Goal: Task Accomplishment & Management: Manage account settings

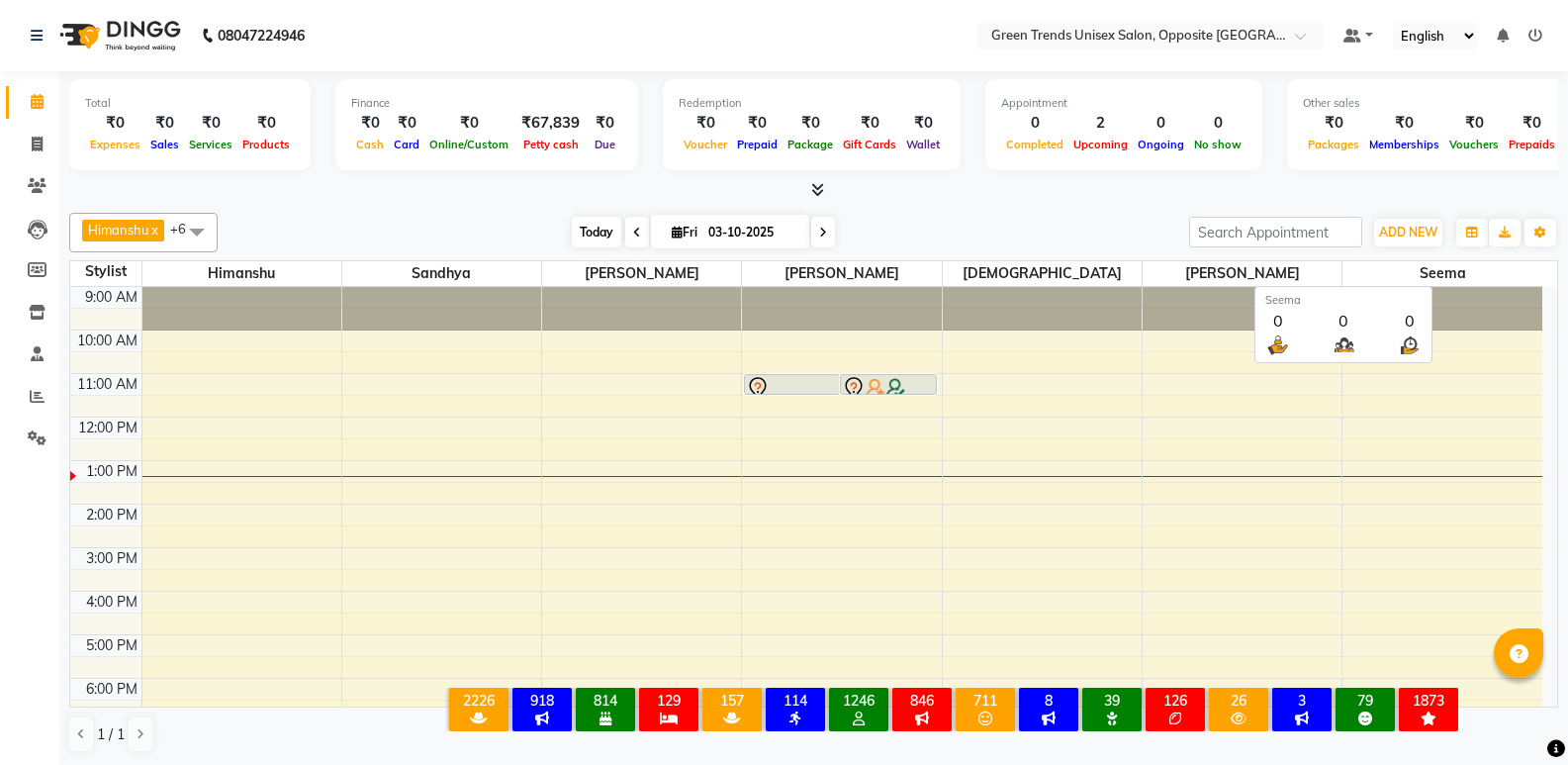
click at [575, 232] on span "Today" at bounding box center [597, 232] width 50 height 31
click at [583, 235] on span "Today" at bounding box center [597, 232] width 50 height 31
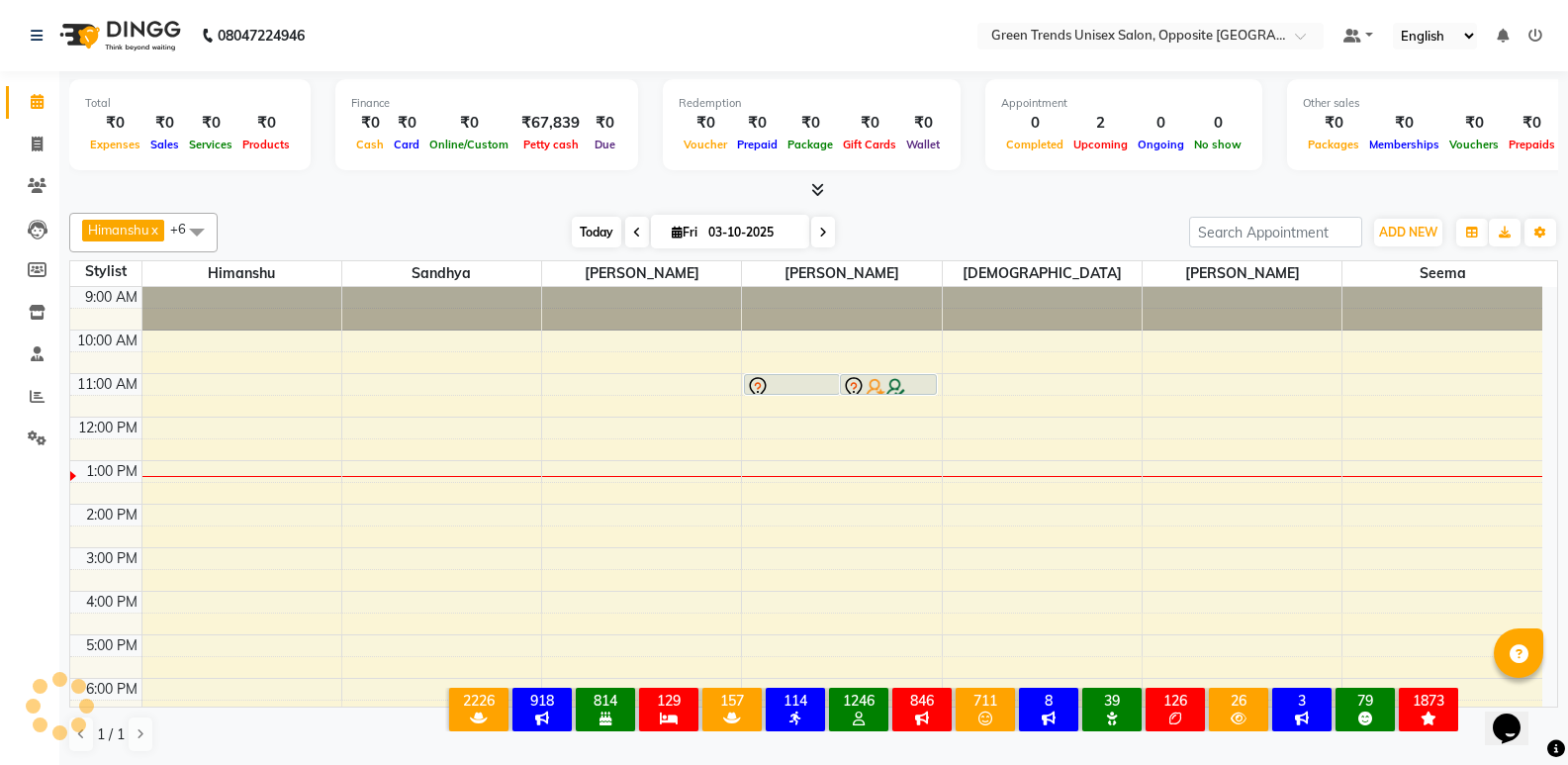
scroll to position [146, 0]
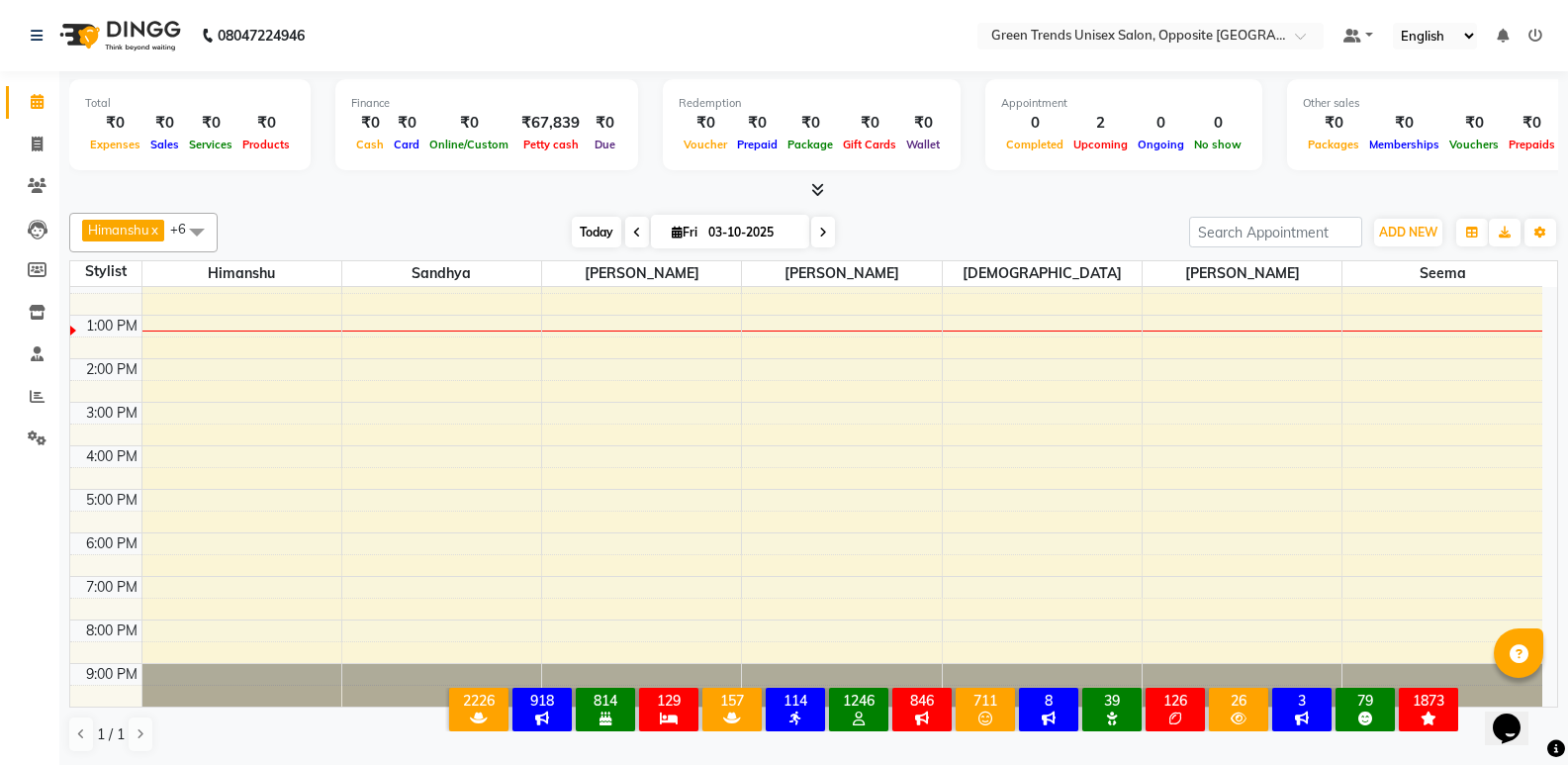
click at [595, 243] on span "Today" at bounding box center [597, 232] width 50 height 31
click at [537, 211] on div "[PERSON_NAME] x [PERSON_NAME] x [PERSON_NAME] x [PERSON_NAME] x [PERSON_NAME] x…" at bounding box center [814, 483] width 1489 height 556
click at [594, 232] on span "Today" at bounding box center [597, 232] width 50 height 31
click at [291, 324] on div "9:00 AM 10:00 AM 11:00 AM 12:00 PM 1:00 PM 2:00 PM 3:00 PM 4:00 PM 5:00 PM 6:00…" at bounding box center [806, 424] width 1472 height 565
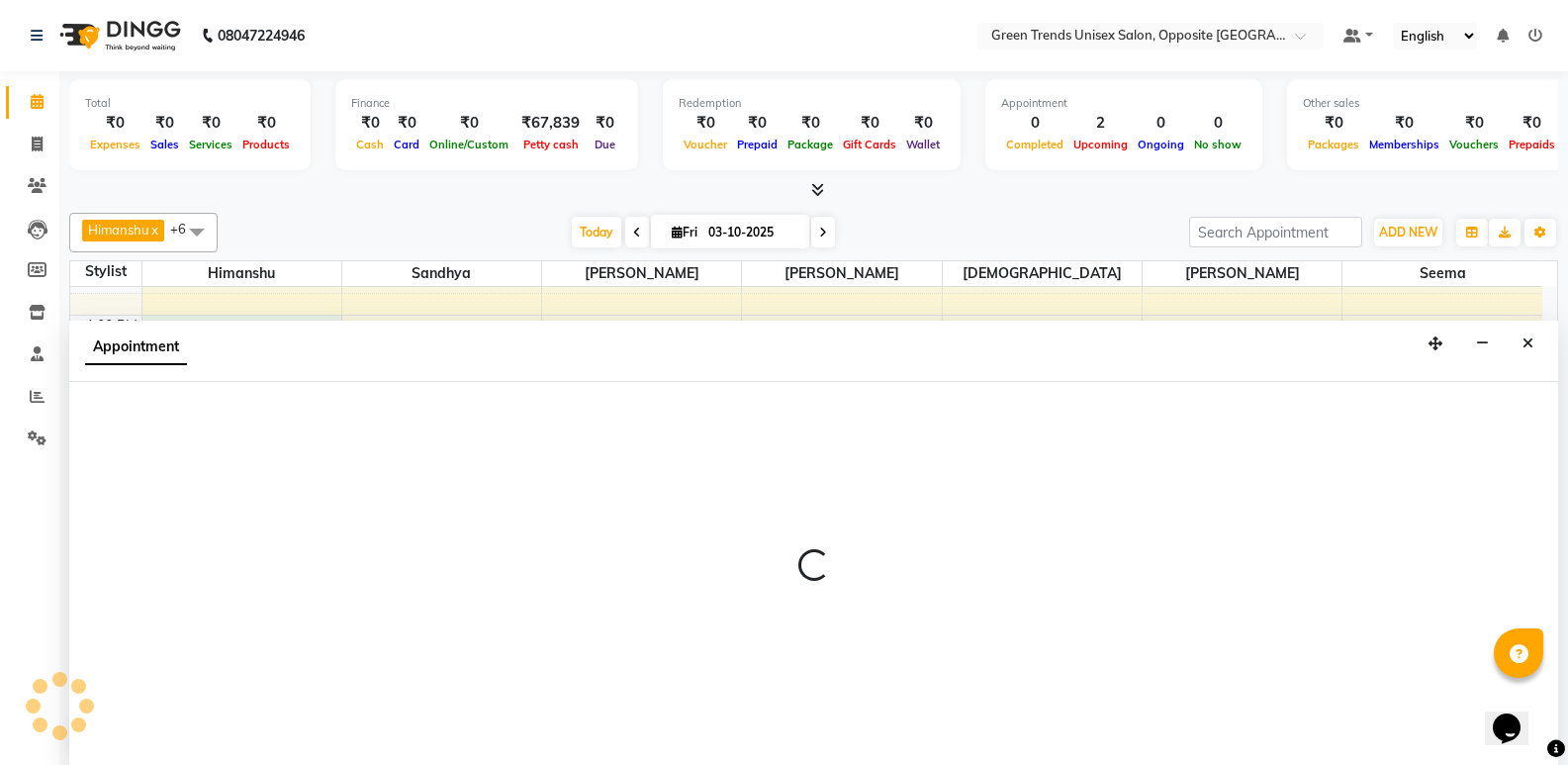
select select "82136"
select select "780"
select select "tentative"
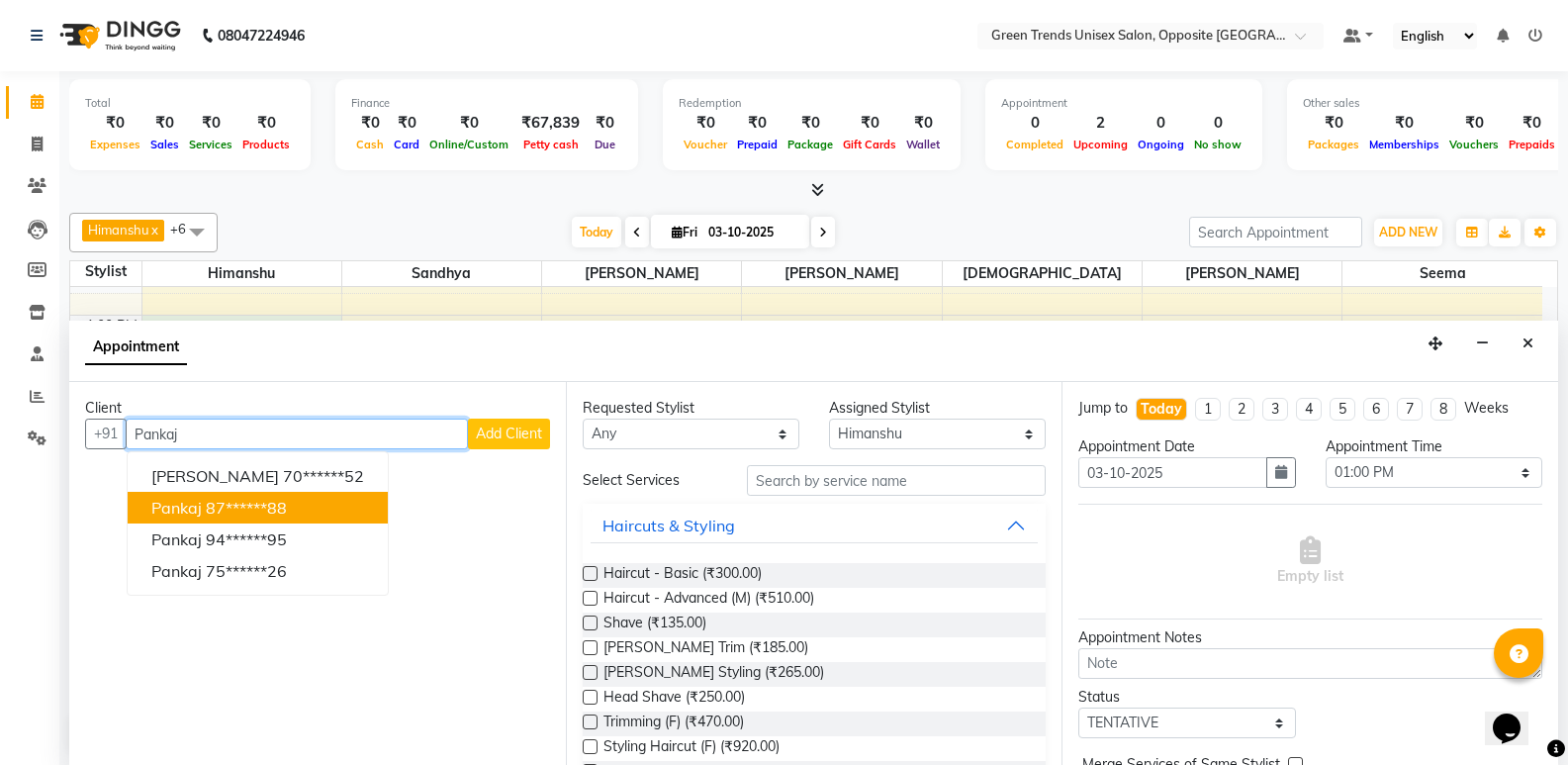
click at [255, 506] on ngb-highlight "87******88" at bounding box center [247, 507] width 81 height 20
type input "87******88"
click at [254, 506] on div "No client selected" at bounding box center [317, 506] width 370 height 21
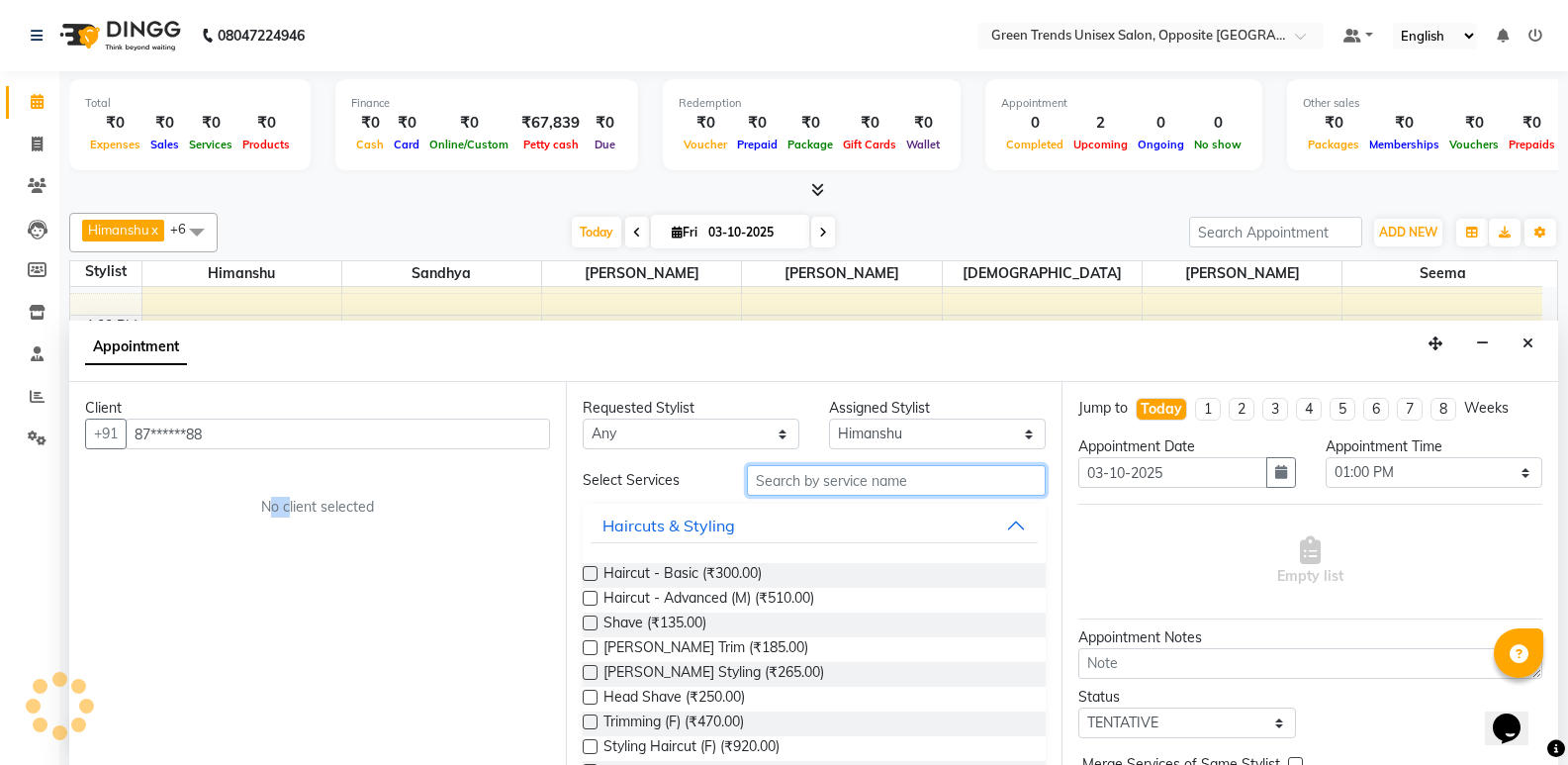
click at [804, 481] on input "text" at bounding box center [896, 480] width 298 height 31
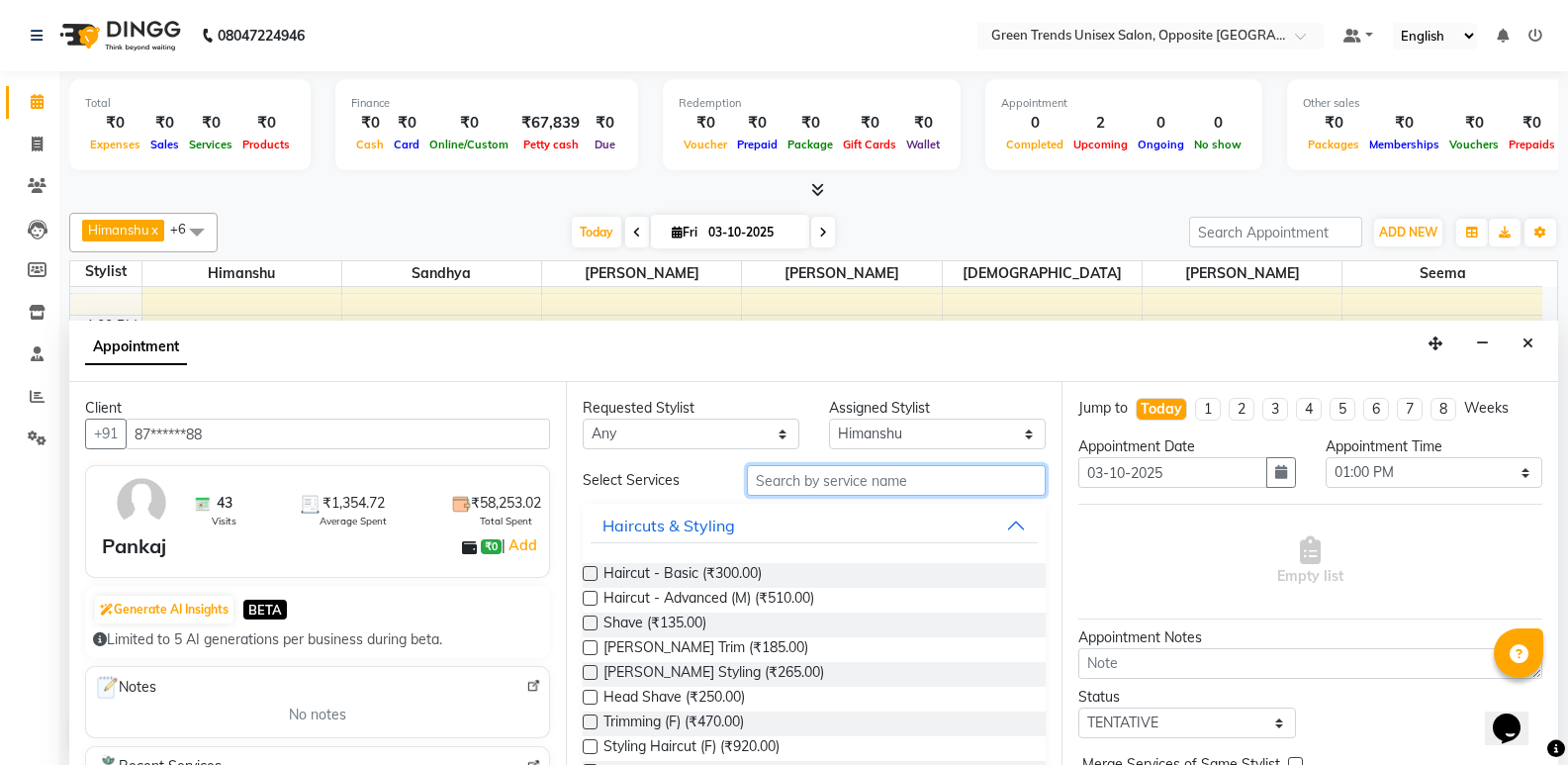
click at [754, 316] on div "9:00 AM 10:00 AM 11:00 AM 12:00 PM 1:00 PM 2:00 PM 3:00 PM 4:00 PM 5:00 PM 6:00…" at bounding box center [806, 424] width 1472 height 565
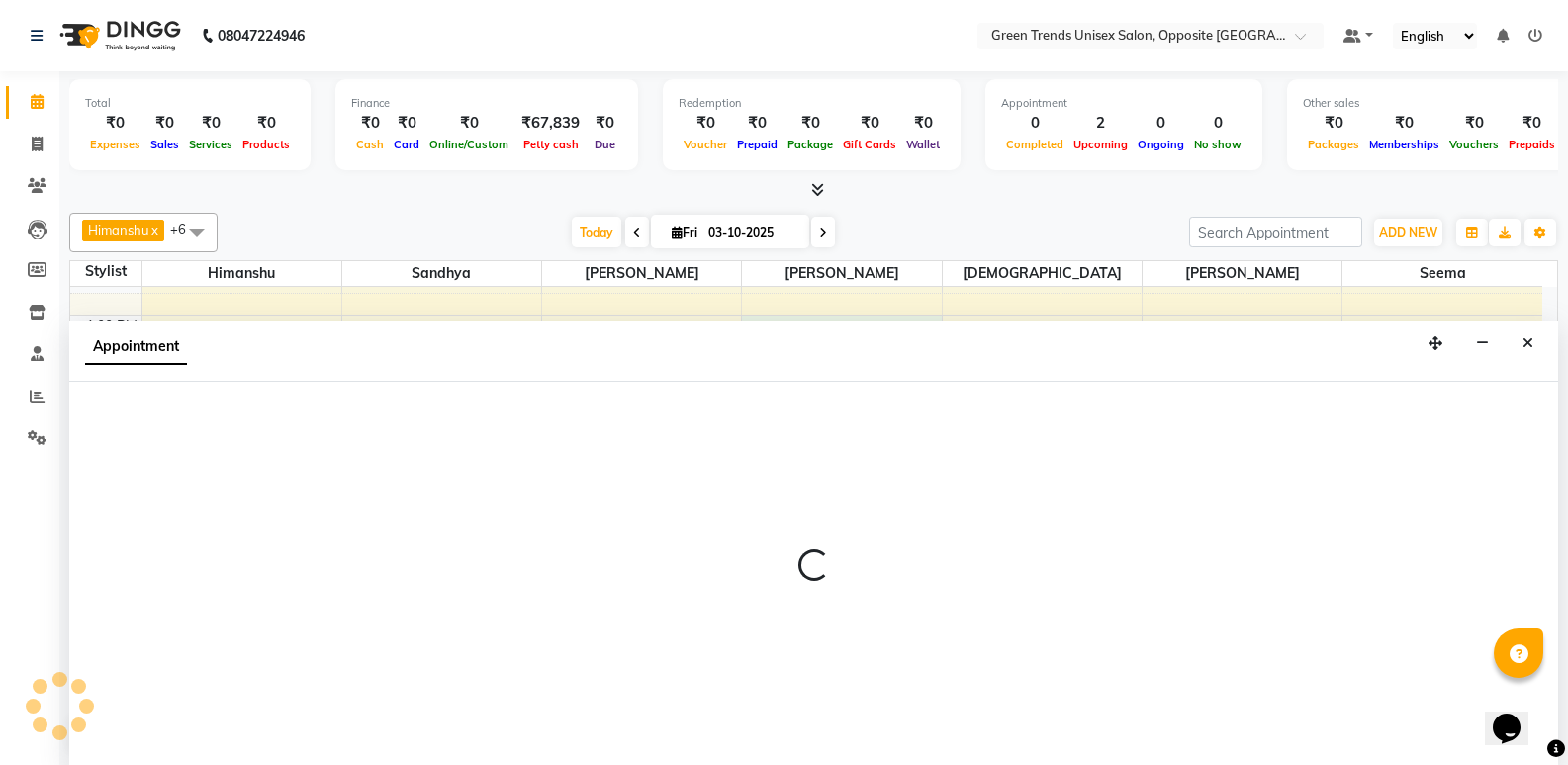
select select "75769"
select select "tentative"
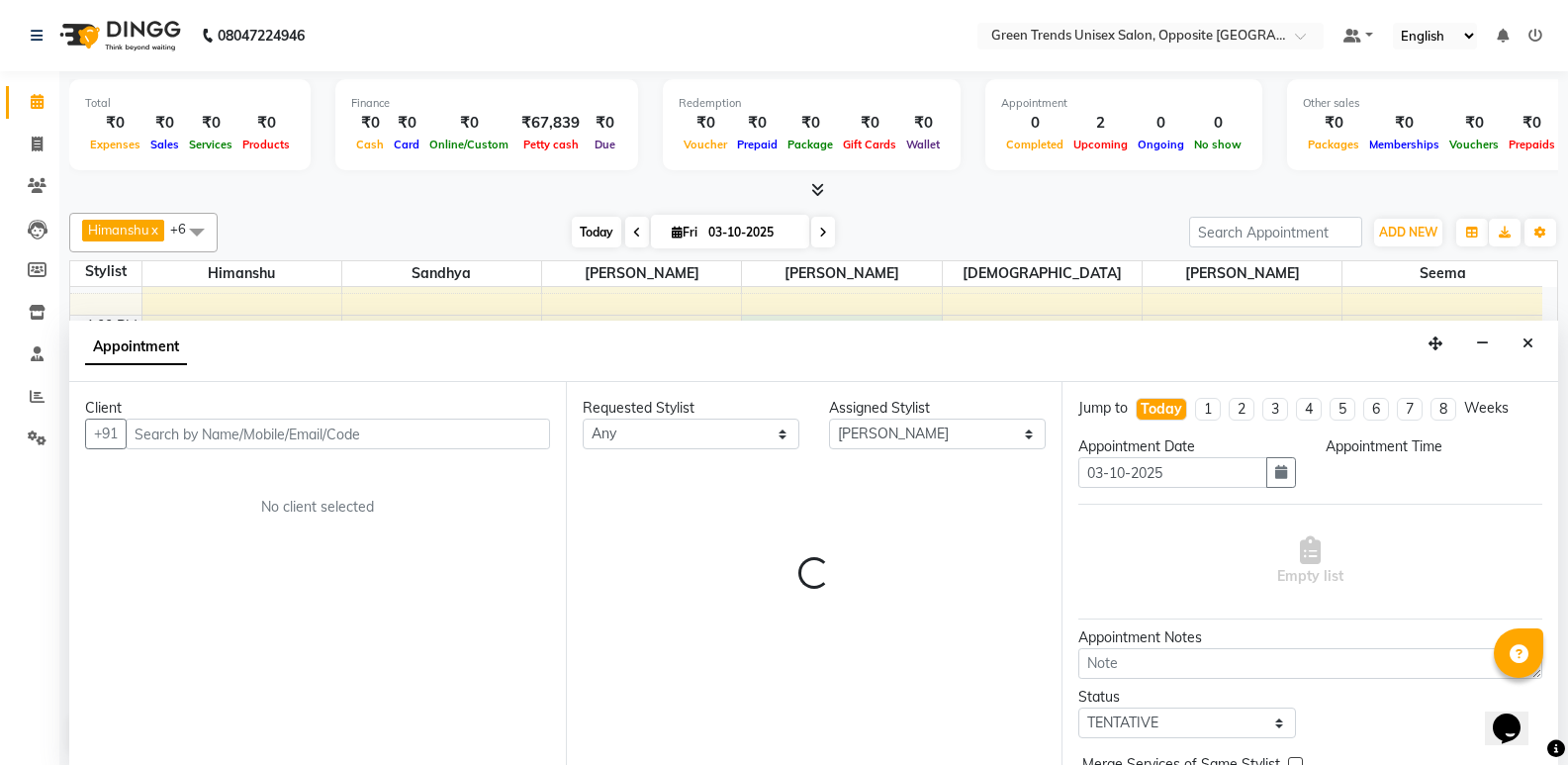
scroll to position [1, 0]
click at [588, 222] on span "Today" at bounding box center [597, 231] width 50 height 31
click at [588, 223] on span "Today" at bounding box center [597, 231] width 50 height 31
select select "780"
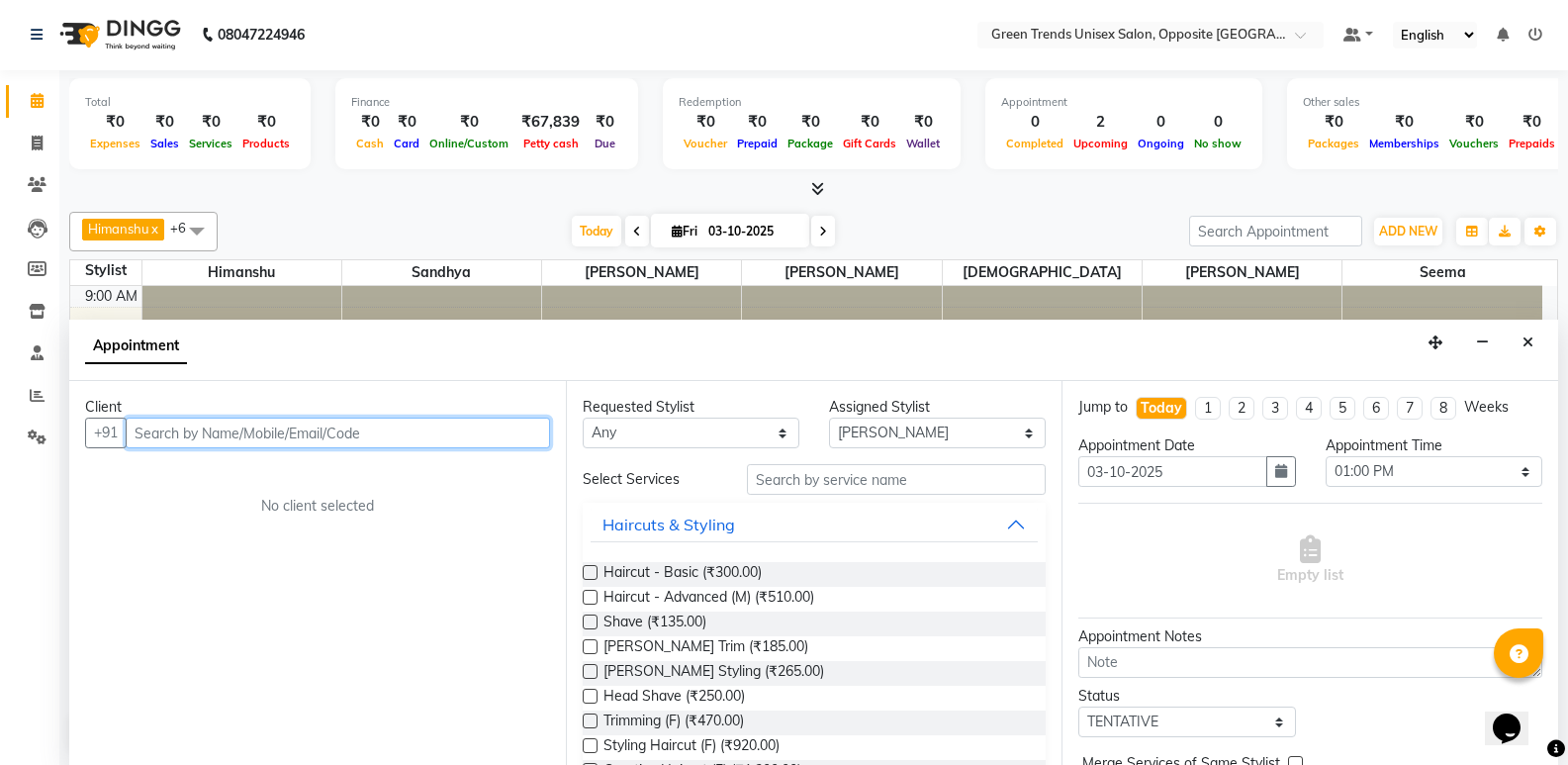
scroll to position [146, 0]
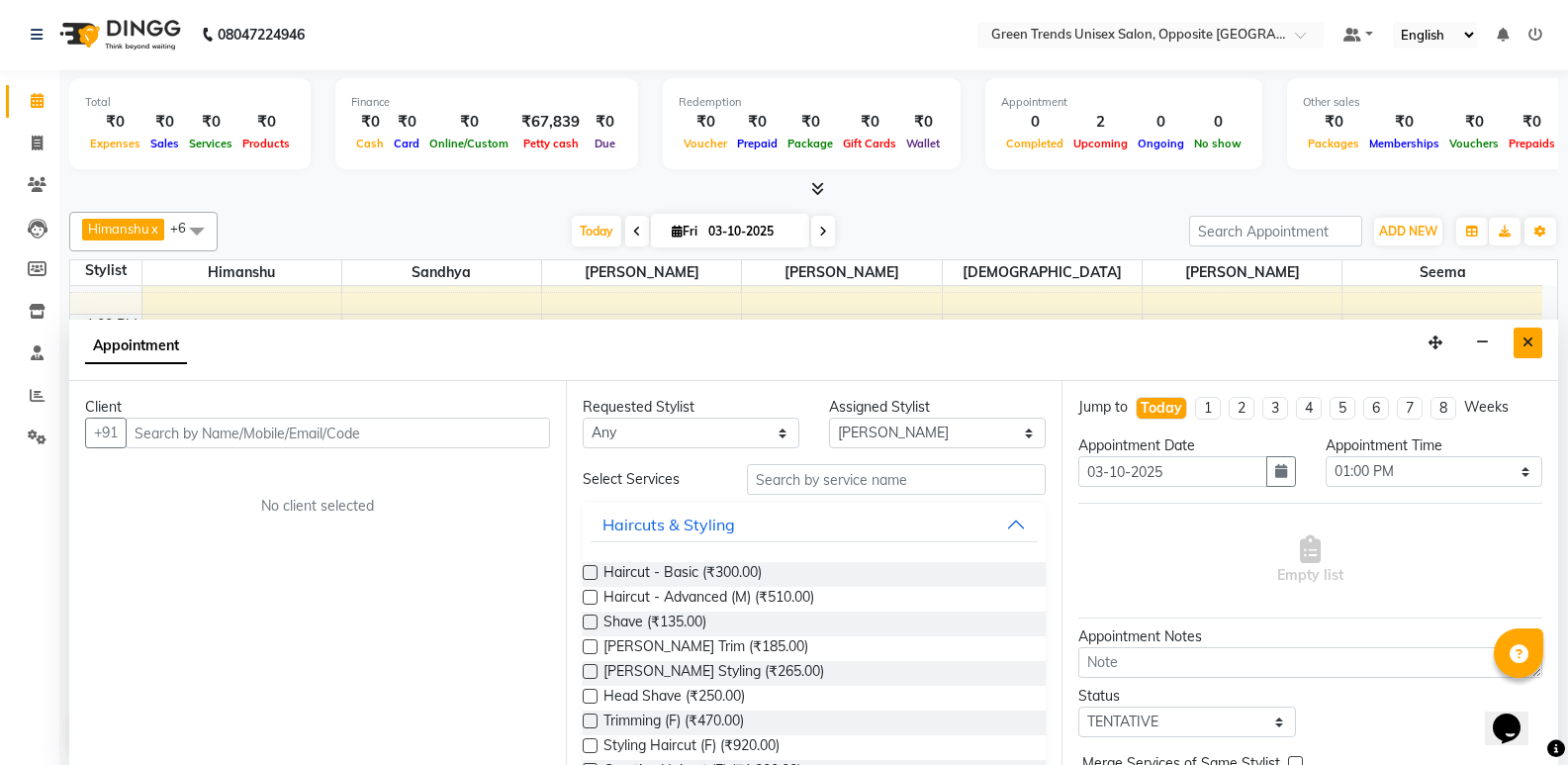
click at [1523, 332] on button "Close" at bounding box center [1527, 342] width 29 height 31
click at [1523, 332] on div "9:00 AM 10:00 AM 11:00 AM 12:00 PM 1:00 PM 2:00 PM 3:00 PM 4:00 PM 5:00 PM 6:00…" at bounding box center [806, 423] width 1472 height 565
select select "93586"
select select "tentative"
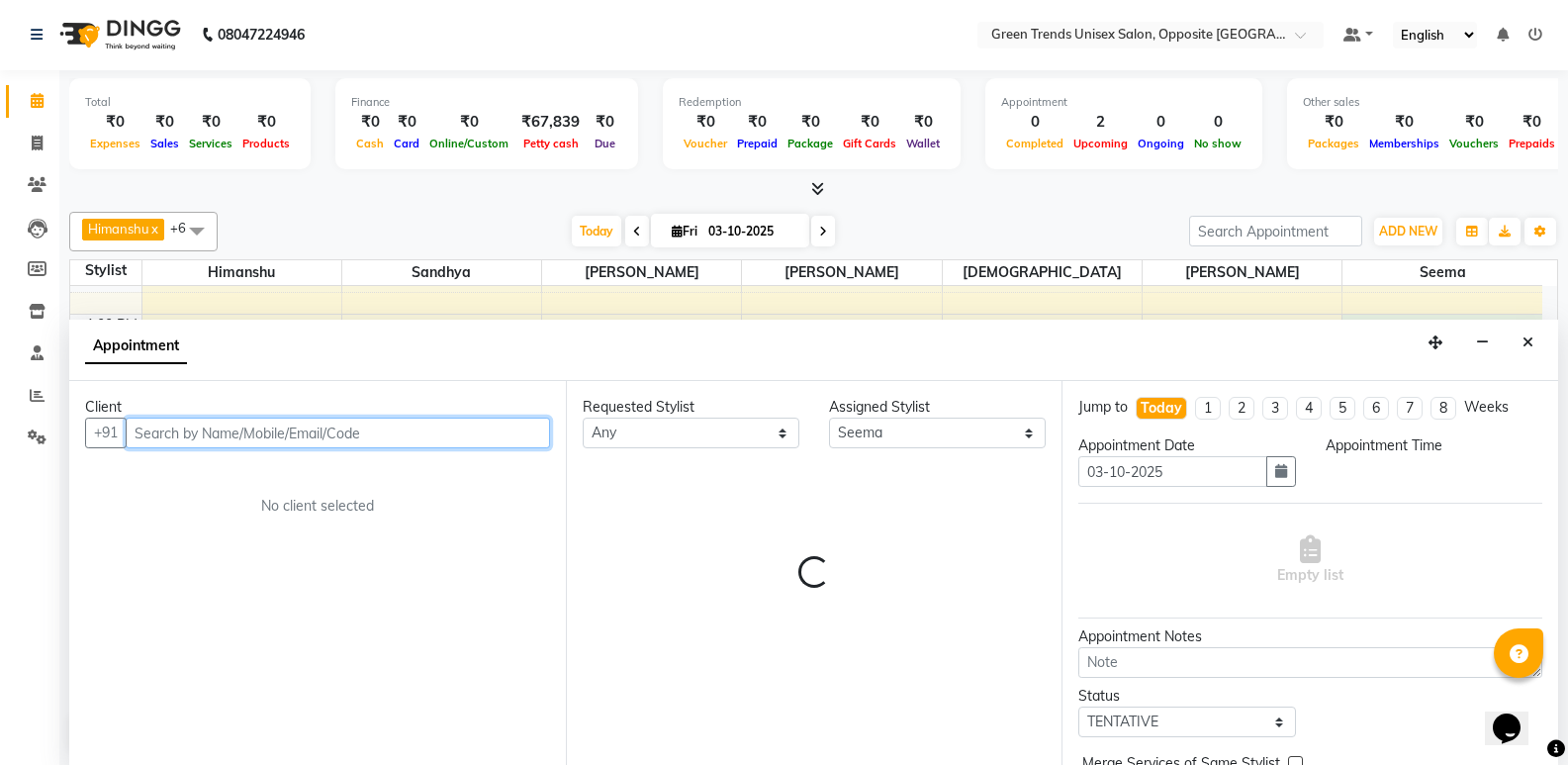
select select "780"
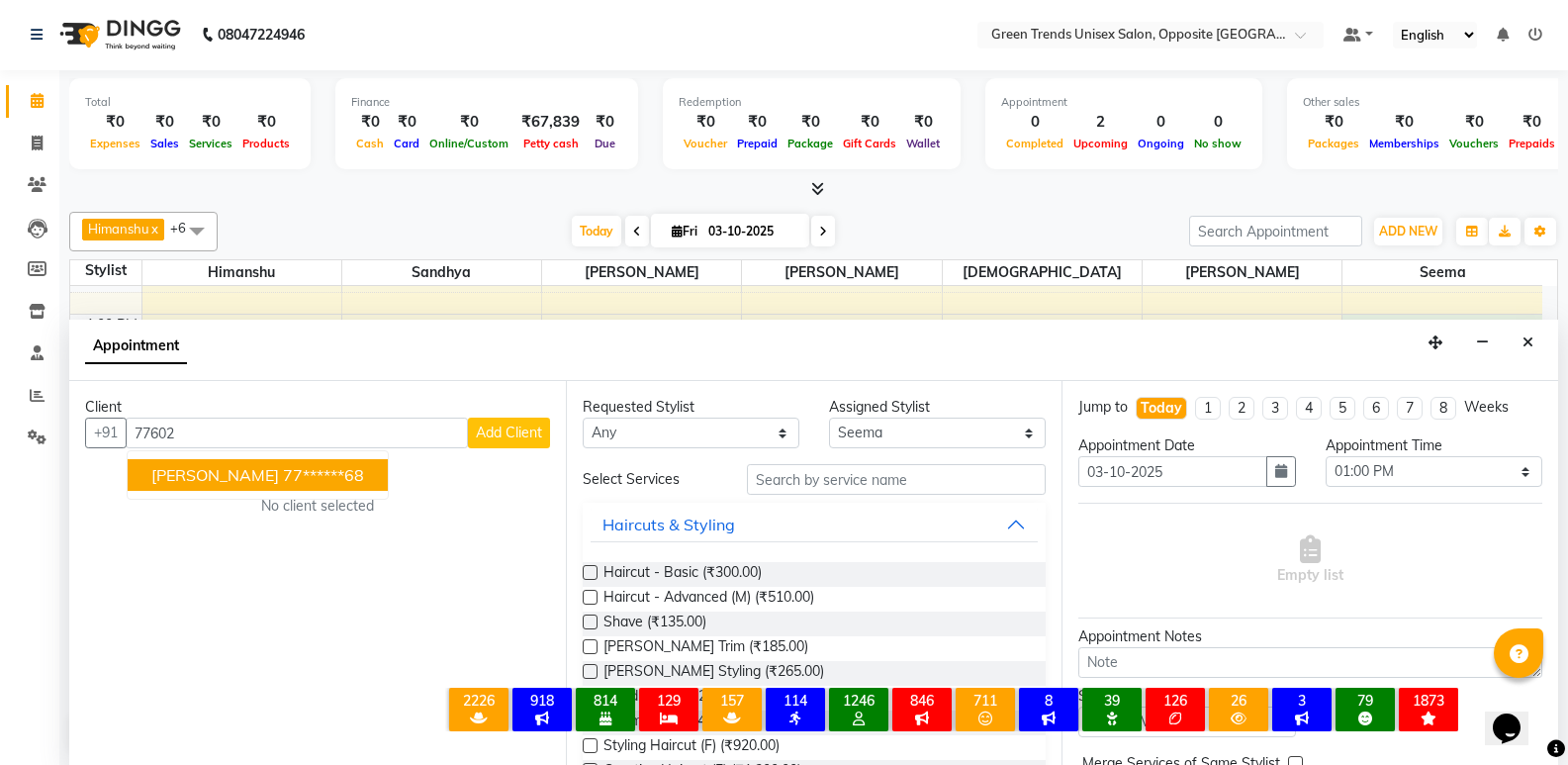
drag, startPoint x: 319, startPoint y: 487, endPoint x: 247, endPoint y: 460, distance: 76.9
drag, startPoint x: 247, startPoint y: 460, endPoint x: 175, endPoint y: 477, distance: 74.0
click at [175, 477] on span "[PERSON_NAME]" at bounding box center [215, 475] width 128 height 20
type input "77******68"
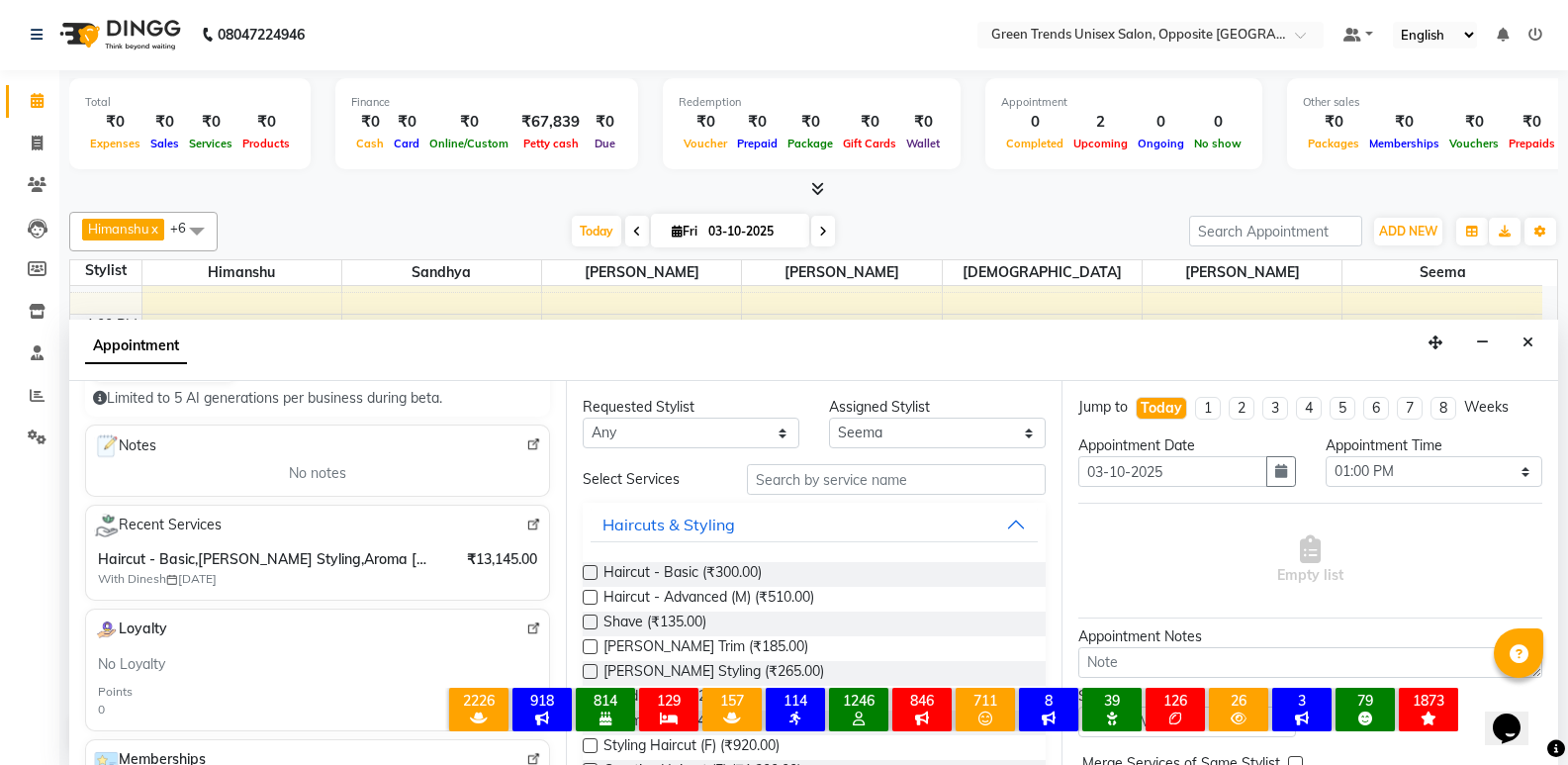
scroll to position [243, 0]
click at [526, 523] on img at bounding box center [533, 522] width 15 height 15
click at [1529, 351] on button "Close" at bounding box center [1527, 342] width 29 height 31
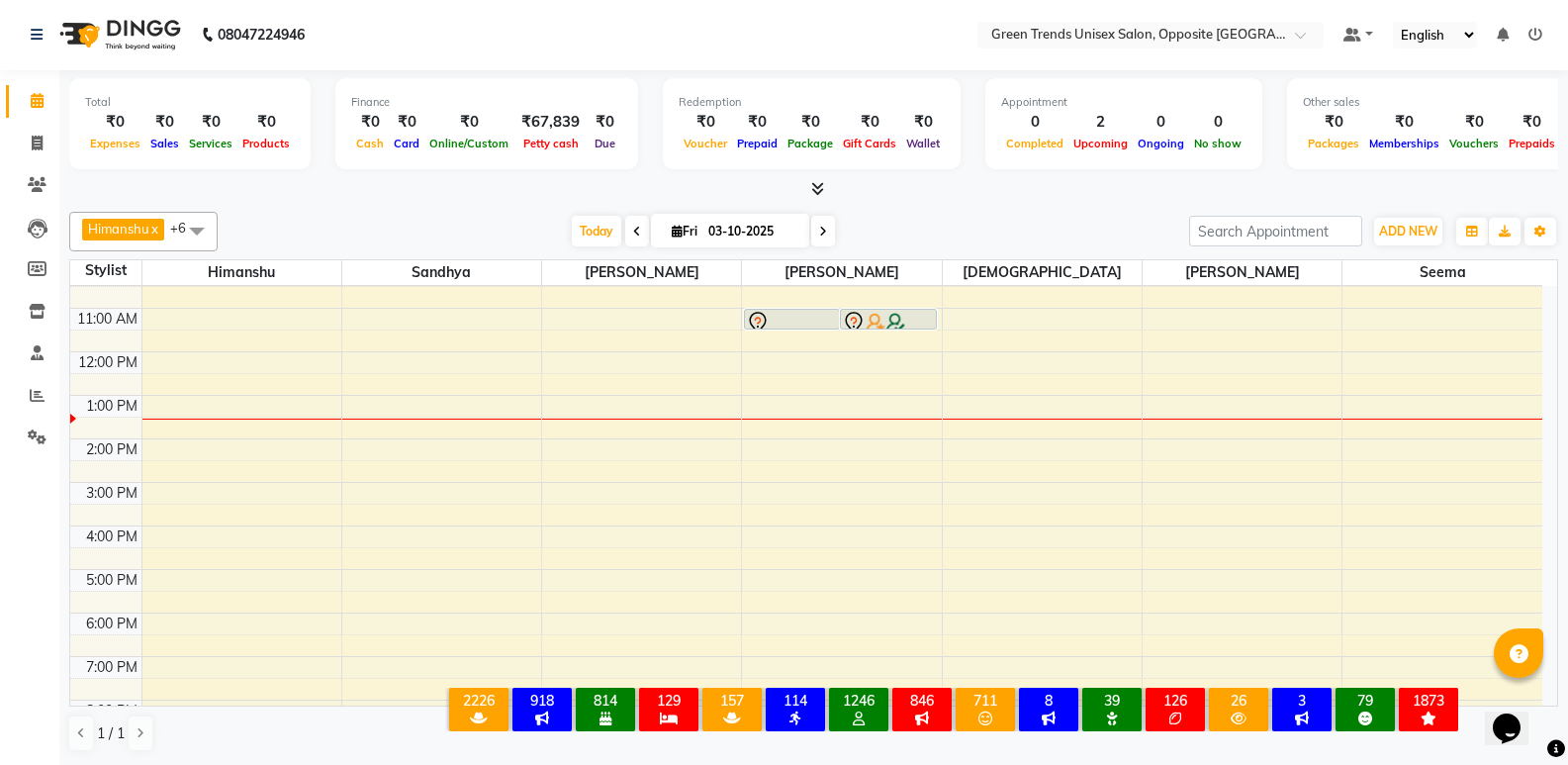
scroll to position [0, 0]
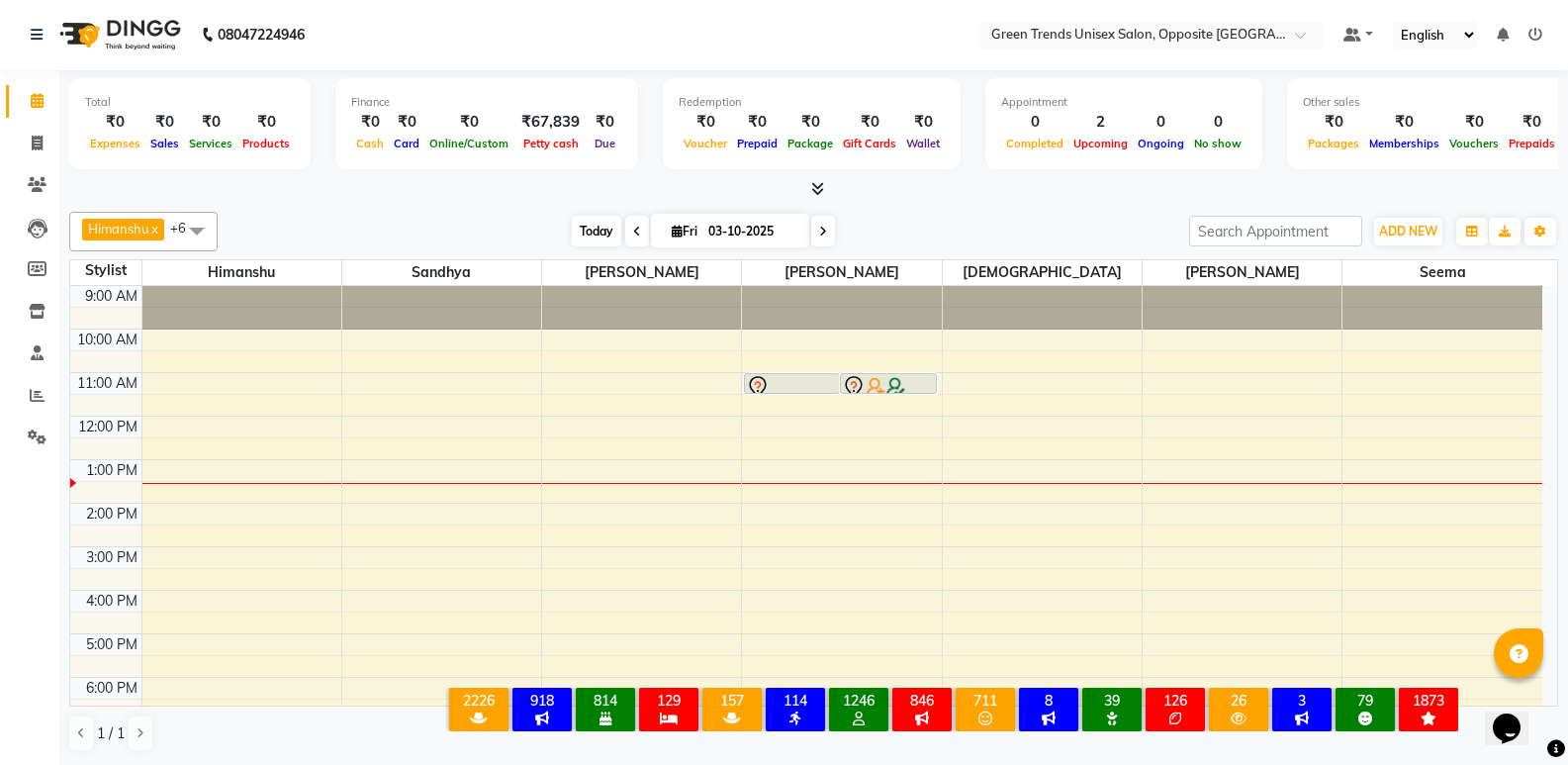
click at [589, 229] on span "Today" at bounding box center [597, 231] width 50 height 31
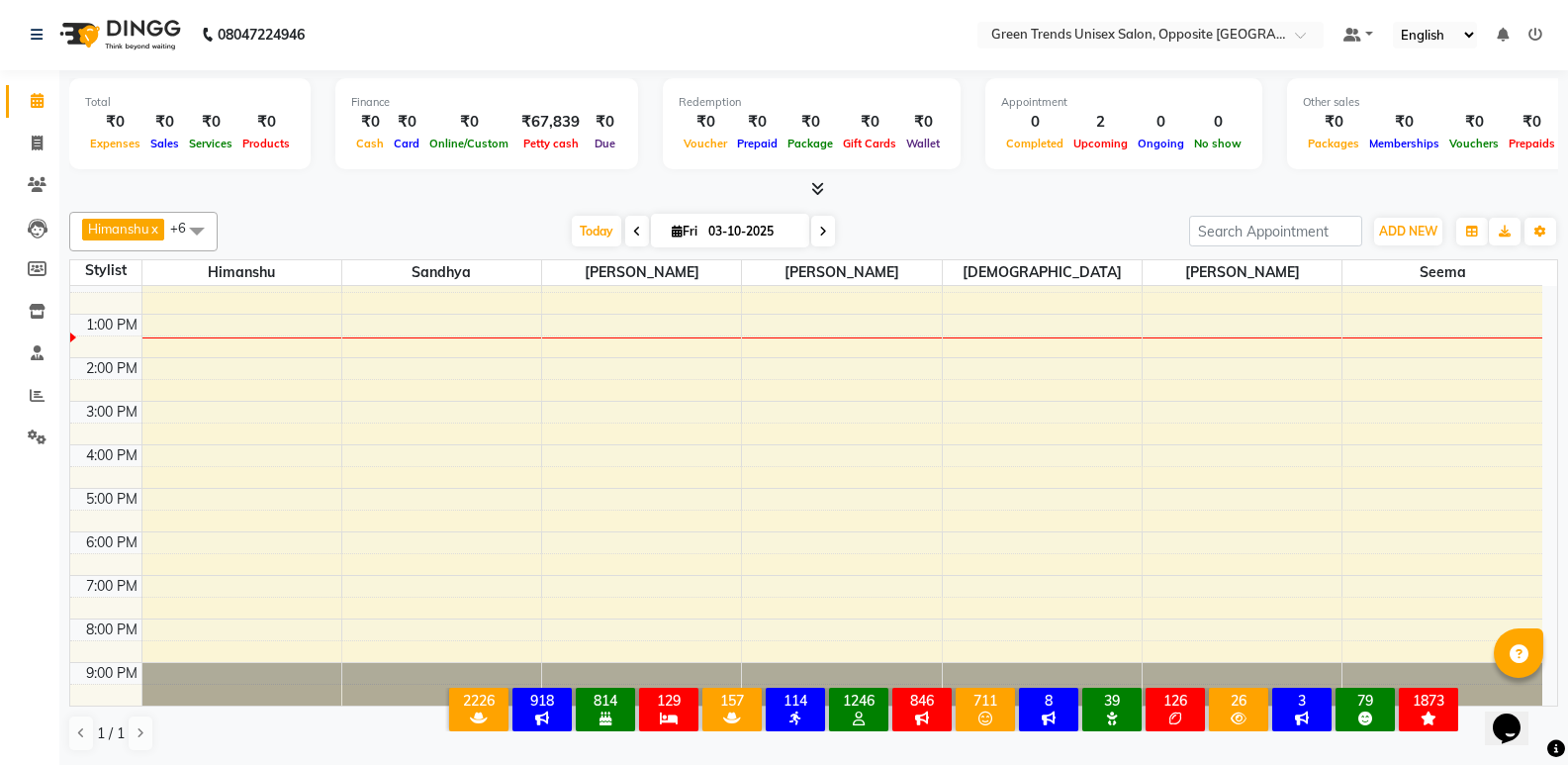
click at [198, 328] on div "9:00 AM 10:00 AM 11:00 AM 12:00 PM 1:00 PM 2:00 PM 3:00 PM 4:00 PM 5:00 PM 6:00…" at bounding box center [806, 423] width 1472 height 565
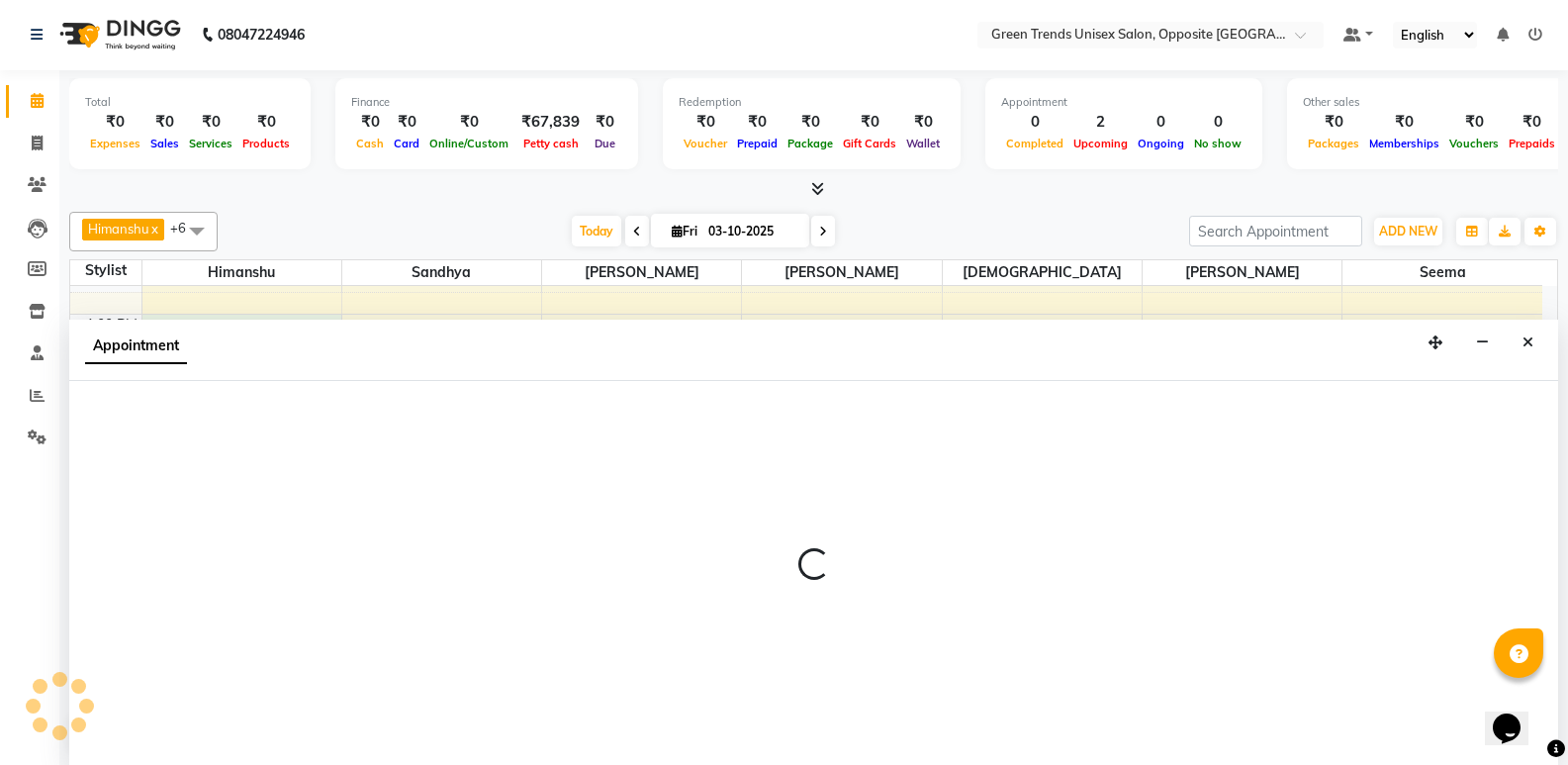
select select "82136"
select select "780"
select select "tentative"
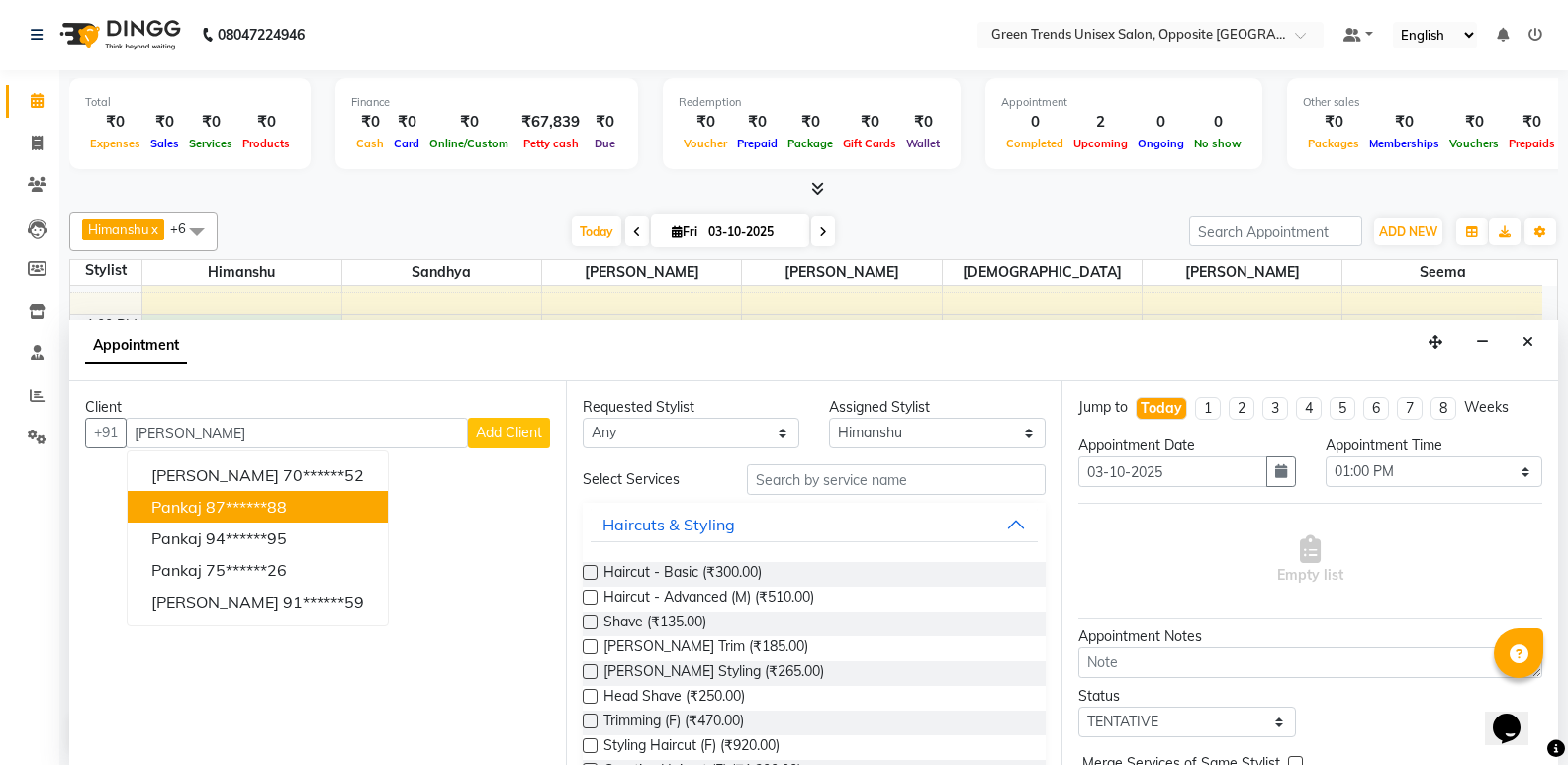
click at [258, 505] on ngb-highlight "87******88" at bounding box center [247, 506] width 81 height 20
type input "87******88"
click at [258, 505] on div "No client selected" at bounding box center [317, 505] width 370 height 21
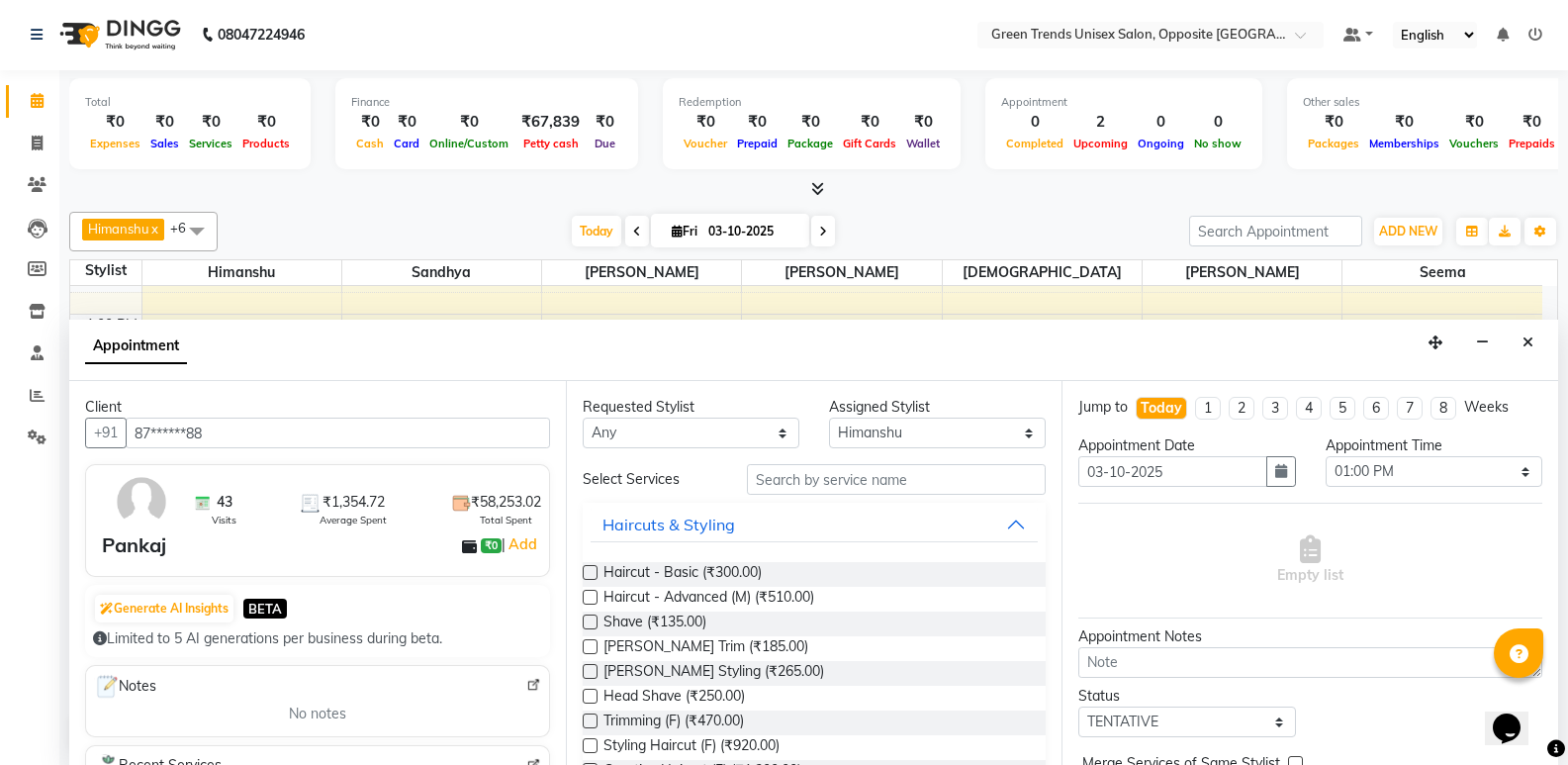
click at [590, 674] on label at bounding box center [590, 671] width 15 height 15
click at [590, 674] on input "checkbox" at bounding box center [589, 673] width 13 height 13
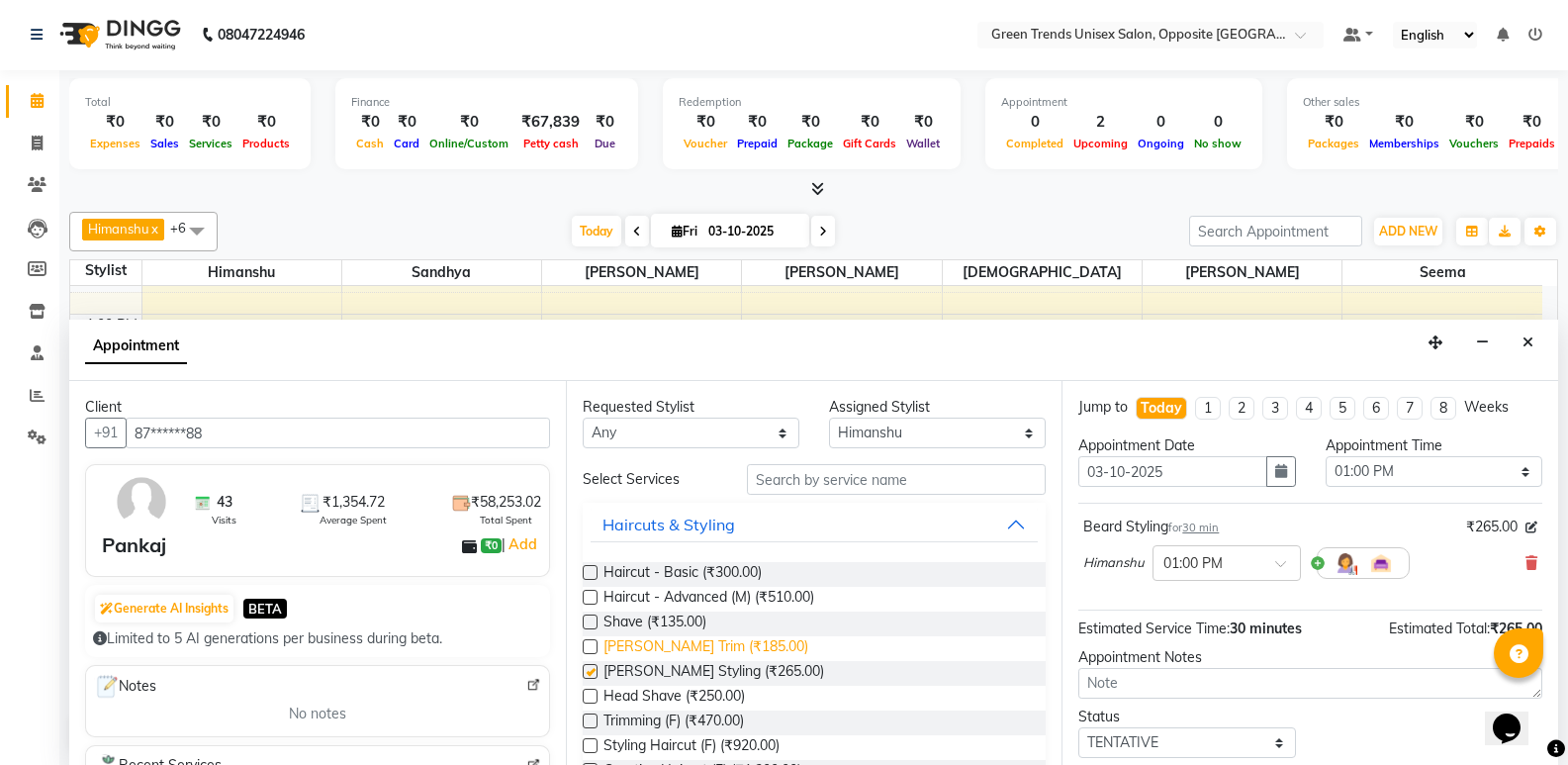
checkbox input "false"
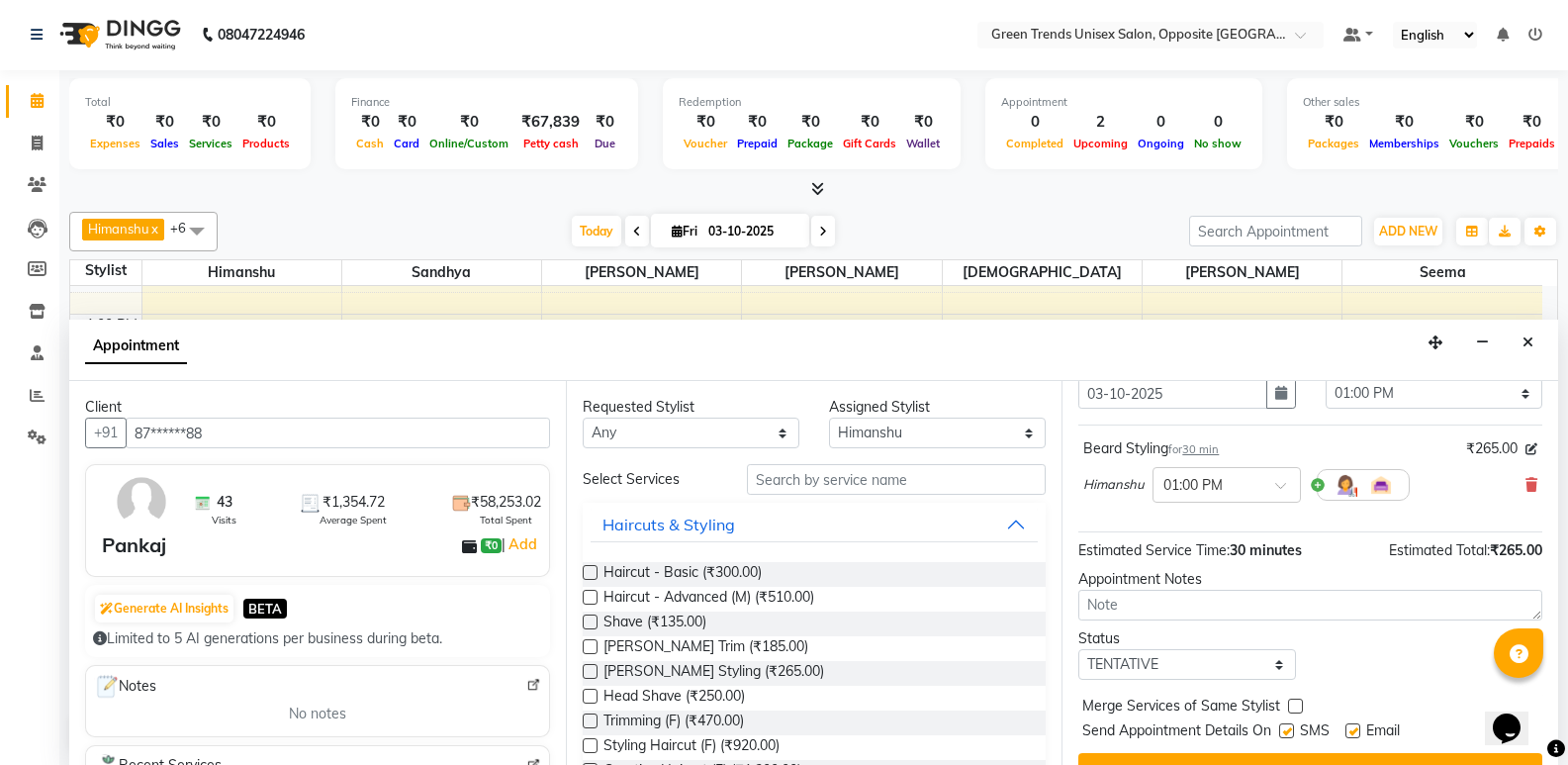
scroll to position [118, 0]
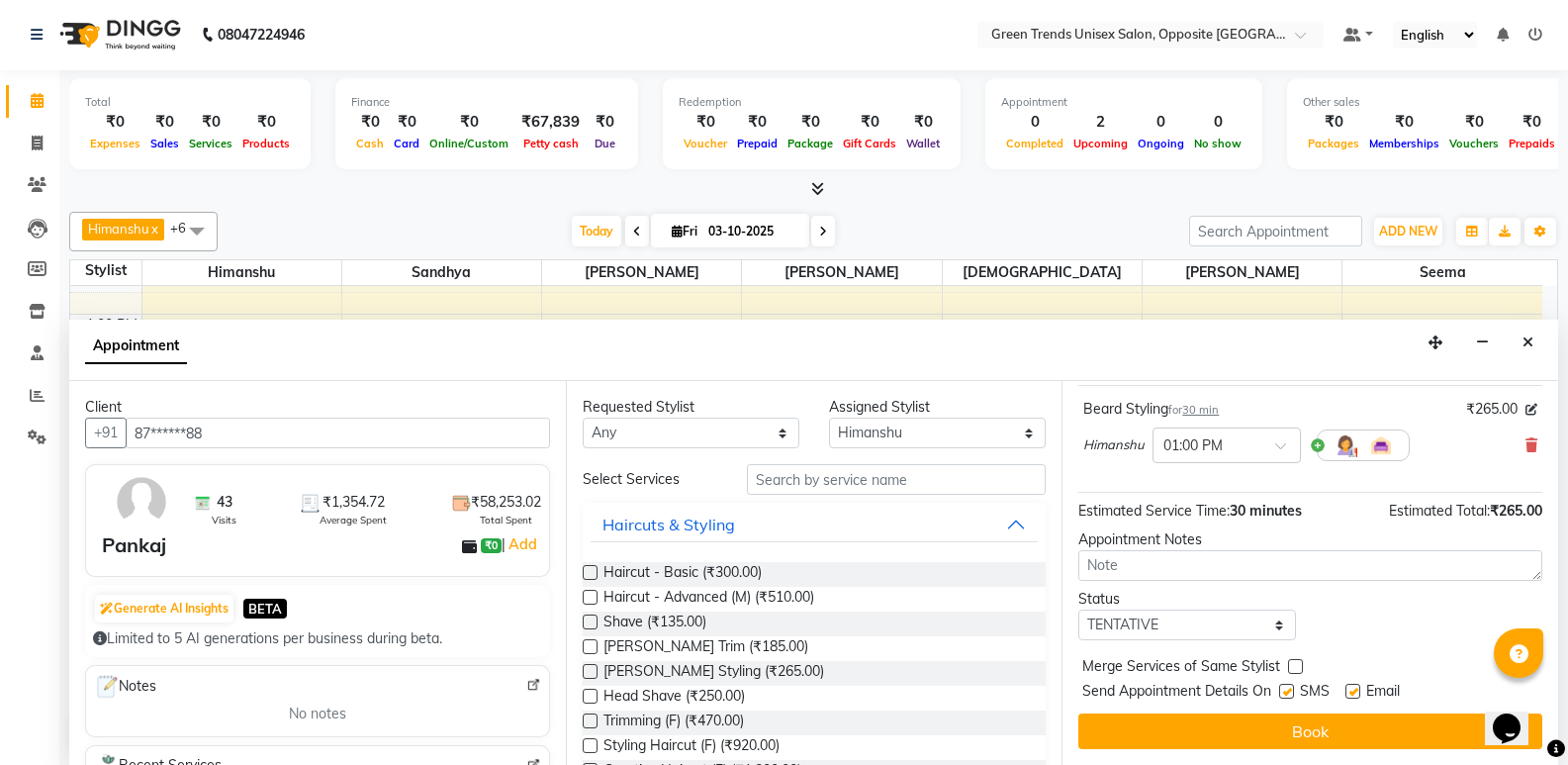
click at [1288, 755] on div "Jump to [DATE] 1 2 3 4 5 6 7 8 Weeks Appointment Date [DATE] Appointment Time S…" at bounding box center [1309, 572] width 497 height 383
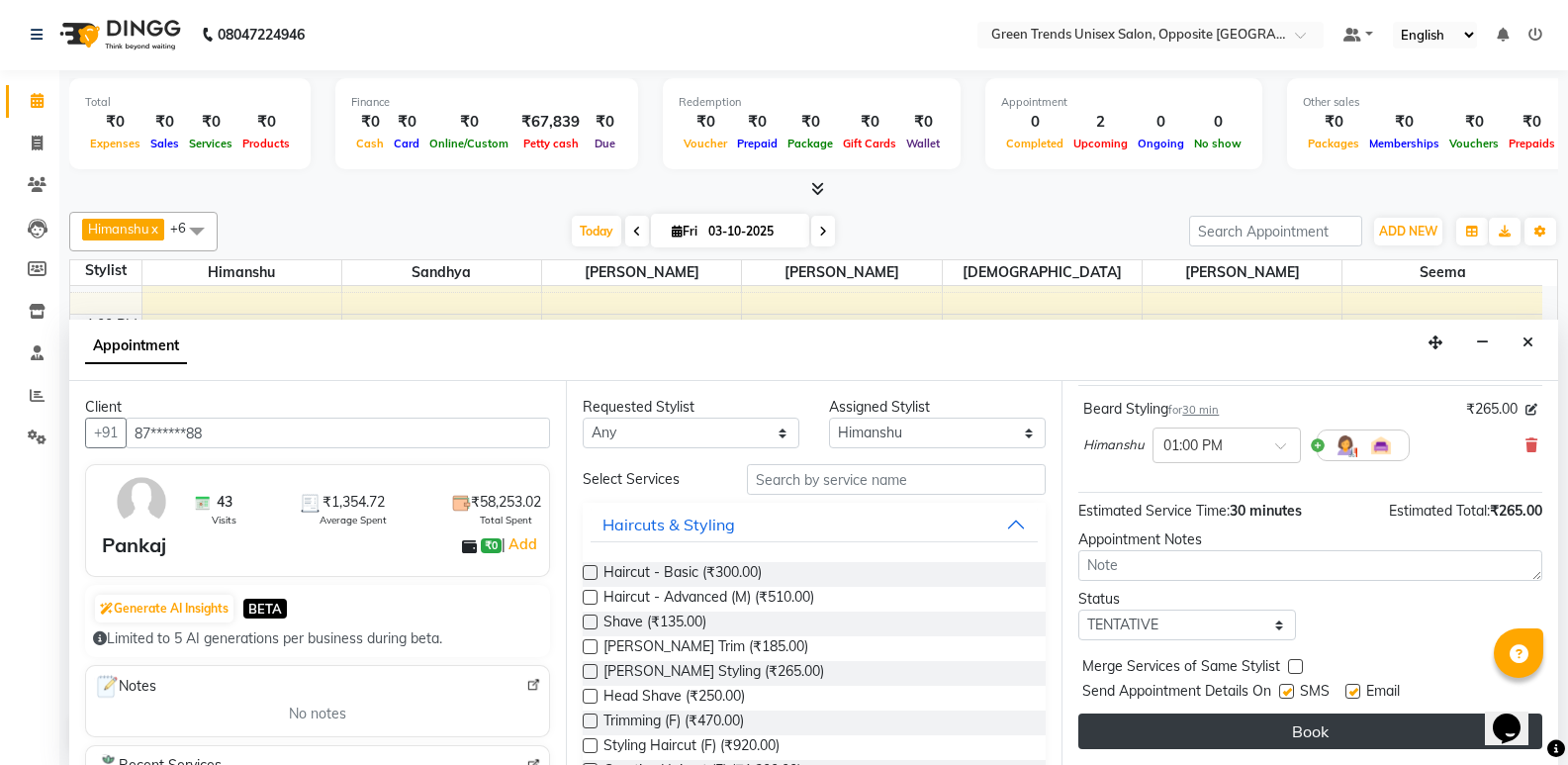
click at [1316, 732] on button "Book" at bounding box center [1310, 731] width 464 height 36
click at [1316, 732] on div "Book" at bounding box center [1310, 731] width 464 height 36
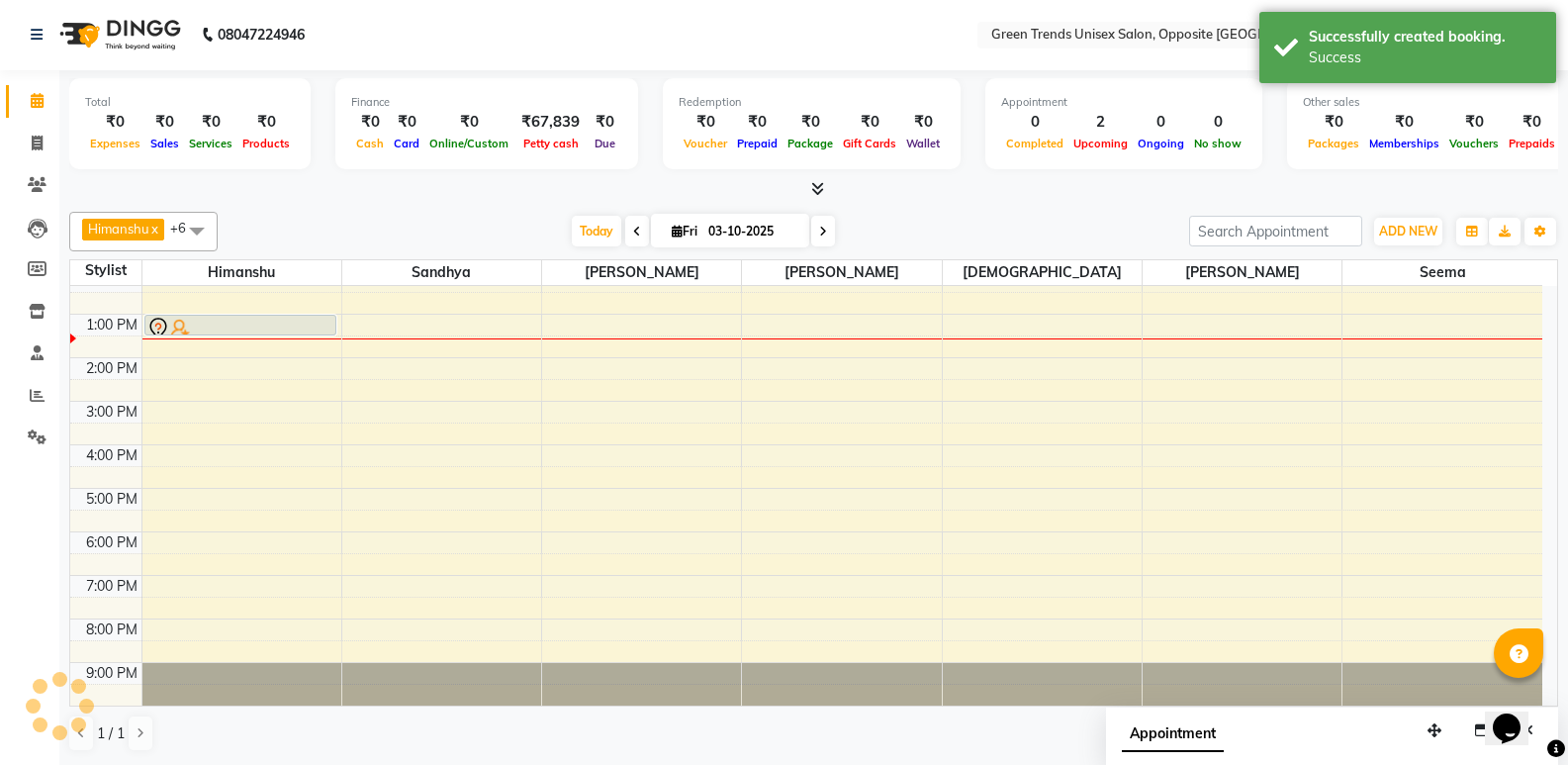
scroll to position [0, 0]
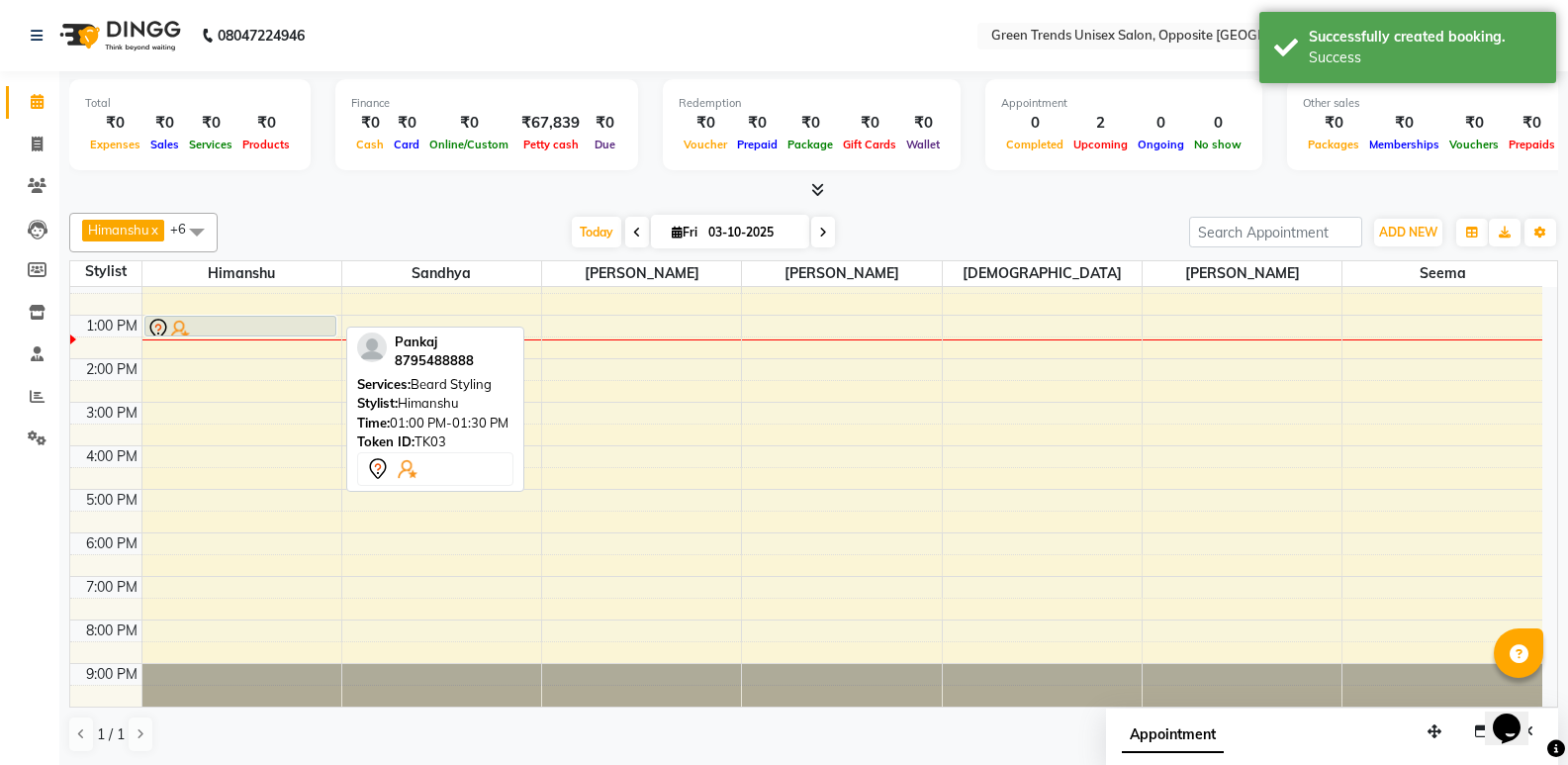
click at [252, 326] on div at bounding box center [241, 329] width 188 height 24
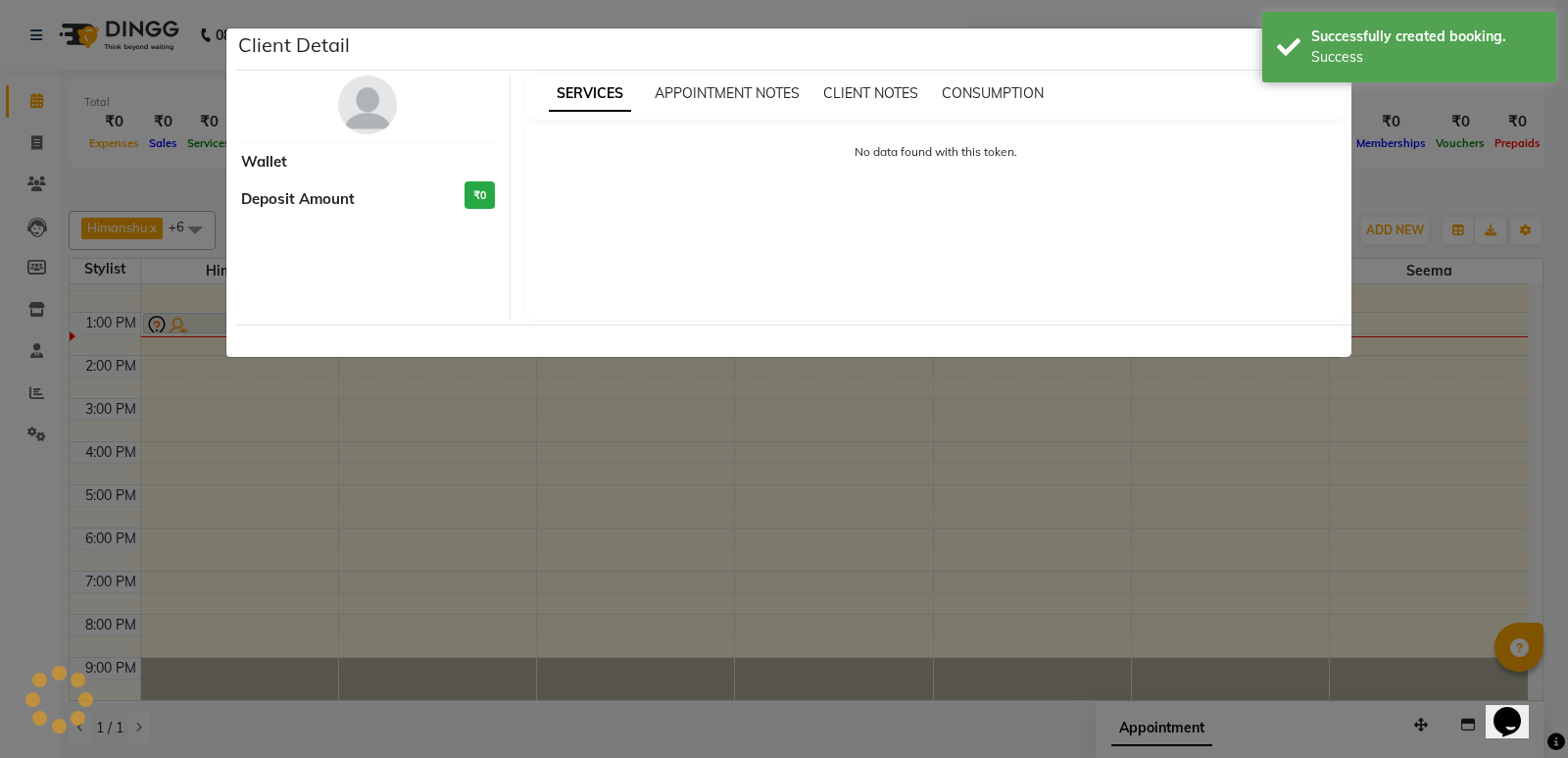
select select "7"
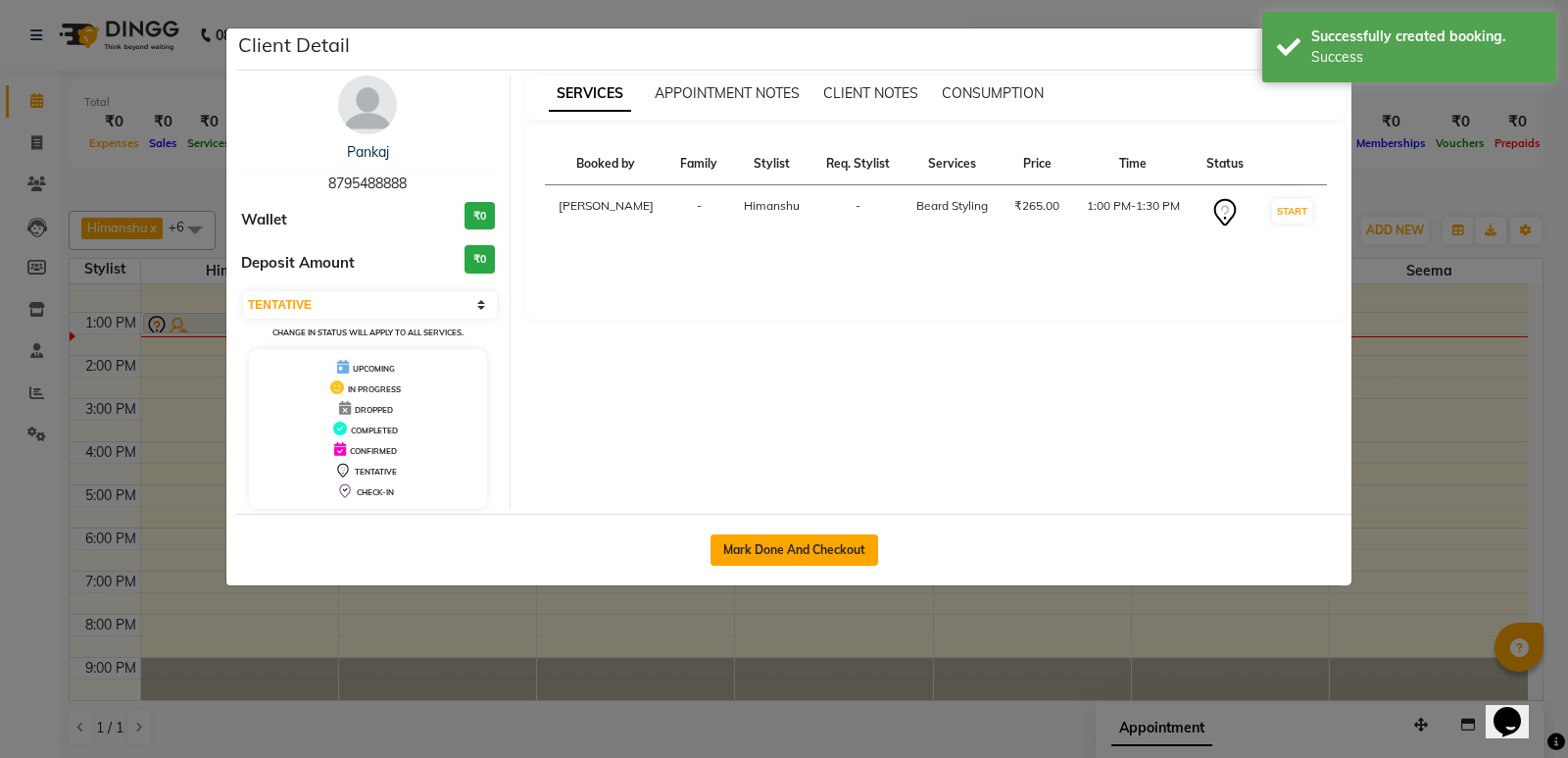
click at [777, 544] on button "Mark Done And Checkout" at bounding box center [794, 550] width 168 height 31
select select "service"
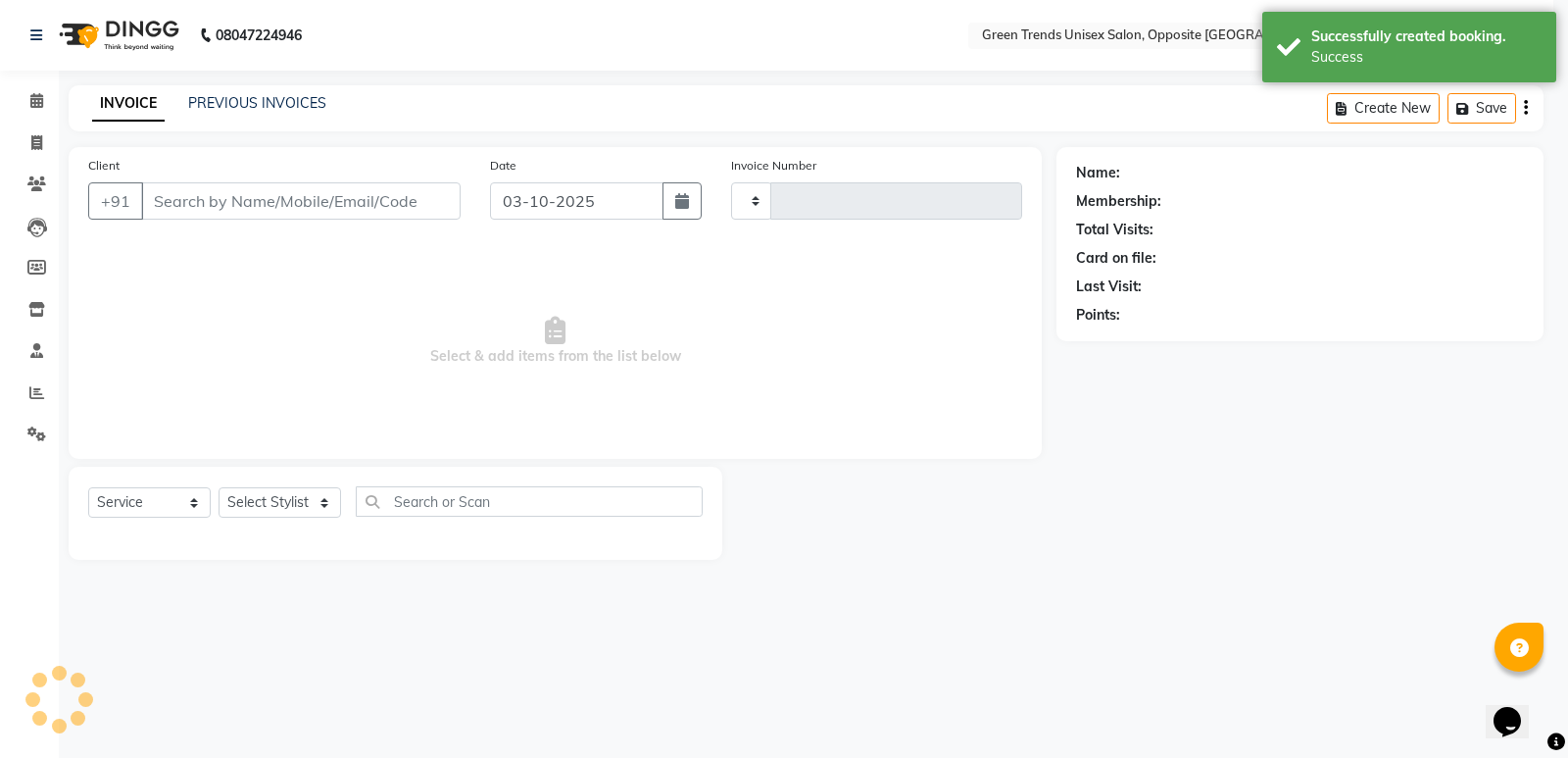
type input "1288"
select select "5225"
type input "87******88"
select select "82136"
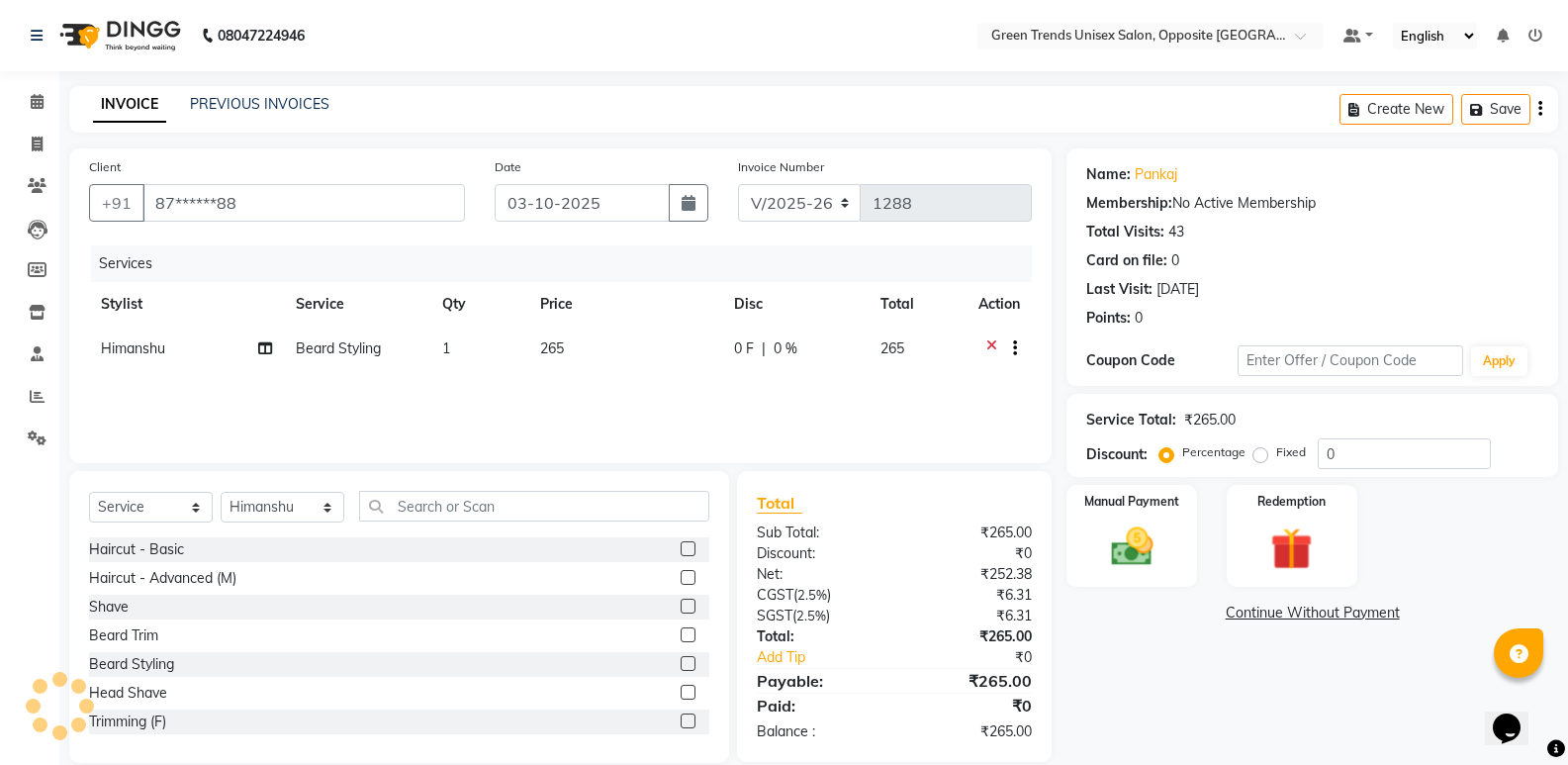
click at [746, 356] on span "0 F" at bounding box center [744, 348] width 20 height 21
type input "045"
click at [795, 408] on div "Services Stylist Service Qty Price Disc Total Action [PERSON_NAME] Styling 1 26…" at bounding box center [560, 345] width 943 height 198
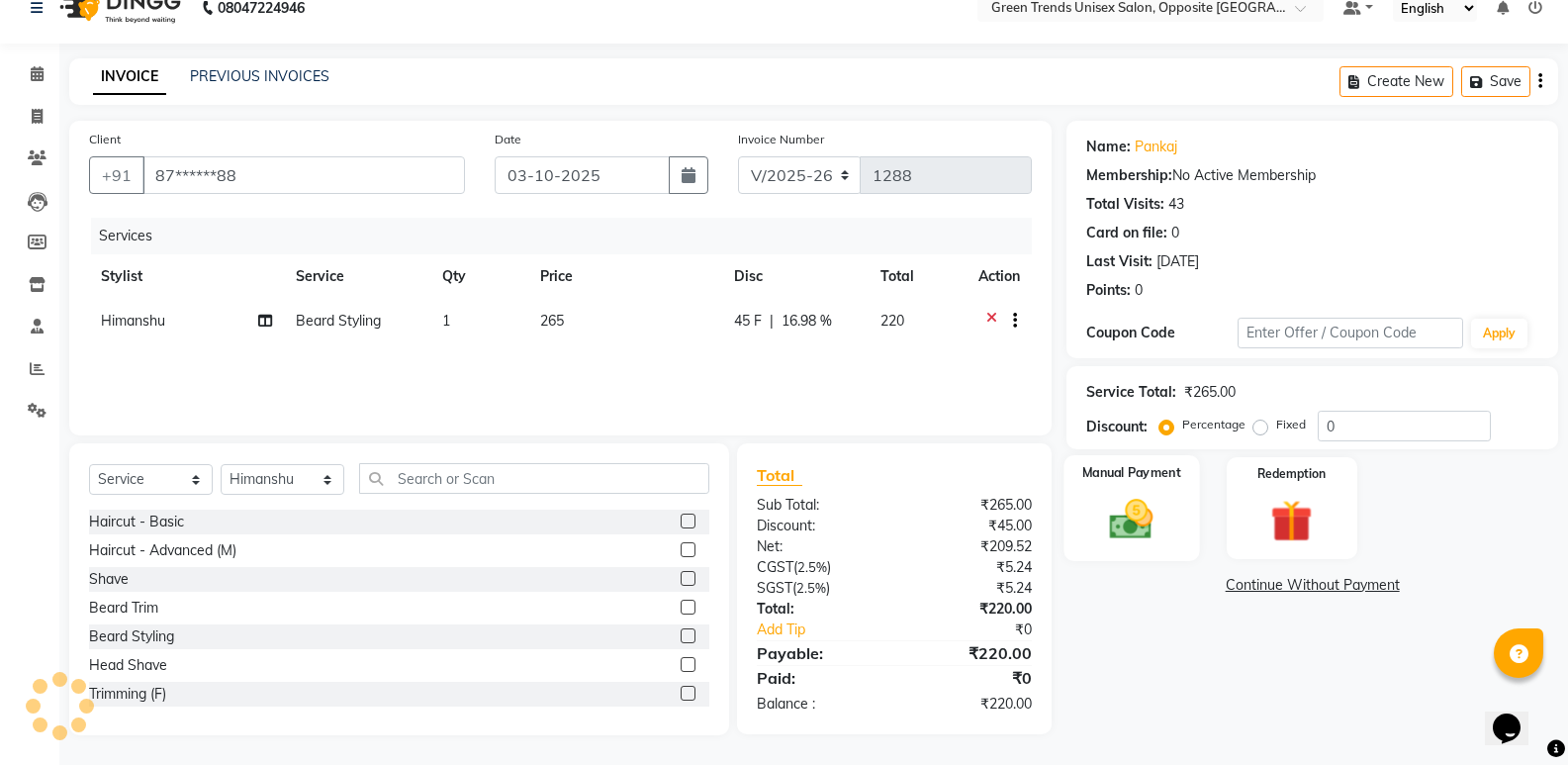
click at [1149, 519] on img at bounding box center [1131, 518] width 70 height 51
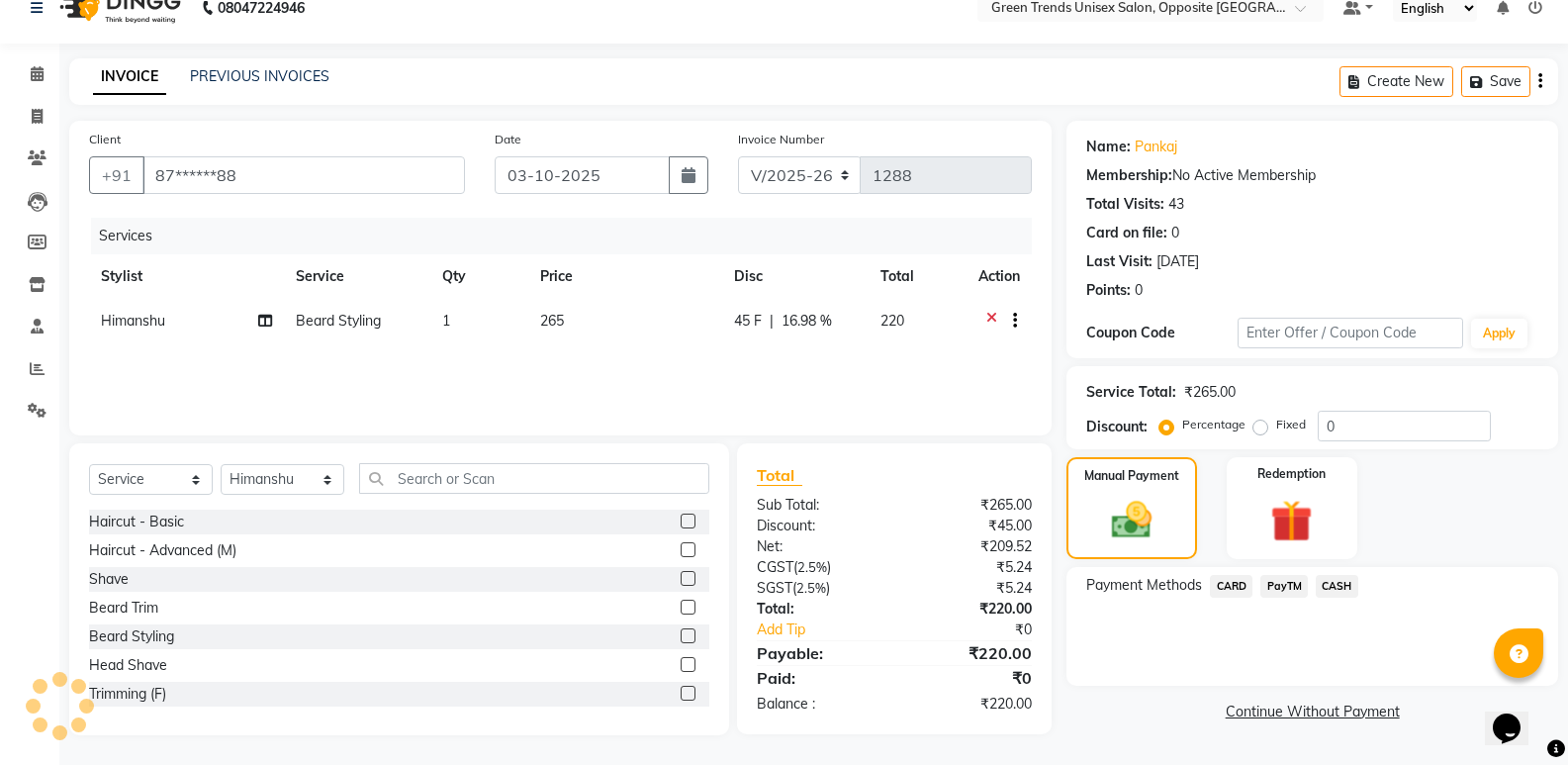
click at [1284, 588] on span "PayTM" at bounding box center [1285, 586] width 48 height 23
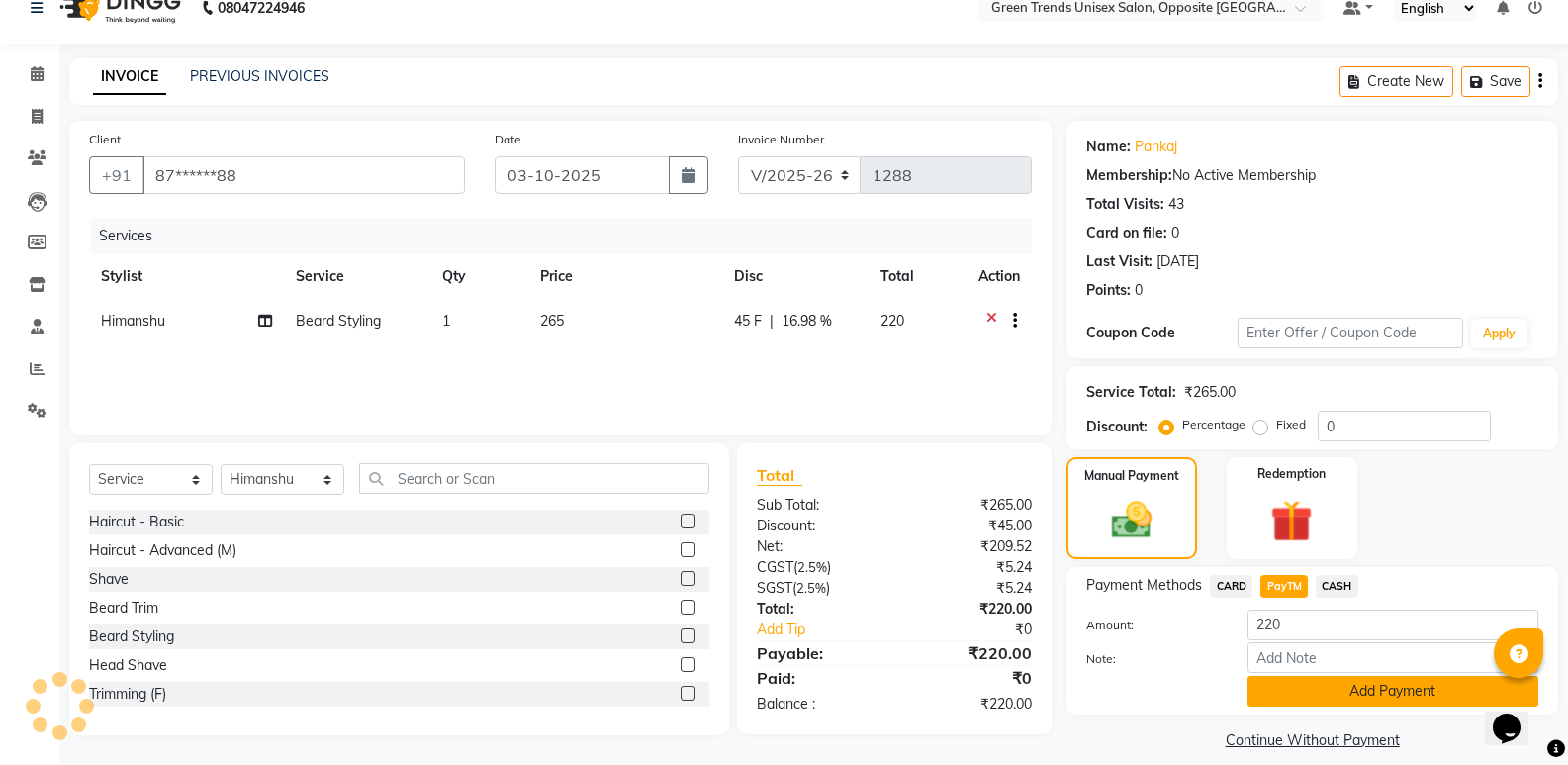
click at [1311, 685] on button "Add Payment" at bounding box center [1393, 691] width 290 height 31
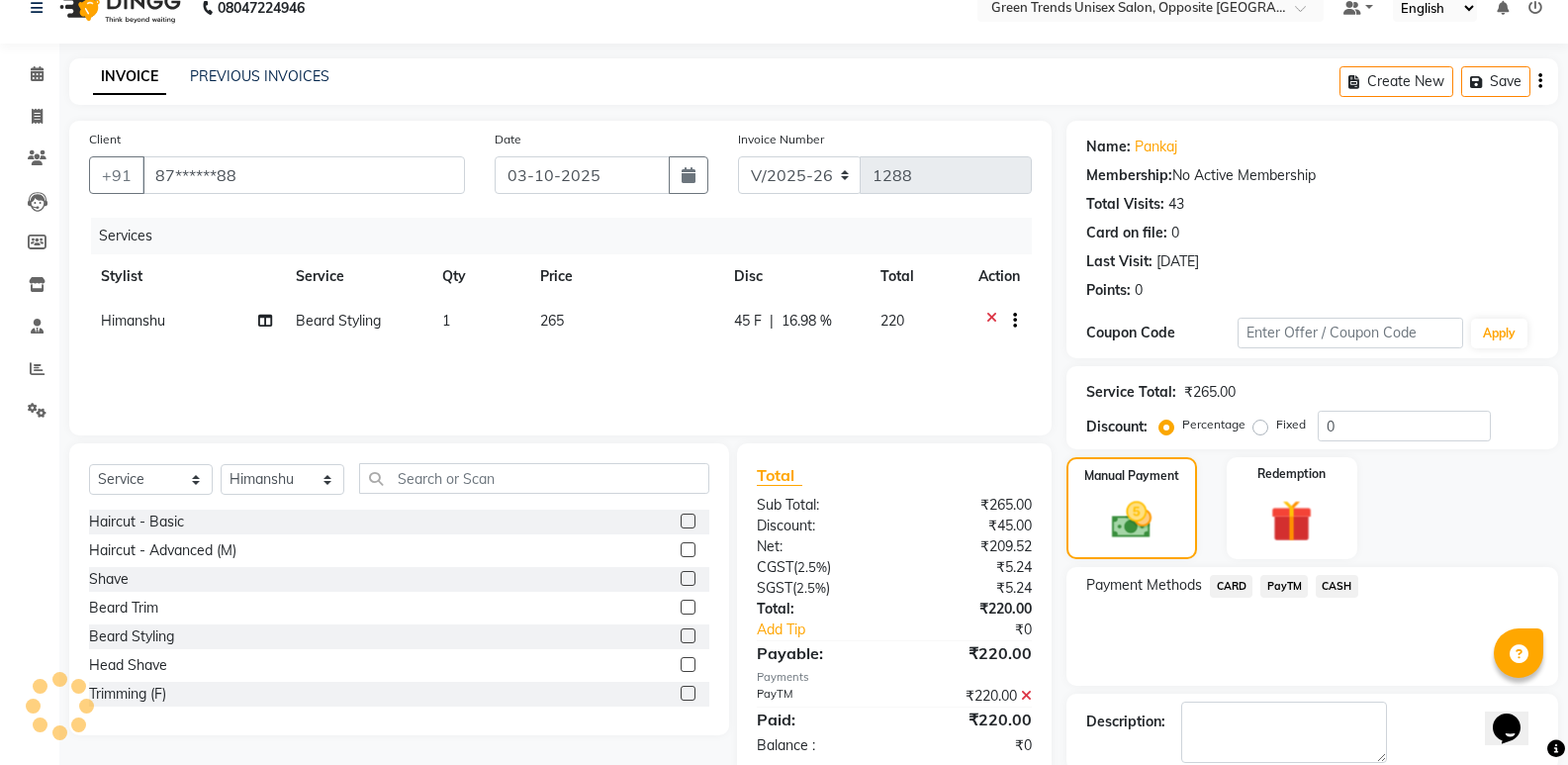
scroll to position [131, 0]
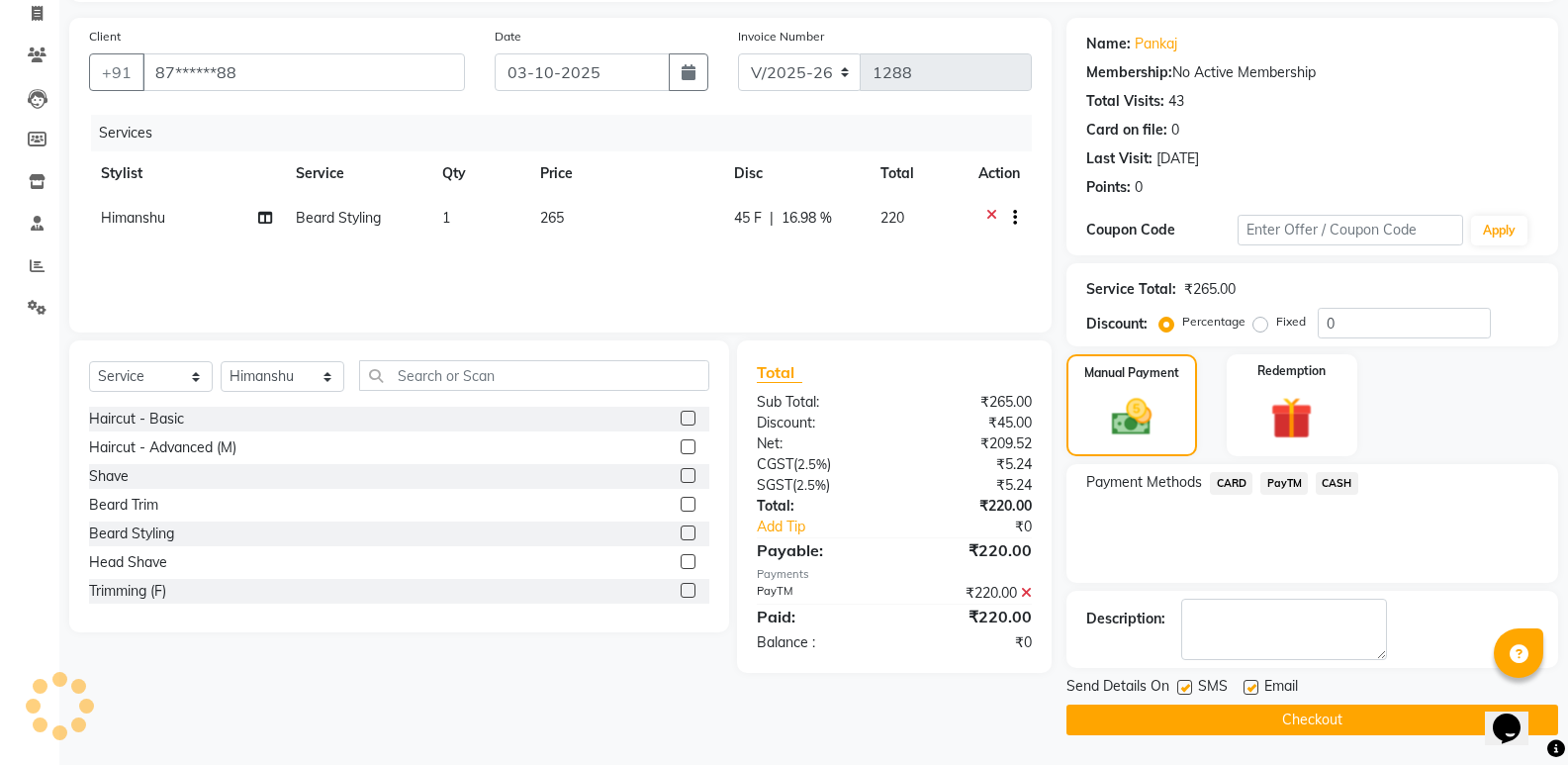
click at [1336, 717] on button "Checkout" at bounding box center [1312, 719] width 492 height 31
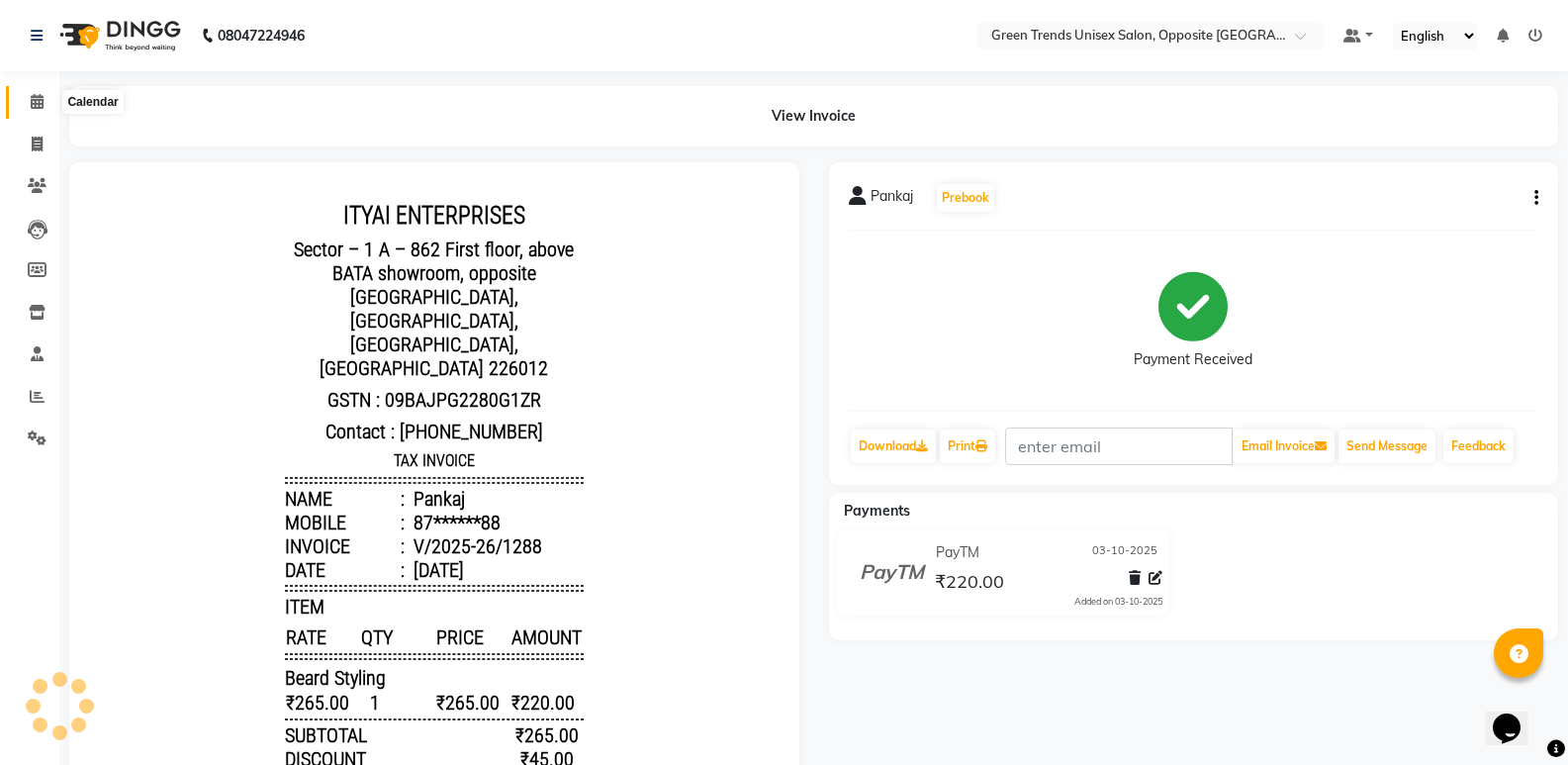
click at [35, 103] on icon at bounding box center [37, 101] width 13 height 15
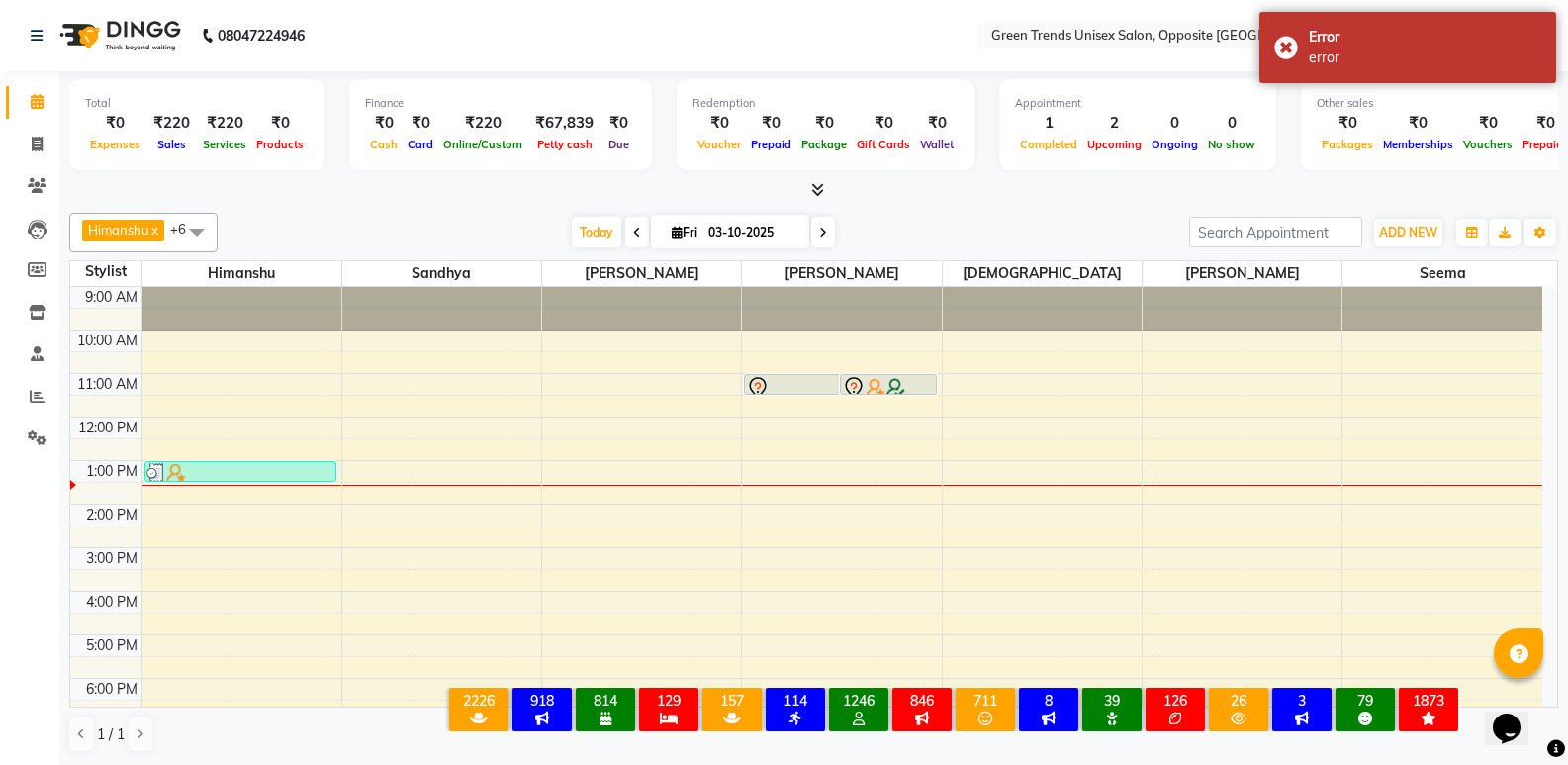
scroll to position [146, 0]
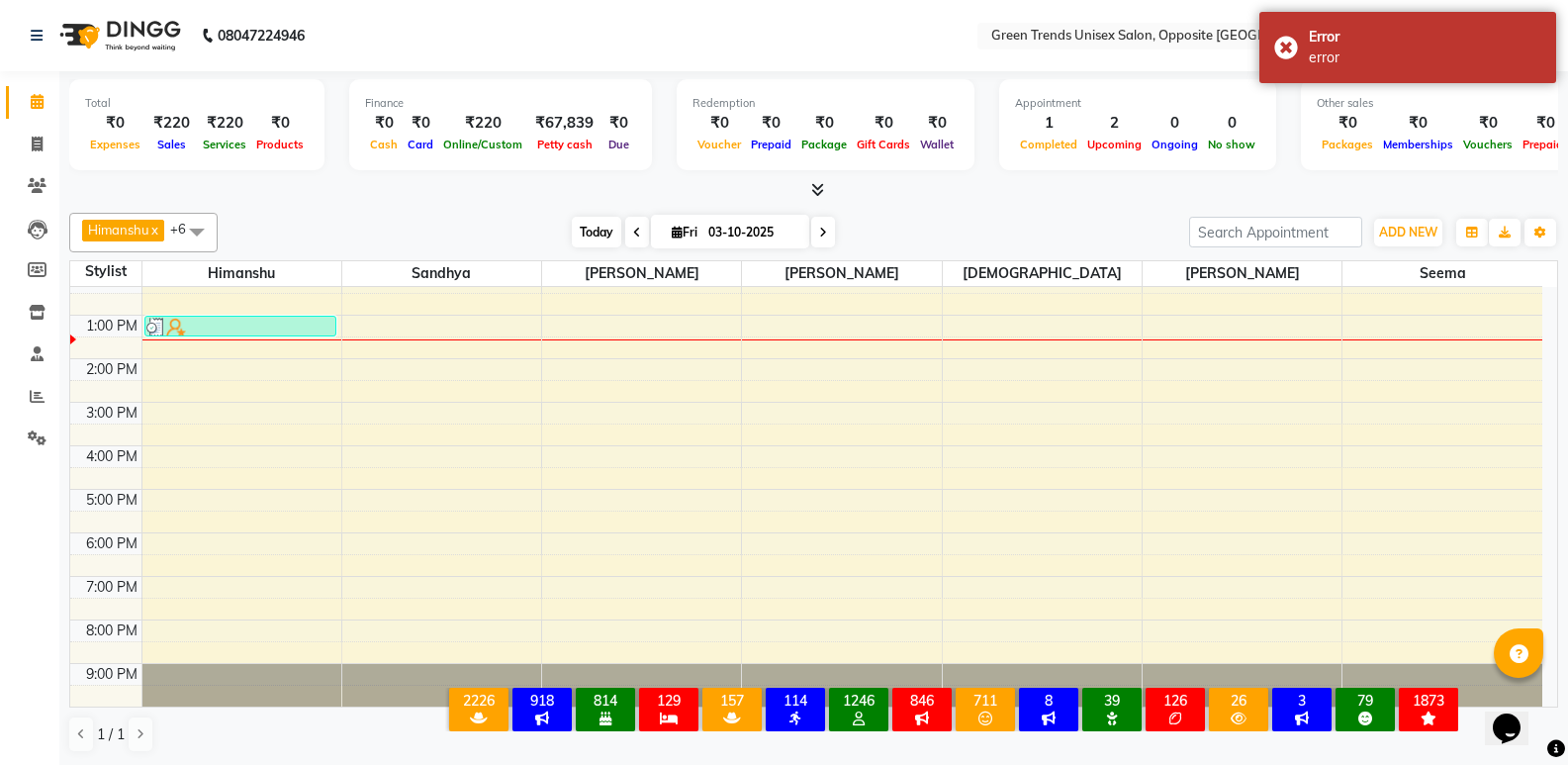
click at [577, 222] on span "Today" at bounding box center [597, 232] width 50 height 31
click at [509, 226] on div "[DATE] [DATE]" at bounding box center [704, 233] width 952 height 30
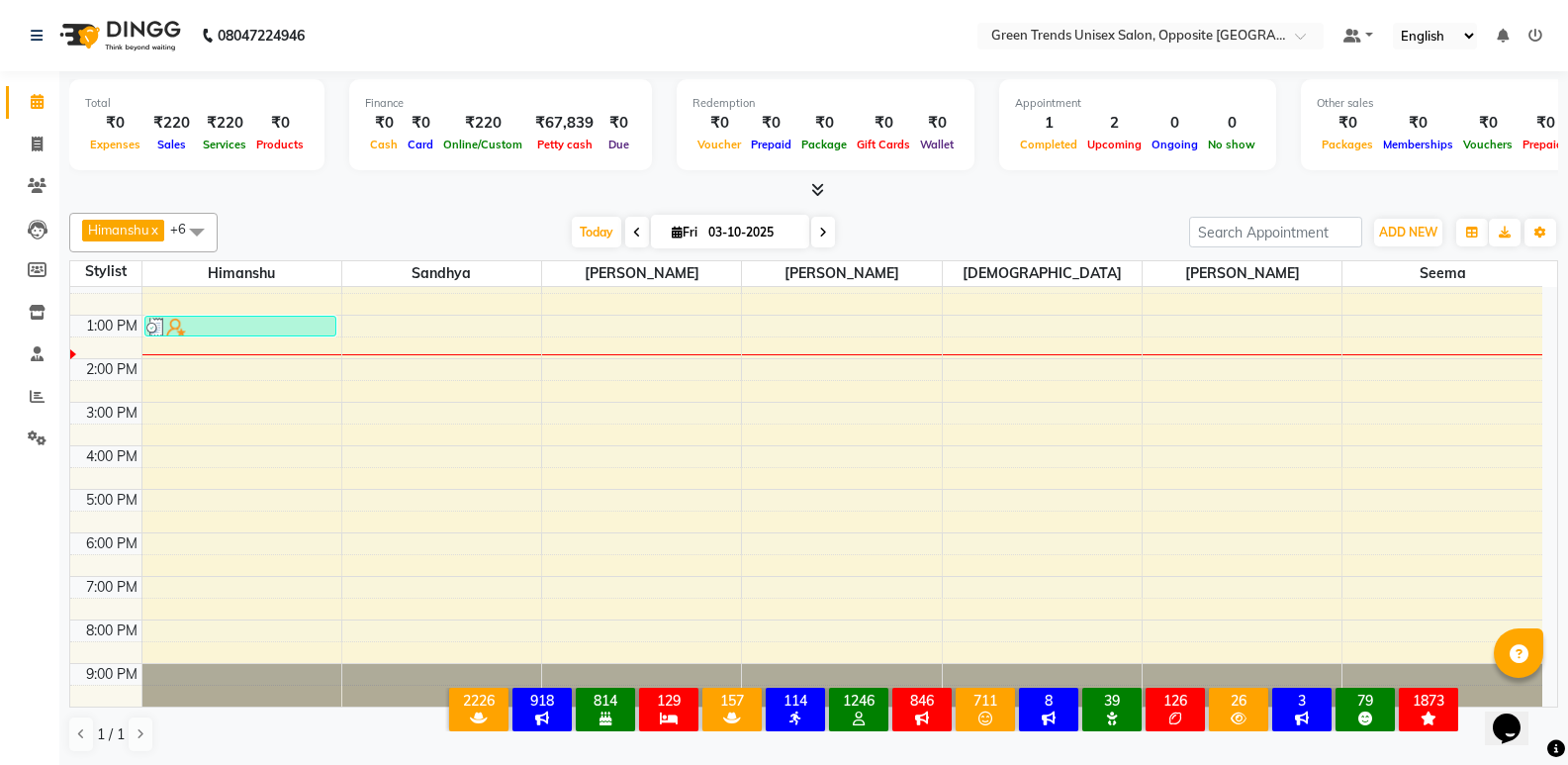
scroll to position [1, 0]
click at [585, 232] on span "Today" at bounding box center [597, 231] width 50 height 31
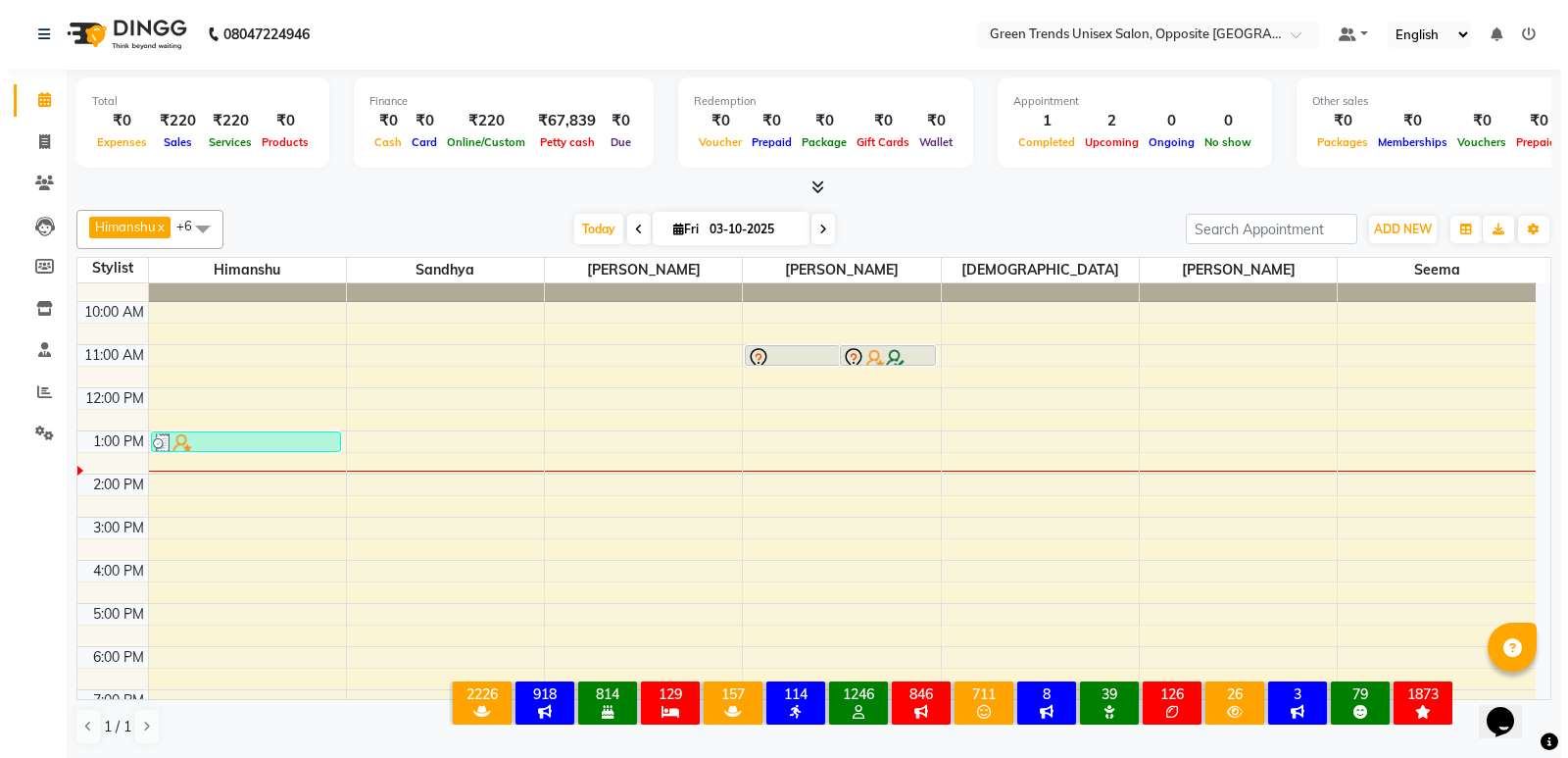
scroll to position [0, 0]
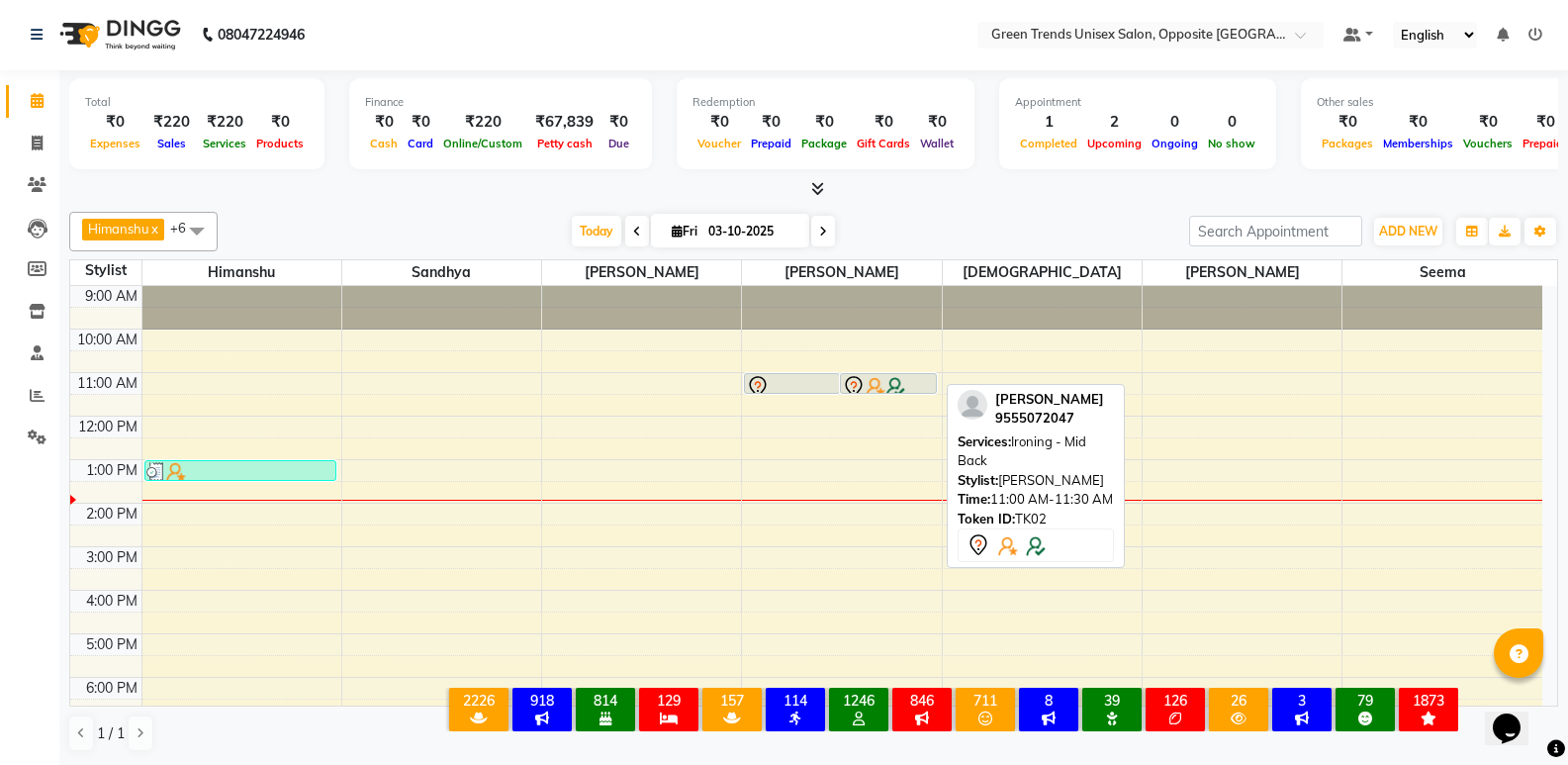
click at [896, 381] on img at bounding box center [895, 386] width 20 height 20
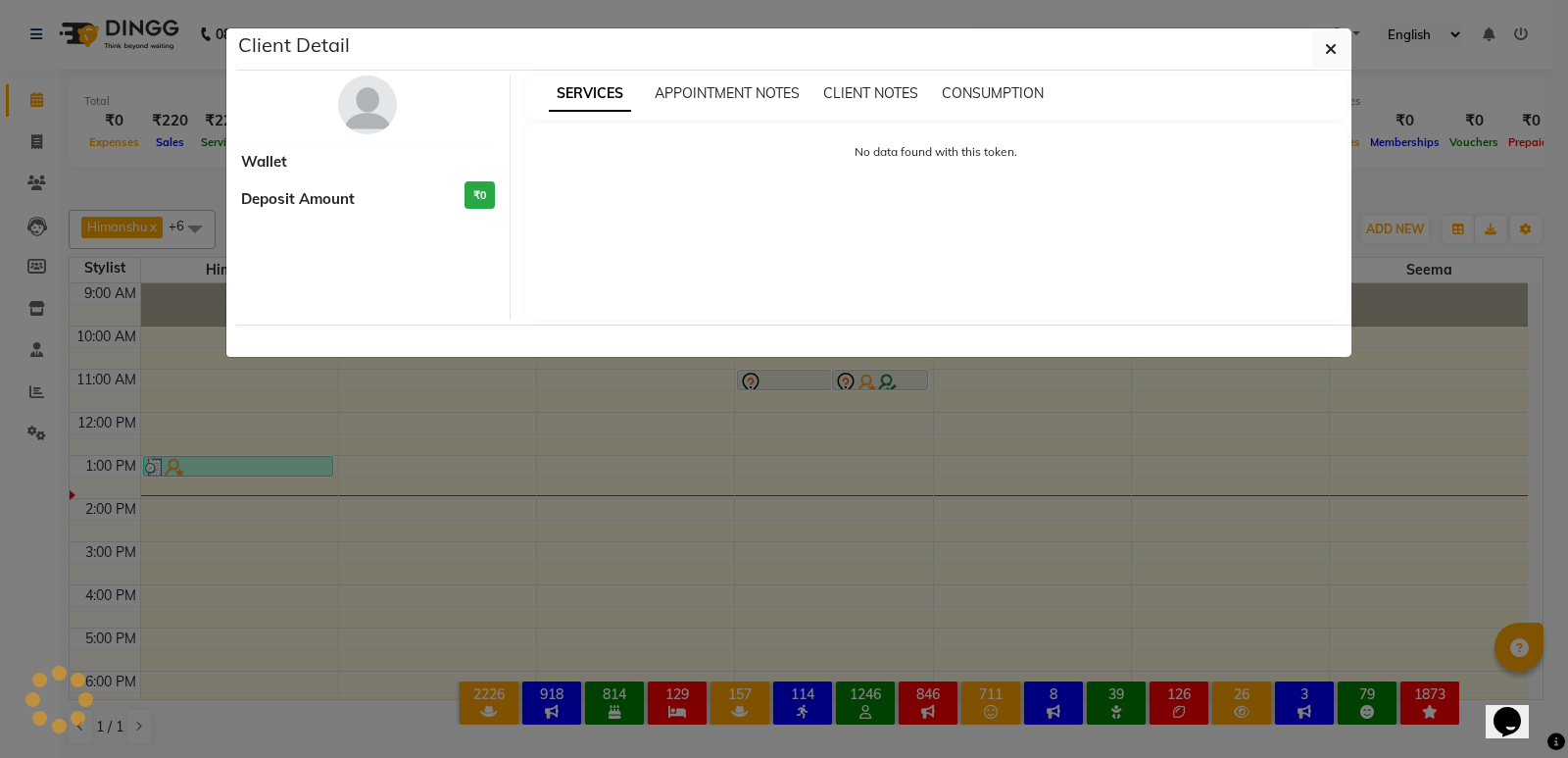
select select "7"
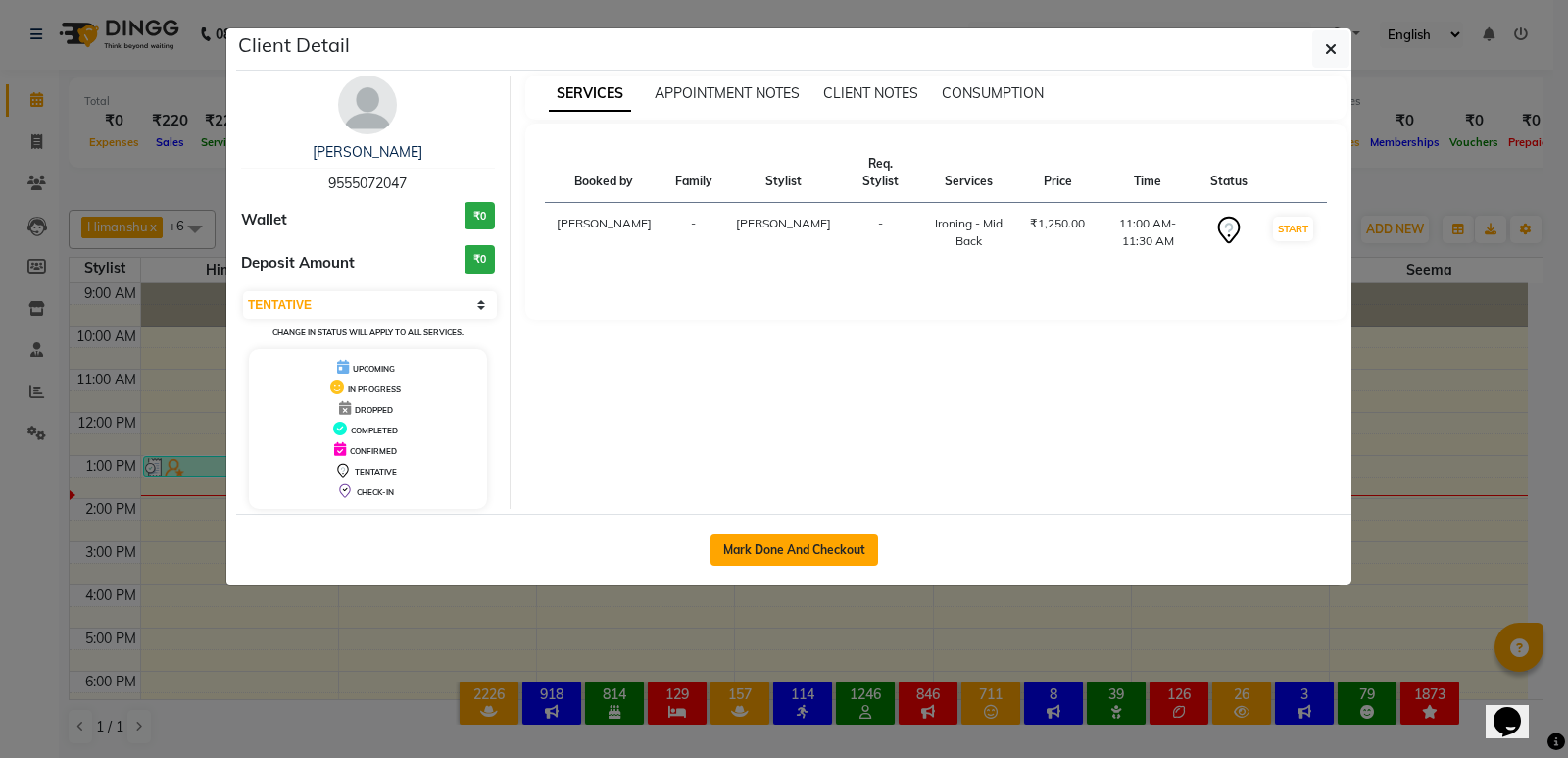
click at [807, 552] on button "Mark Done And Checkout" at bounding box center [794, 550] width 168 height 31
select select "service"
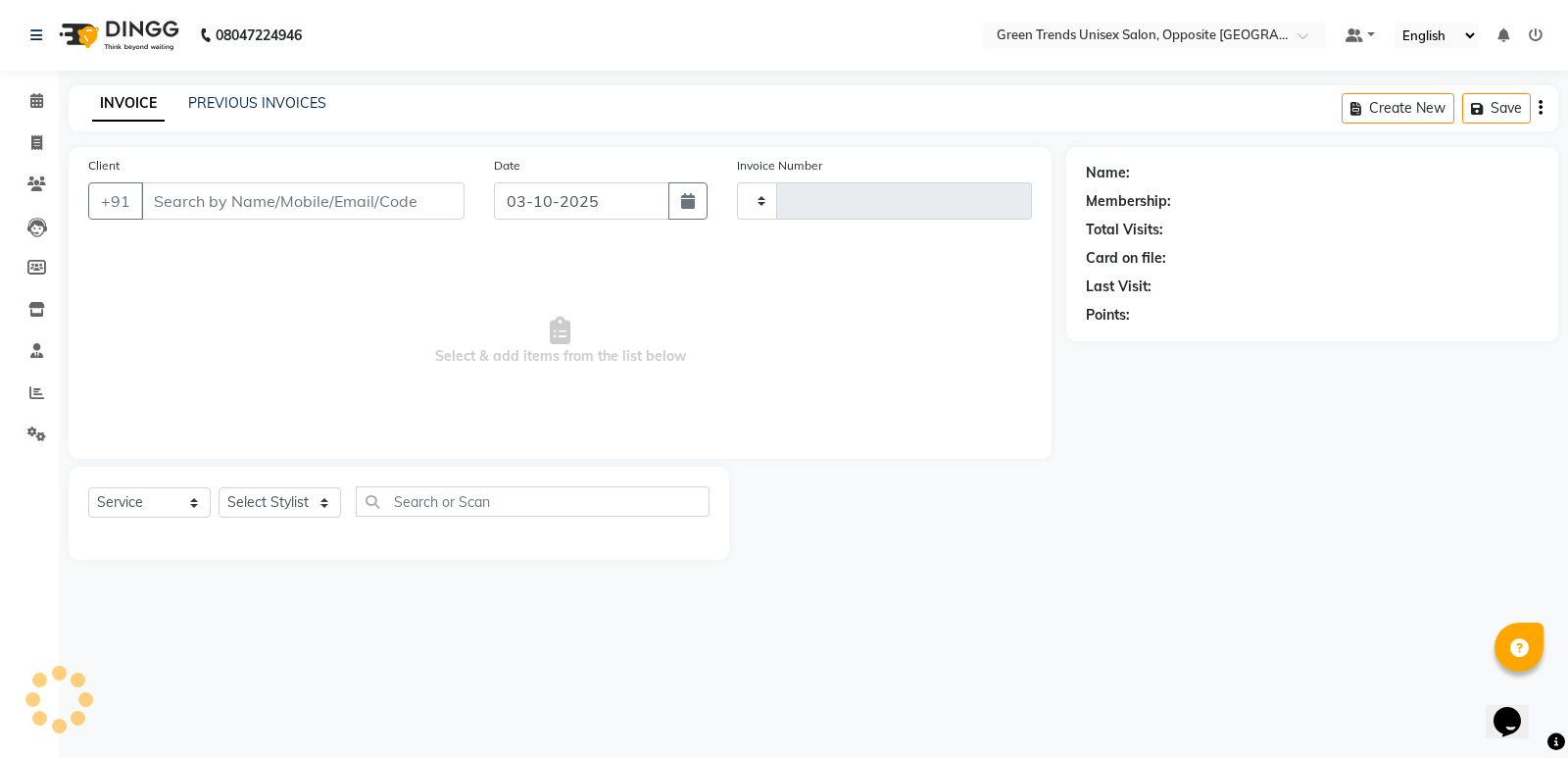
type input "1289"
select select "5225"
type input "95******47"
select select "75769"
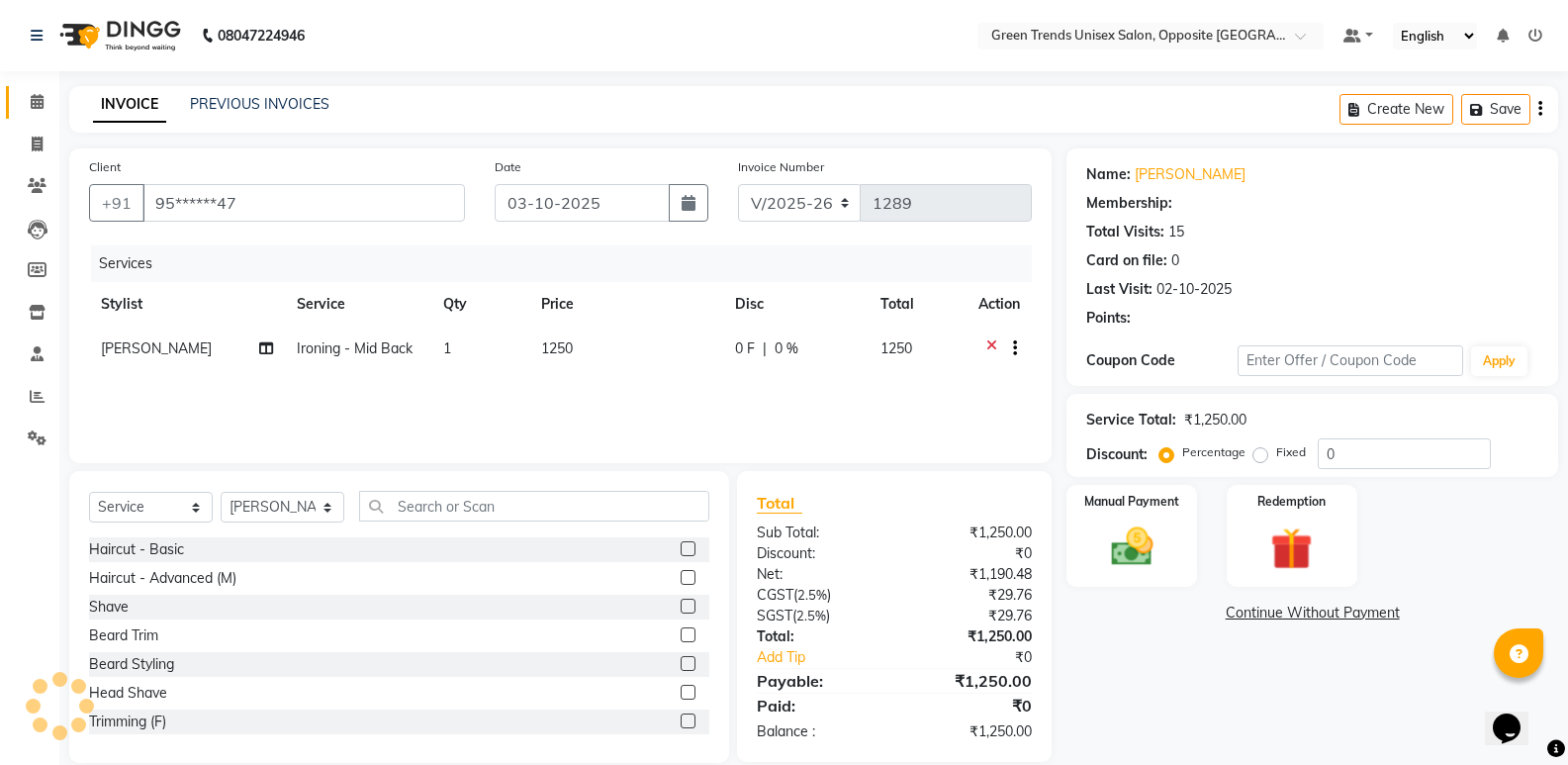
type input "15"
select select "1: Object"
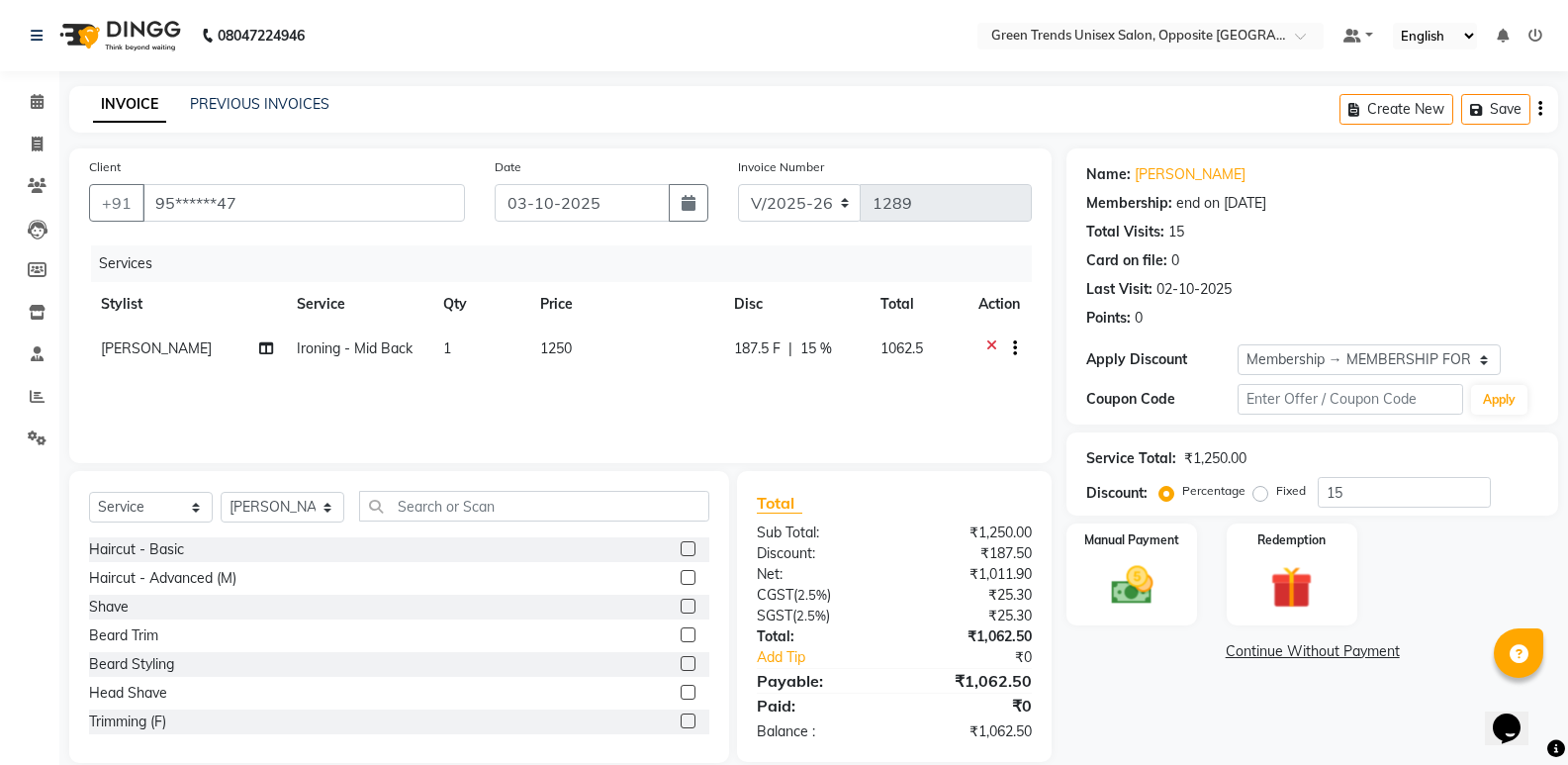
click at [341, 346] on span "Ironing - Mid Back" at bounding box center [354, 348] width 116 height 18
select select "75769"
click at [348, 344] on span "Ironing - Mid Back x" at bounding box center [349, 357] width 218 height 39
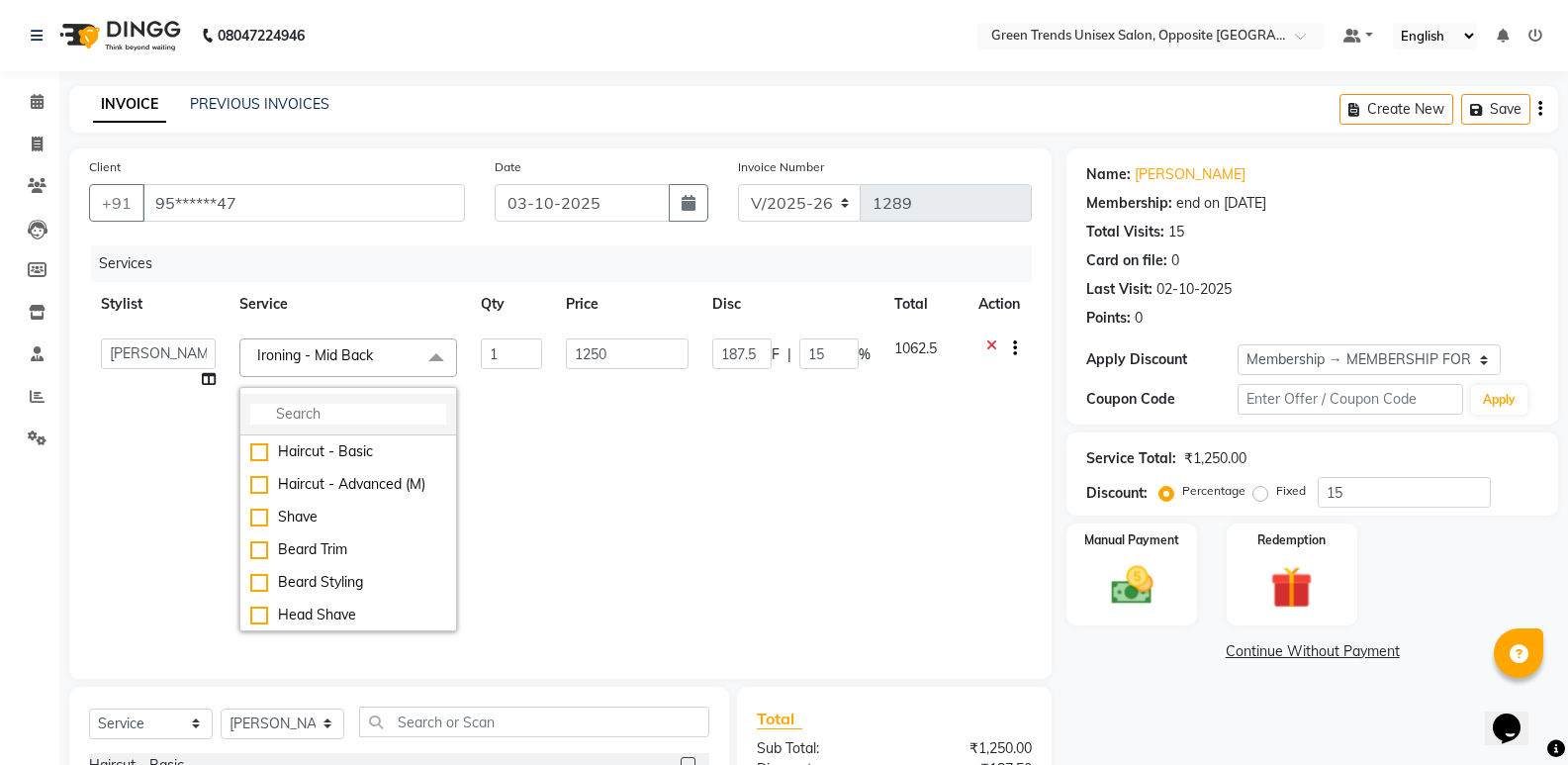
click at [376, 409] on input "multiselect-search" at bounding box center [349, 413] width 196 height 21
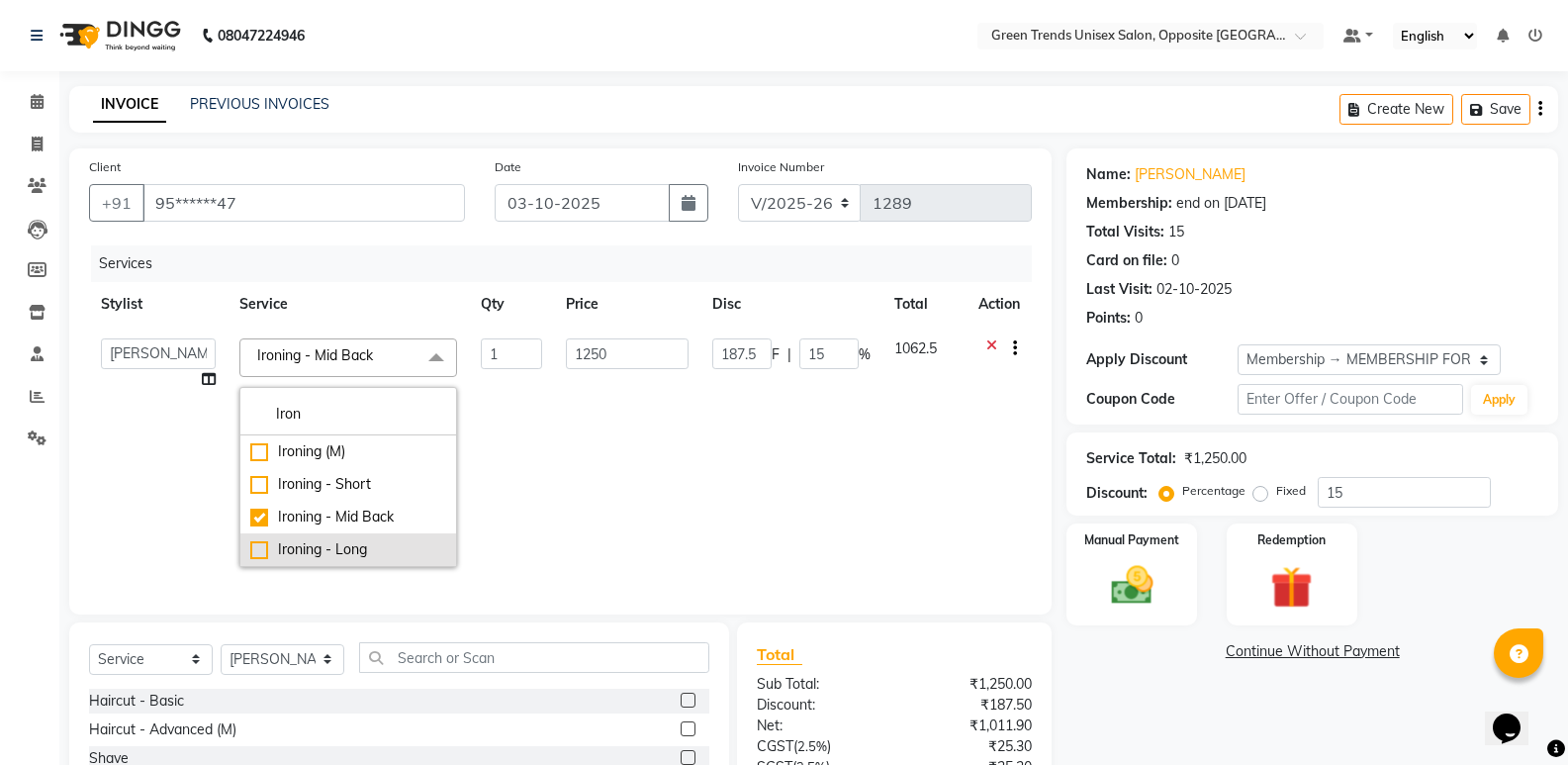
type input "Iron"
click at [252, 549] on div "Ironing - Long" at bounding box center [349, 549] width 196 height 21
checkbox input "false"
checkbox input "true"
type input "1525"
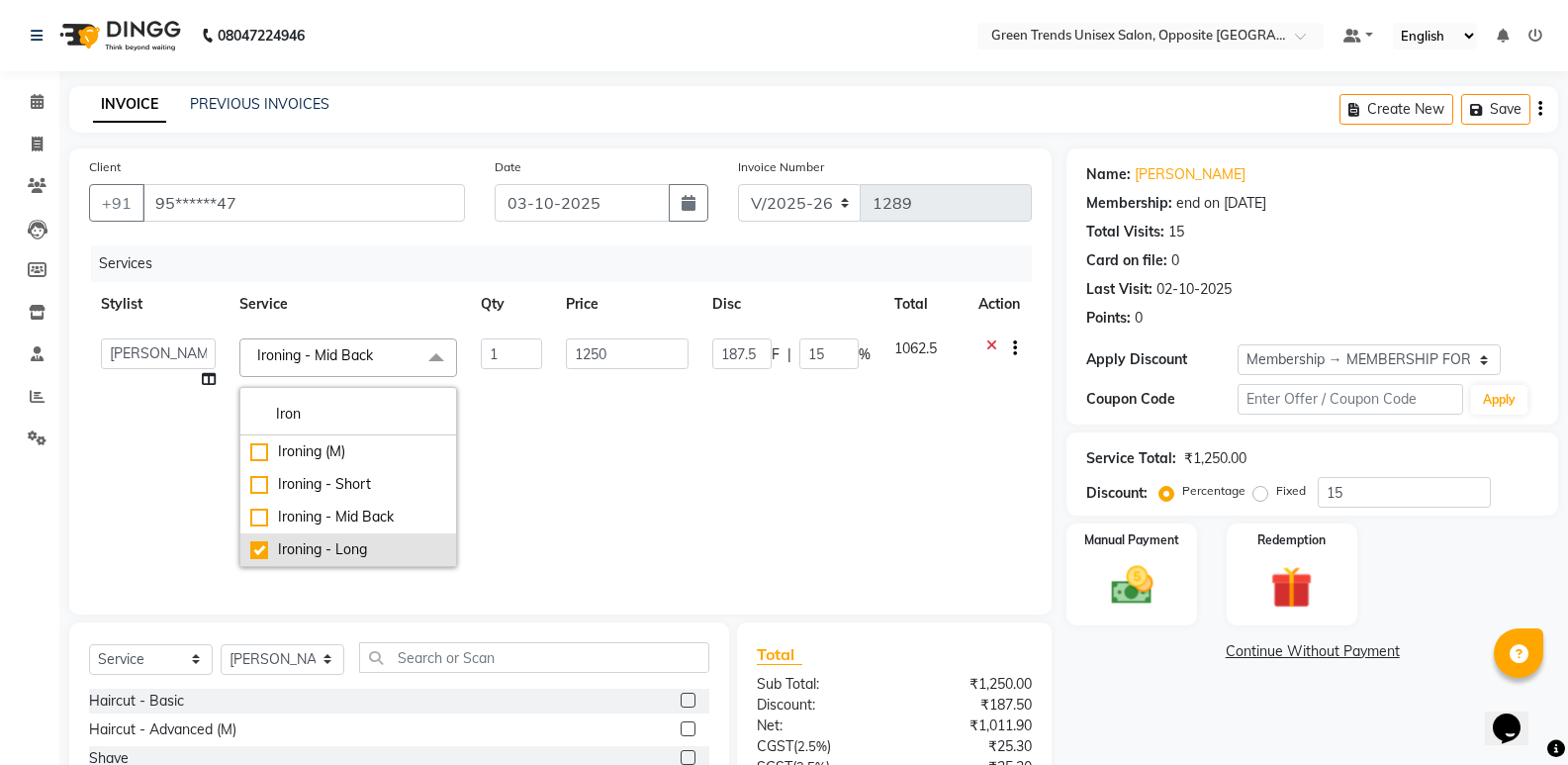
type input "228.75"
click at [705, 502] on td "228.75 F | 15 %" at bounding box center [789, 452] width 182 height 253
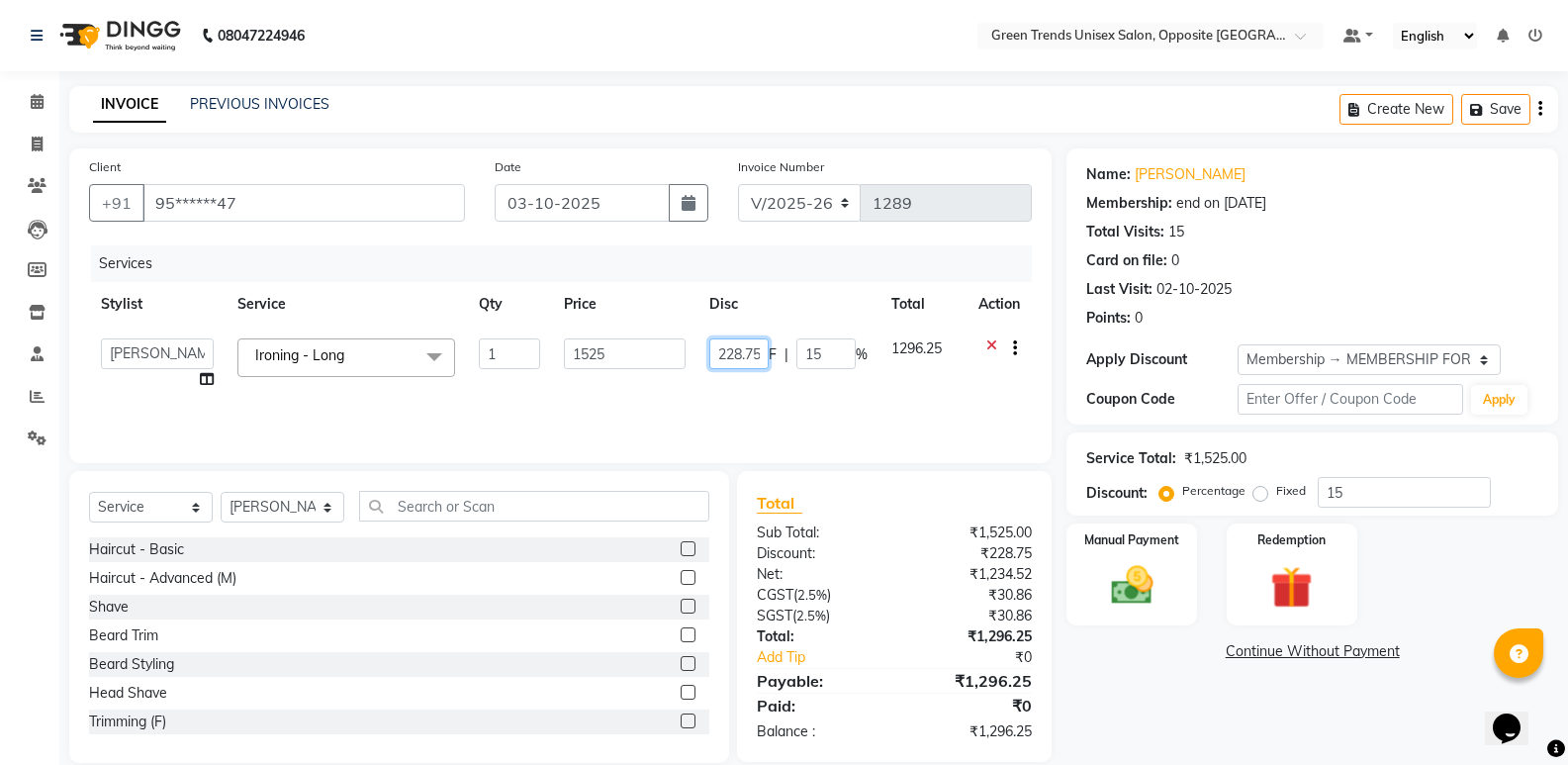
click at [746, 354] on input "228.75" at bounding box center [739, 353] width 59 height 31
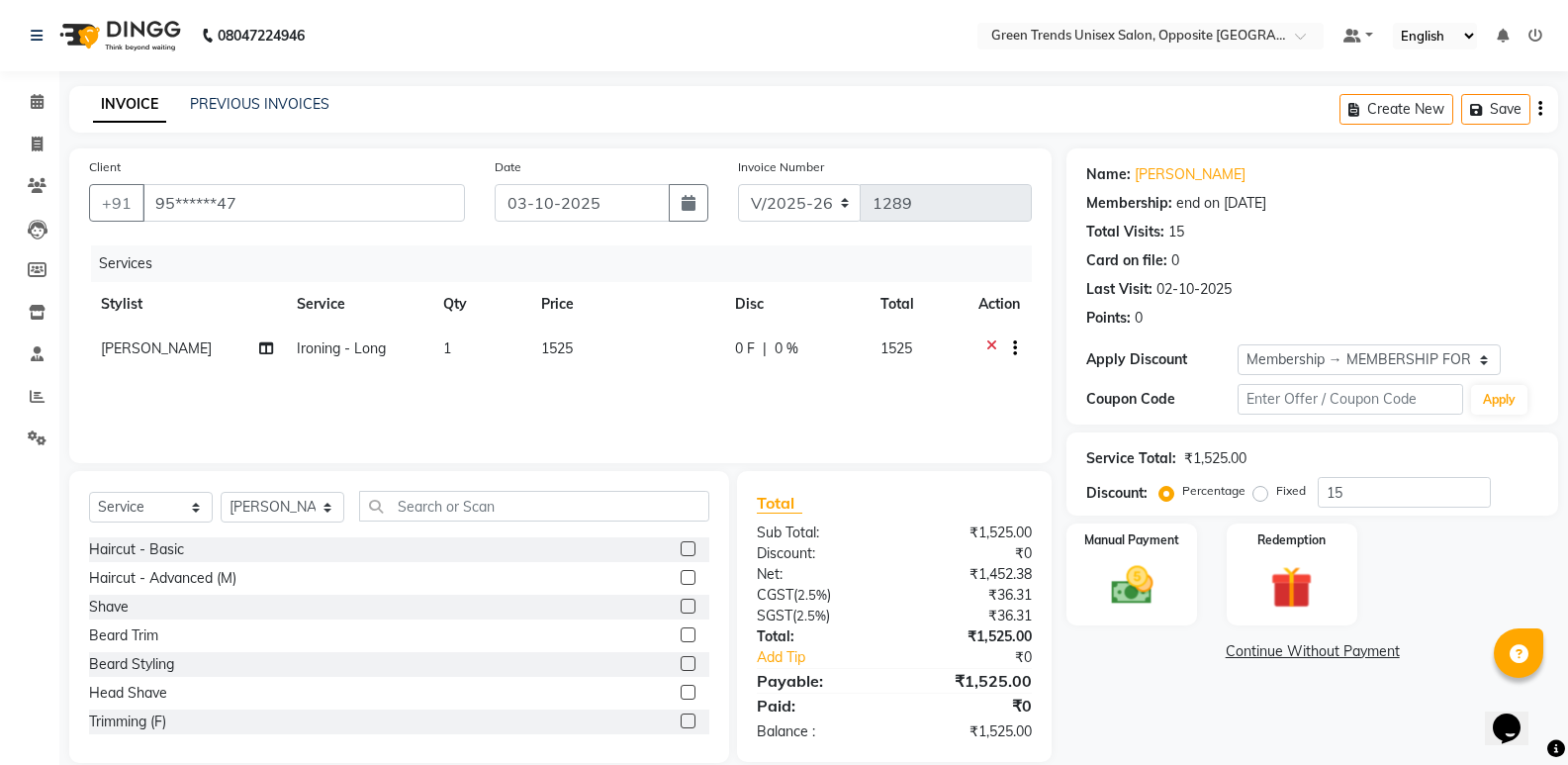
click at [885, 392] on div "Services Stylist Service Qty Price Disc Total Action [PERSON_NAME] Ironing - Lo…" at bounding box center [560, 345] width 943 height 198
click at [791, 354] on span "0 %" at bounding box center [787, 348] width 24 height 21
select select "75769"
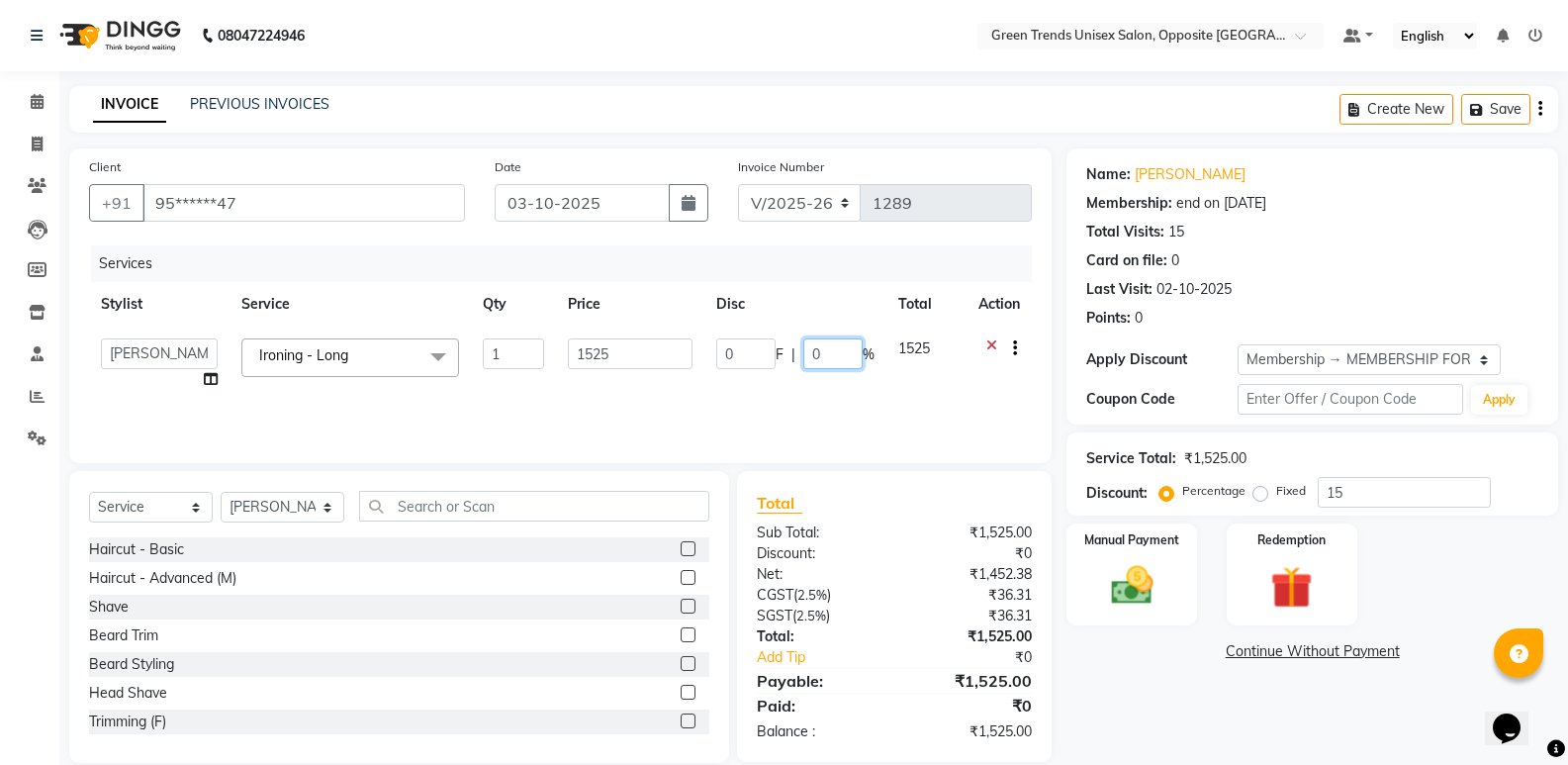
drag, startPoint x: 824, startPoint y: 355, endPoint x: 794, endPoint y: 369, distance: 33.1
click at [795, 369] on td "0 F | 0 %" at bounding box center [796, 364] width 182 height 75
type input "16.67"
click at [922, 394] on div "Services Stylist Service Qty Price Disc Total Action [PERSON_NAME] [PERSON_NAME…" at bounding box center [560, 345] width 943 height 198
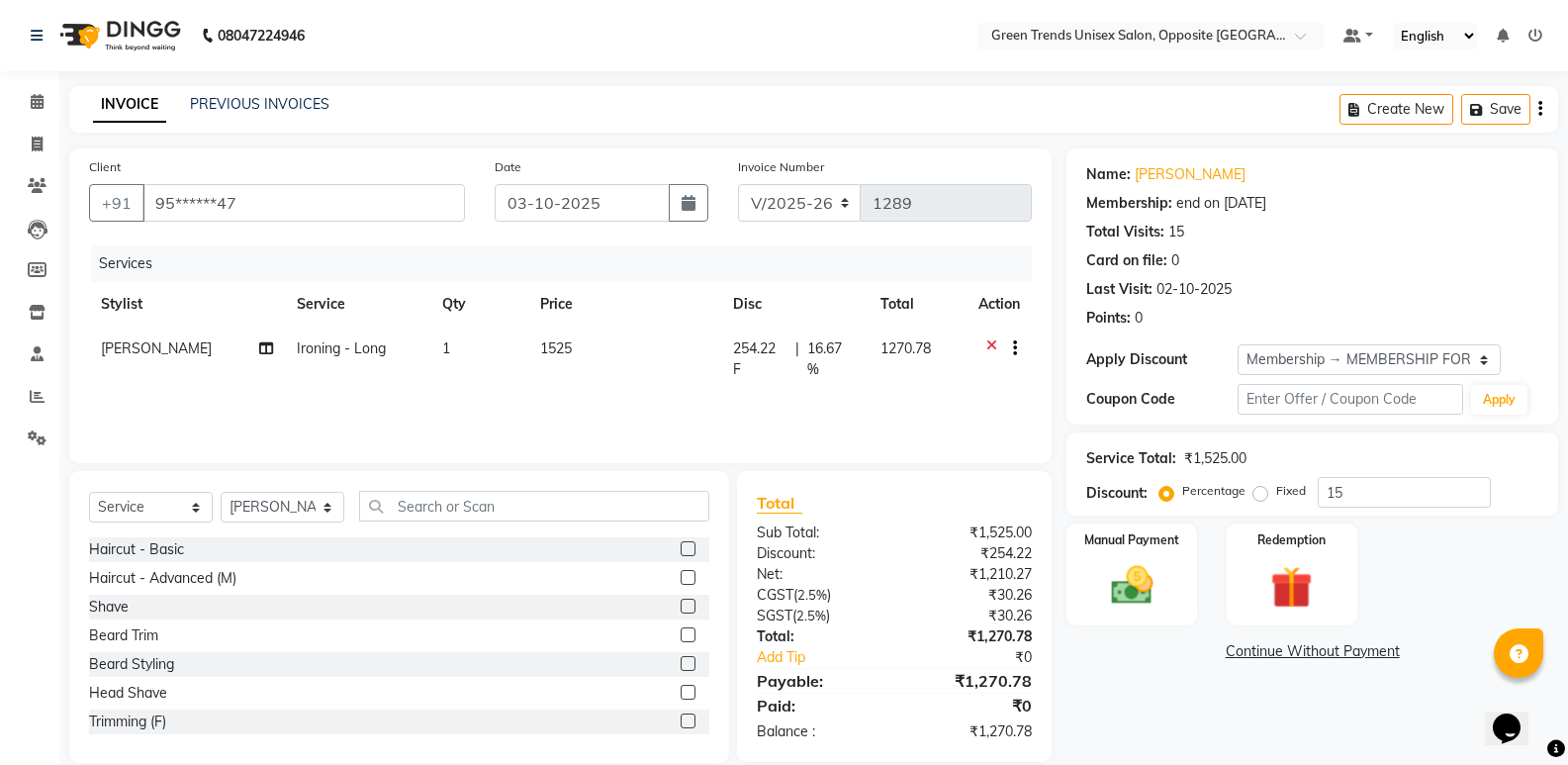
click at [743, 350] on span "254.22 F" at bounding box center [760, 359] width 55 height 42
select select "75769"
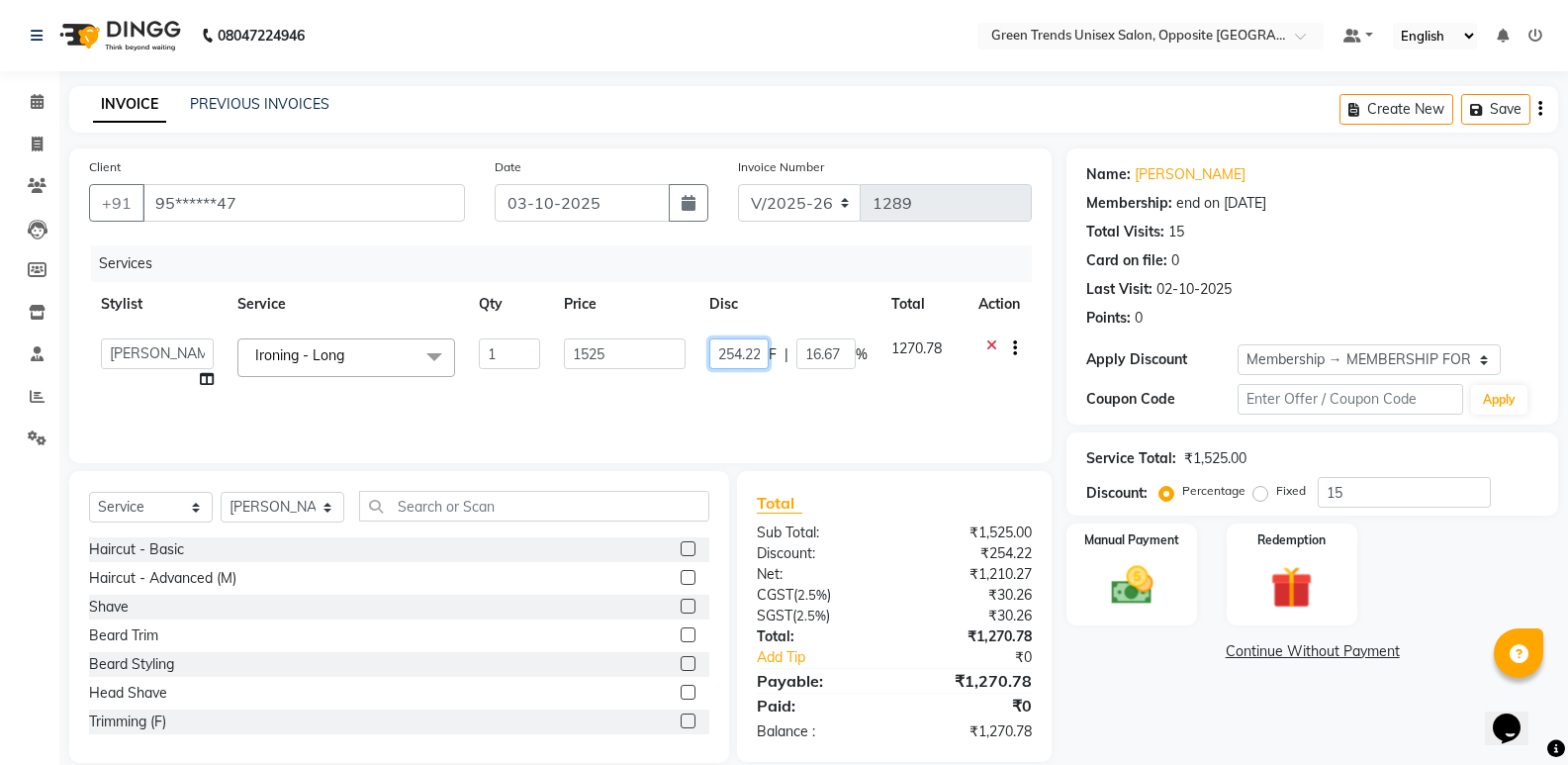
click at [743, 350] on input "254.22" at bounding box center [739, 353] width 59 height 31
type input "255"
click at [734, 390] on div "Services Stylist Service Qty Price Disc Total Action [PERSON_NAME] [PERSON_NAME…" at bounding box center [560, 345] width 943 height 198
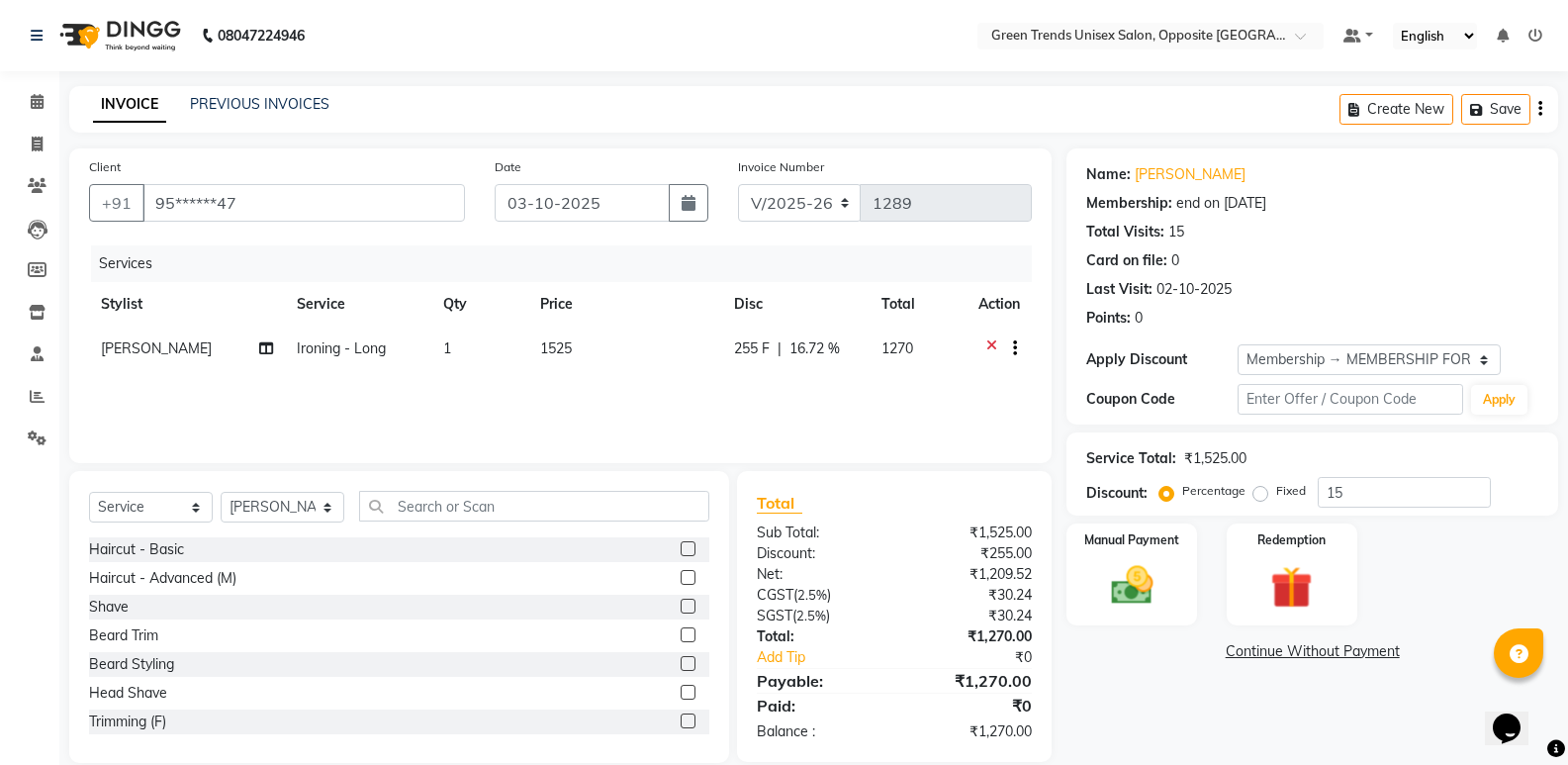
click at [454, 382] on div "Services Stylist Service Qty Price Disc Total Action [PERSON_NAME] Ironing - Lo…" at bounding box center [560, 345] width 943 height 198
click at [492, 408] on div "Services Stylist Service Qty Price Disc Total Action [PERSON_NAME] Ironing - Lo…" at bounding box center [560, 345] width 943 height 198
click at [762, 105] on div "INVOICE PREVIOUS INVOICES Create New Save" at bounding box center [814, 109] width 1489 height 47
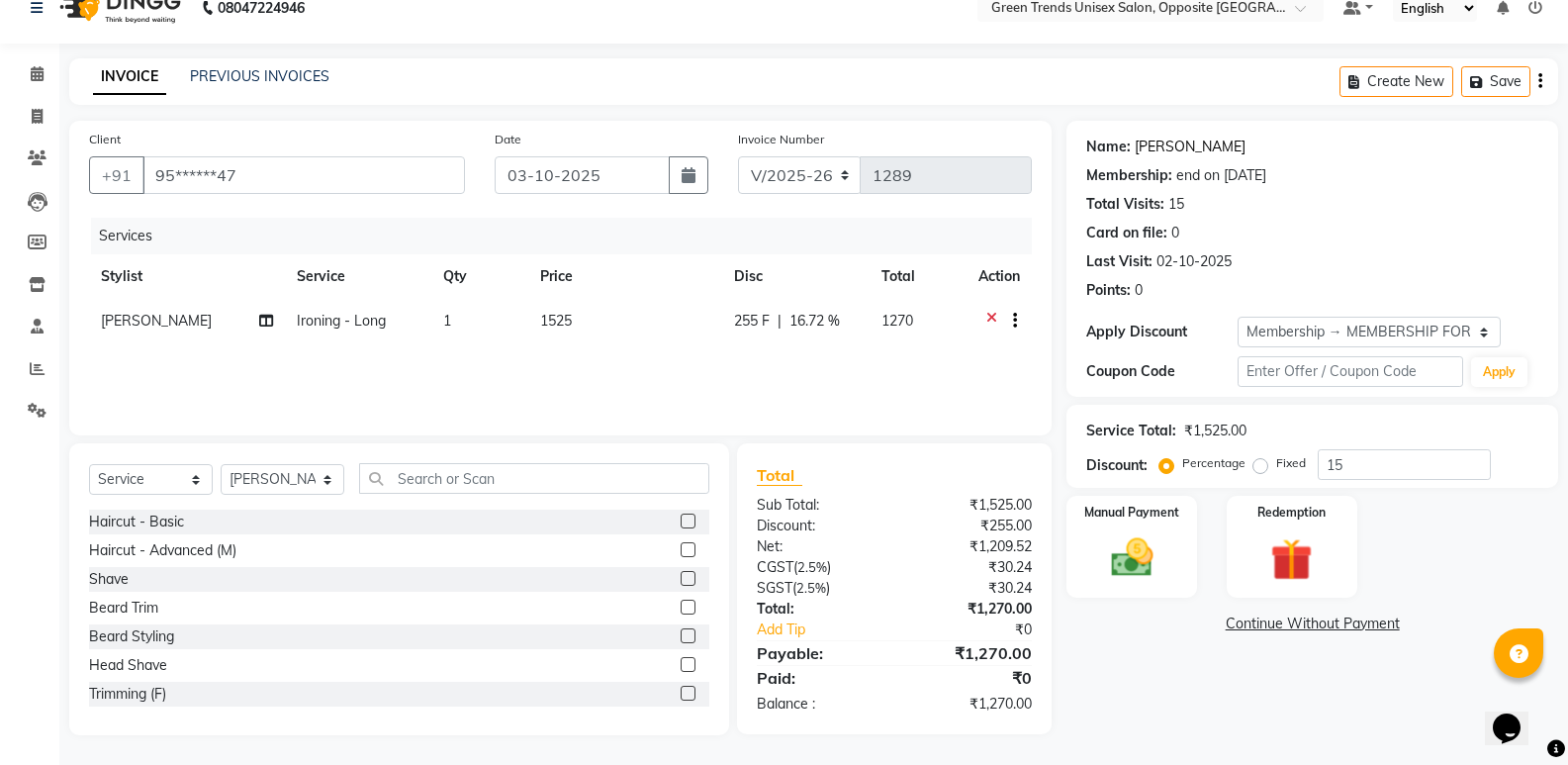
click at [1141, 141] on link "[PERSON_NAME]" at bounding box center [1190, 147] width 111 height 21
click at [1163, 571] on img at bounding box center [1131, 557] width 70 height 51
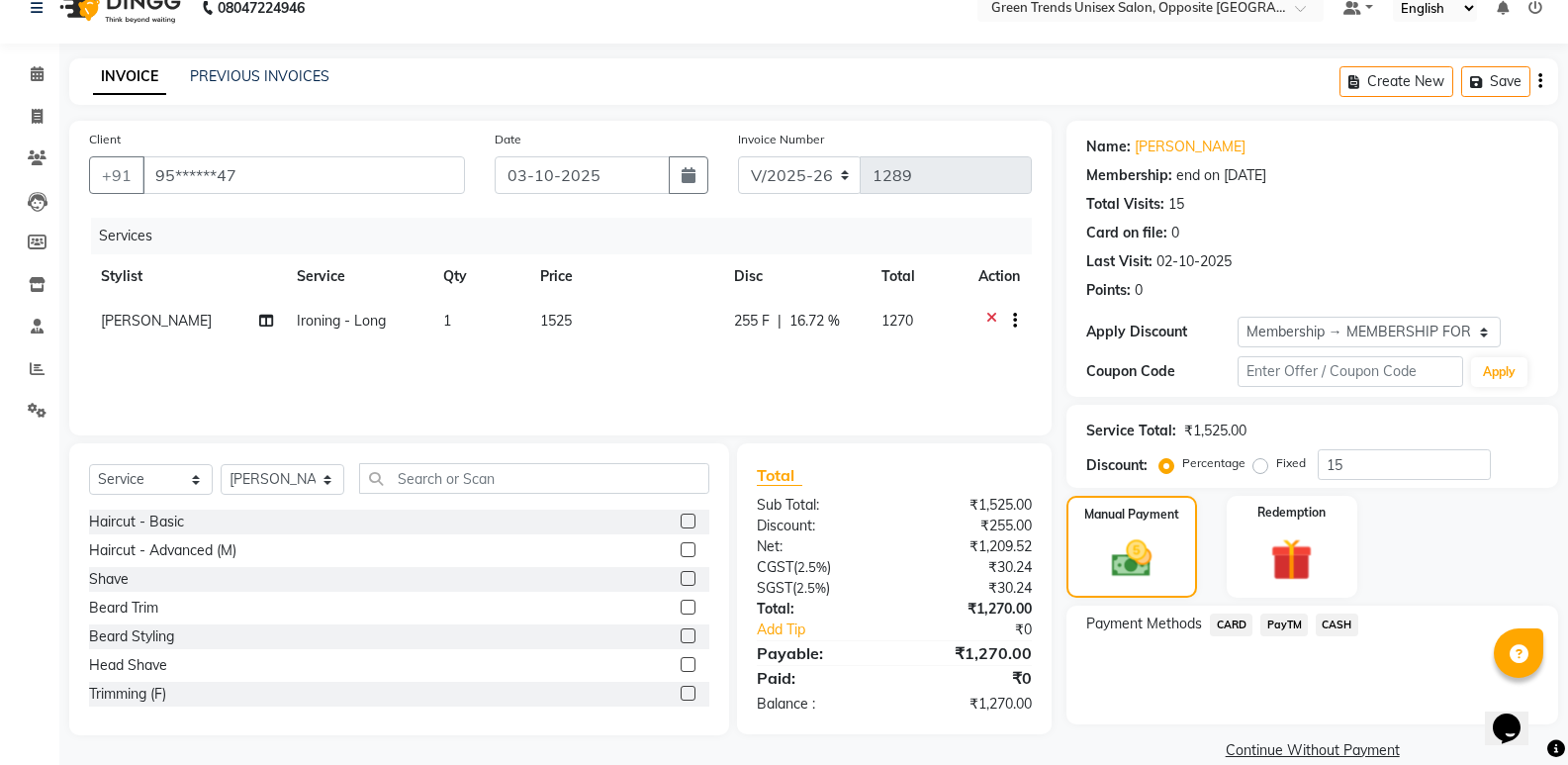
click at [1294, 628] on span "PayTM" at bounding box center [1285, 624] width 48 height 23
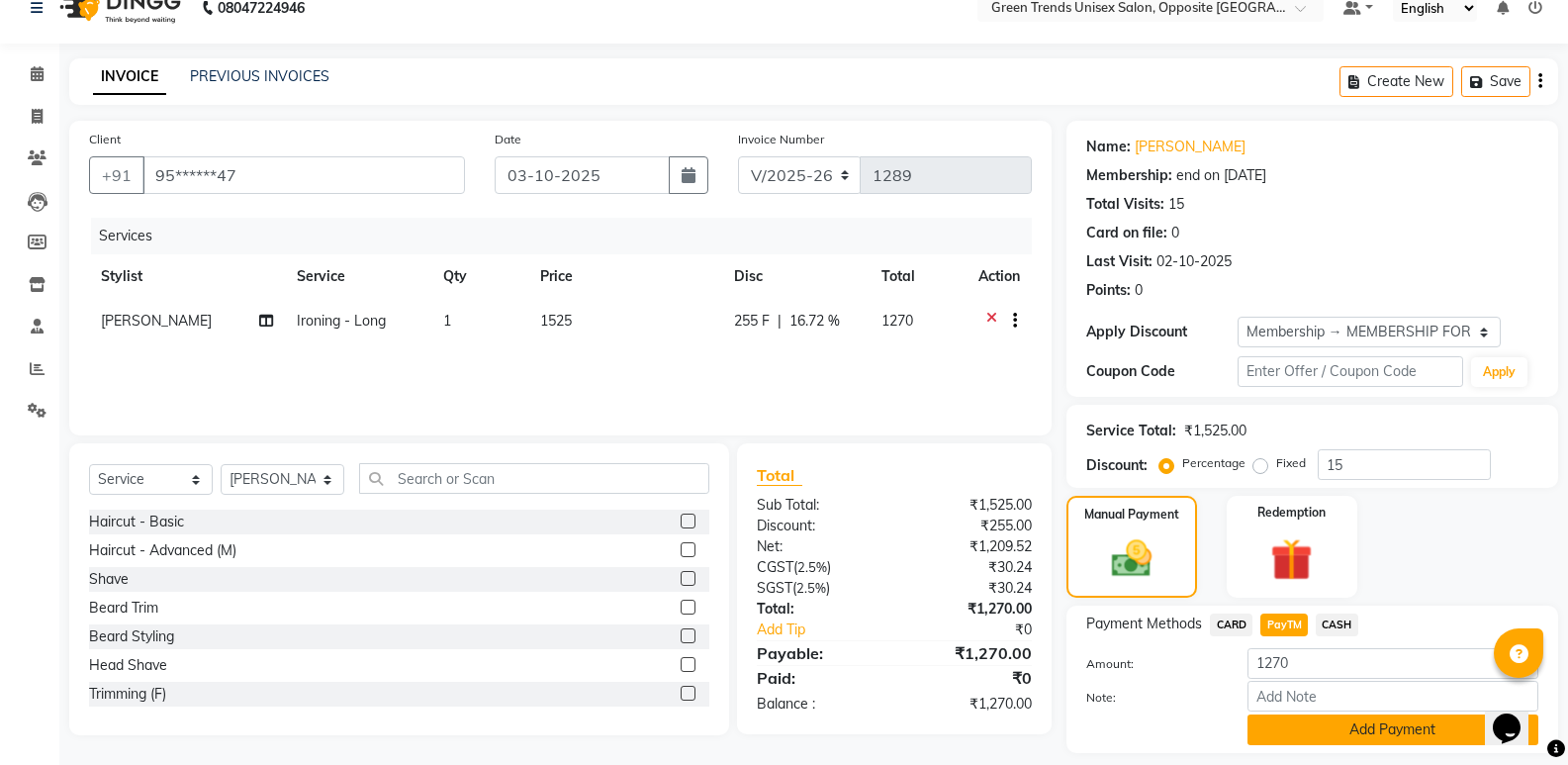
click at [1313, 720] on button "Add Payment" at bounding box center [1393, 729] width 290 height 31
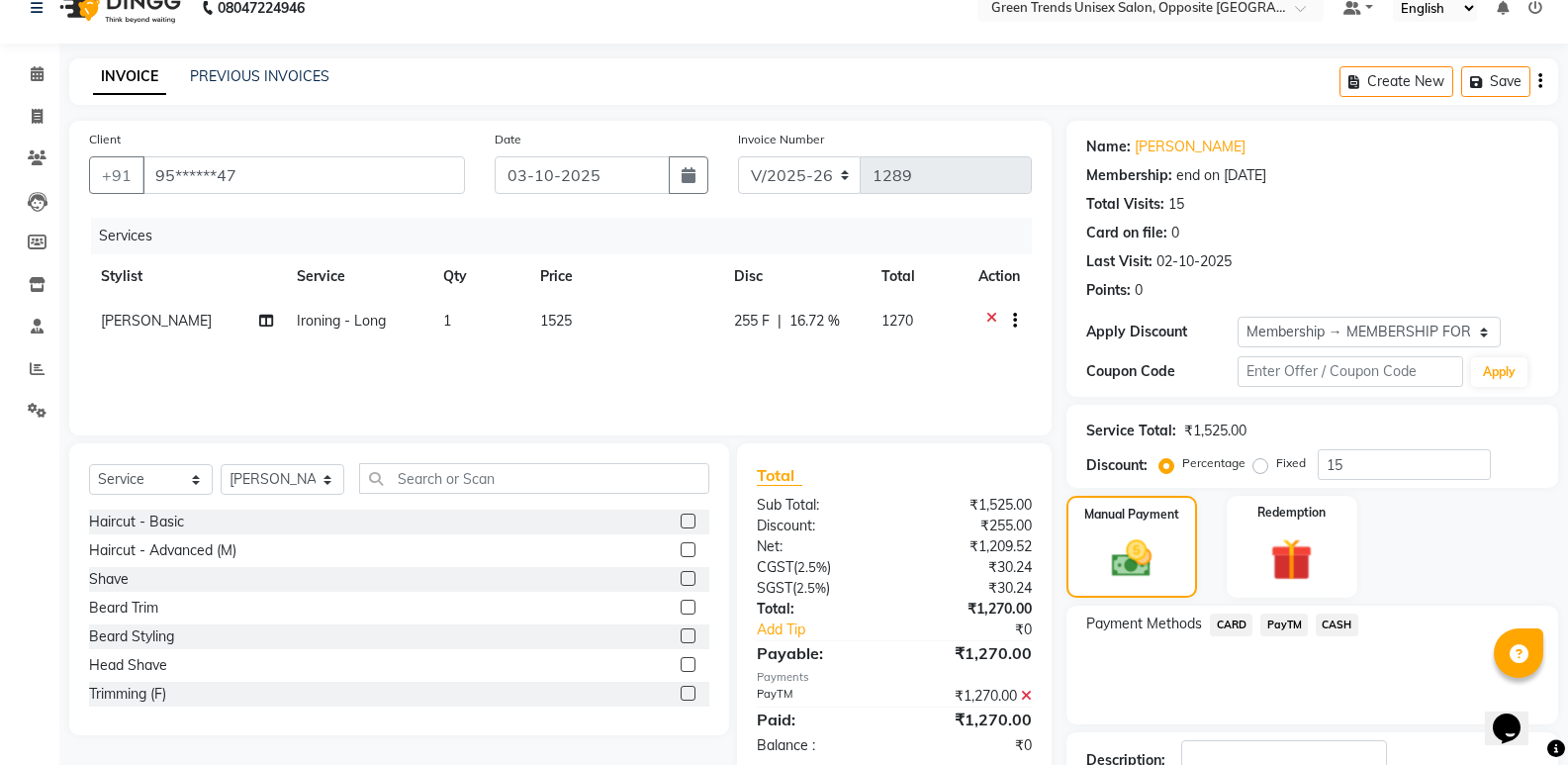
scroll to position [169, 0]
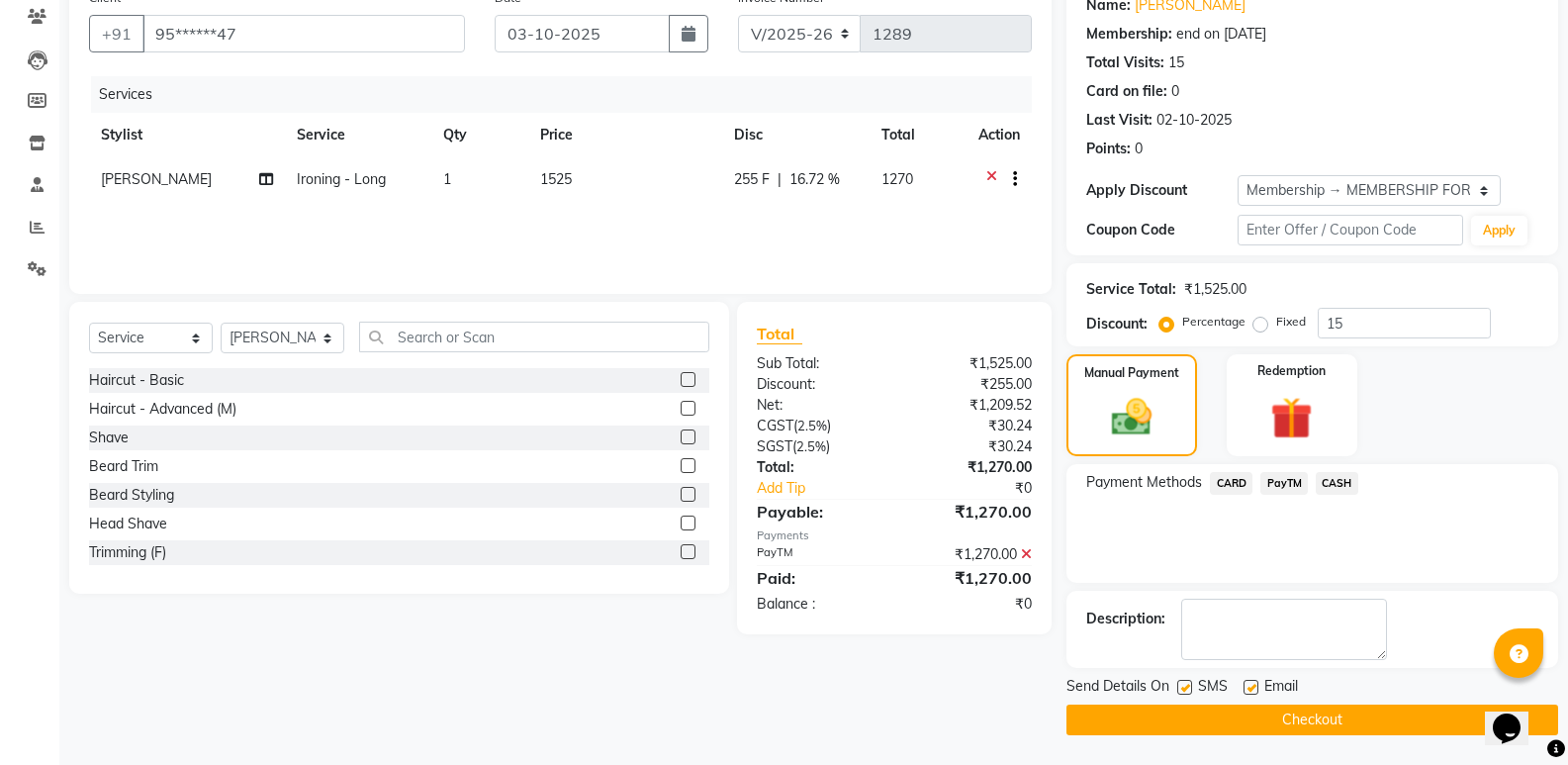
click at [1288, 716] on button "Checkout" at bounding box center [1312, 719] width 492 height 31
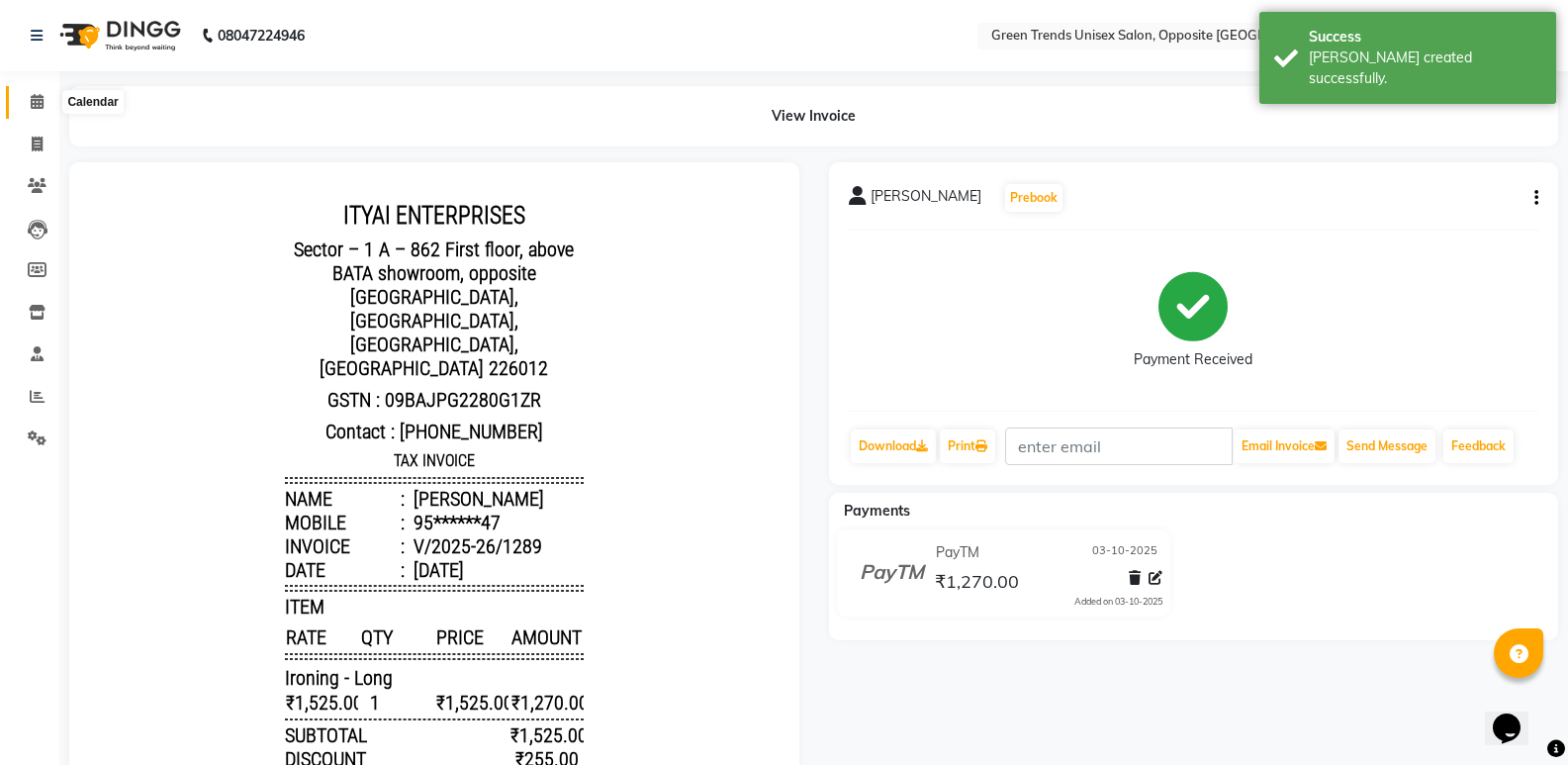
click at [46, 106] on span at bounding box center [37, 102] width 35 height 23
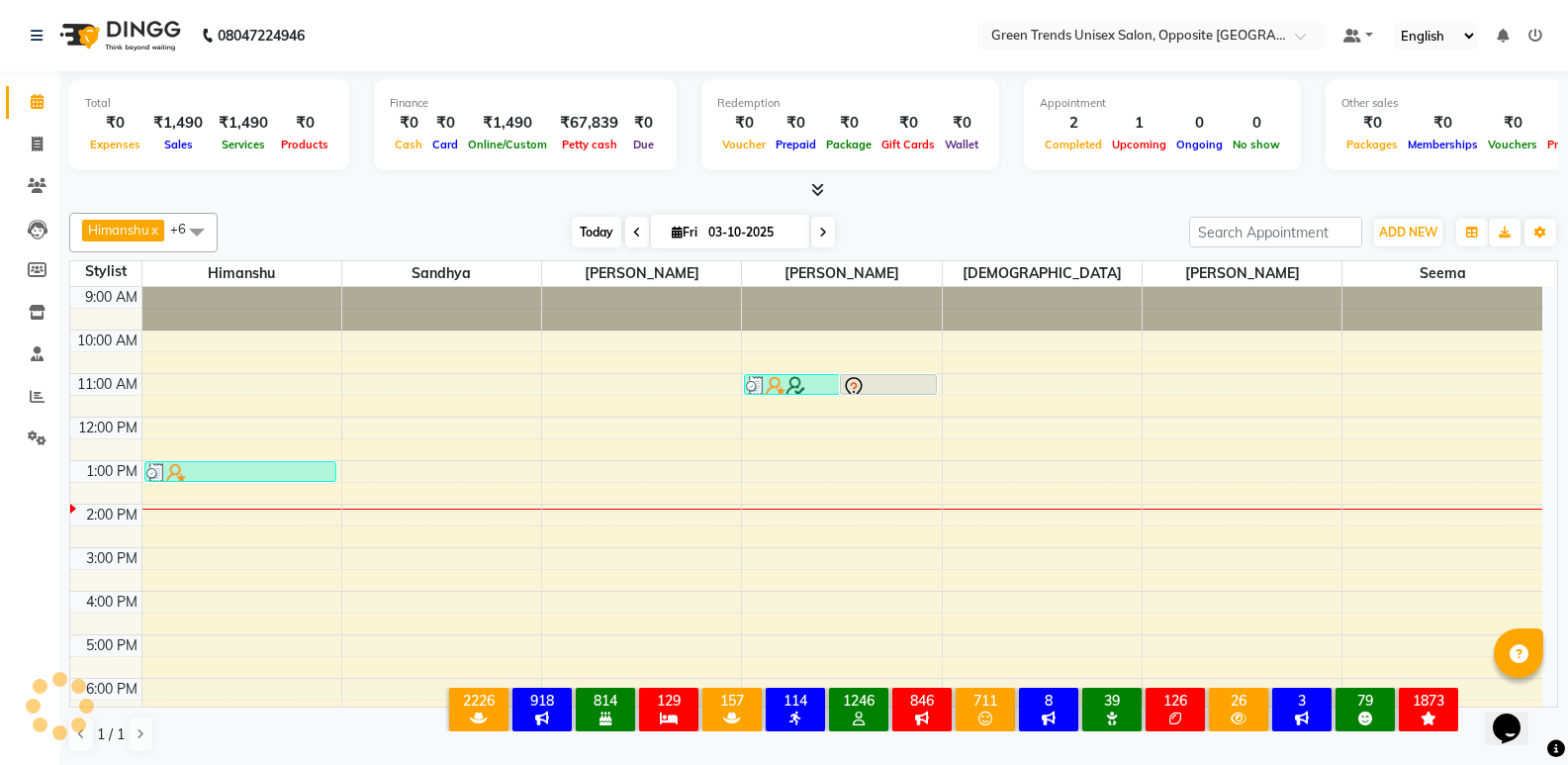
click at [588, 244] on span "Today" at bounding box center [597, 232] width 50 height 31
click at [243, 500] on div "9:00 AM 10:00 AM 11:00 AM 12:00 PM 1:00 PM 2:00 PM 3:00 PM 4:00 PM 5:00 PM 6:00…" at bounding box center [806, 569] width 1472 height 565
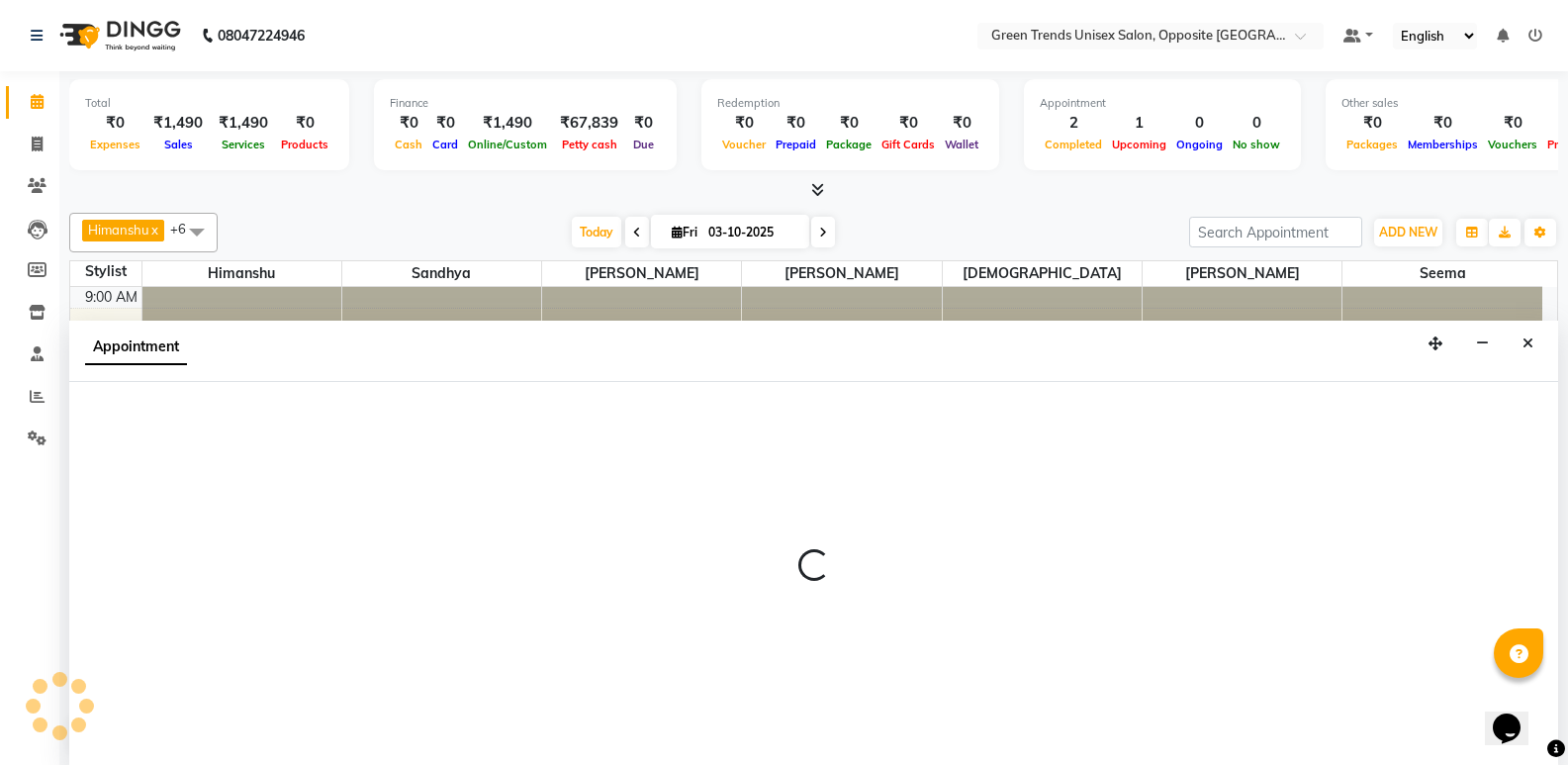
scroll to position [1, 0]
select select "82136"
select select "810"
select select "tentative"
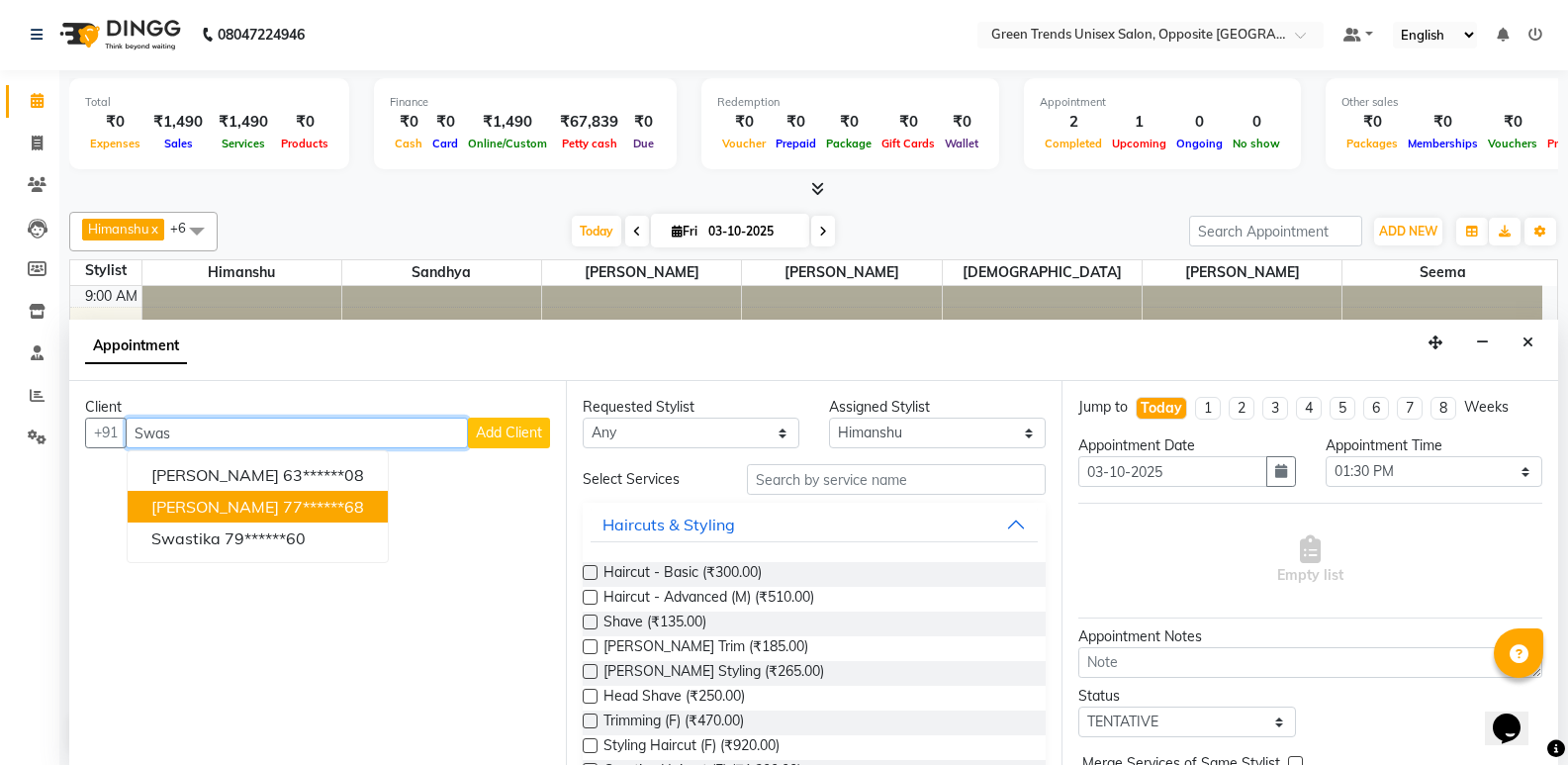
click at [284, 507] on ngb-highlight "77******68" at bounding box center [323, 506] width 81 height 20
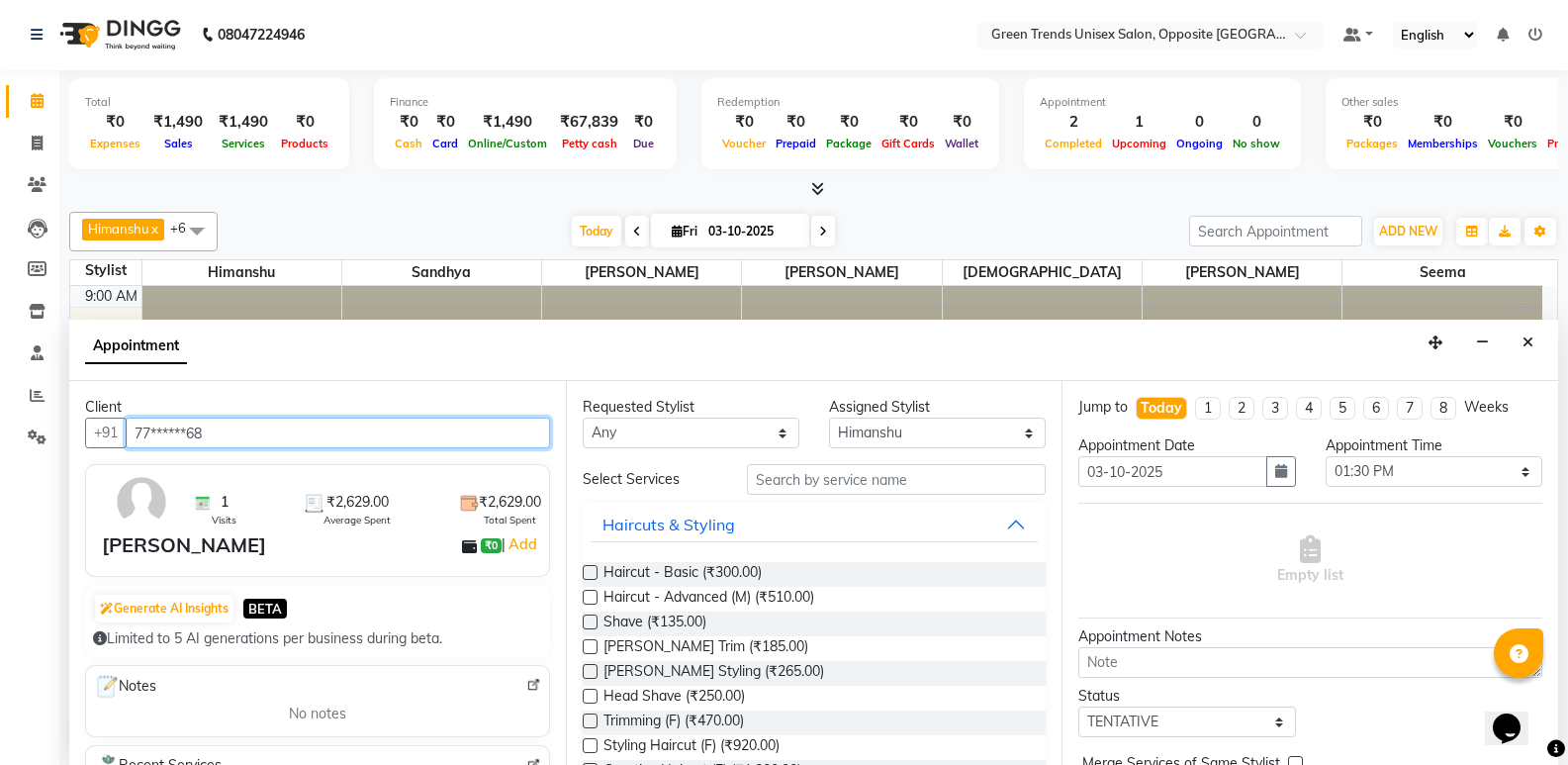
type input "77******68"
click at [593, 575] on label at bounding box center [590, 572] width 15 height 15
click at [593, 575] on input "checkbox" at bounding box center [589, 574] width 13 height 13
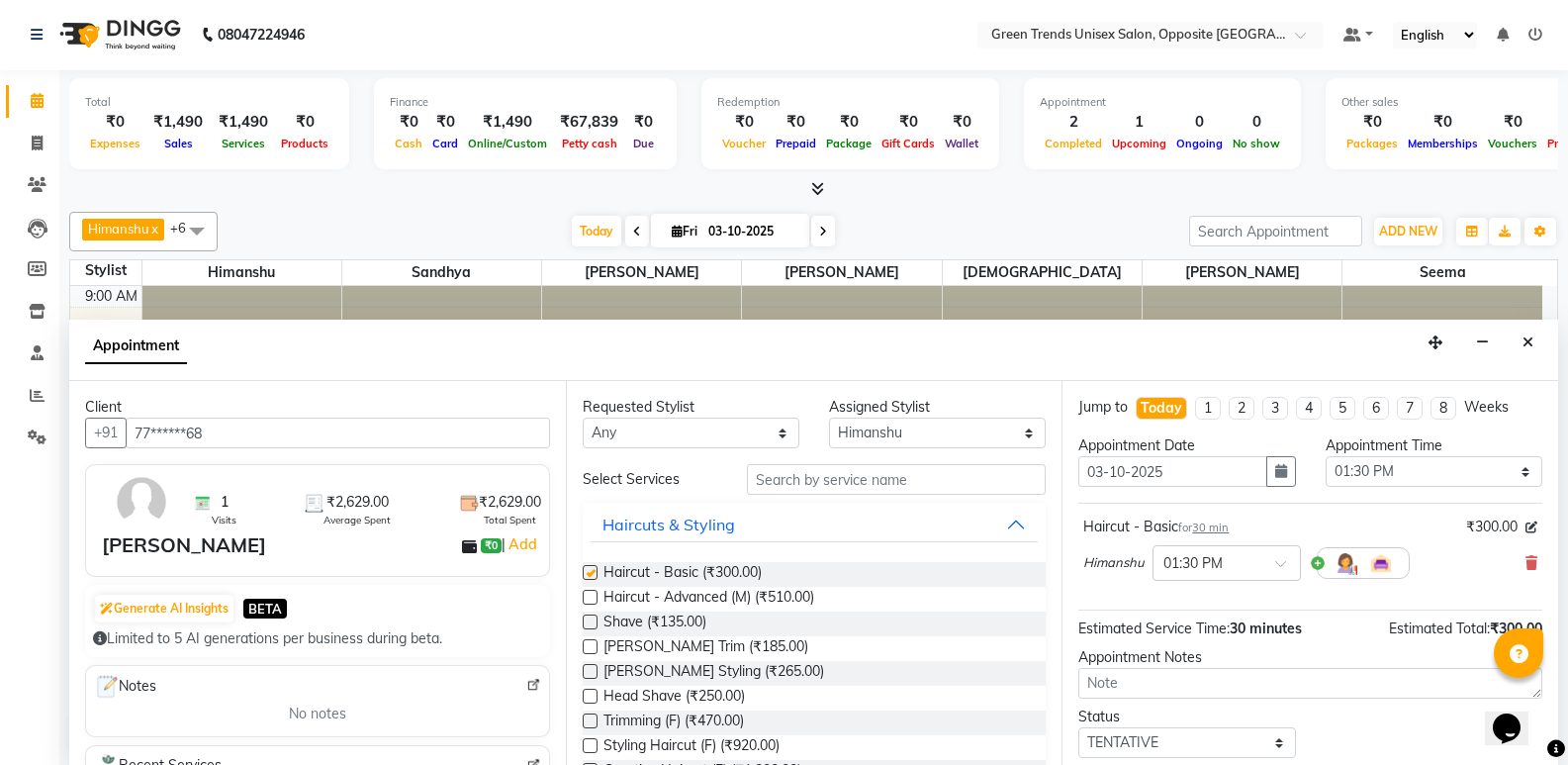
checkbox input "false"
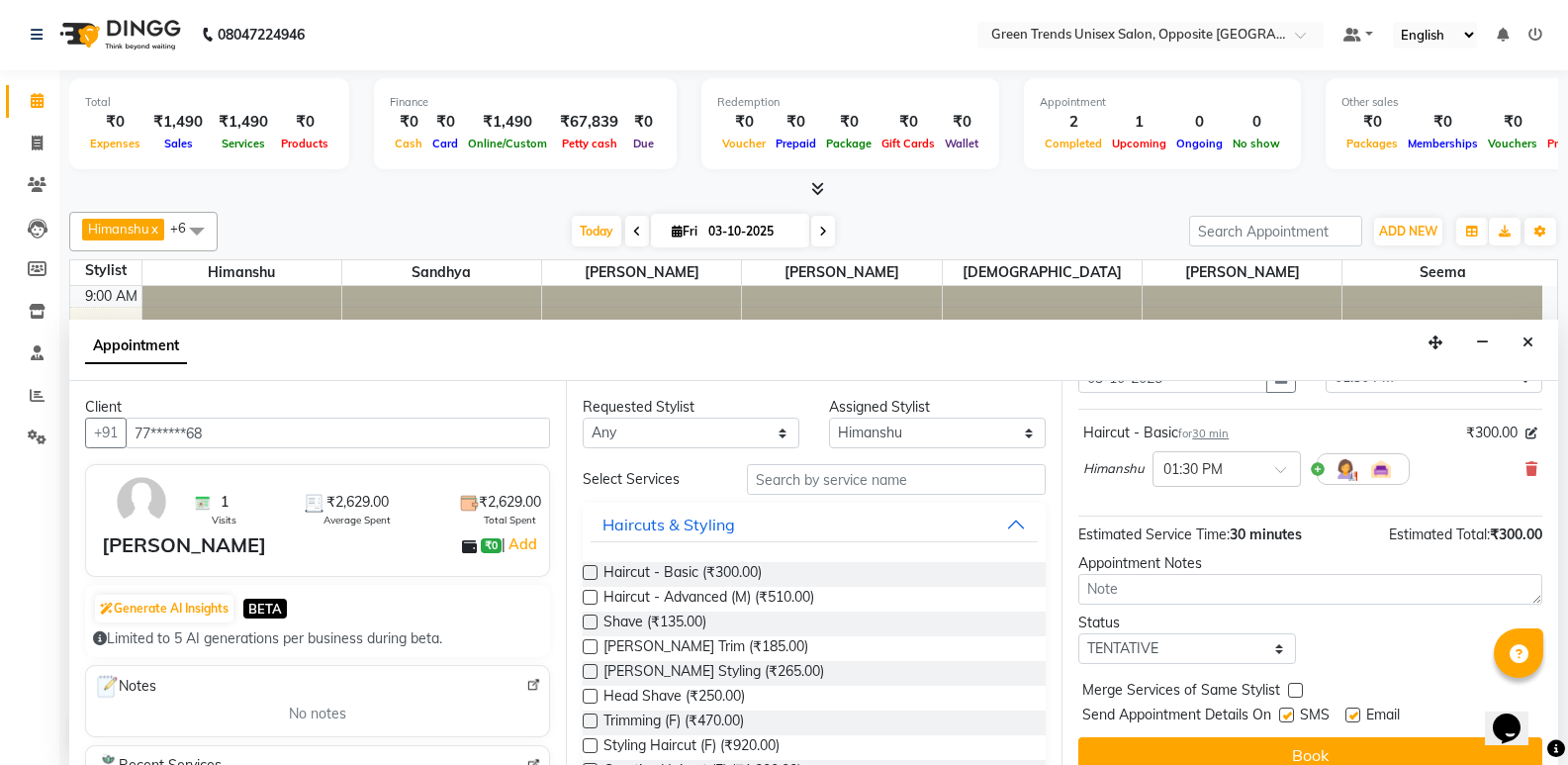
scroll to position [118, 0]
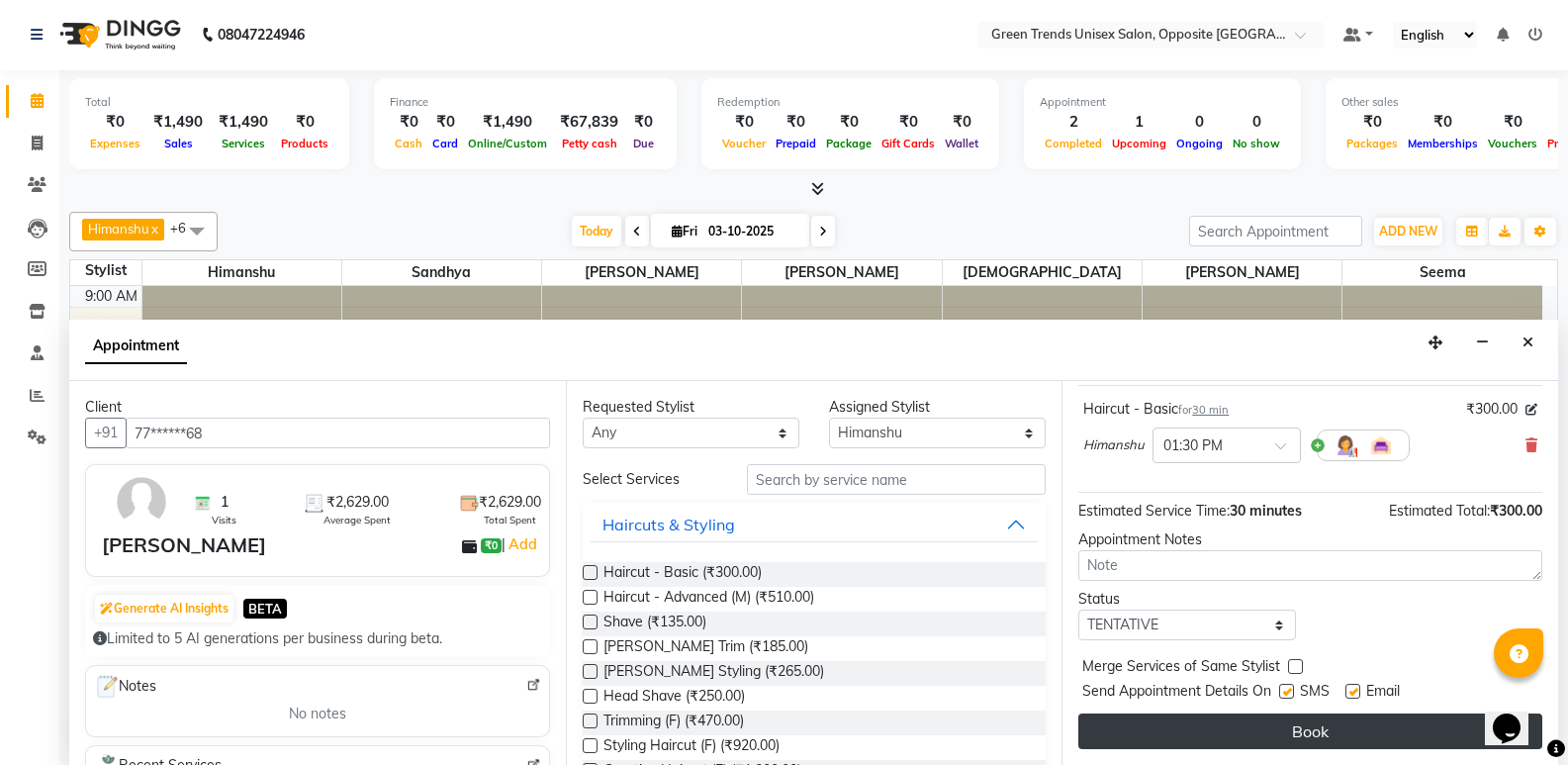
click at [1330, 739] on button "Book" at bounding box center [1310, 731] width 464 height 36
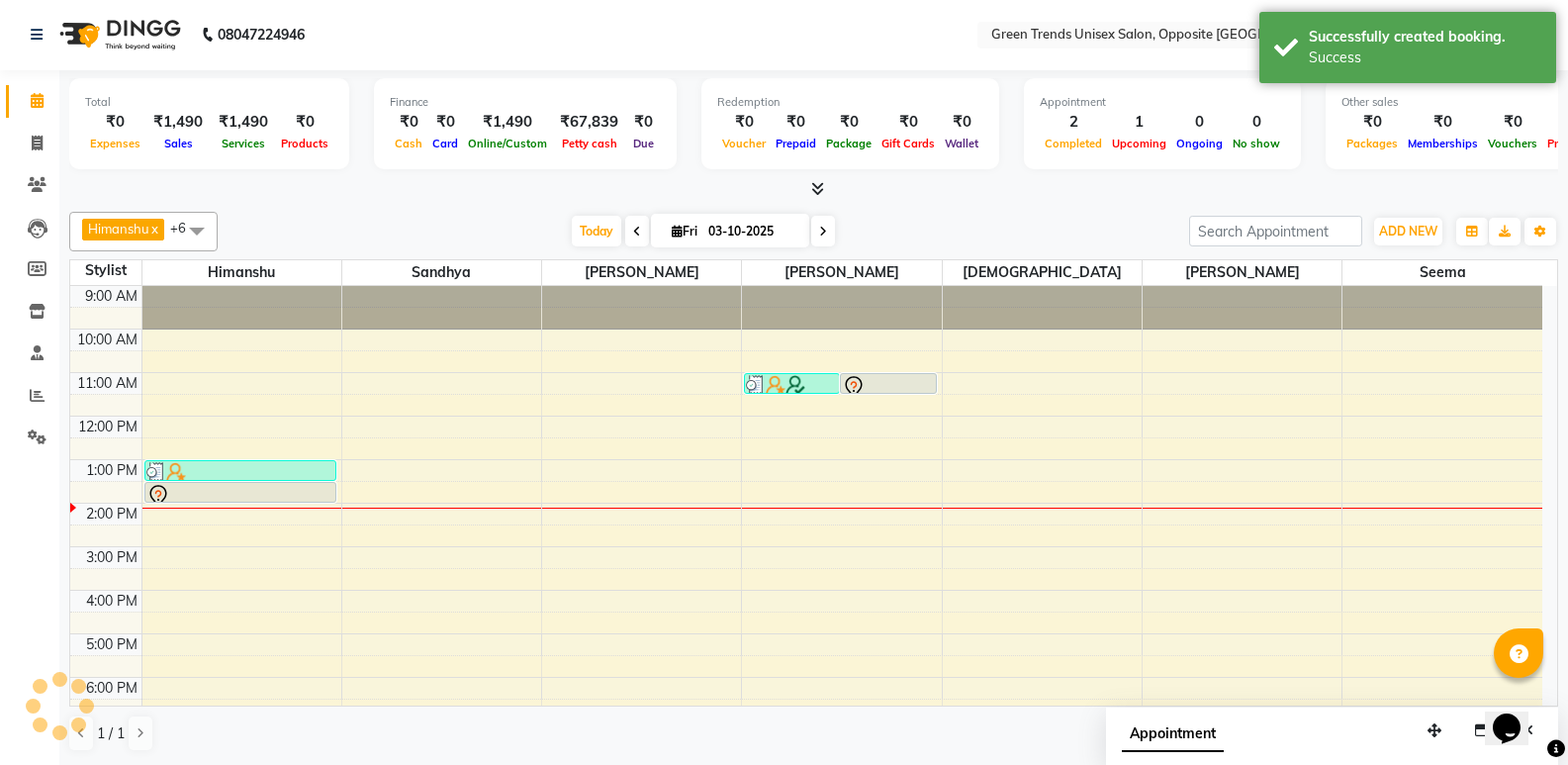
scroll to position [0, 0]
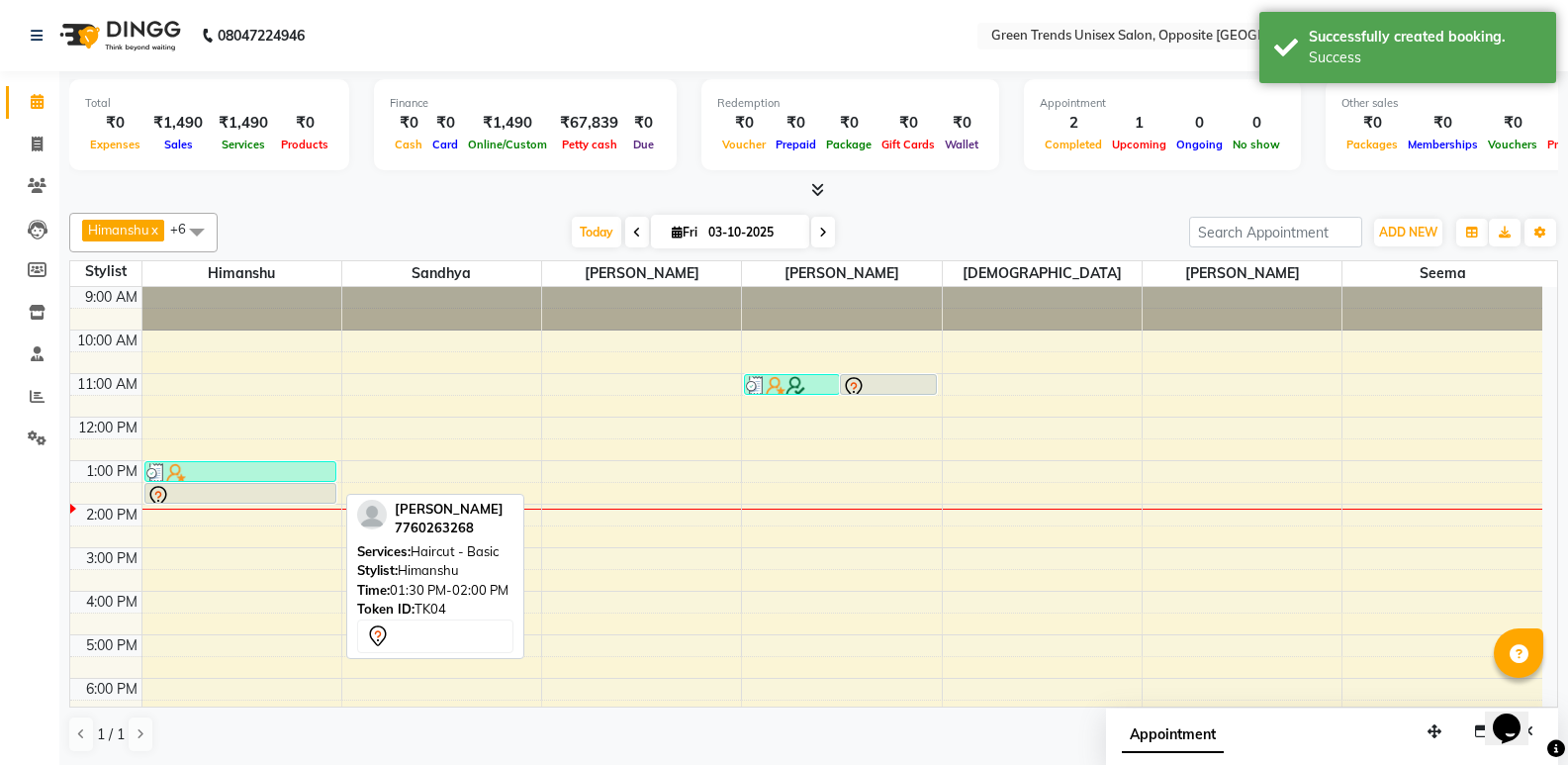
click at [259, 490] on div at bounding box center [241, 496] width 188 height 24
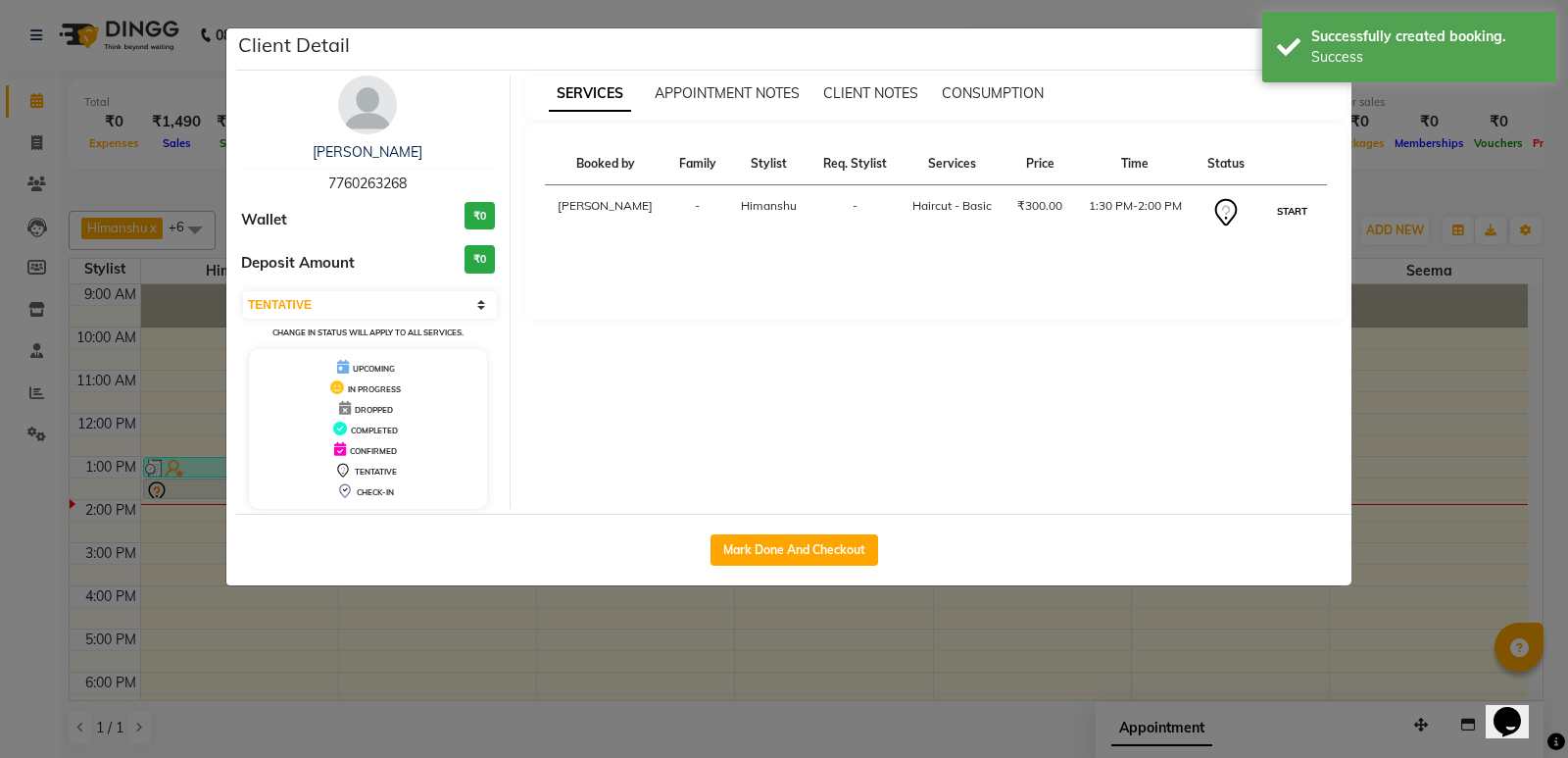
click at [1291, 210] on button "START" at bounding box center [1292, 211] width 40 height 25
select select "1"
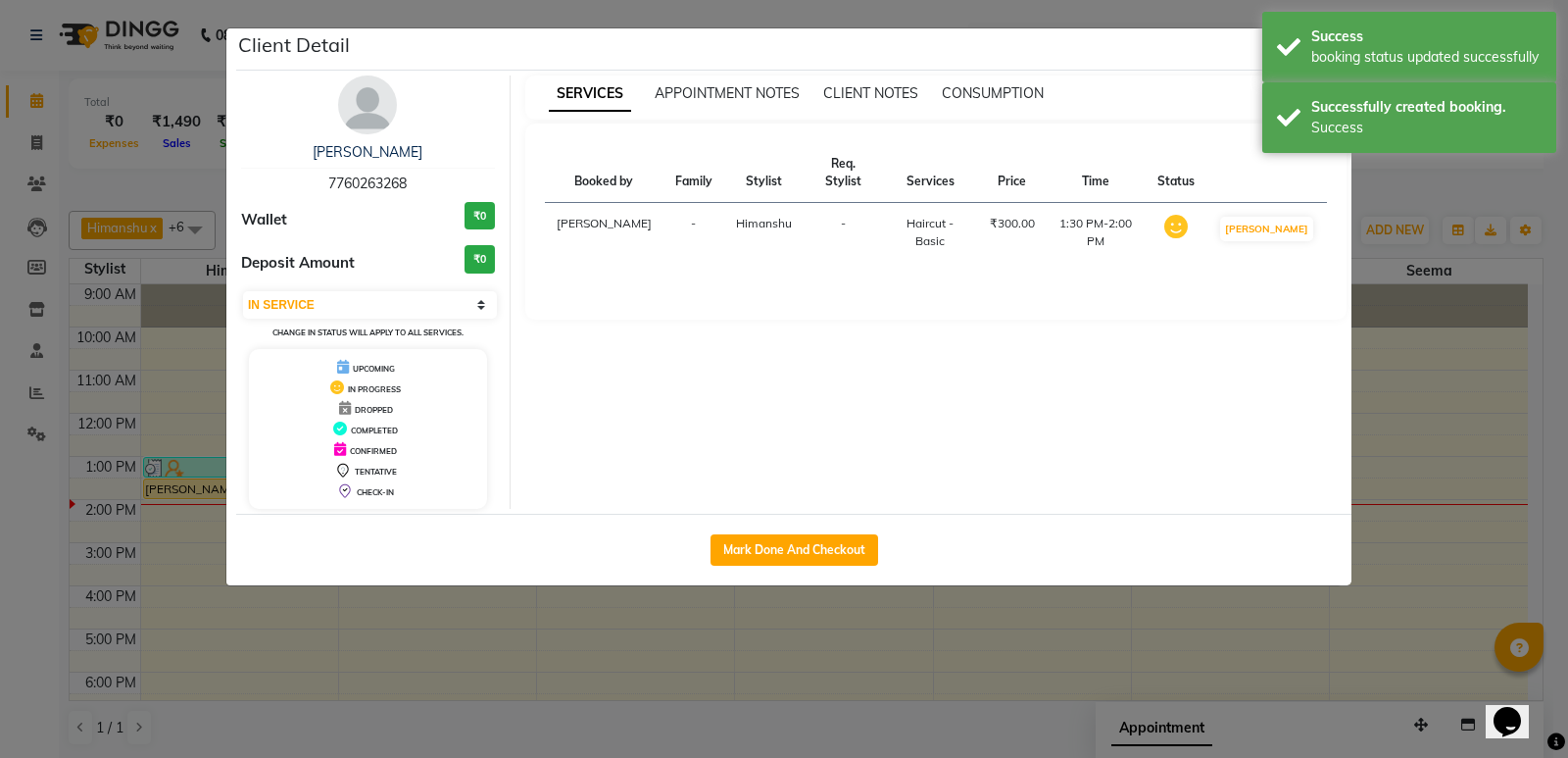
click at [1414, 194] on ngb-modal-window "Client Detail [PERSON_NAME] 7760263268 Wallet ₹0 Deposit Amount ₹0 Select IN SE…" at bounding box center [784, 379] width 1568 height 758
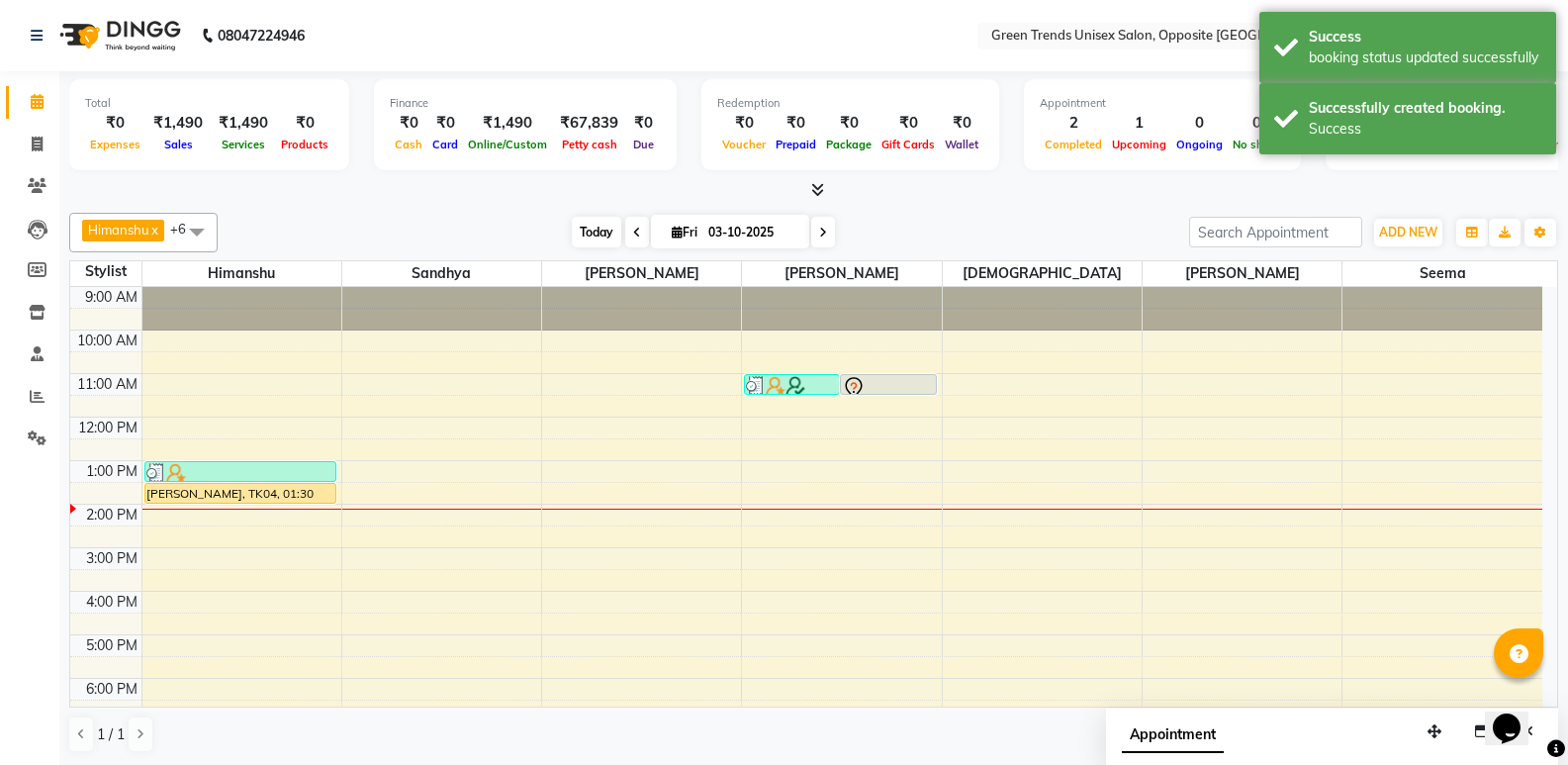
click at [591, 235] on span "Today" at bounding box center [597, 232] width 50 height 31
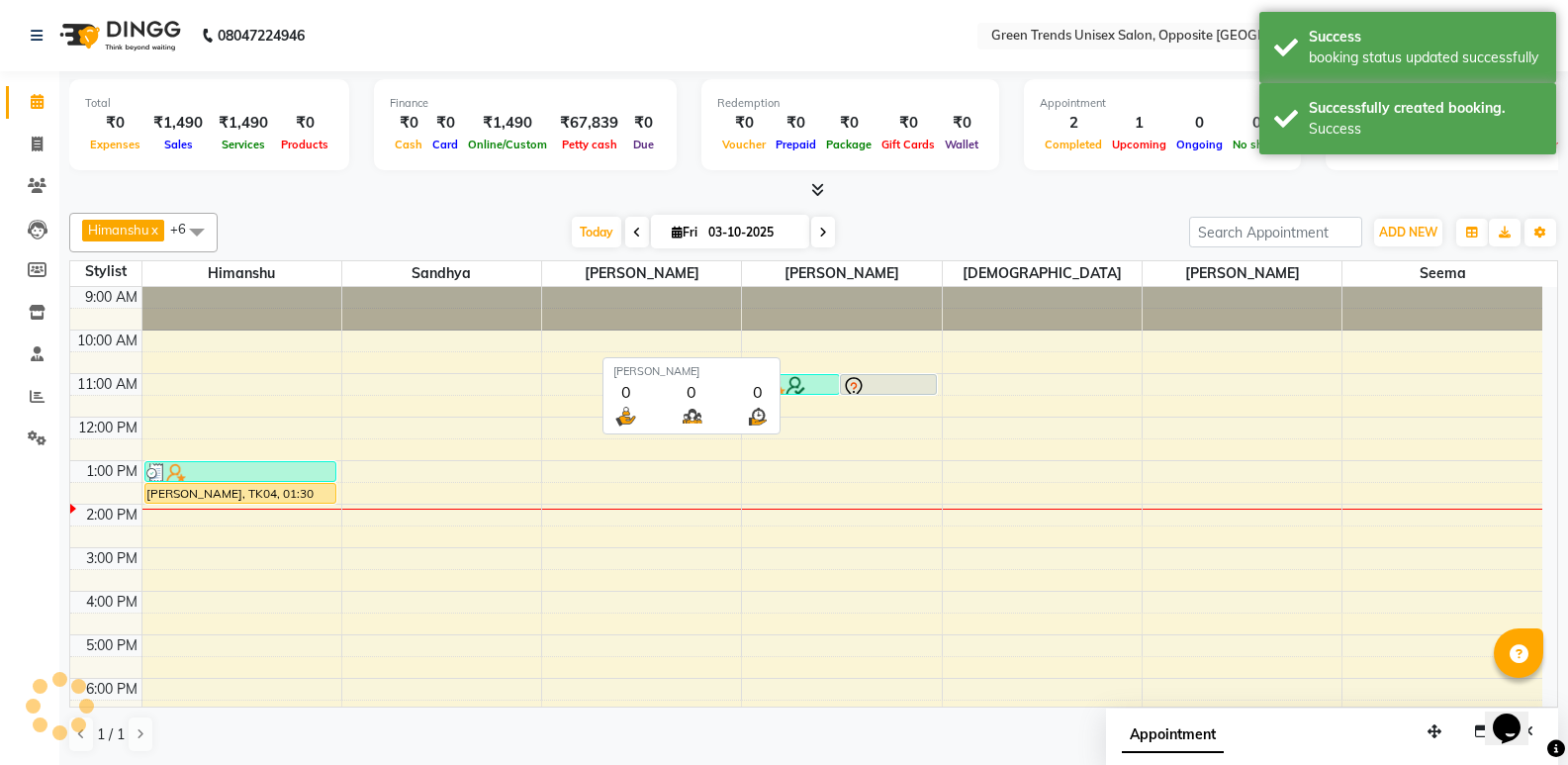
scroll to position [146, 0]
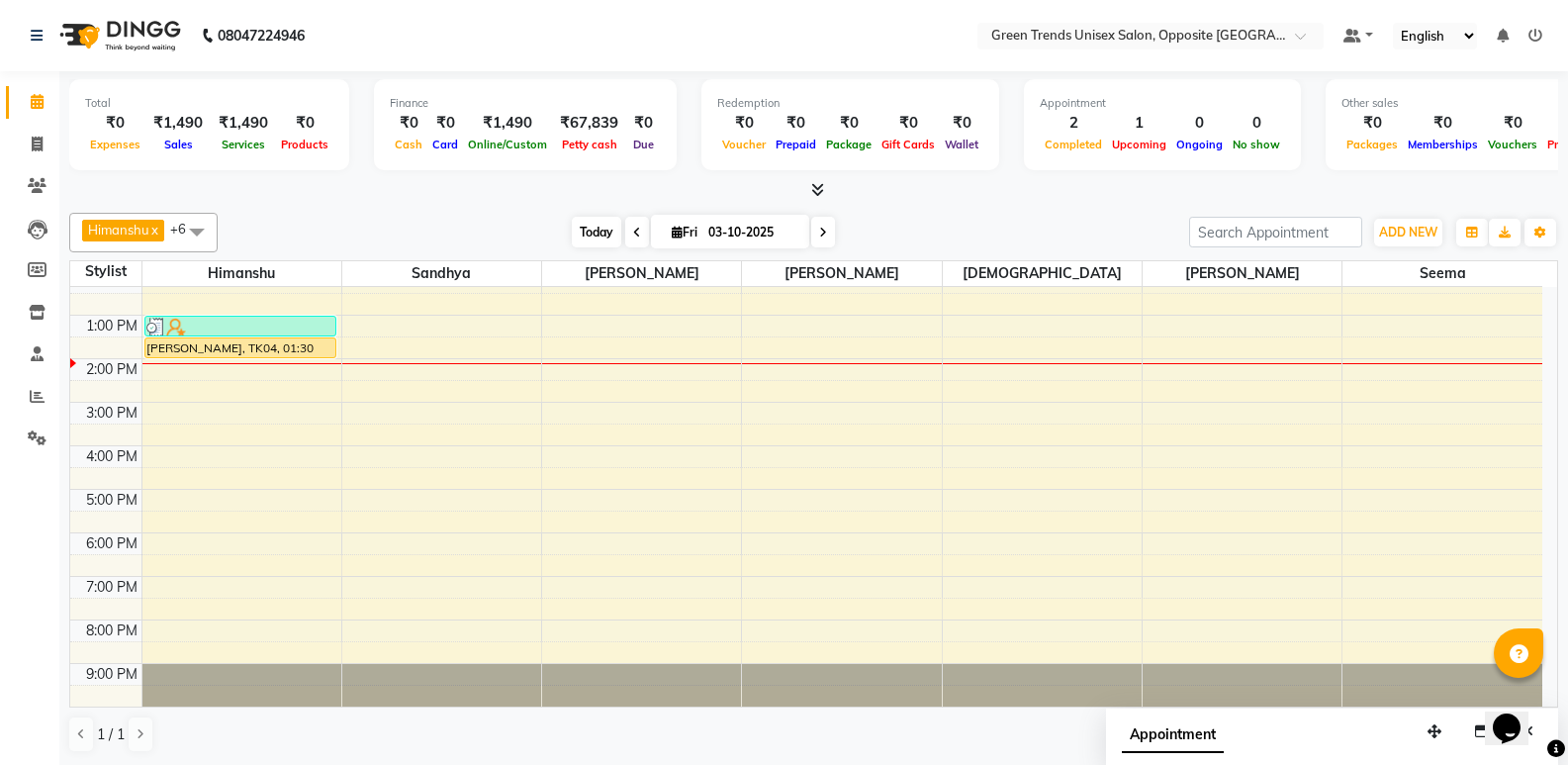
click at [593, 233] on span "Today" at bounding box center [597, 232] width 50 height 31
drag, startPoint x: 593, startPoint y: 233, endPoint x: 545, endPoint y: 236, distance: 48.1
click at [592, 233] on span "Today" at bounding box center [597, 232] width 50 height 31
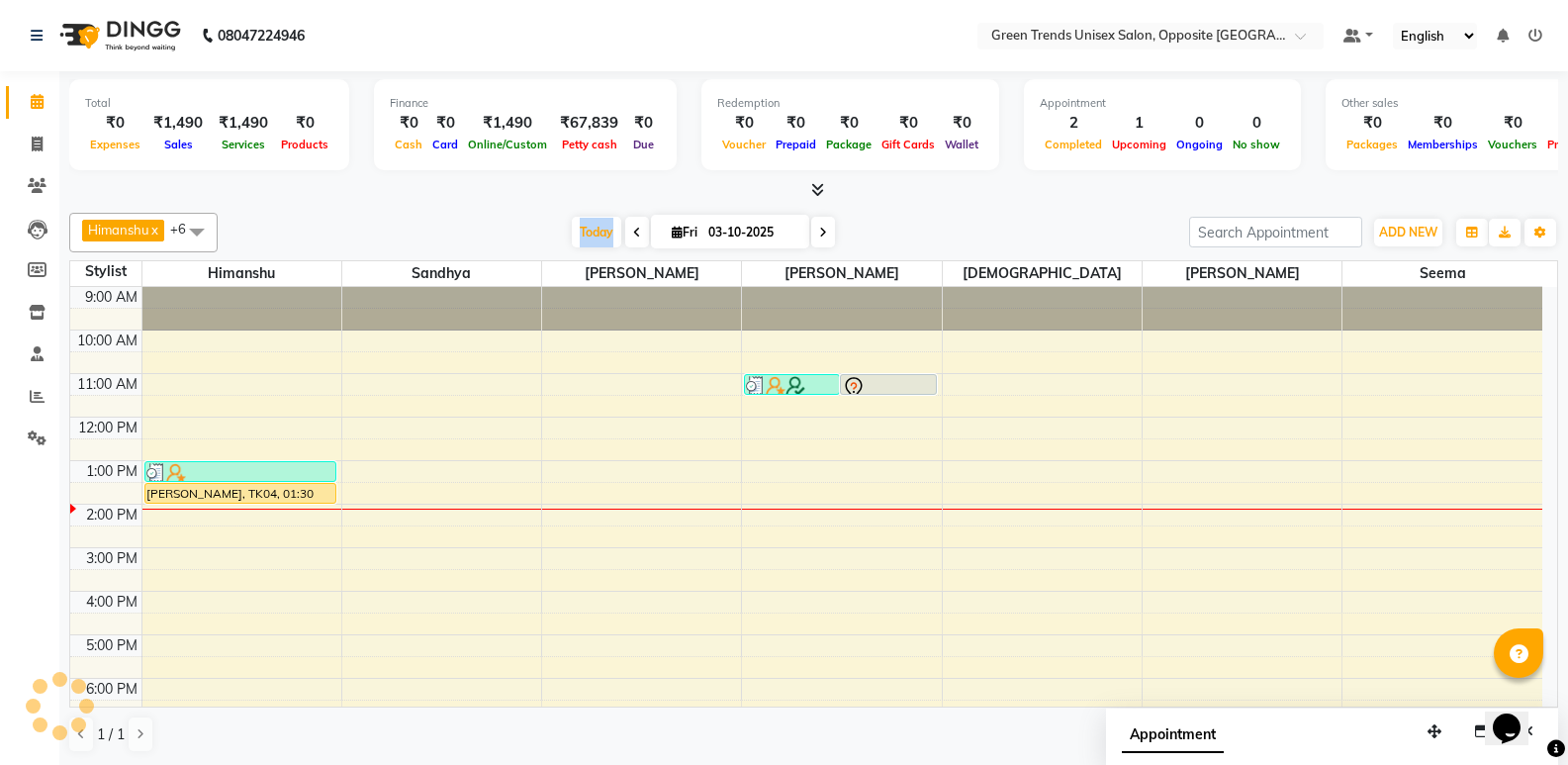
click at [465, 227] on div "[DATE] [DATE]" at bounding box center [704, 233] width 952 height 30
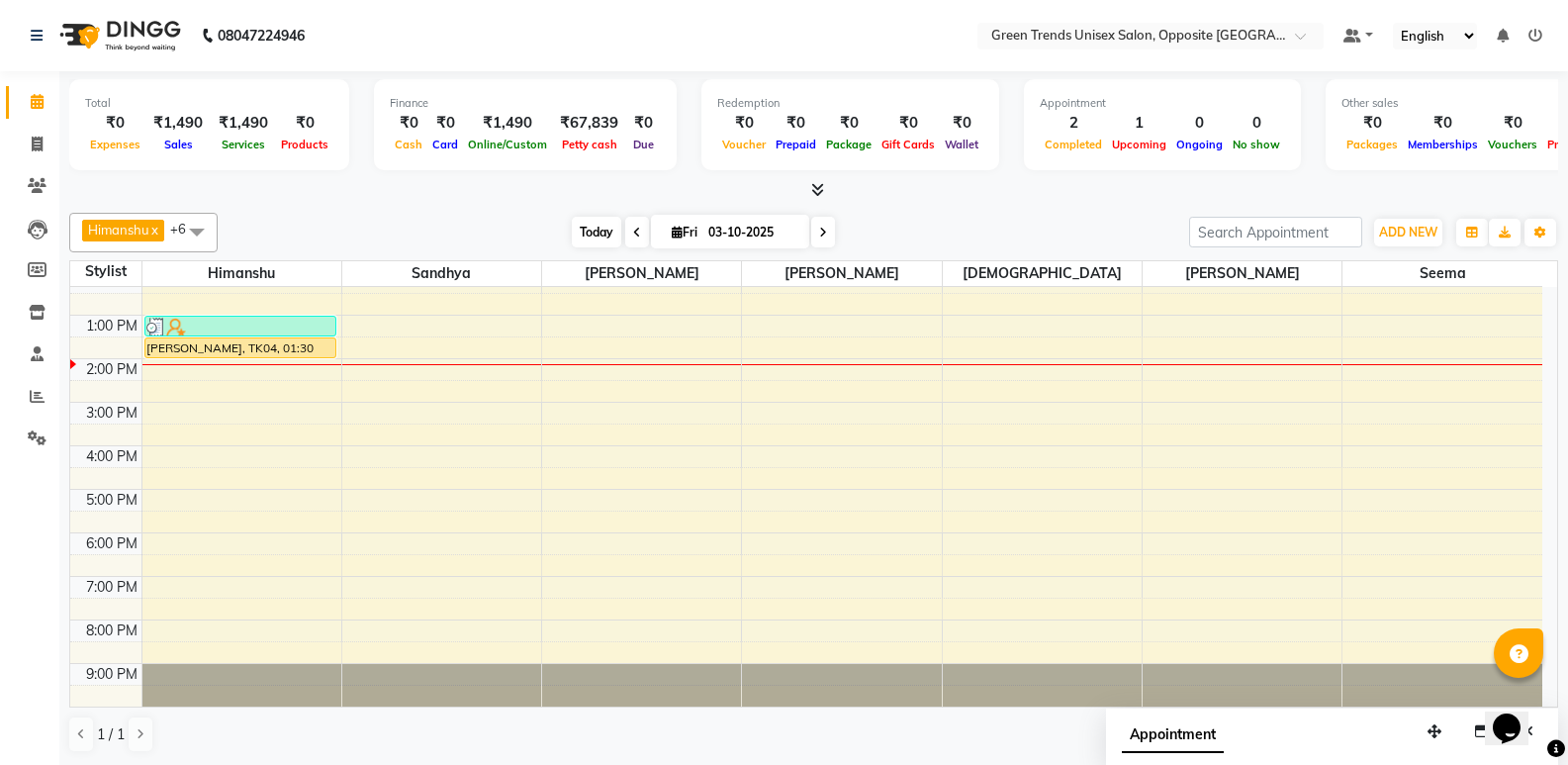
click at [579, 221] on span "Today" at bounding box center [597, 232] width 50 height 31
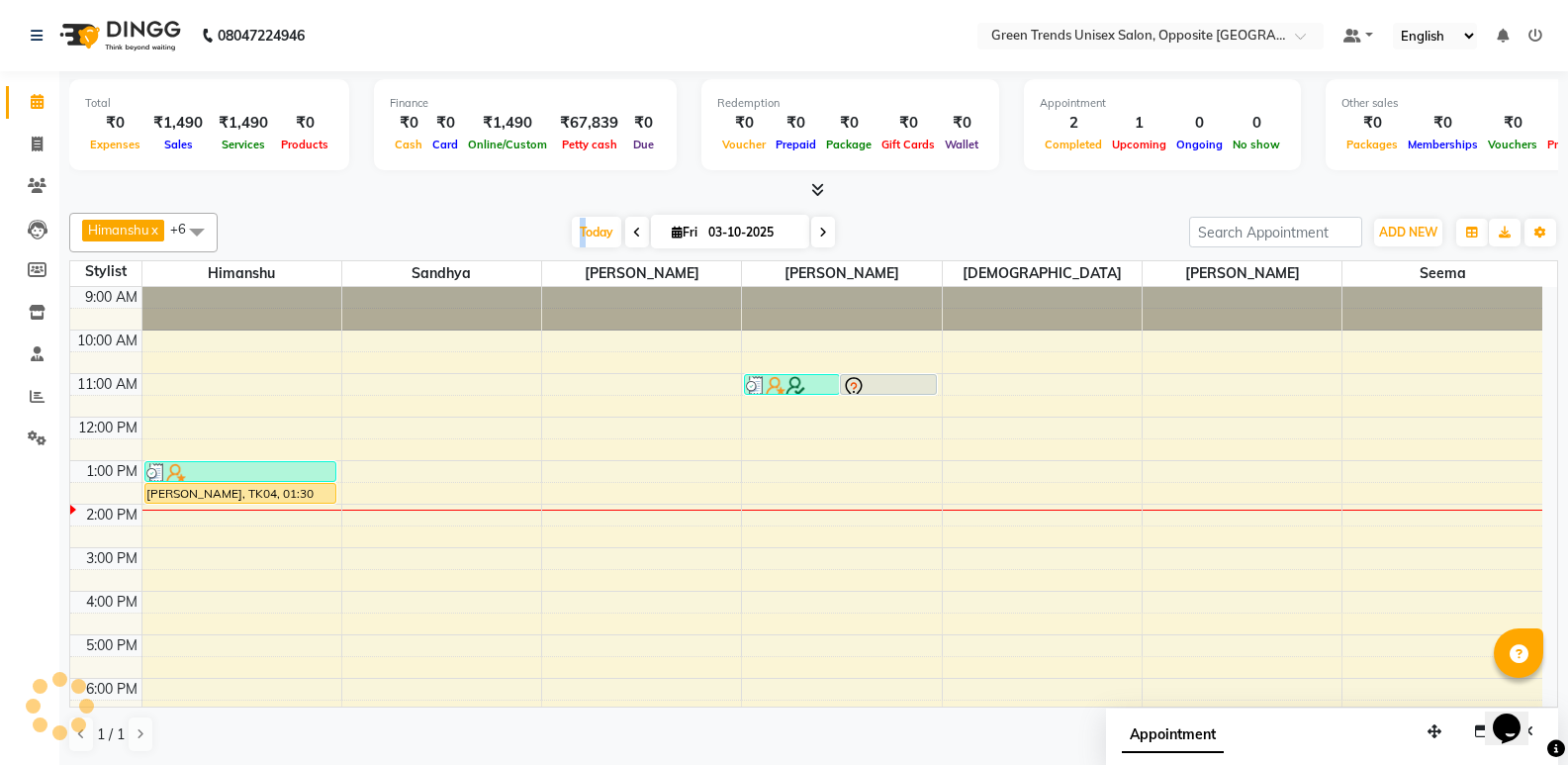
click at [523, 224] on div "[DATE] [DATE]" at bounding box center [704, 233] width 952 height 30
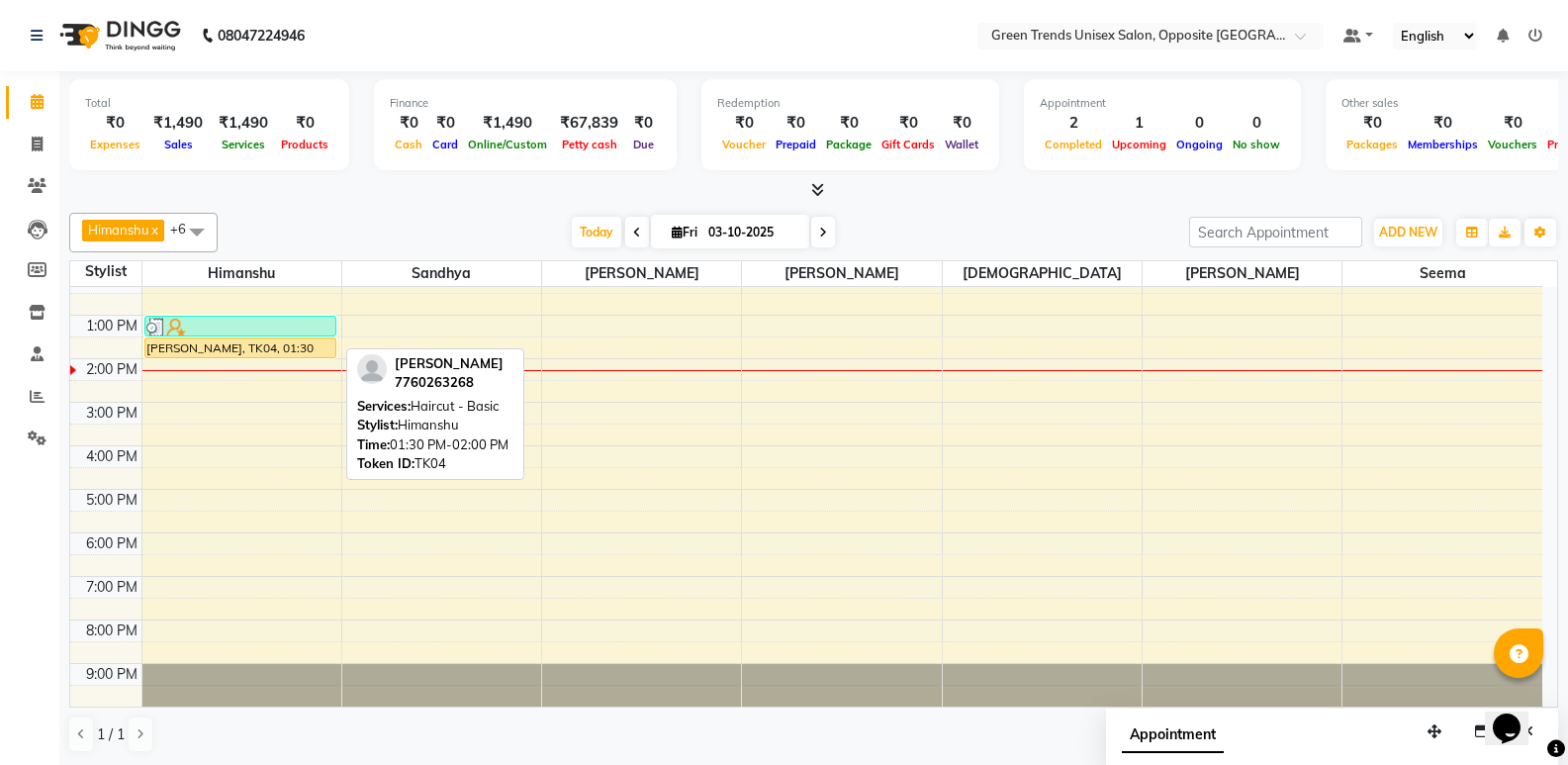
click at [280, 342] on div "[PERSON_NAME], TK04, 01:30 PM-02:00 PM, Haircut - Basic" at bounding box center [241, 347] width 190 height 19
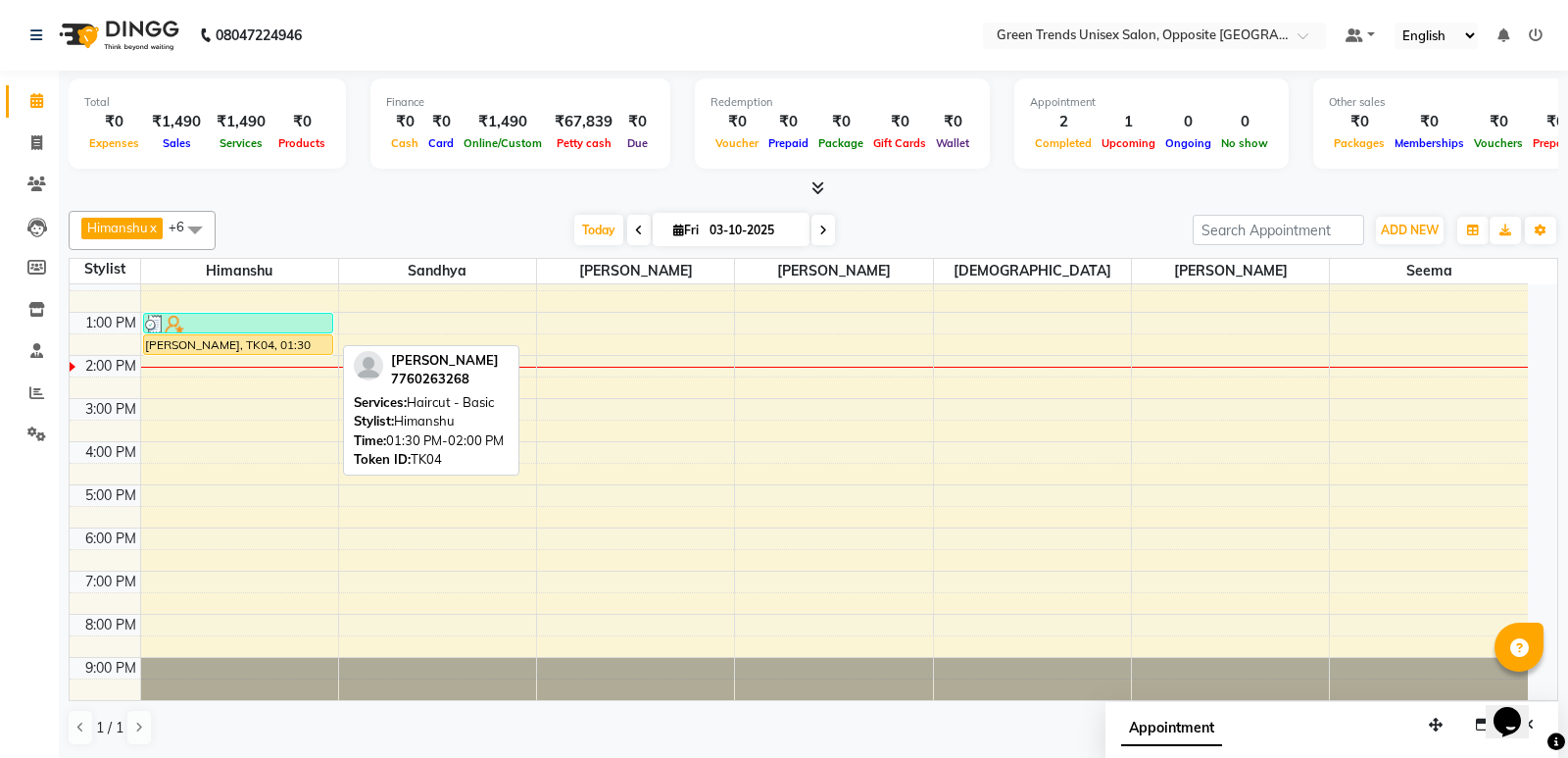
select select "1"
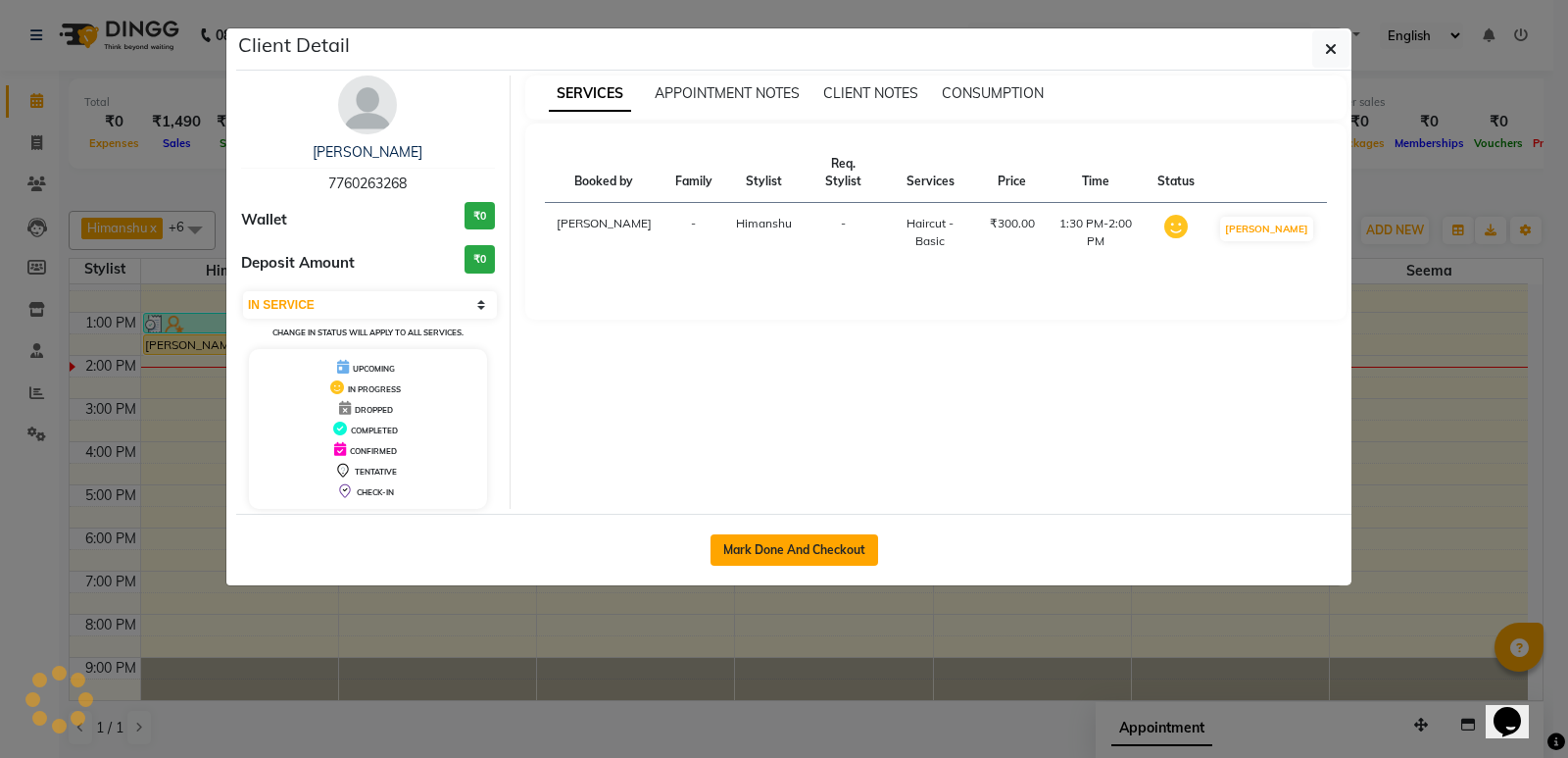
click at [732, 543] on button "Mark Done And Checkout" at bounding box center [794, 550] width 168 height 31
select select "service"
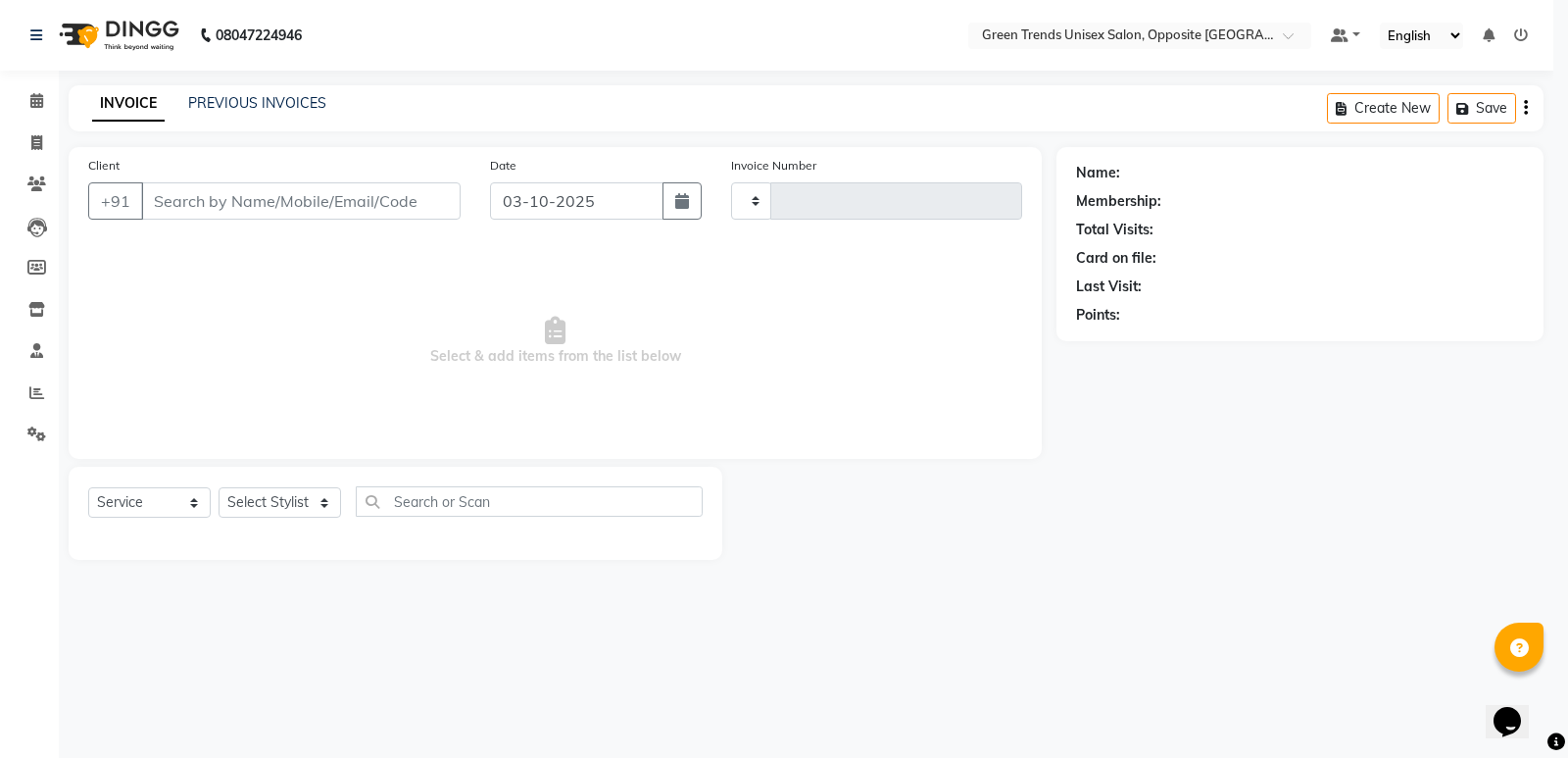
type input "1290"
select select "5225"
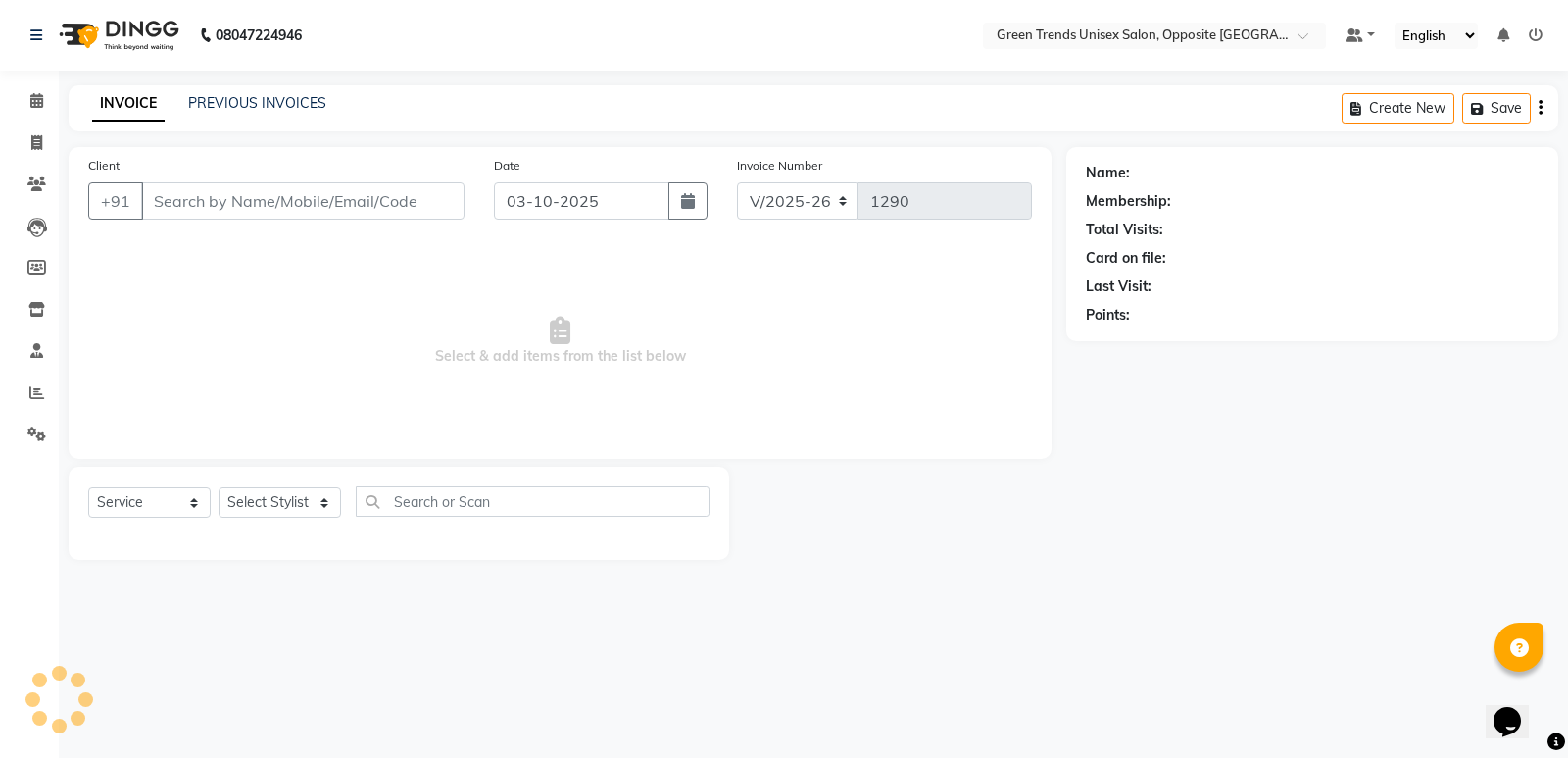
type input "77******68"
select select "82136"
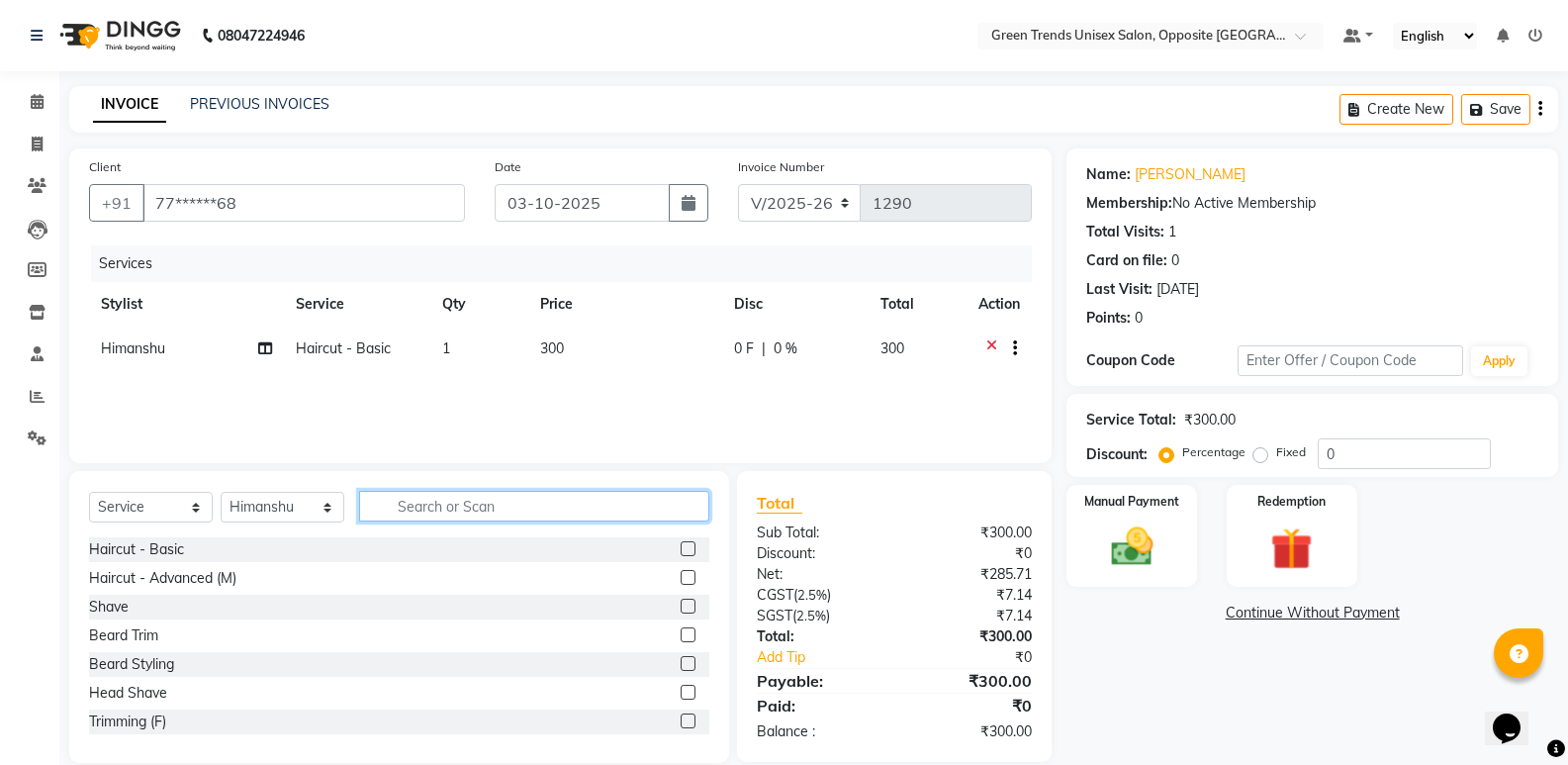
click at [436, 516] on input "text" at bounding box center [533, 505] width 350 height 31
click at [1158, 174] on link "[PERSON_NAME]" at bounding box center [1190, 174] width 111 height 21
click at [443, 495] on input "text" at bounding box center [533, 505] width 350 height 31
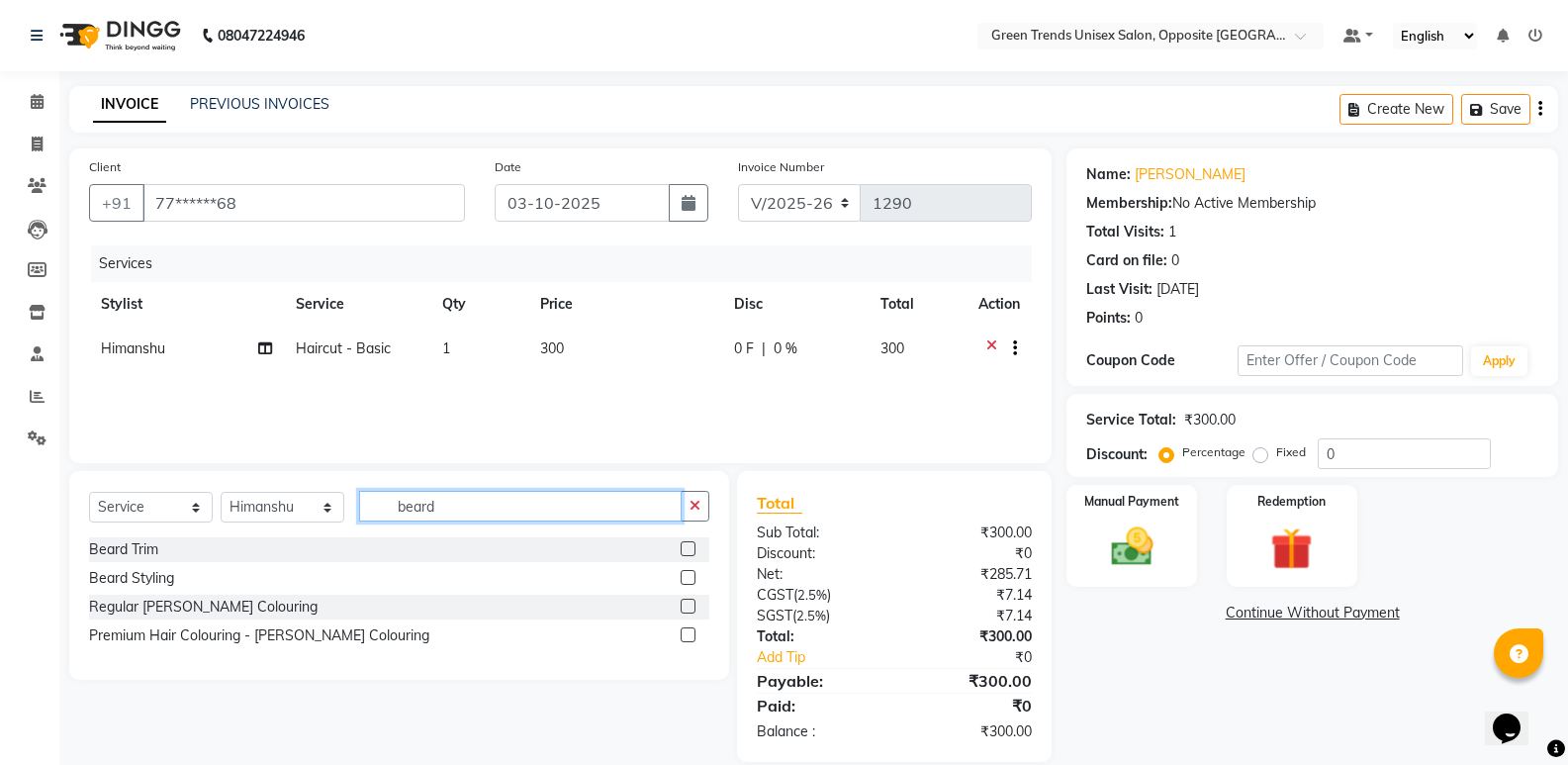
type input "beard"
click at [688, 576] on label at bounding box center [688, 577] width 15 height 15
click at [688, 576] on input "checkbox" at bounding box center [687, 578] width 13 height 13
click at [688, 576] on div "[PERSON_NAME] Trim [PERSON_NAME] Styling Regular [PERSON_NAME] Colouring Premiu…" at bounding box center [399, 595] width 620 height 115
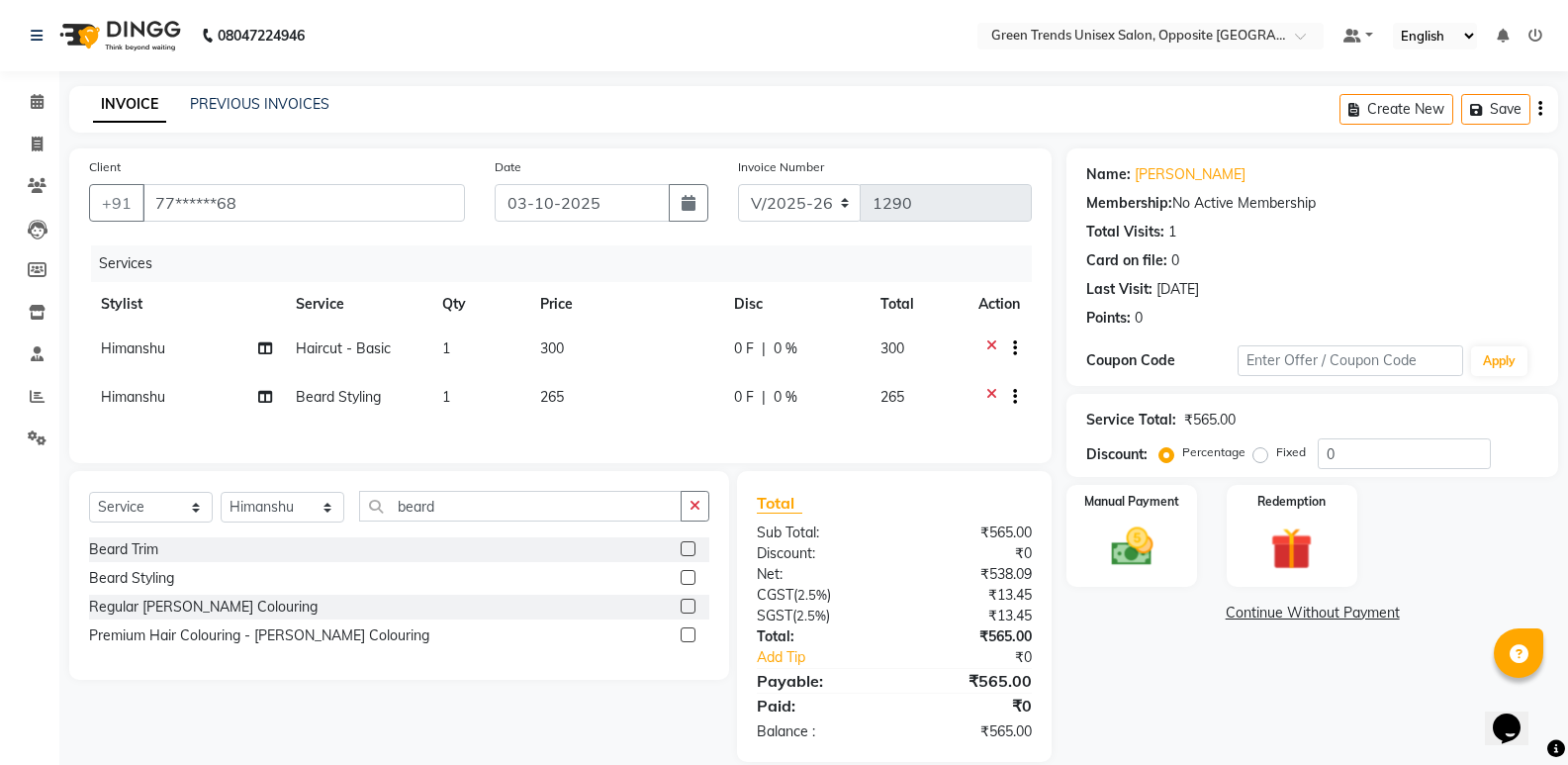
checkbox input "false"
click at [509, 521] on input "beard" at bounding box center [519, 505] width 322 height 31
click at [271, 518] on select "Select Stylist [PERSON_NAME] [PERSON_NAME] [PERSON_NAME] [PERSON_NAME] [PERSON_…" at bounding box center [282, 506] width 124 height 31
click at [298, 522] on select "Select Stylist [PERSON_NAME] [PERSON_NAME] [PERSON_NAME] [PERSON_NAME] [PERSON_…" at bounding box center [282, 506] width 124 height 31
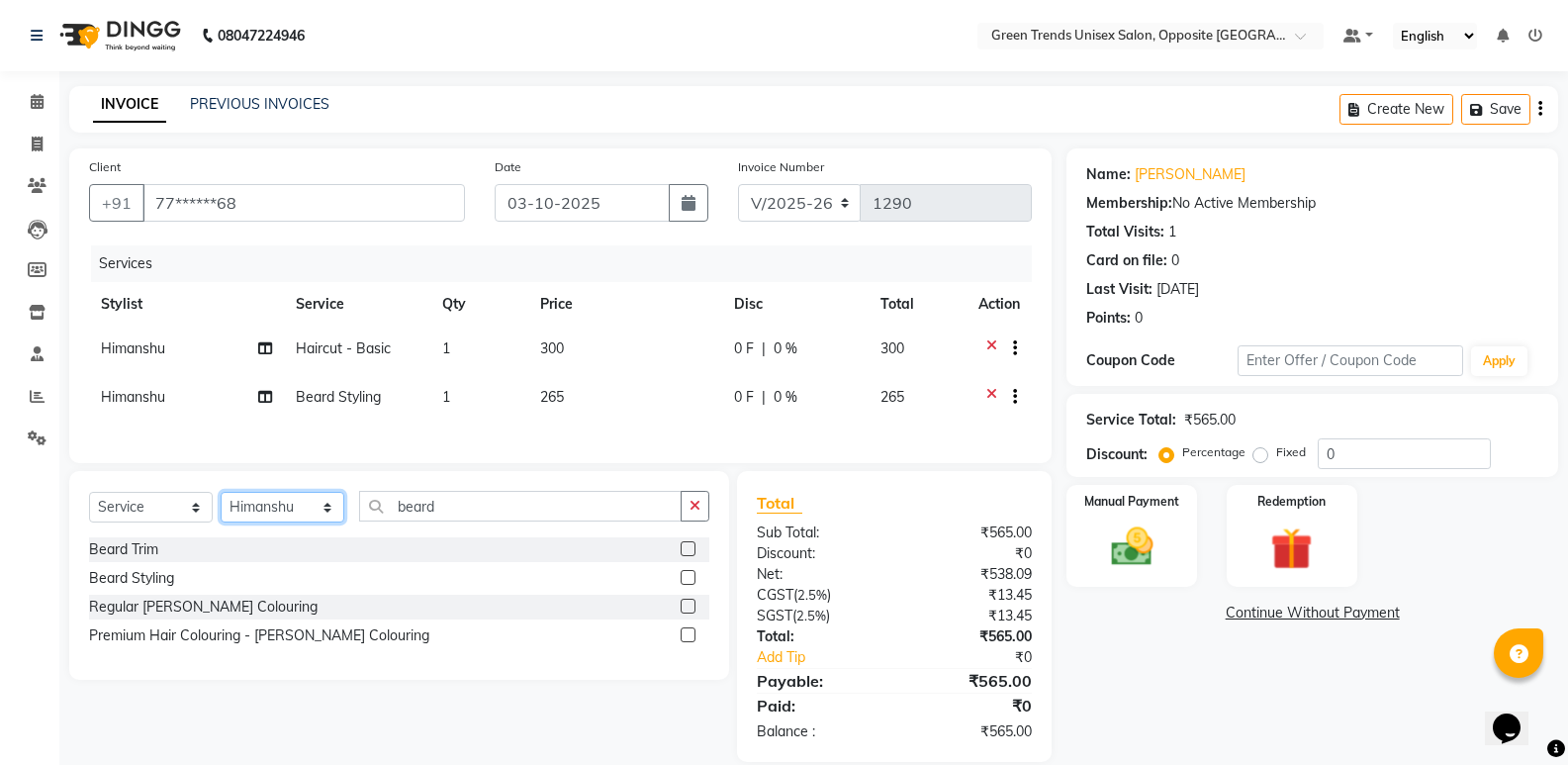
click at [298, 522] on select "Select Stylist [PERSON_NAME] [PERSON_NAME] [PERSON_NAME] [PERSON_NAME] [PERSON_…" at bounding box center [282, 506] width 124 height 31
select select "77089"
click at [221, 502] on select "Select Stylist [PERSON_NAME] [PERSON_NAME] [PERSON_NAME] [PERSON_NAME] [PERSON_…" at bounding box center [282, 506] width 124 height 31
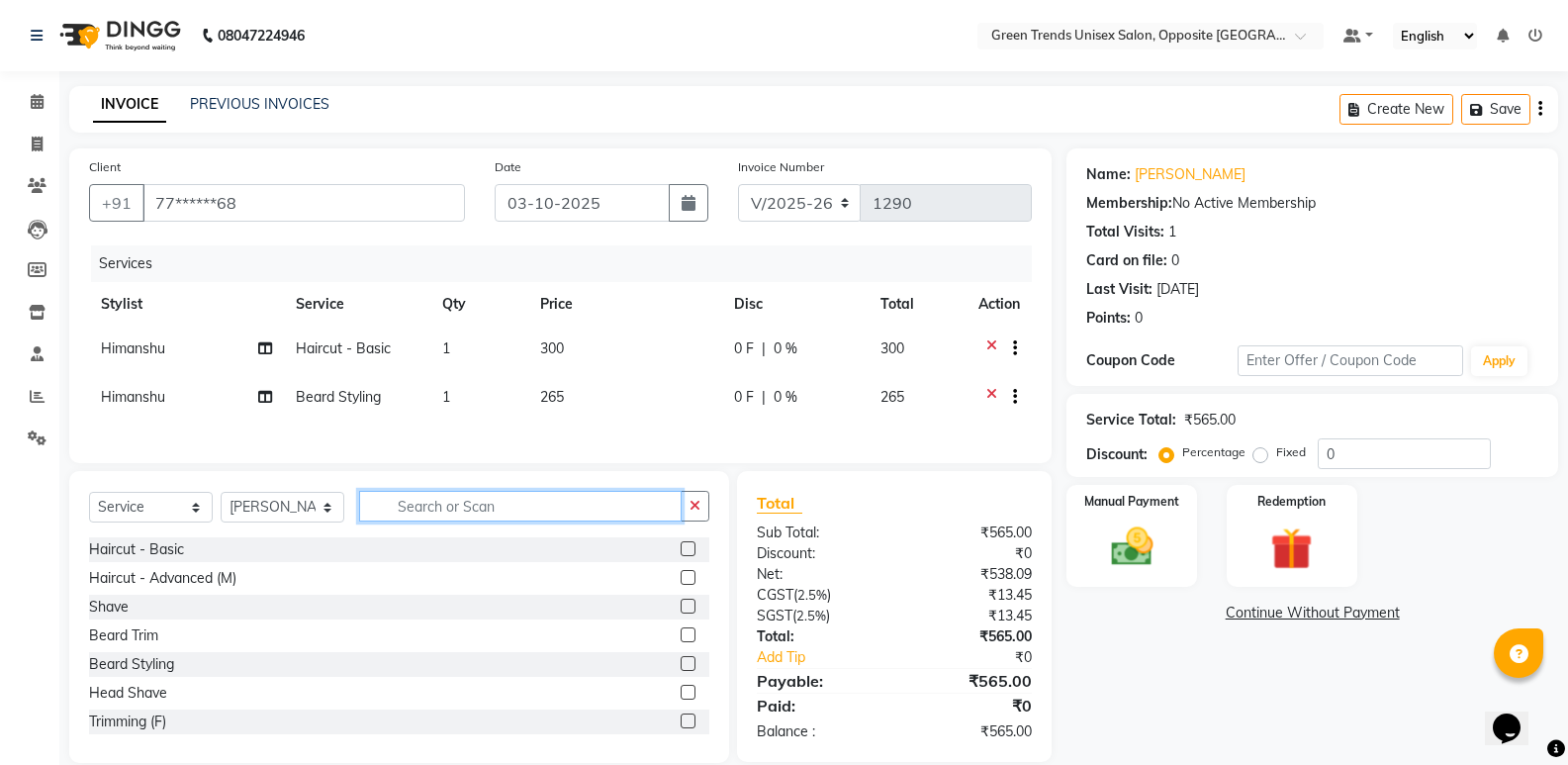
click at [467, 521] on input "text" at bounding box center [519, 505] width 322 height 31
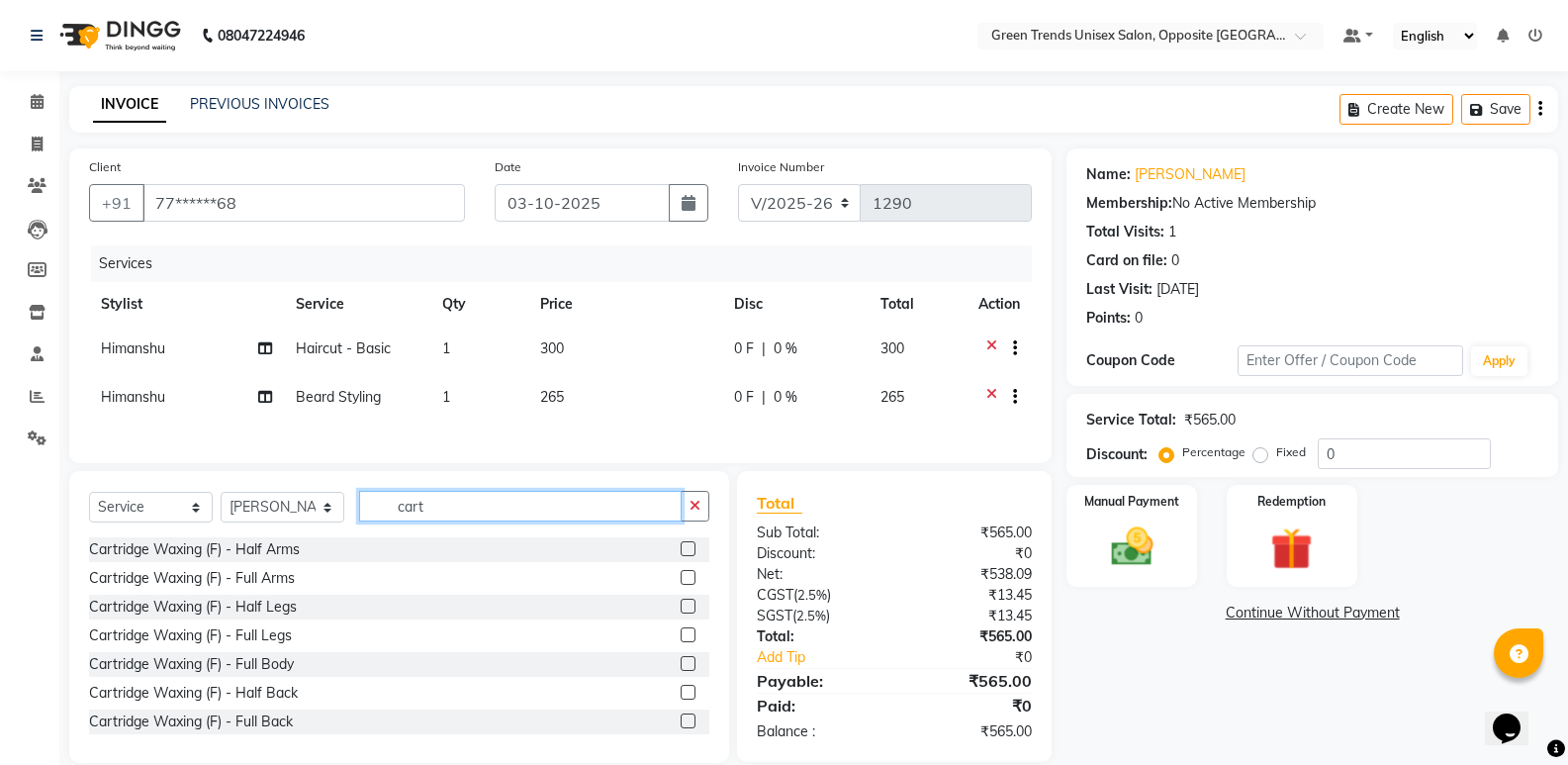
type input "cart"
click at [681, 581] on label at bounding box center [688, 577] width 15 height 15
click at [681, 581] on input "checkbox" at bounding box center [687, 578] width 13 height 13
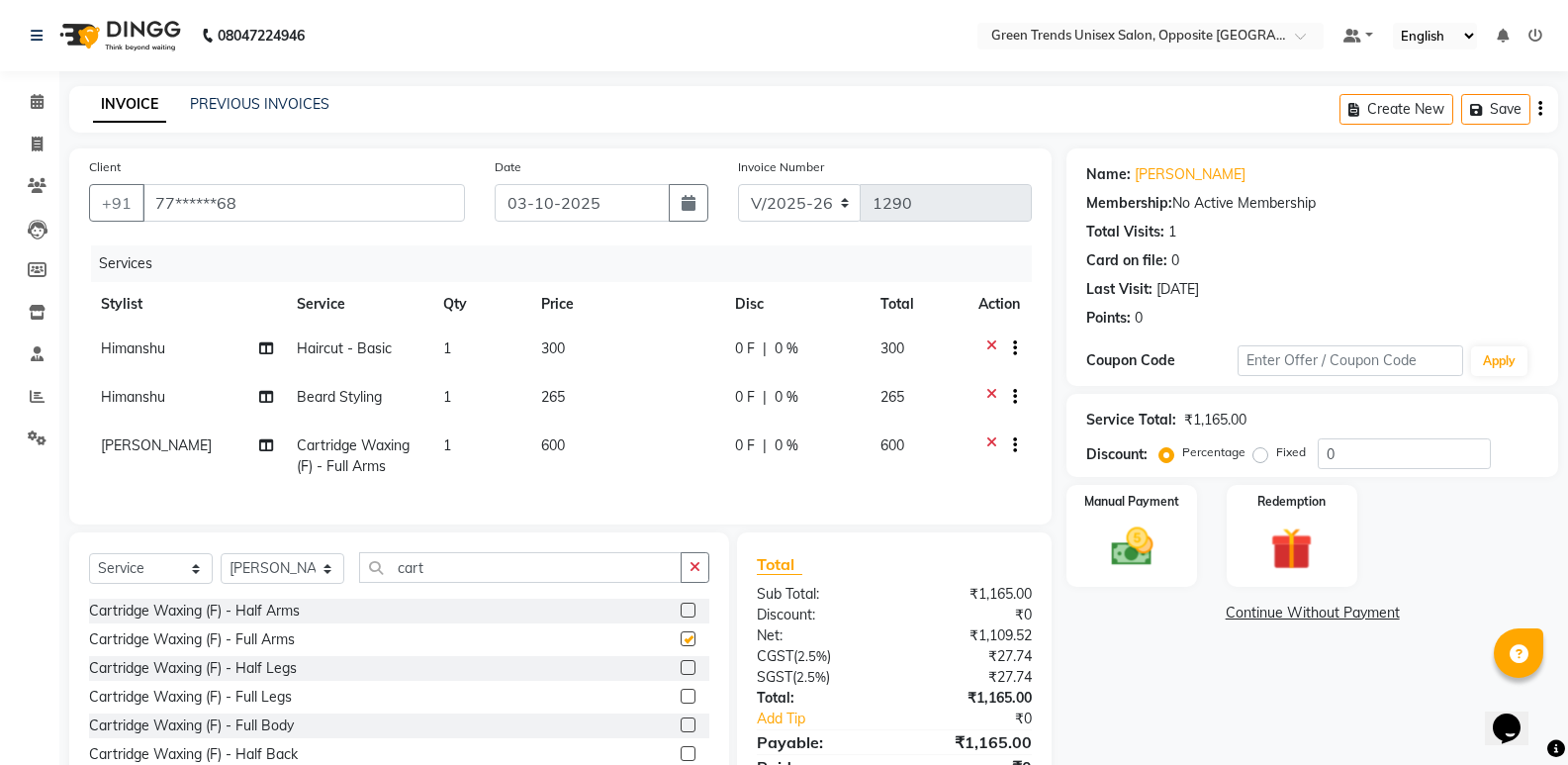
checkbox input "false"
click at [681, 675] on label at bounding box center [688, 667] width 15 height 15
click at [681, 675] on input "checkbox" at bounding box center [687, 668] width 13 height 13
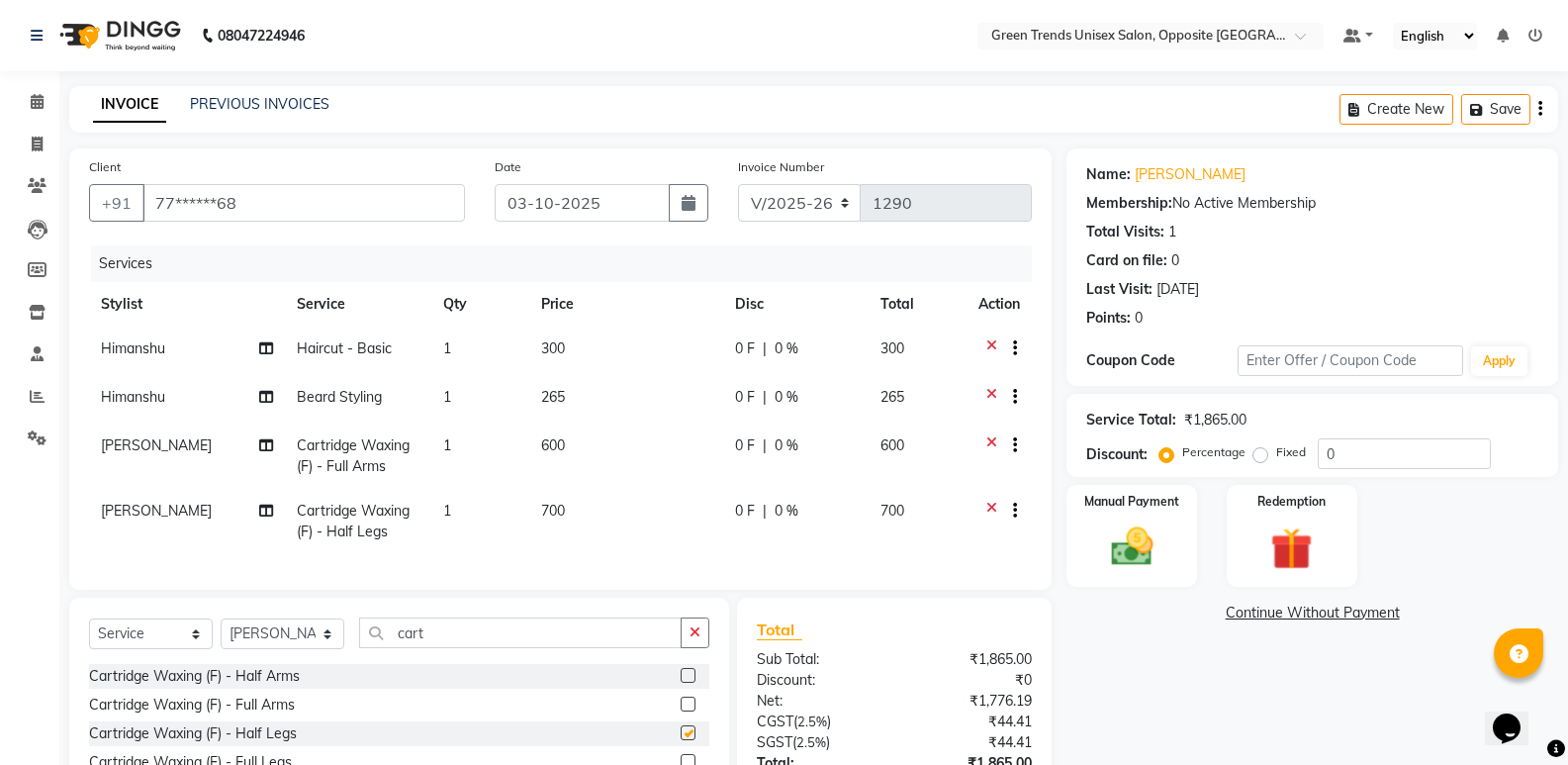
checkbox input "false"
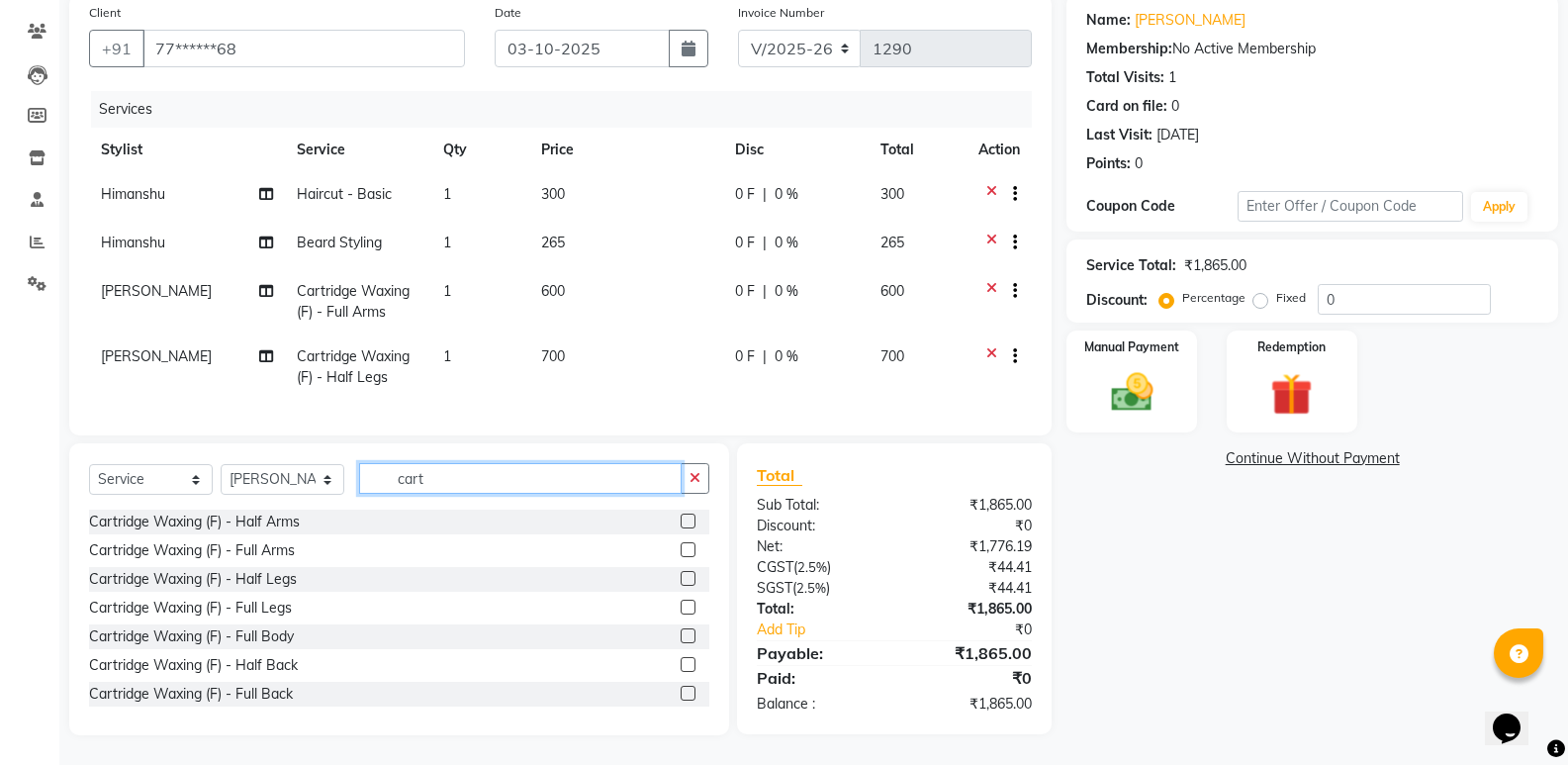
click at [577, 485] on input "cart" at bounding box center [519, 478] width 322 height 31
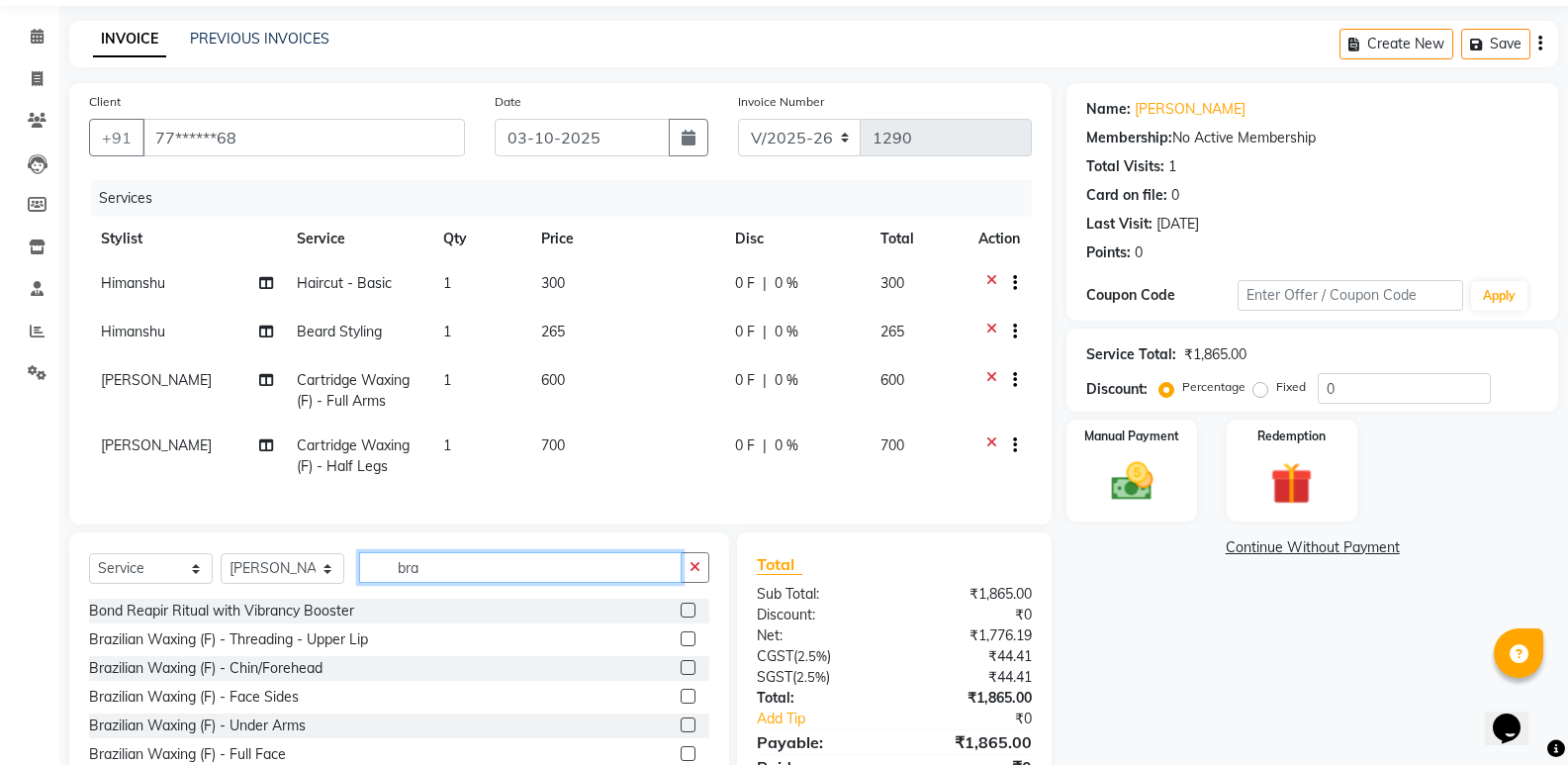
scroll to position [3, 0]
type input "bra"
click at [681, 729] on label at bounding box center [688, 721] width 15 height 15
click at [681, 729] on input "checkbox" at bounding box center [687, 722] width 13 height 13
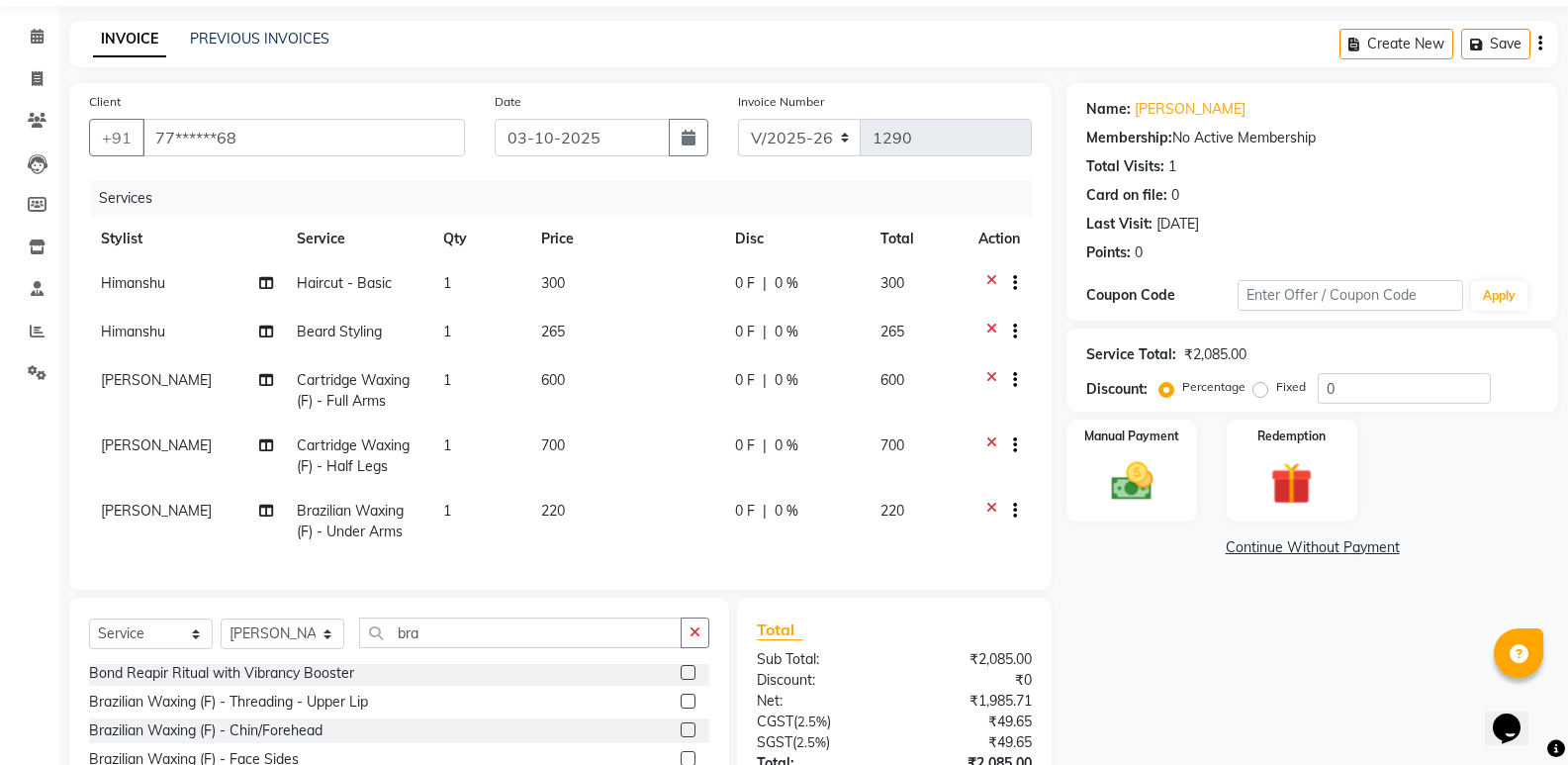
checkbox input "false"
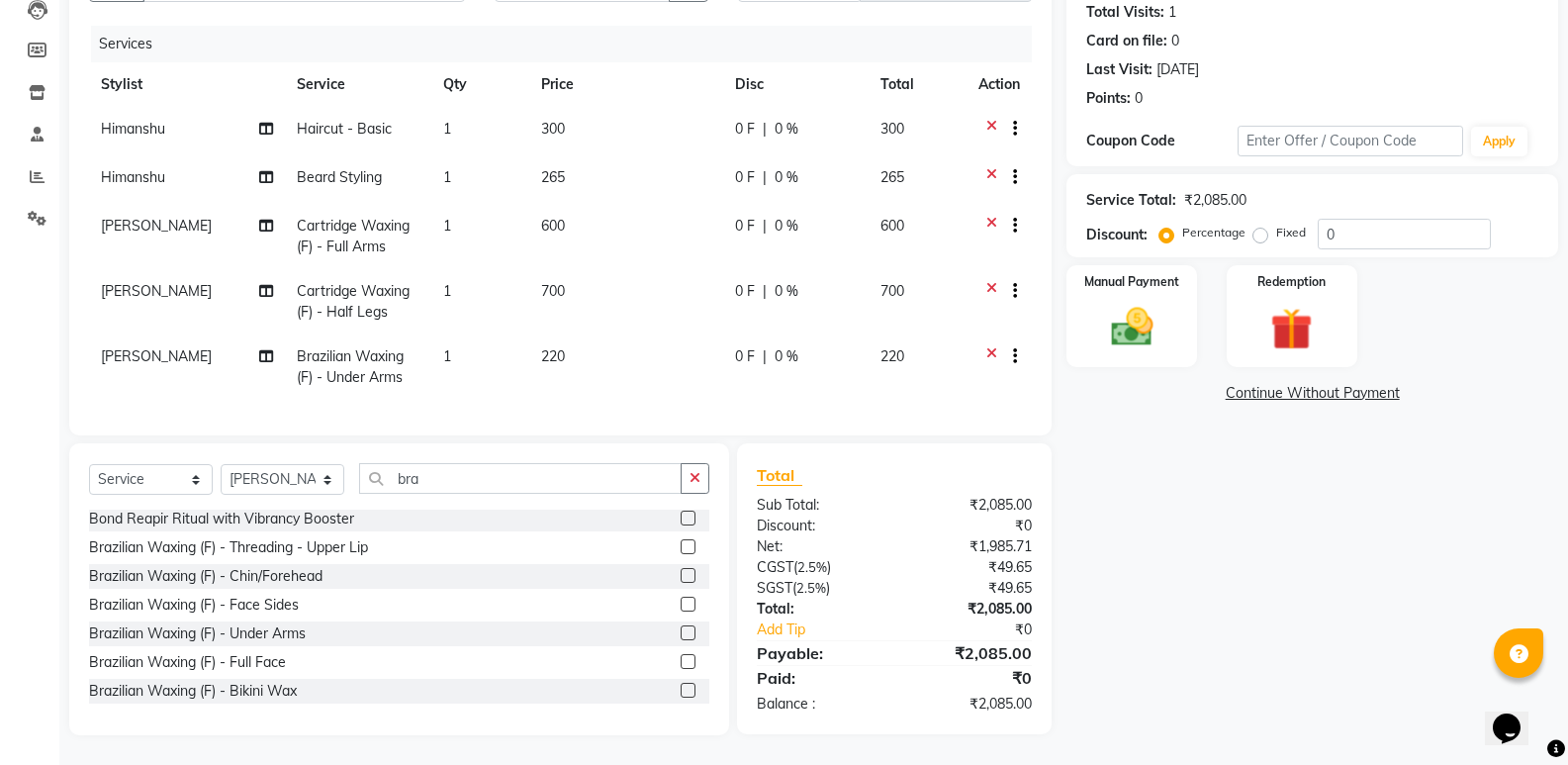
click at [571, 345] on td "220" at bounding box center [626, 367] width 194 height 65
select select "77089"
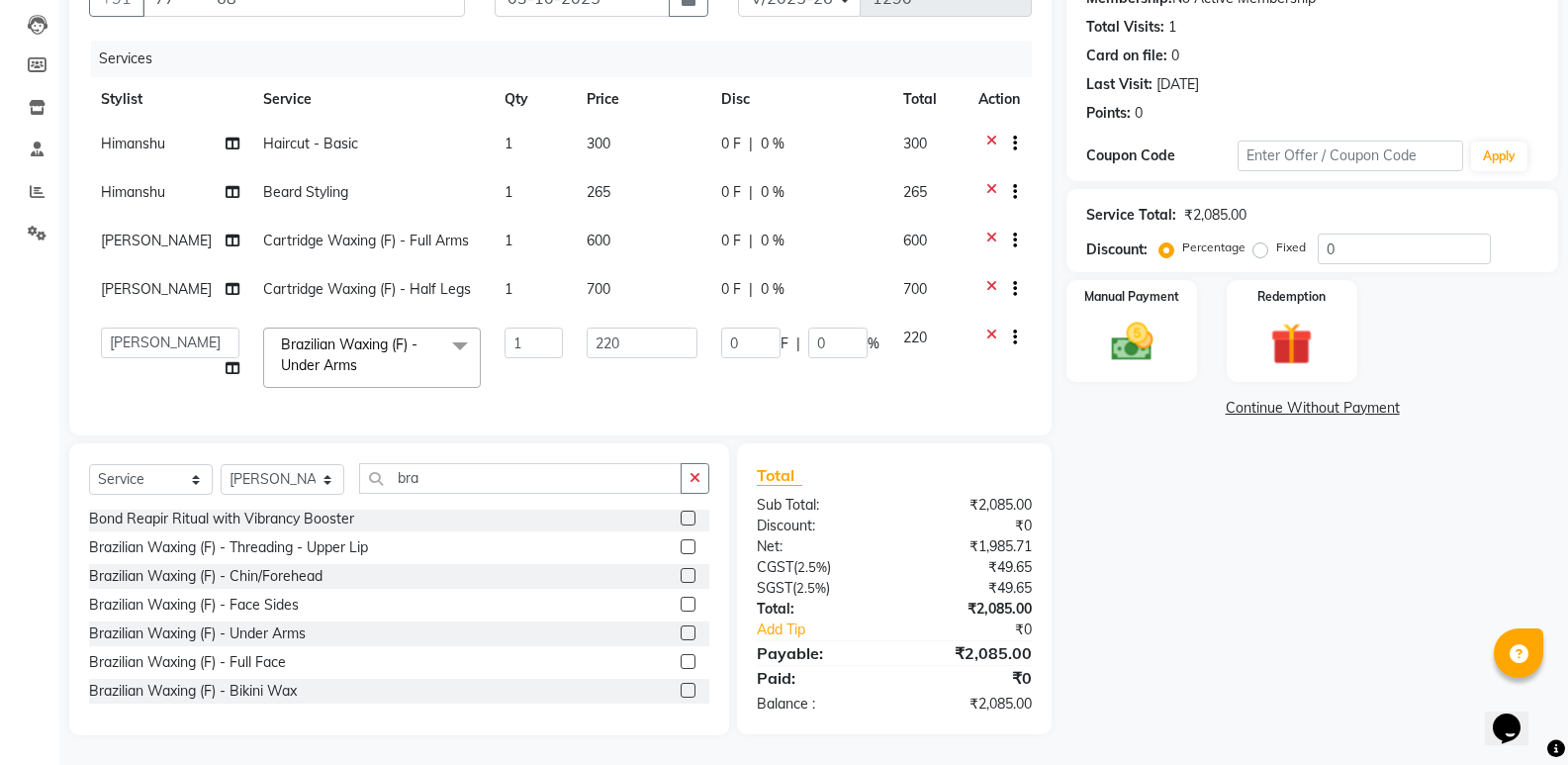
scroll to position [220, 0]
drag, startPoint x: 621, startPoint y: 329, endPoint x: 552, endPoint y: 336, distance: 69.4
click at [552, 336] on tr "[PERSON_NAME] [PERSON_NAME] [PERSON_NAME] [PERSON_NAME] [PERSON_NAME] Brazilian…" at bounding box center [560, 357] width 943 height 84
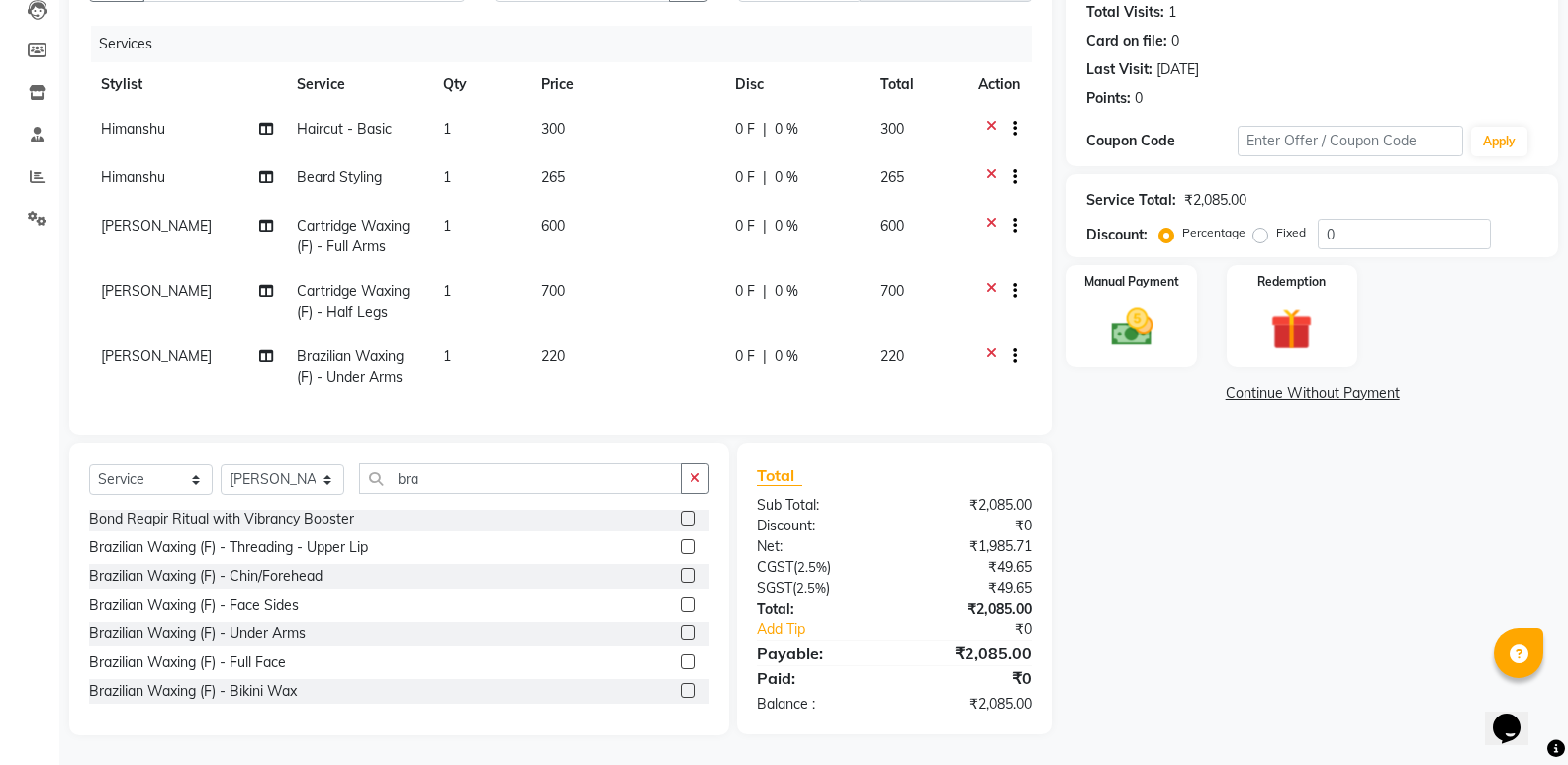
click at [552, 336] on tr "[PERSON_NAME] Brazilian Waxing (F) - Under Arms 1 220 0 F | 0 % 220" at bounding box center [560, 367] width 943 height 65
click at [581, 356] on td "220" at bounding box center [626, 367] width 194 height 65
select select "77089"
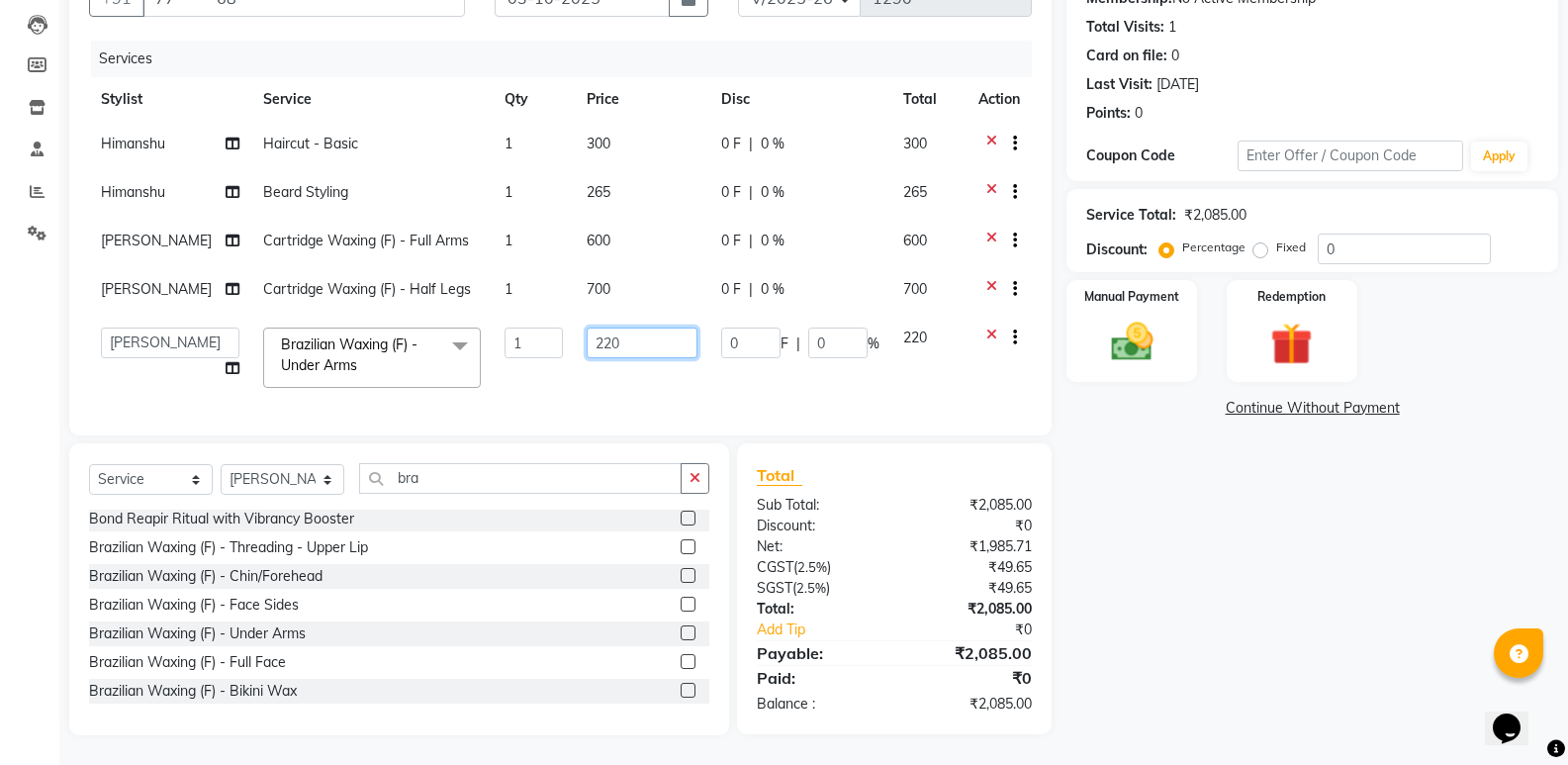
drag, startPoint x: 632, startPoint y: 339, endPoint x: 571, endPoint y: 340, distance: 61.0
click at [575, 340] on td "220" at bounding box center [642, 357] width 135 height 84
type input "350"
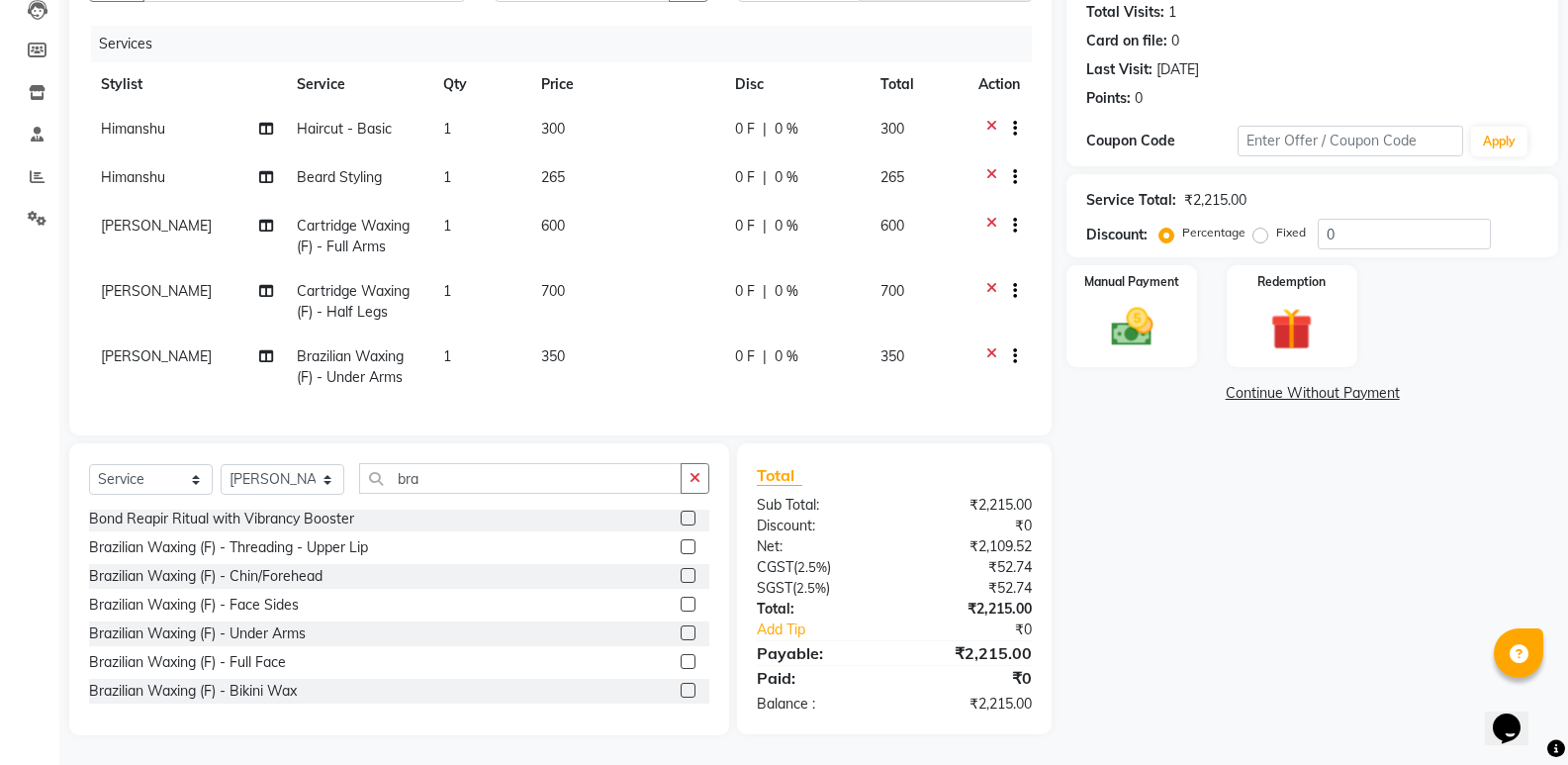
click at [603, 359] on td "350" at bounding box center [626, 367] width 194 height 65
select select "77089"
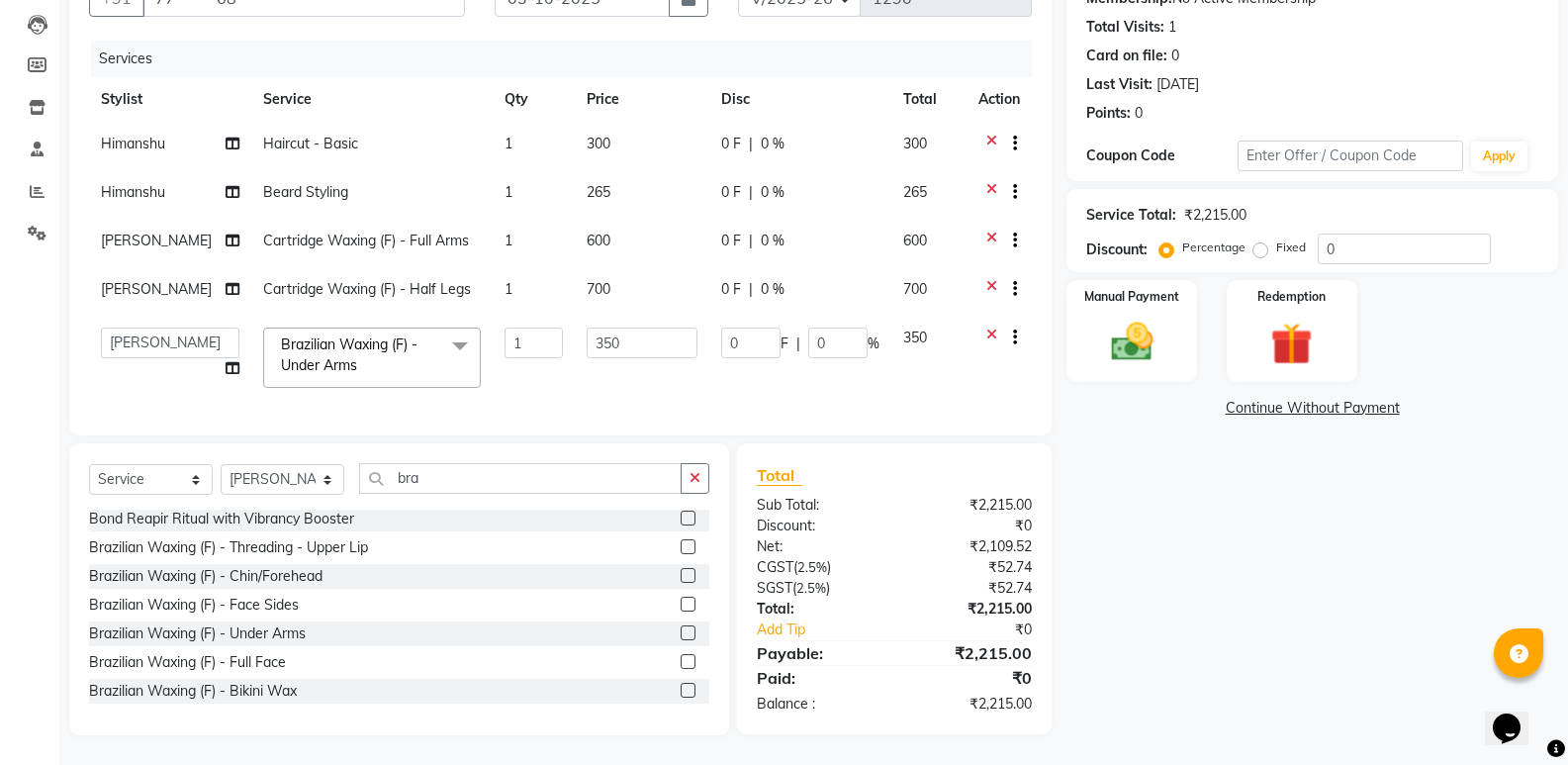
click at [726, 134] on span "0 F" at bounding box center [731, 144] width 20 height 21
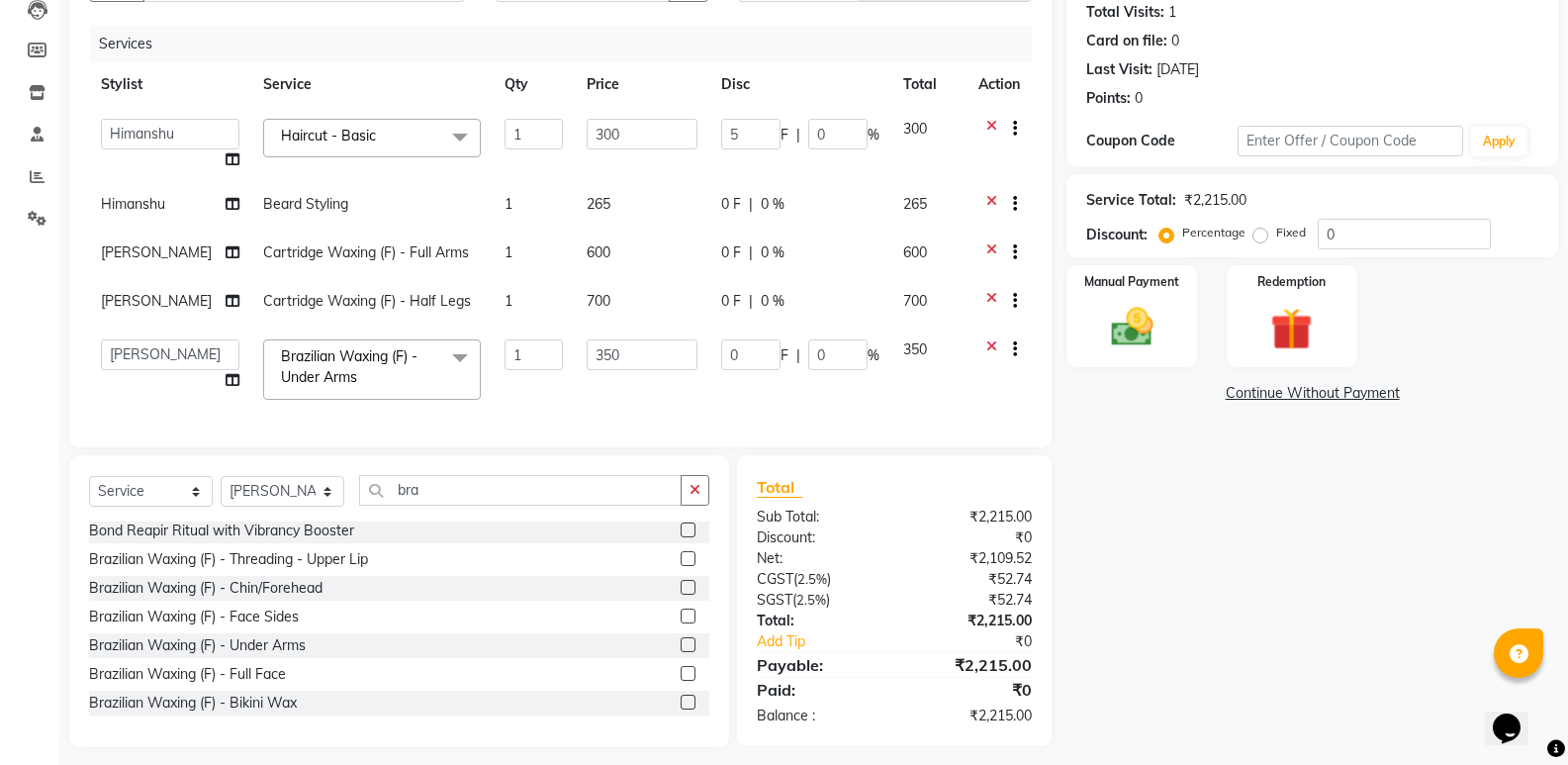
type input "50"
click at [710, 203] on td "0 F | 0 %" at bounding box center [801, 206] width 182 height 49
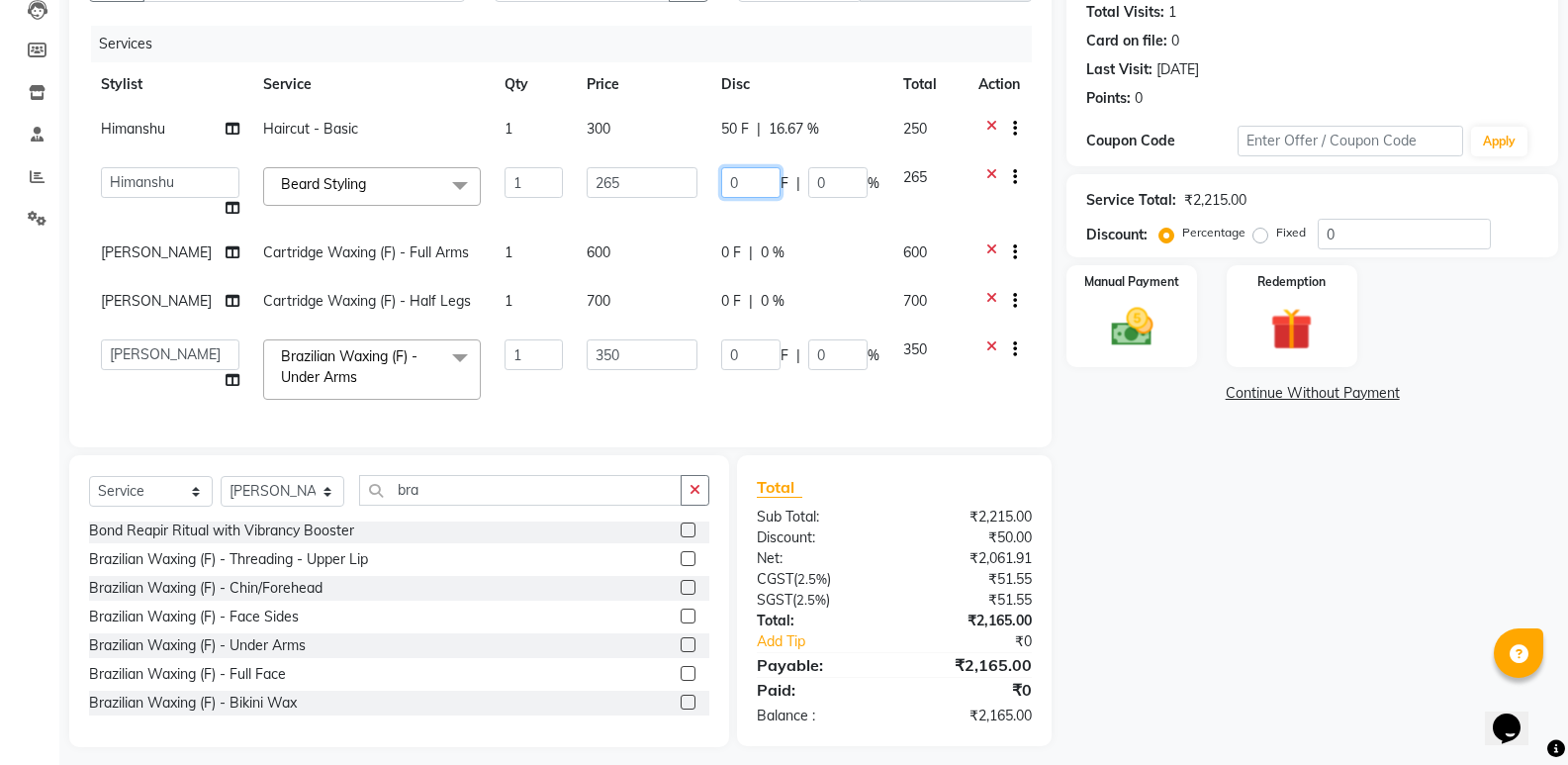
click at [737, 186] on input "0" at bounding box center [751, 182] width 59 height 31
type input "045"
click at [714, 252] on td "0 F | 0 %" at bounding box center [801, 255] width 182 height 49
select select "77089"
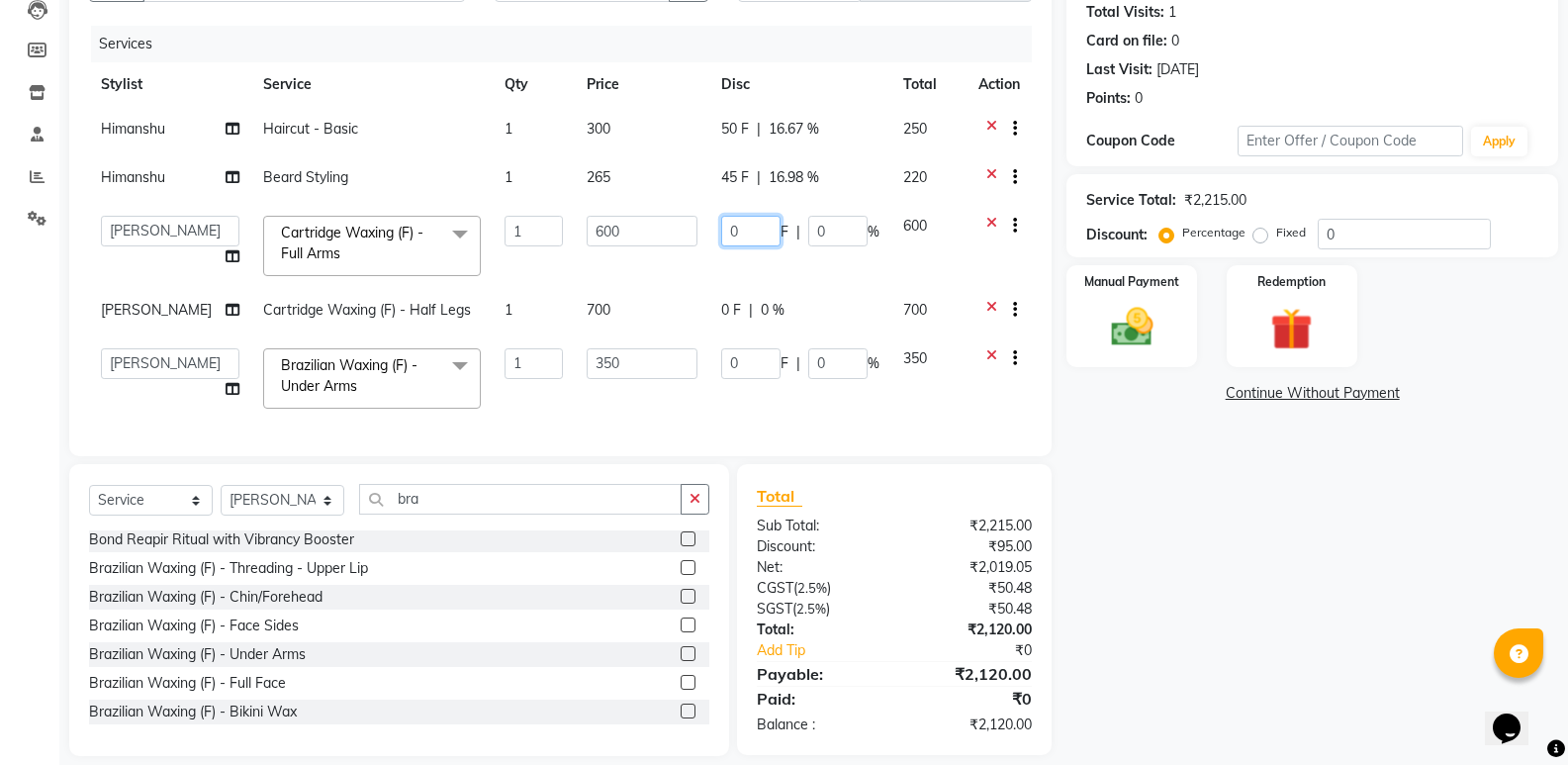
click at [764, 228] on input "0" at bounding box center [751, 231] width 59 height 31
type input "0100"
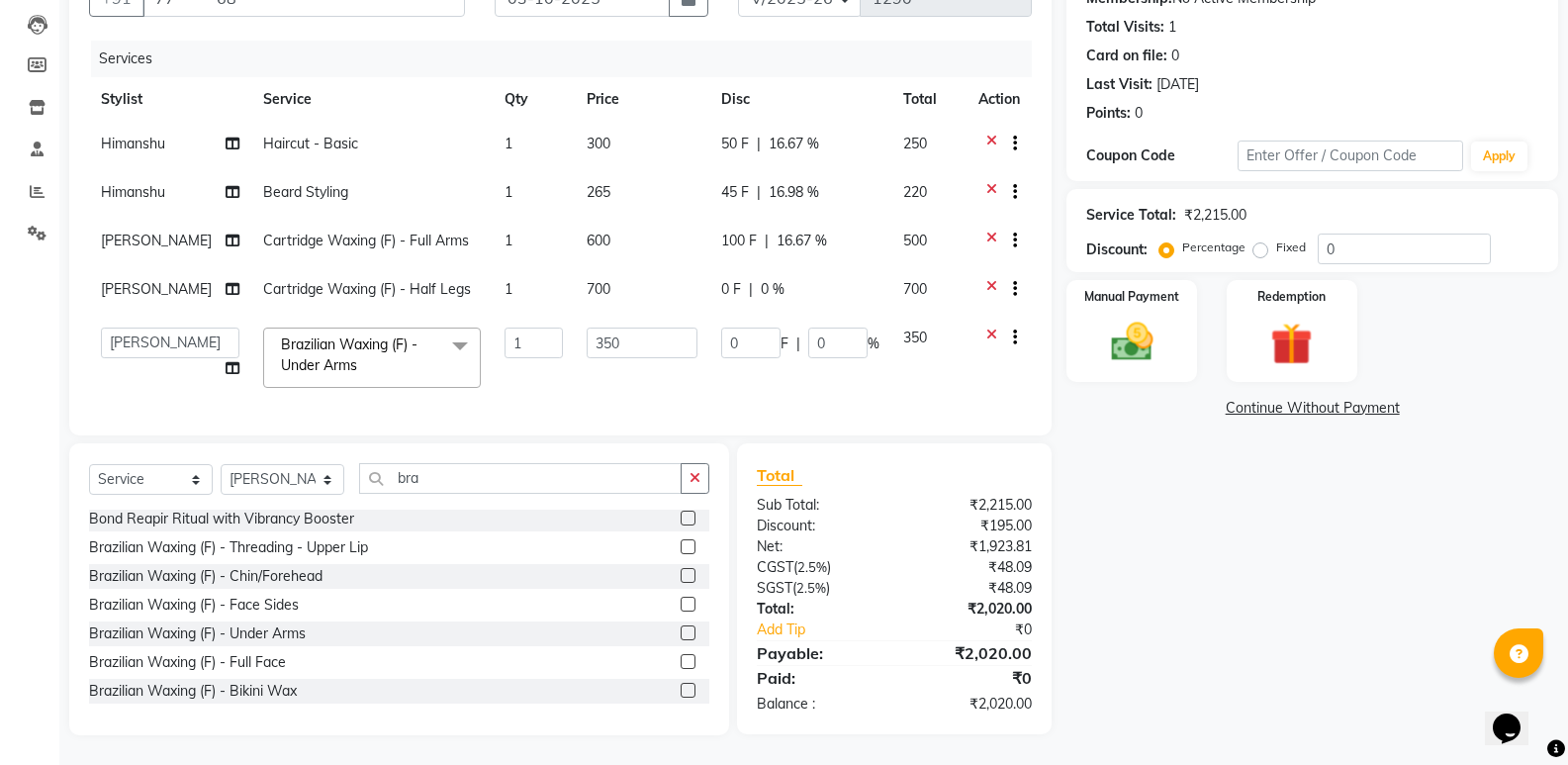
click at [733, 302] on tbody "[PERSON_NAME] Haircut - Basic 1 300 50 F | 16.67 % 250 [PERSON_NAME] Styling 1 …" at bounding box center [560, 261] width 943 height 278
click at [735, 279] on span "0 F" at bounding box center [731, 289] width 20 height 21
select select "77089"
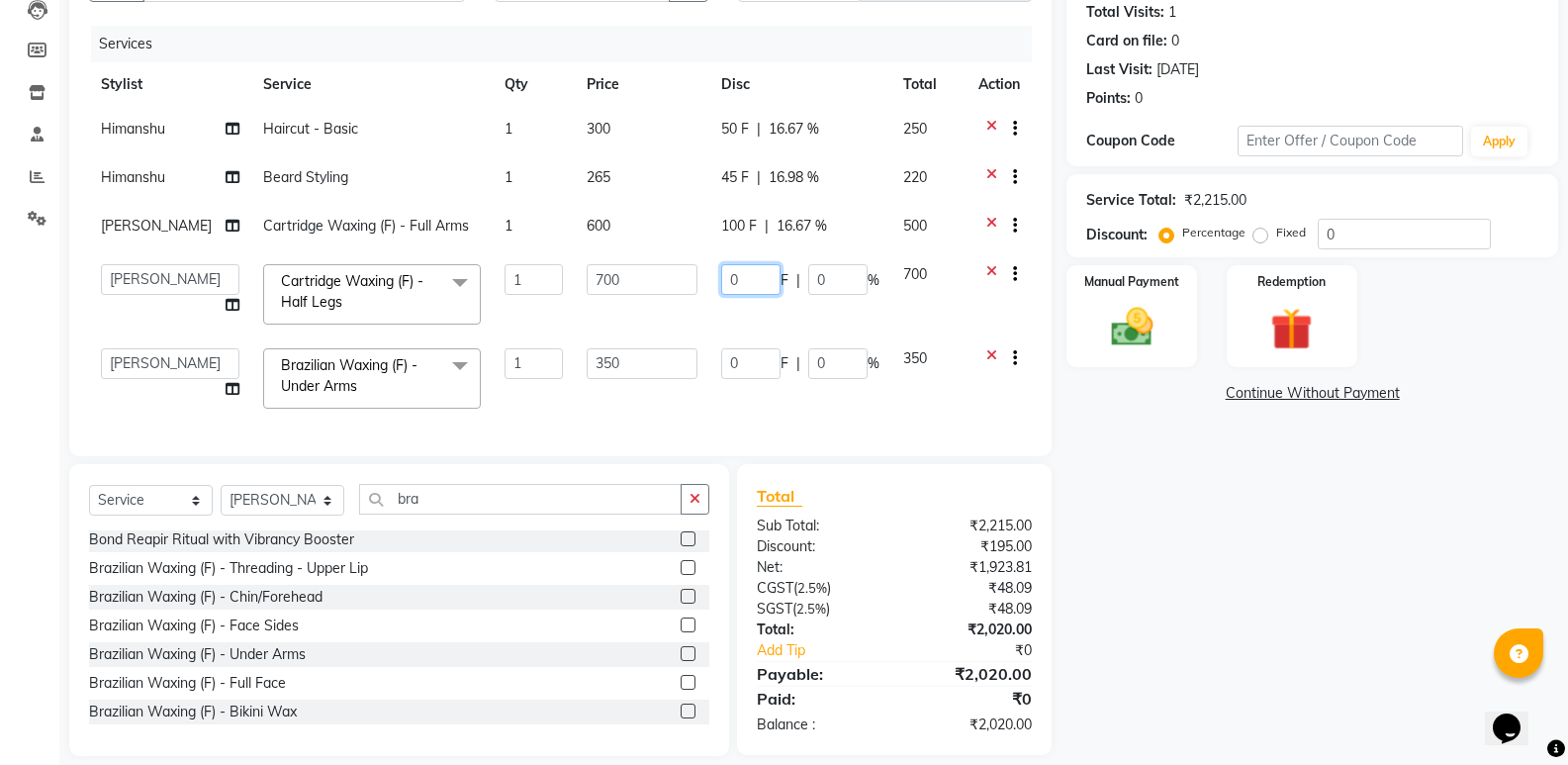
click at [755, 274] on input "0" at bounding box center [751, 279] width 59 height 31
type input "0120"
click at [744, 367] on td "0 F | 0 %" at bounding box center [801, 378] width 182 height 84
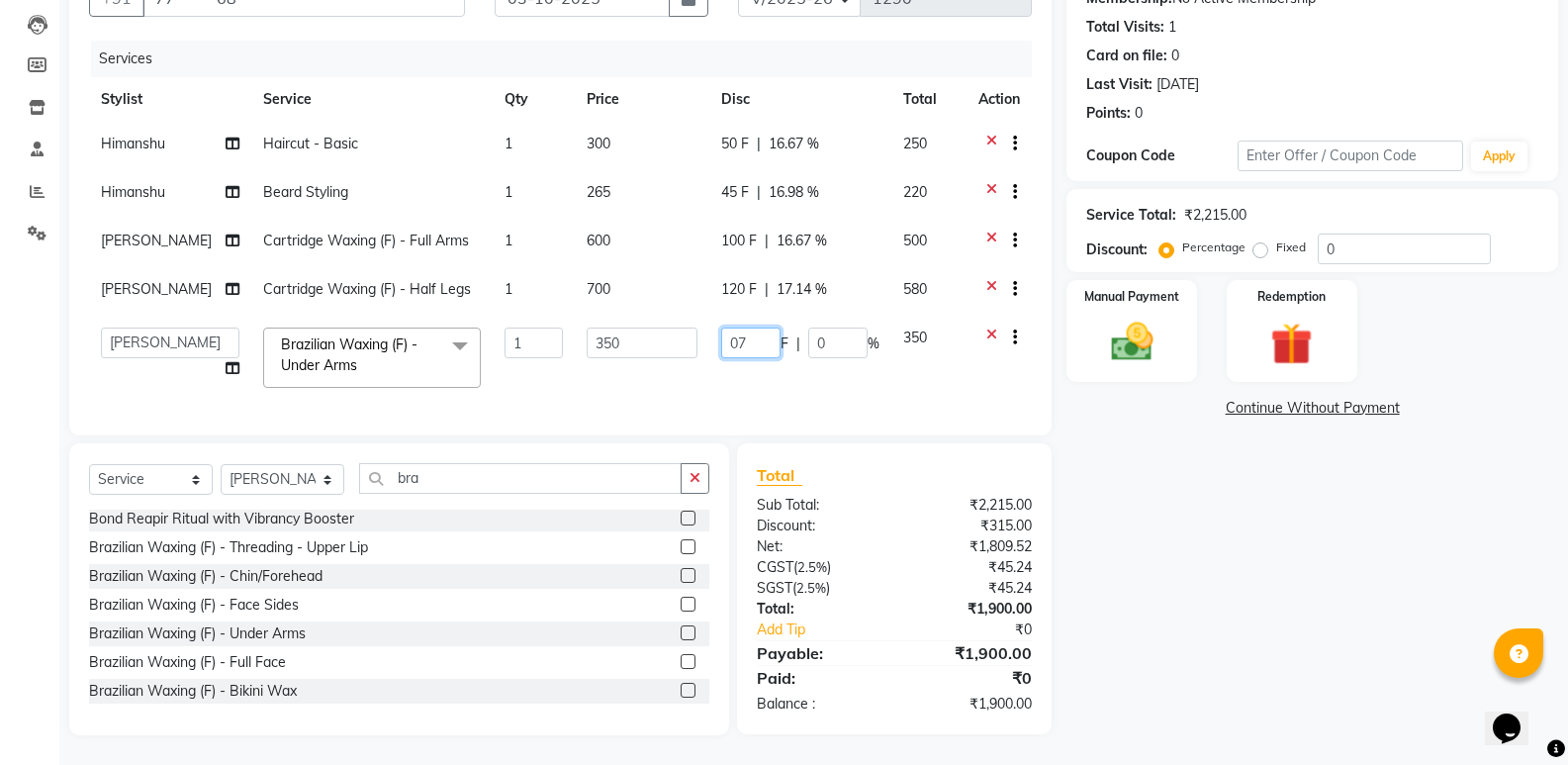
type input "070"
click at [675, 377] on td "350" at bounding box center [642, 357] width 135 height 84
select select "77089"
drag, startPoint x: 754, startPoint y: 322, endPoint x: 725, endPoint y: 334, distance: 31.4
click at [725, 334] on input "70" at bounding box center [751, 342] width 59 height 31
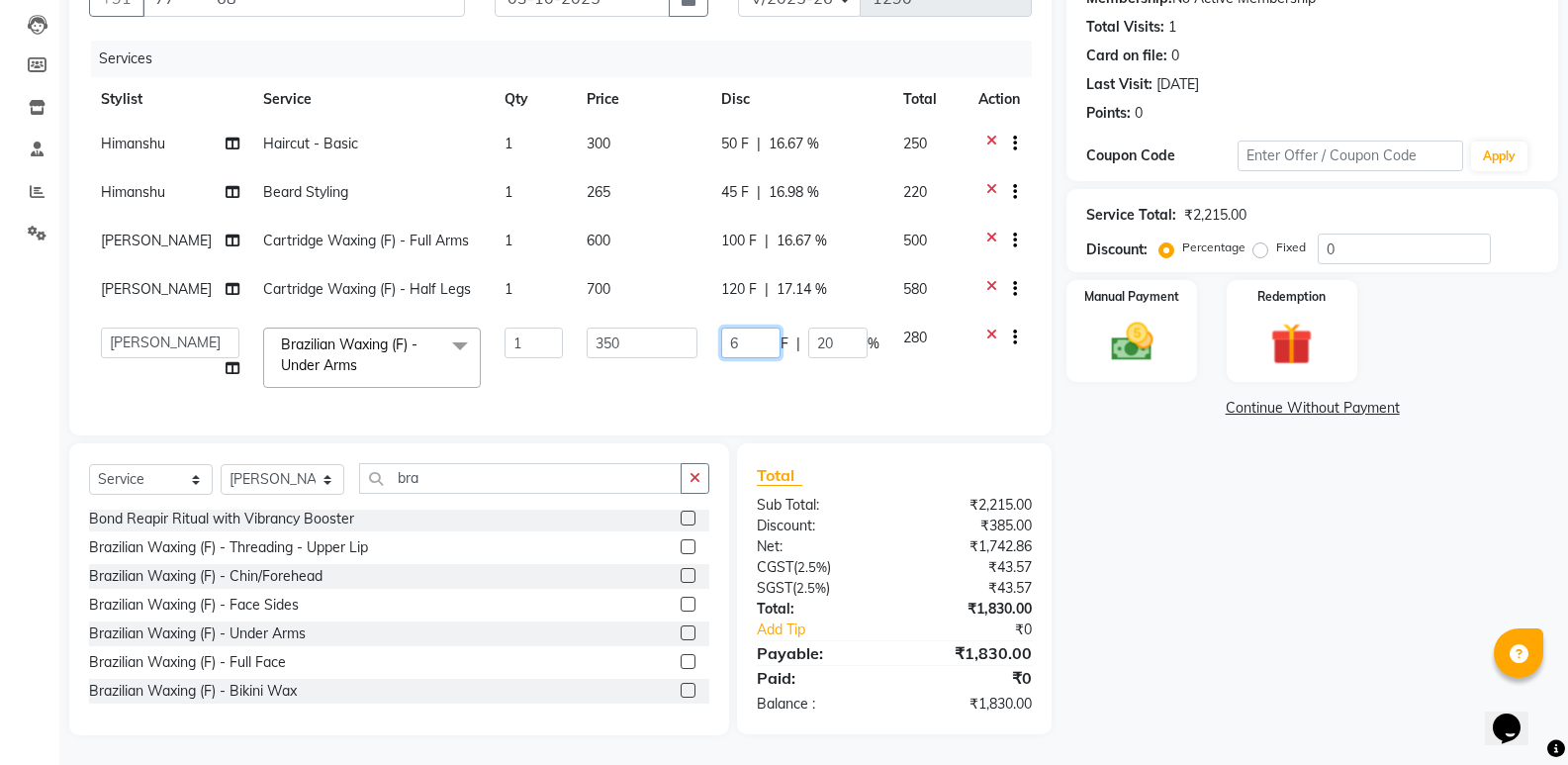
type input "60"
click at [770, 398] on div "Services Stylist Service Qty Price Disc Total Action [PERSON_NAME] Haircut - Ba…" at bounding box center [560, 228] width 943 height 375
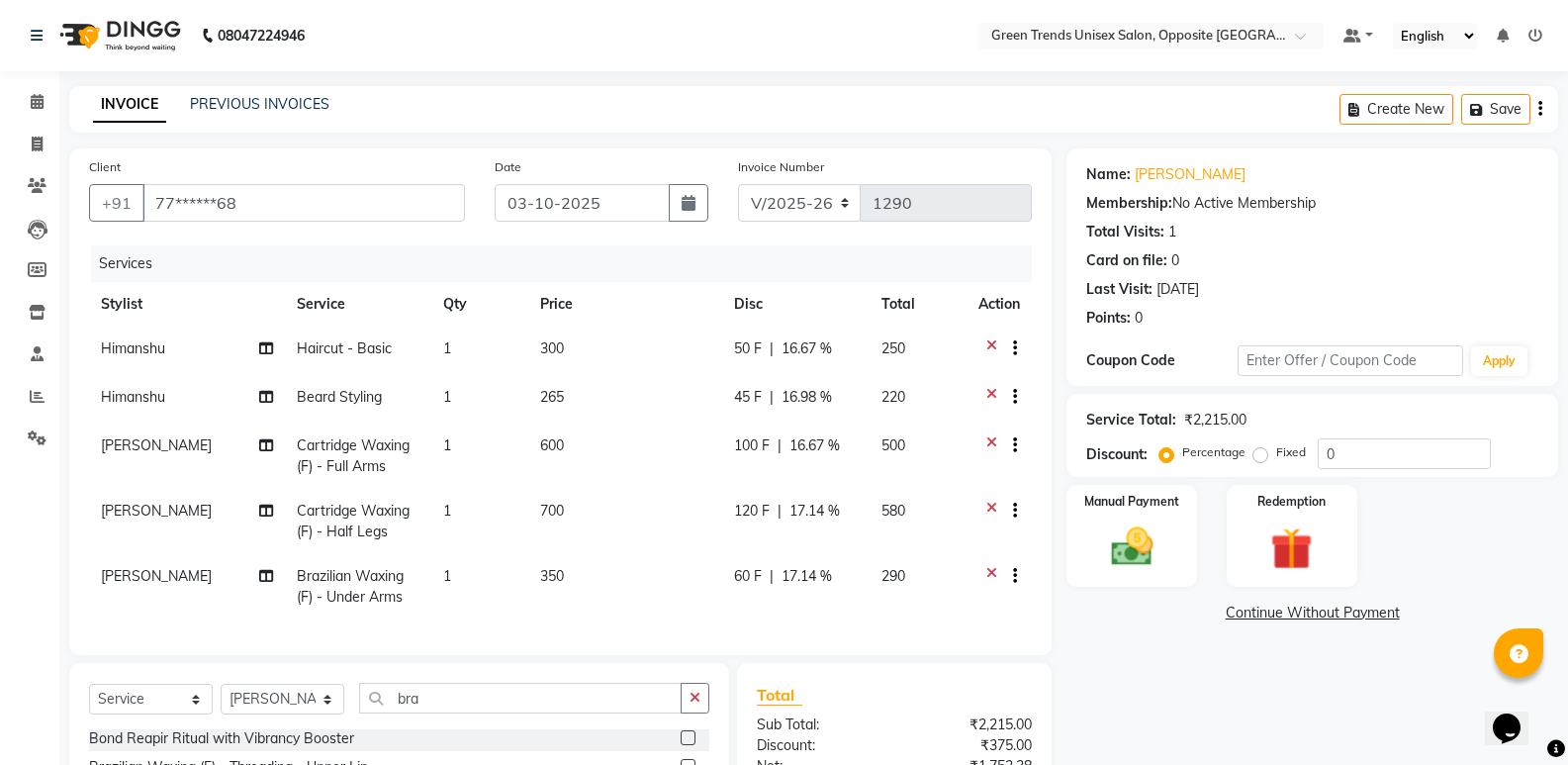
scroll to position [235, 0]
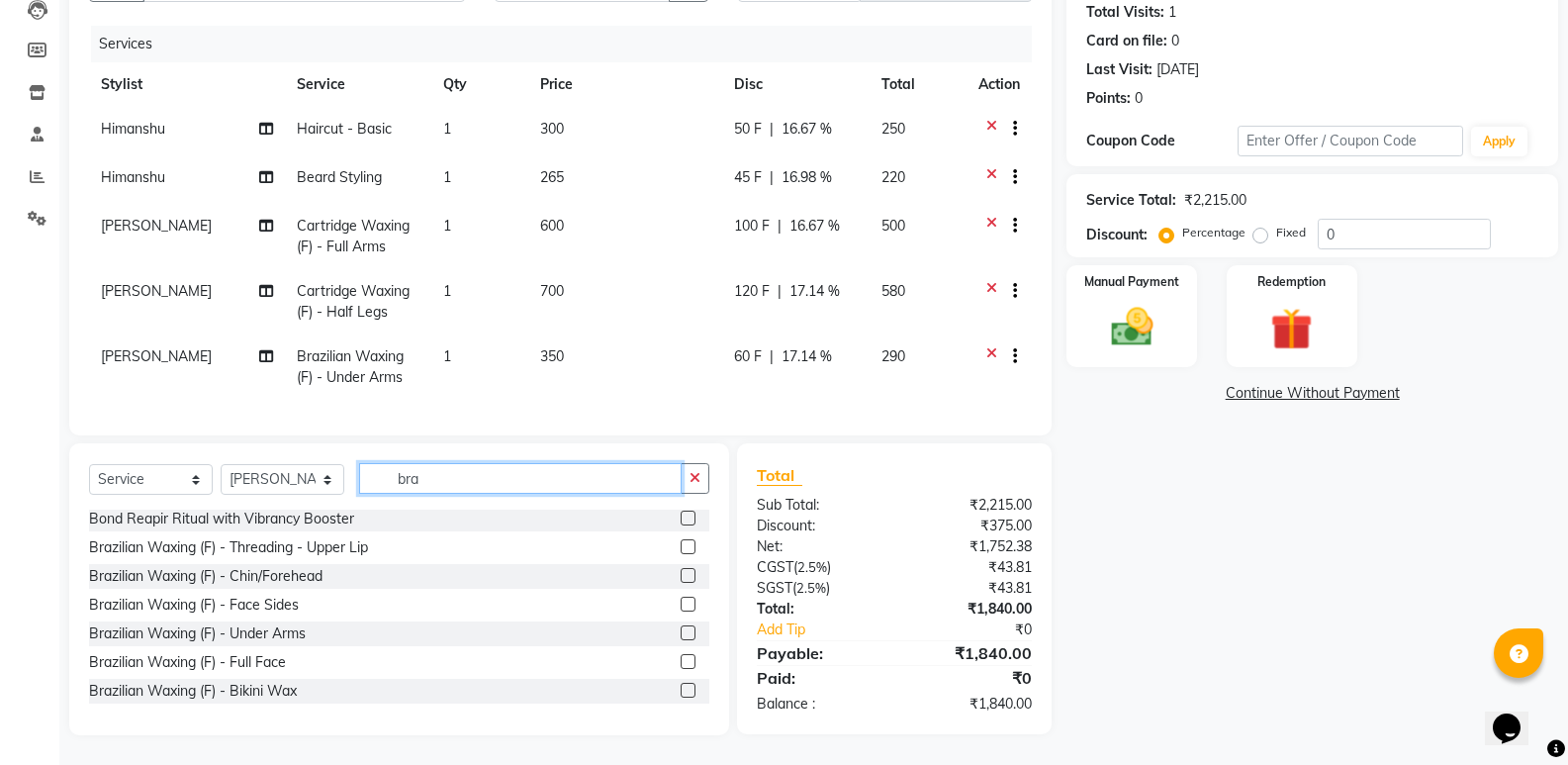
drag, startPoint x: 505, startPoint y: 469, endPoint x: 400, endPoint y: 474, distance: 105.1
click at [400, 474] on input "bra" at bounding box center [519, 478] width 322 height 31
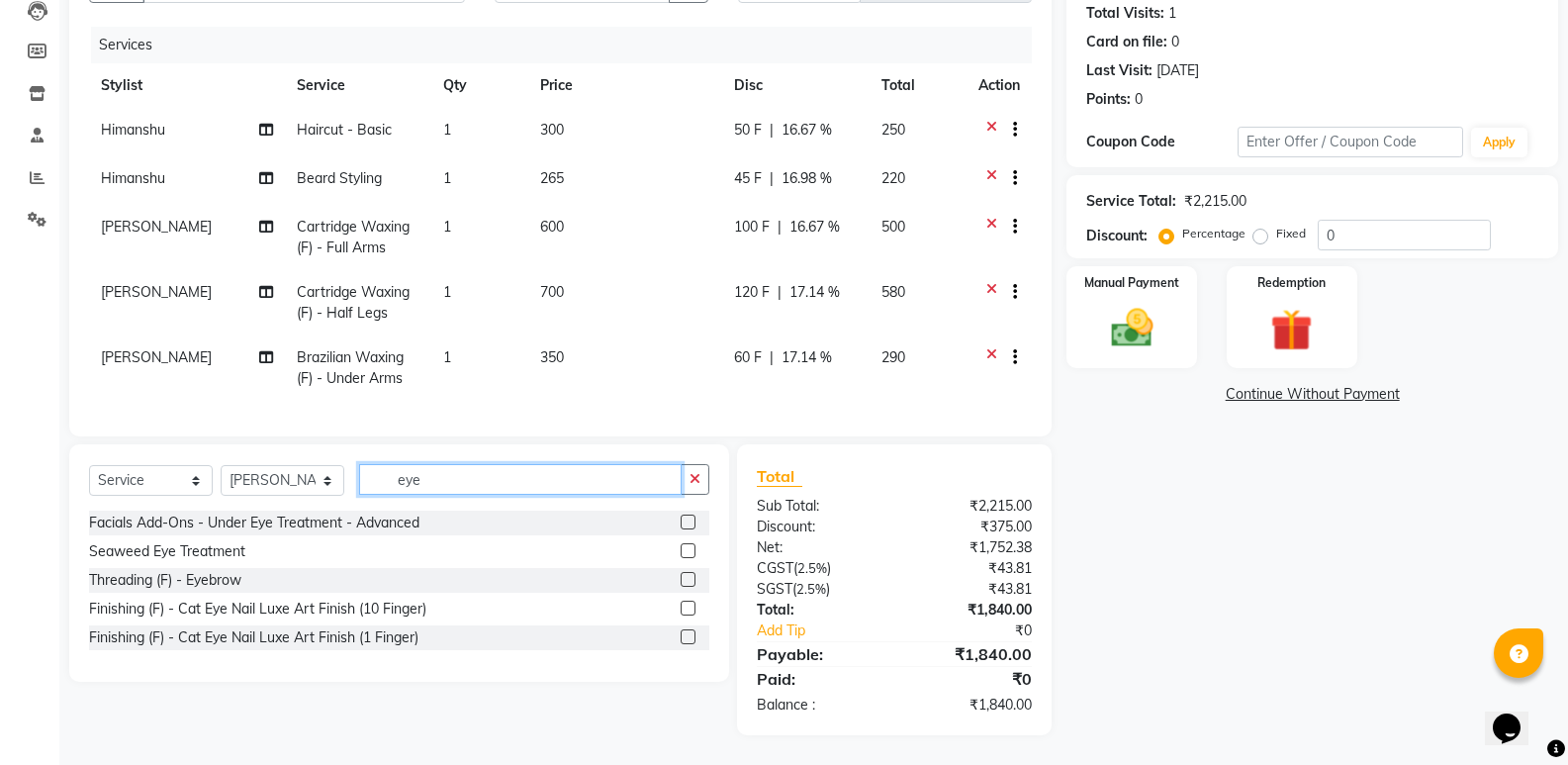
scroll to position [234, 0]
type input "eye"
click at [690, 581] on label at bounding box center [688, 579] width 15 height 15
click at [690, 581] on input "checkbox" at bounding box center [687, 580] width 13 height 13
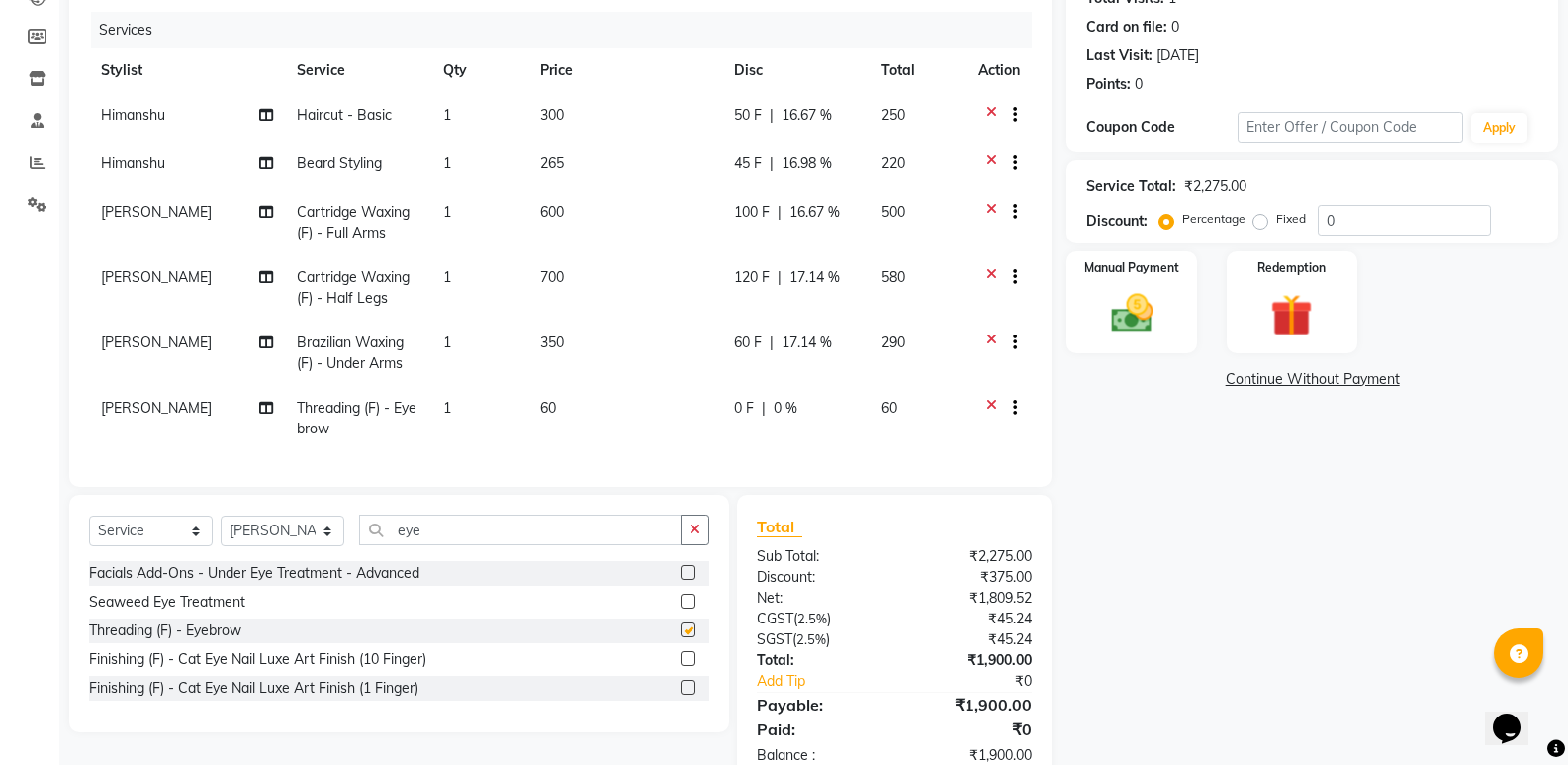
checkbox input "false"
click at [738, 416] on span "0 F" at bounding box center [744, 407] width 20 height 21
select select "77089"
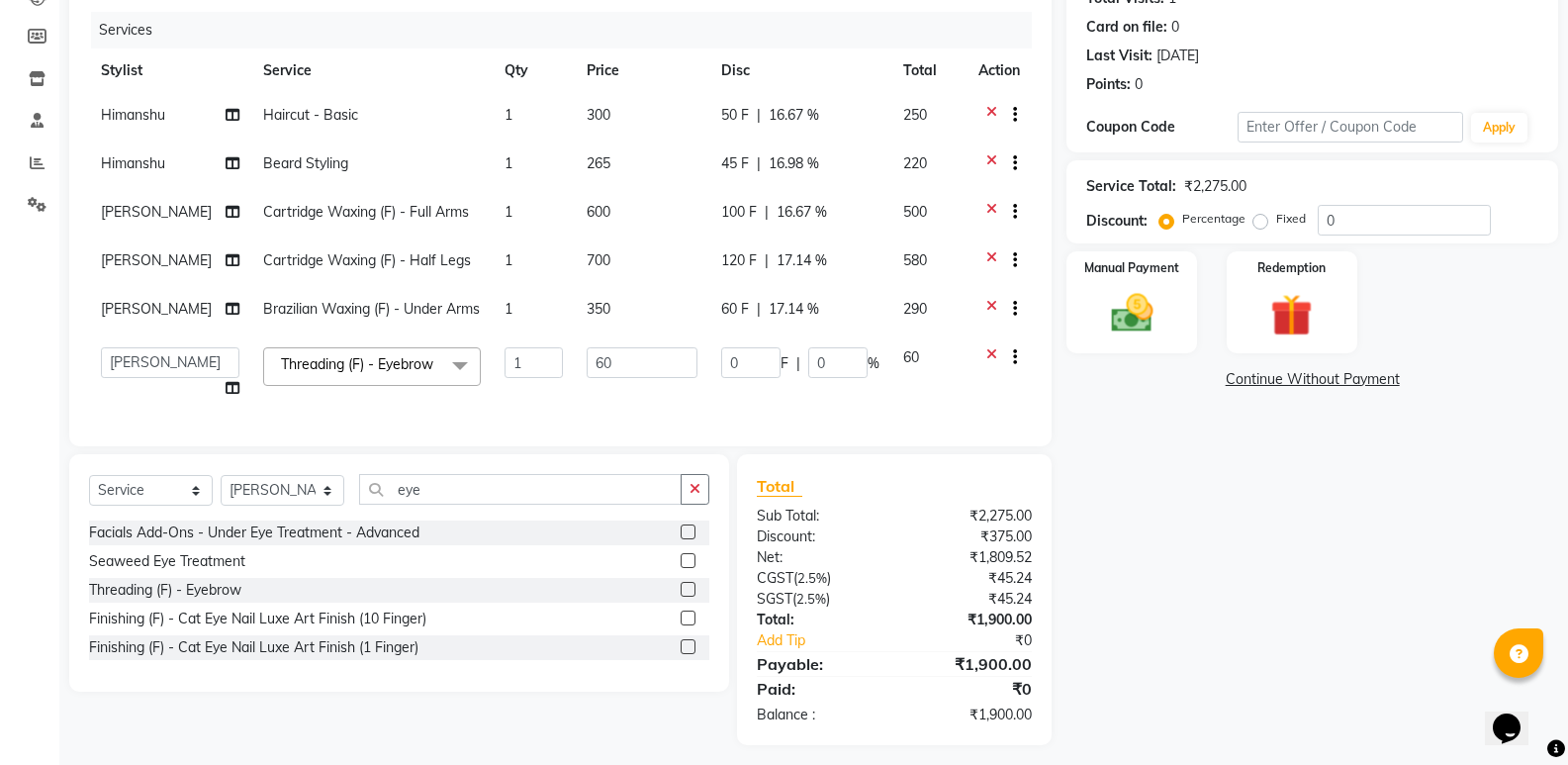
click at [759, 395] on td "0 F | 0 %" at bounding box center [801, 373] width 182 height 75
click at [759, 378] on input "0" at bounding box center [751, 362] width 59 height 31
type input "010"
click at [794, 410] on td "010 F | 0 %" at bounding box center [801, 373] width 182 height 75
select select "77089"
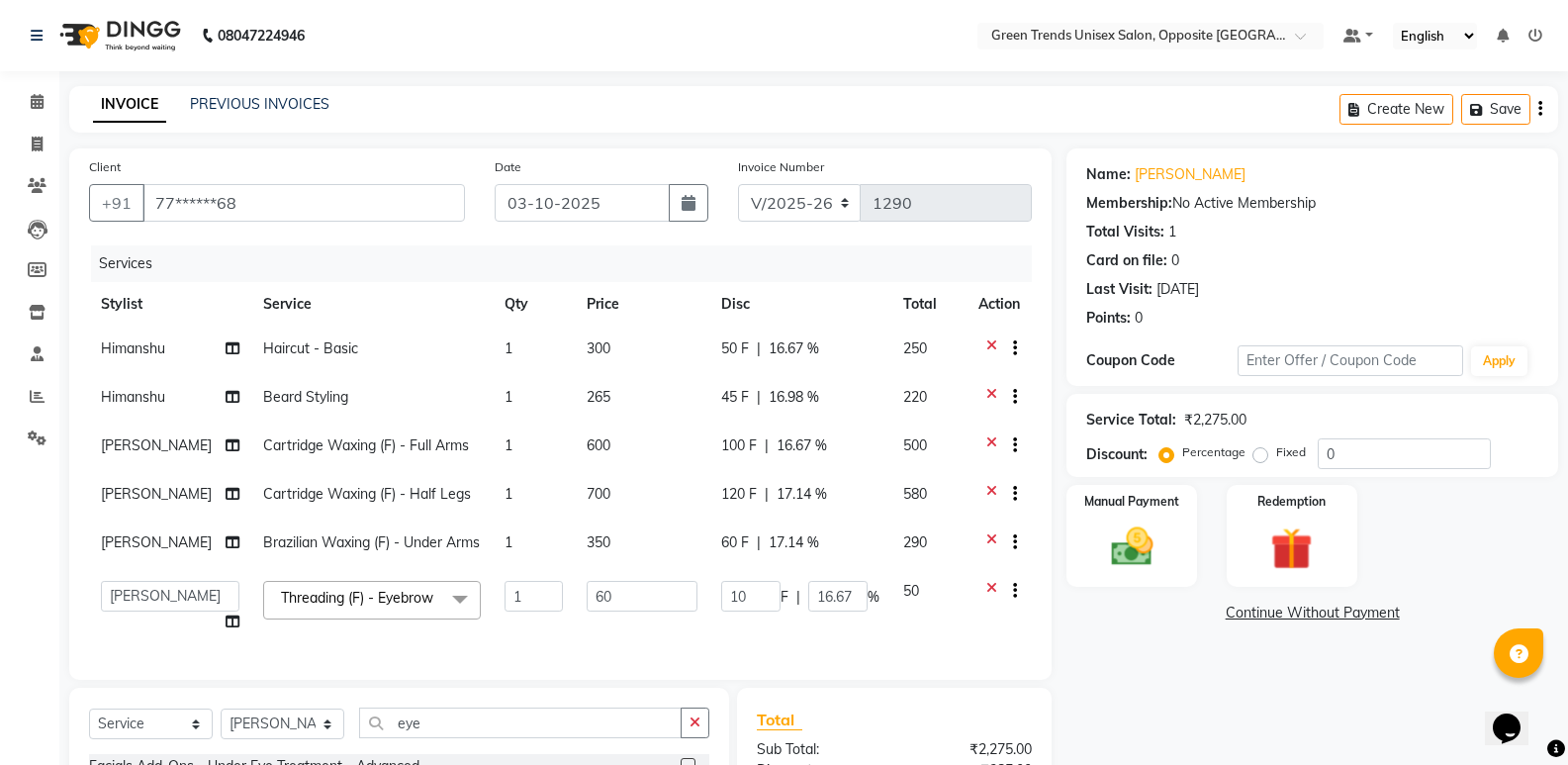
scroll to position [283, 0]
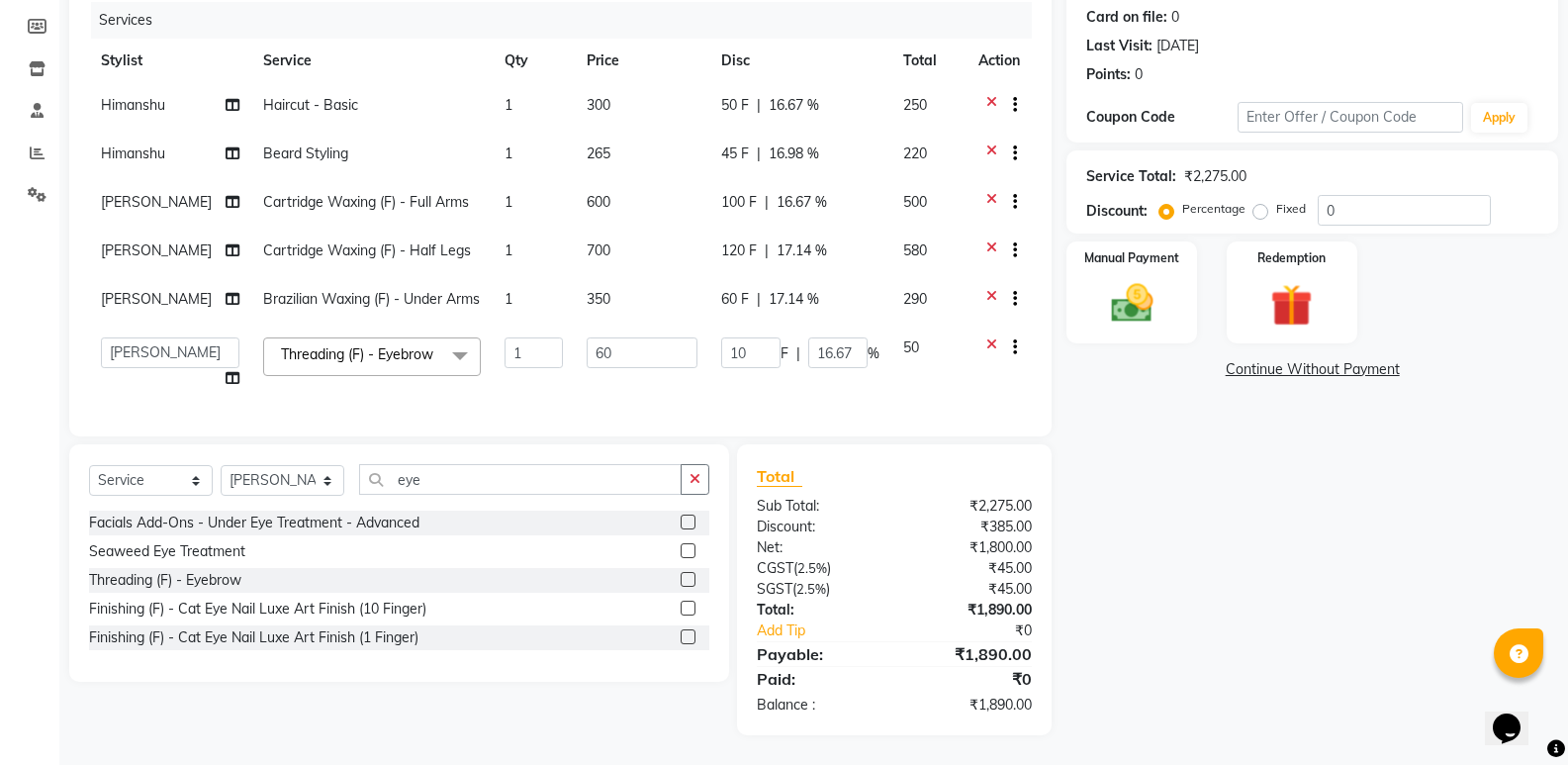
click at [1379, 494] on div "Name: [PERSON_NAME] Membership: No Active Membership Total Visits: 1 Card on fi…" at bounding box center [1319, 320] width 506 height 830
click at [1422, 584] on div "Name: [PERSON_NAME] Membership: No Active Membership Total Visits: 1 Card on fi…" at bounding box center [1319, 320] width 506 height 830
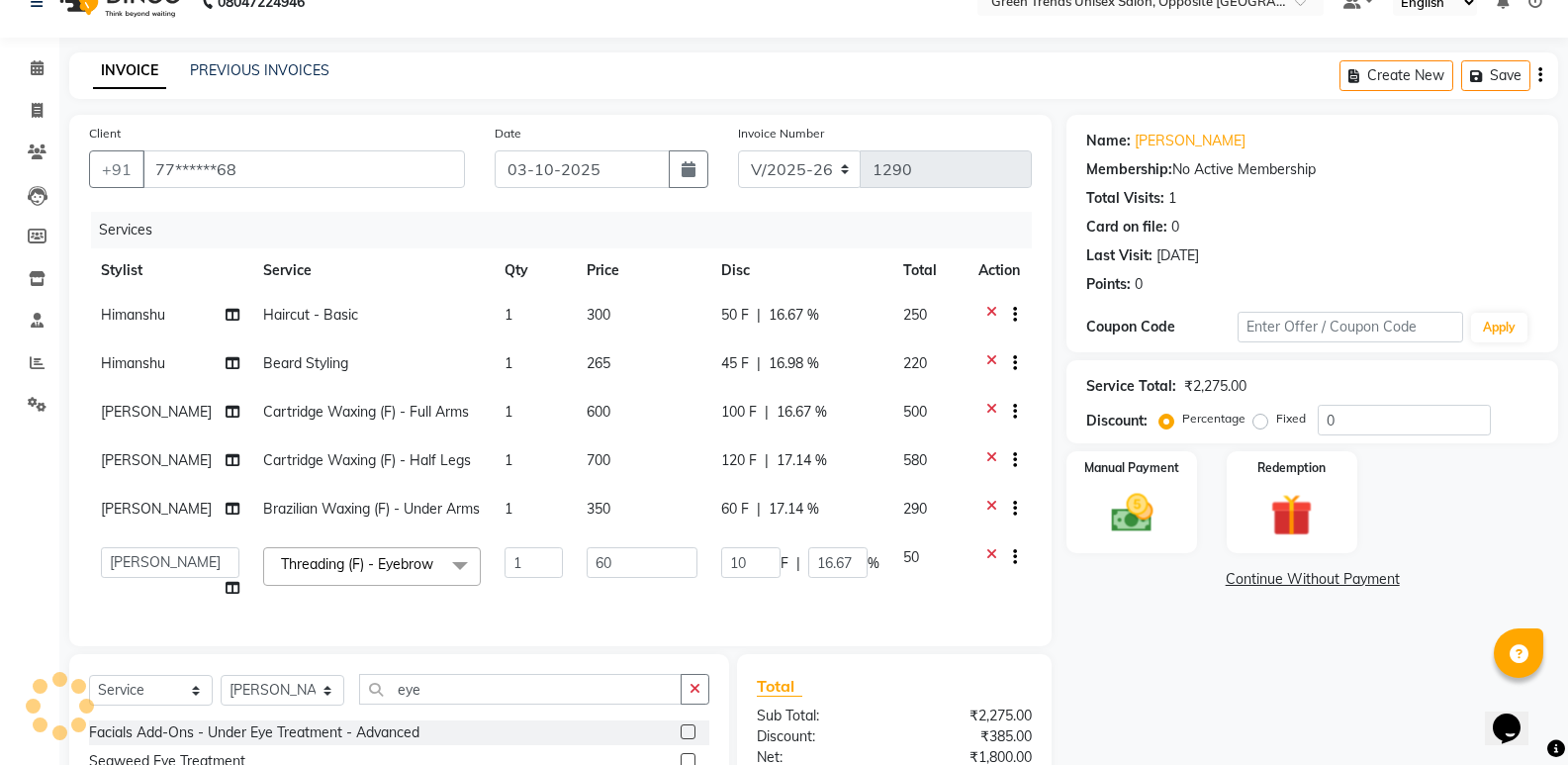
click at [1566, 444] on div "Name: [PERSON_NAME] Membership: No Active Membership Total Visits: 1 Card on fi…" at bounding box center [1319, 530] width 506 height 830
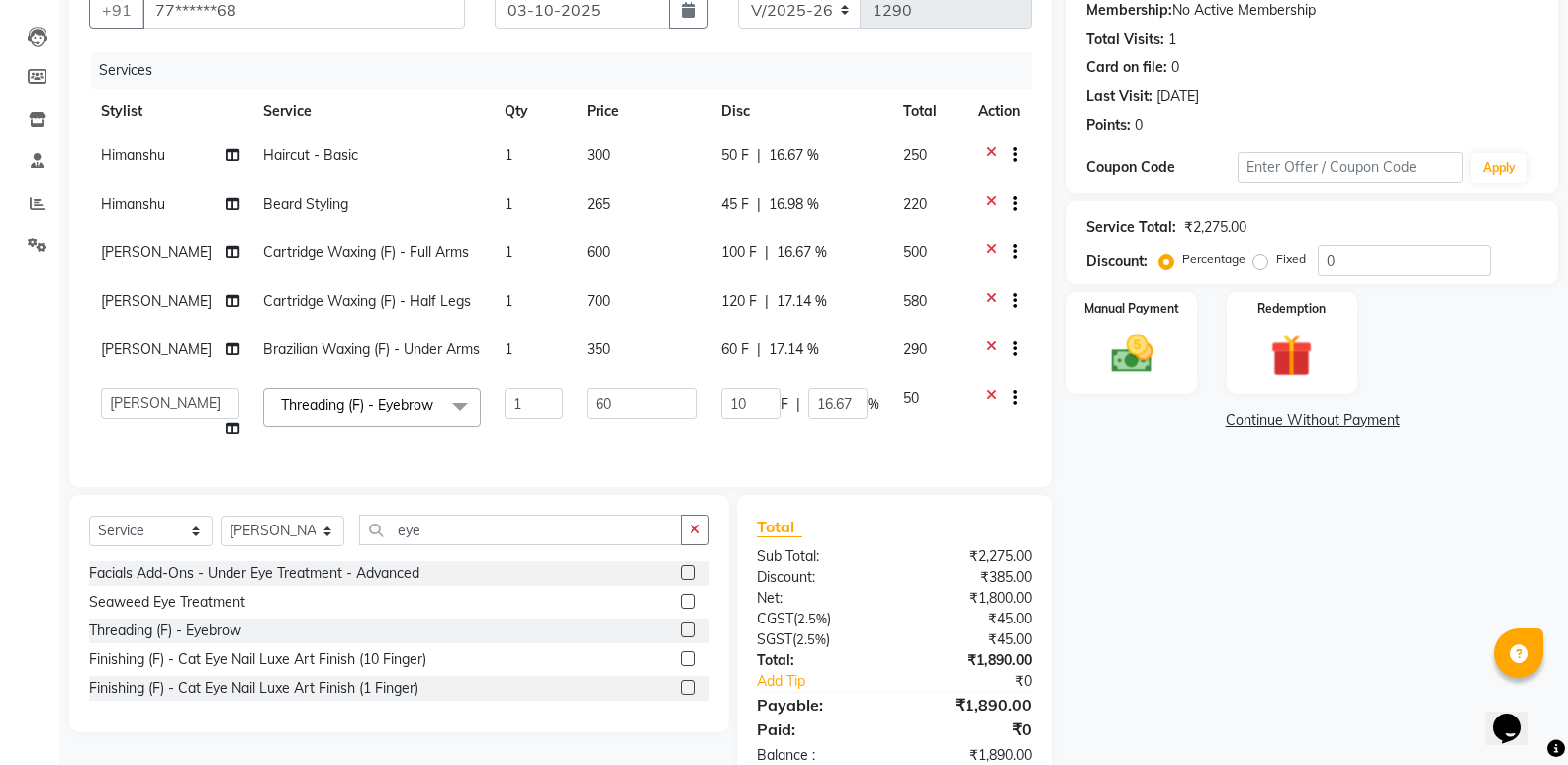
scroll to position [283, 0]
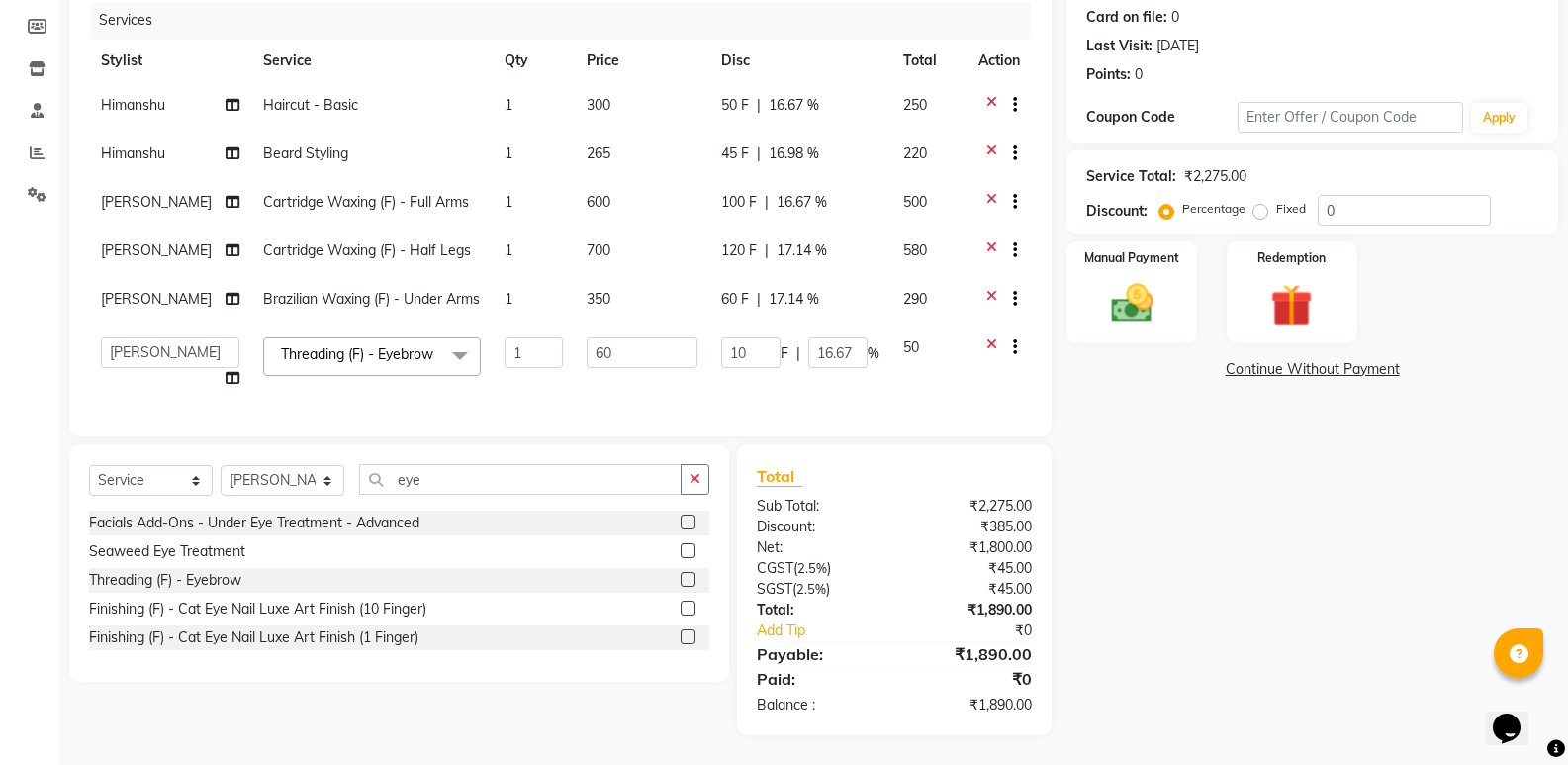
click at [1525, 555] on div "Name: [PERSON_NAME] Membership: No Active Membership Total Visits: 1 Card on fi…" at bounding box center [1319, 320] width 506 height 830
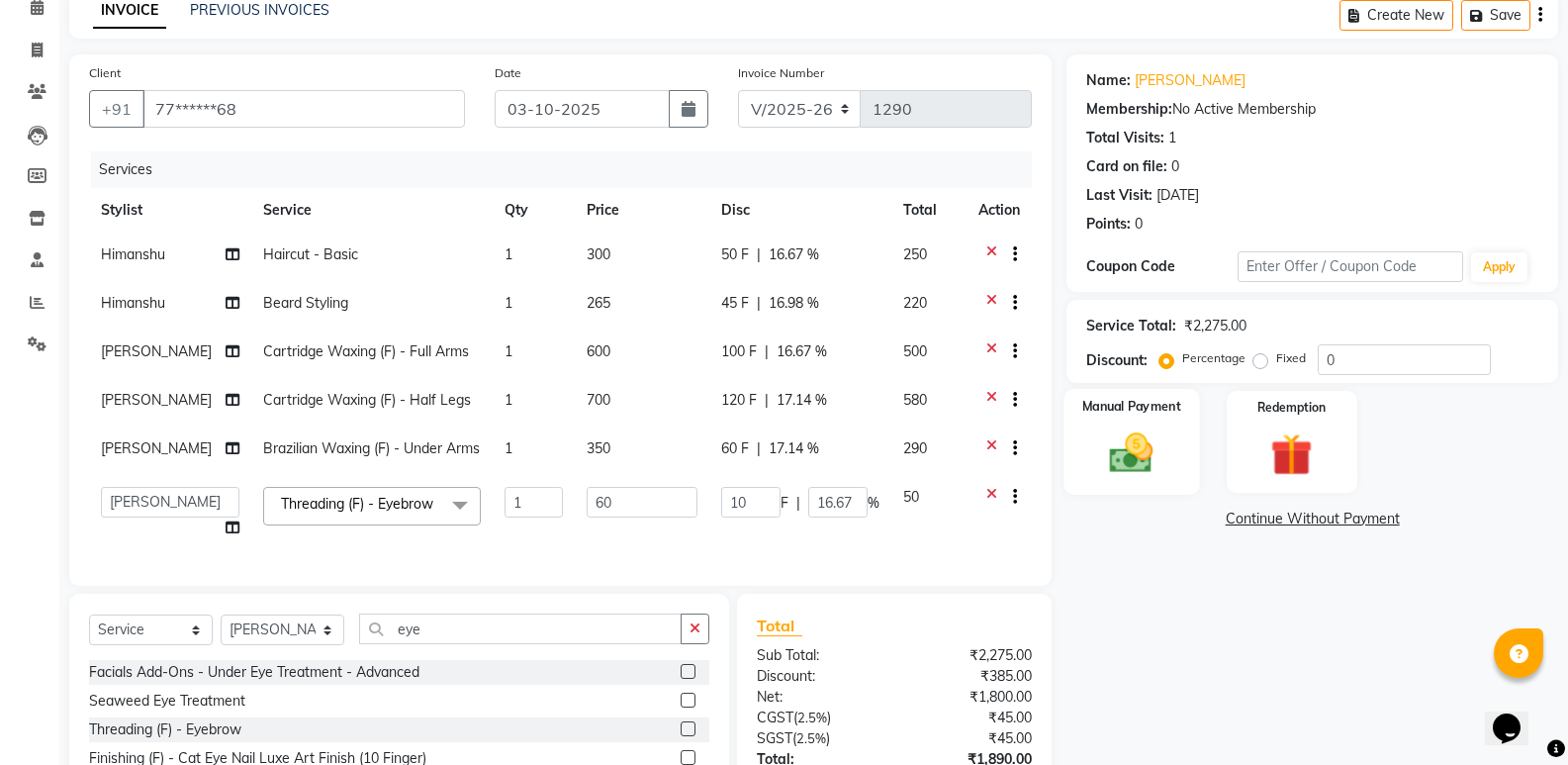
click at [1142, 450] on img at bounding box center [1131, 452] width 70 height 51
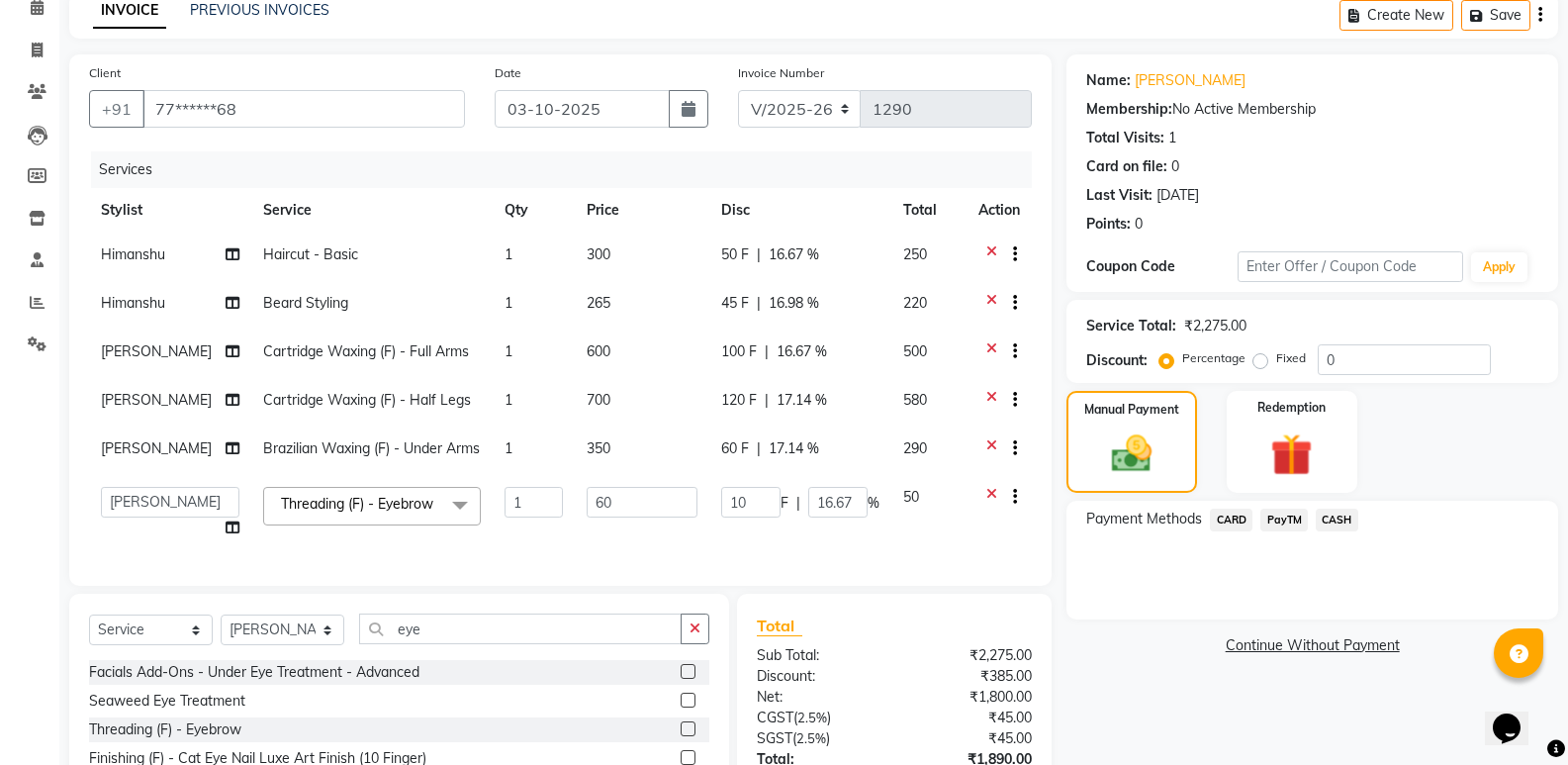
click at [1286, 526] on span "PayTM" at bounding box center [1285, 519] width 48 height 23
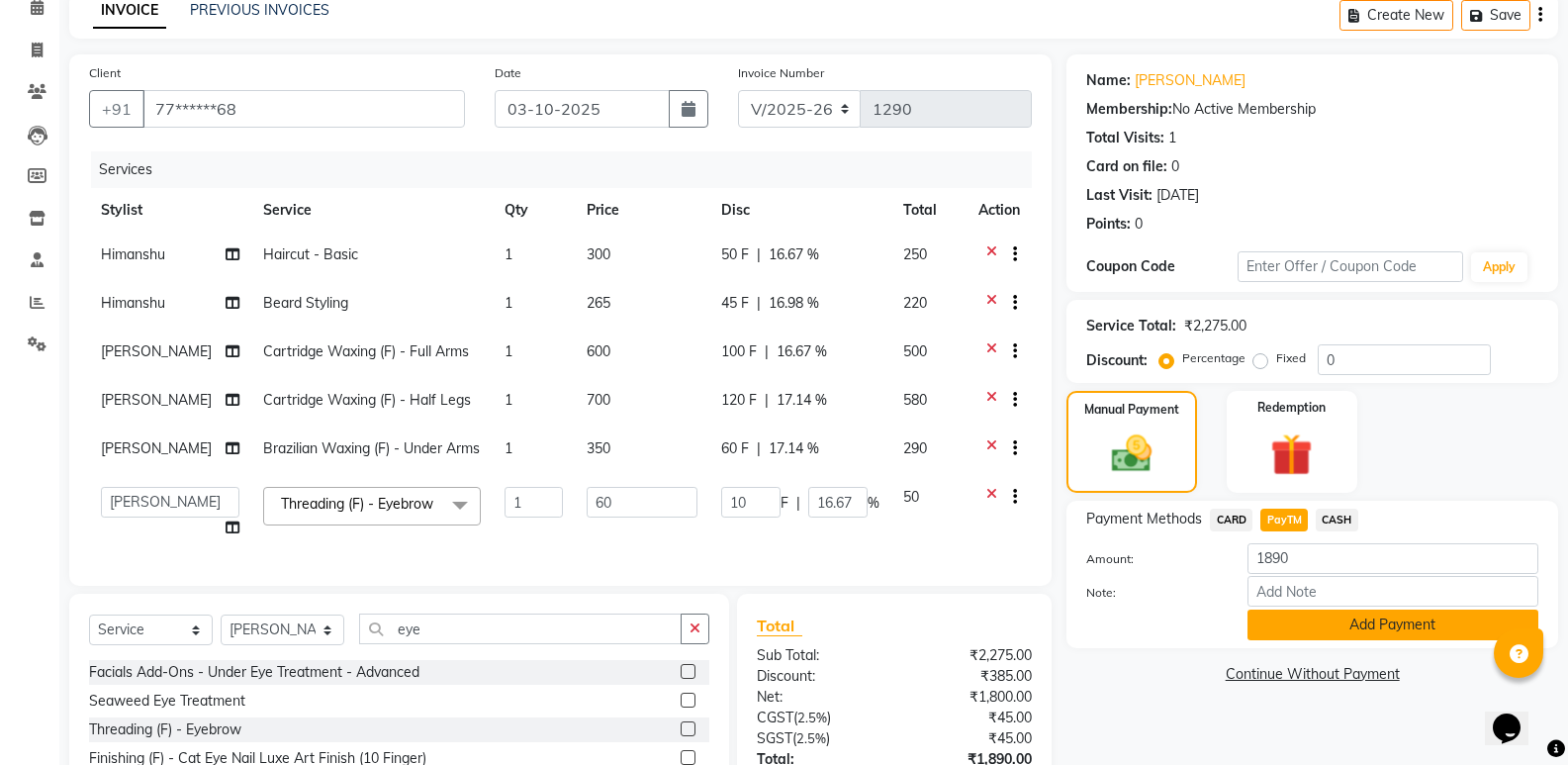
click at [1266, 615] on button "Add Payment" at bounding box center [1393, 624] width 290 height 31
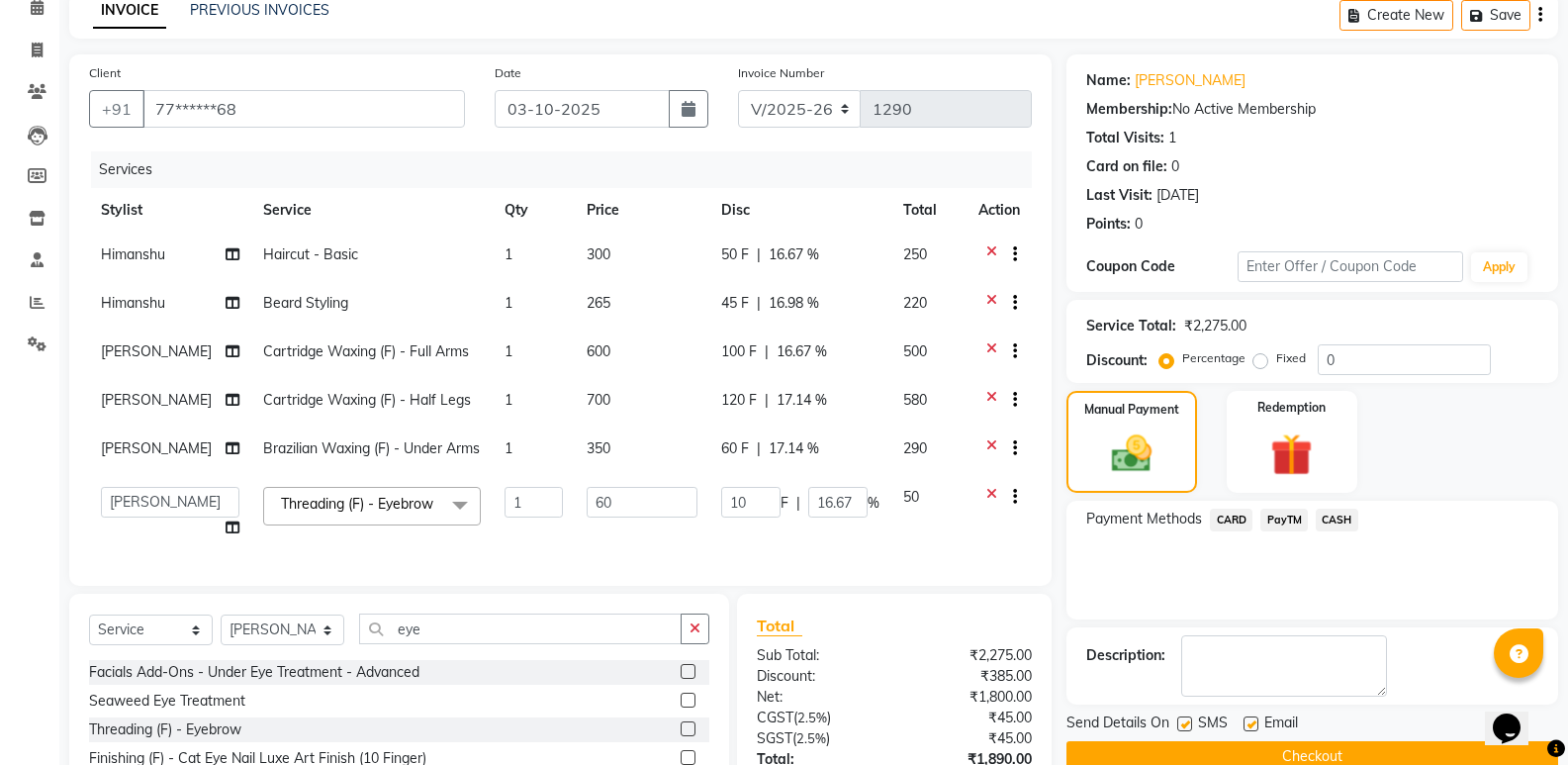
scroll to position [325, 0]
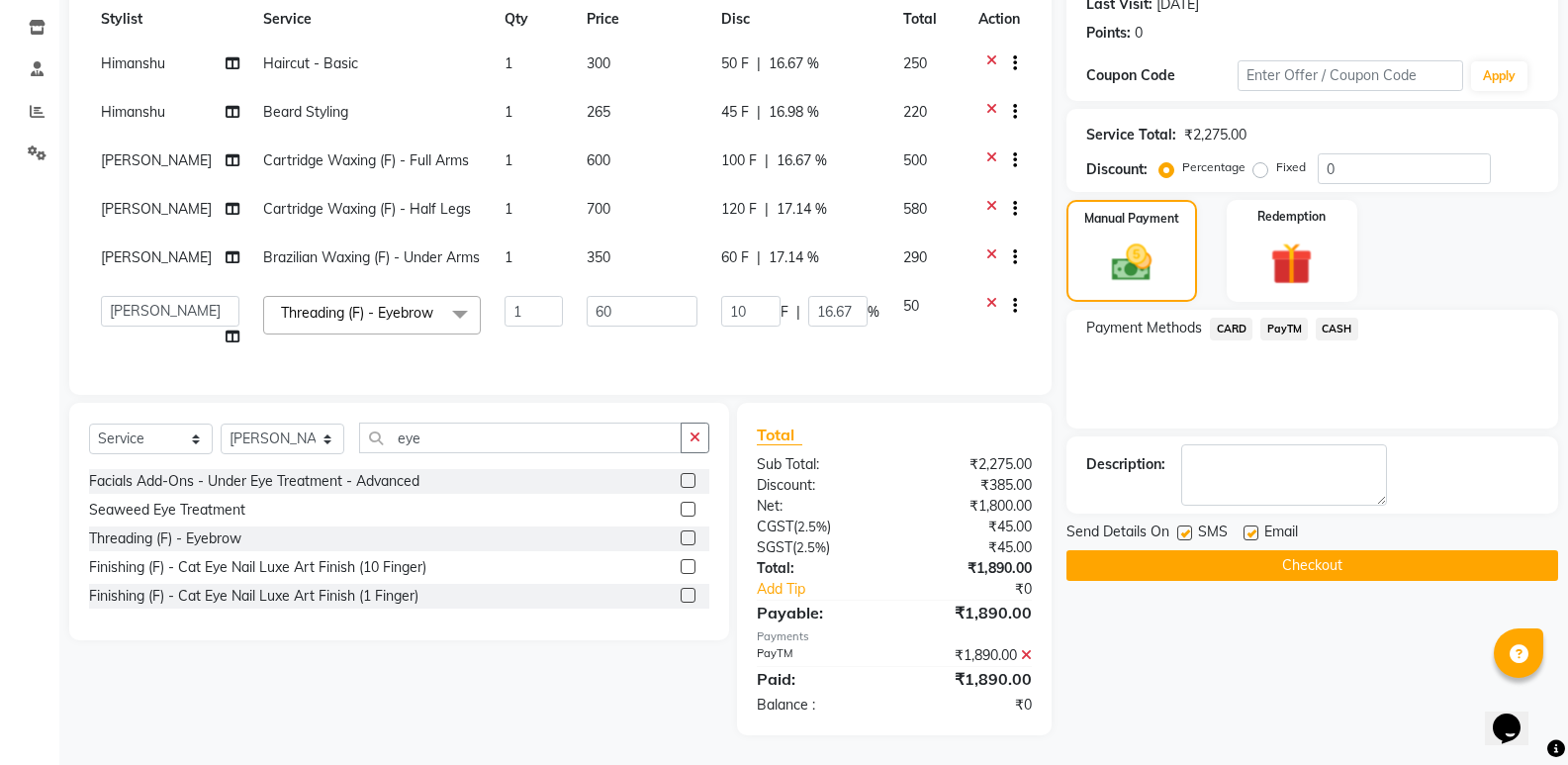
click at [1273, 550] on button "Checkout" at bounding box center [1312, 565] width 492 height 31
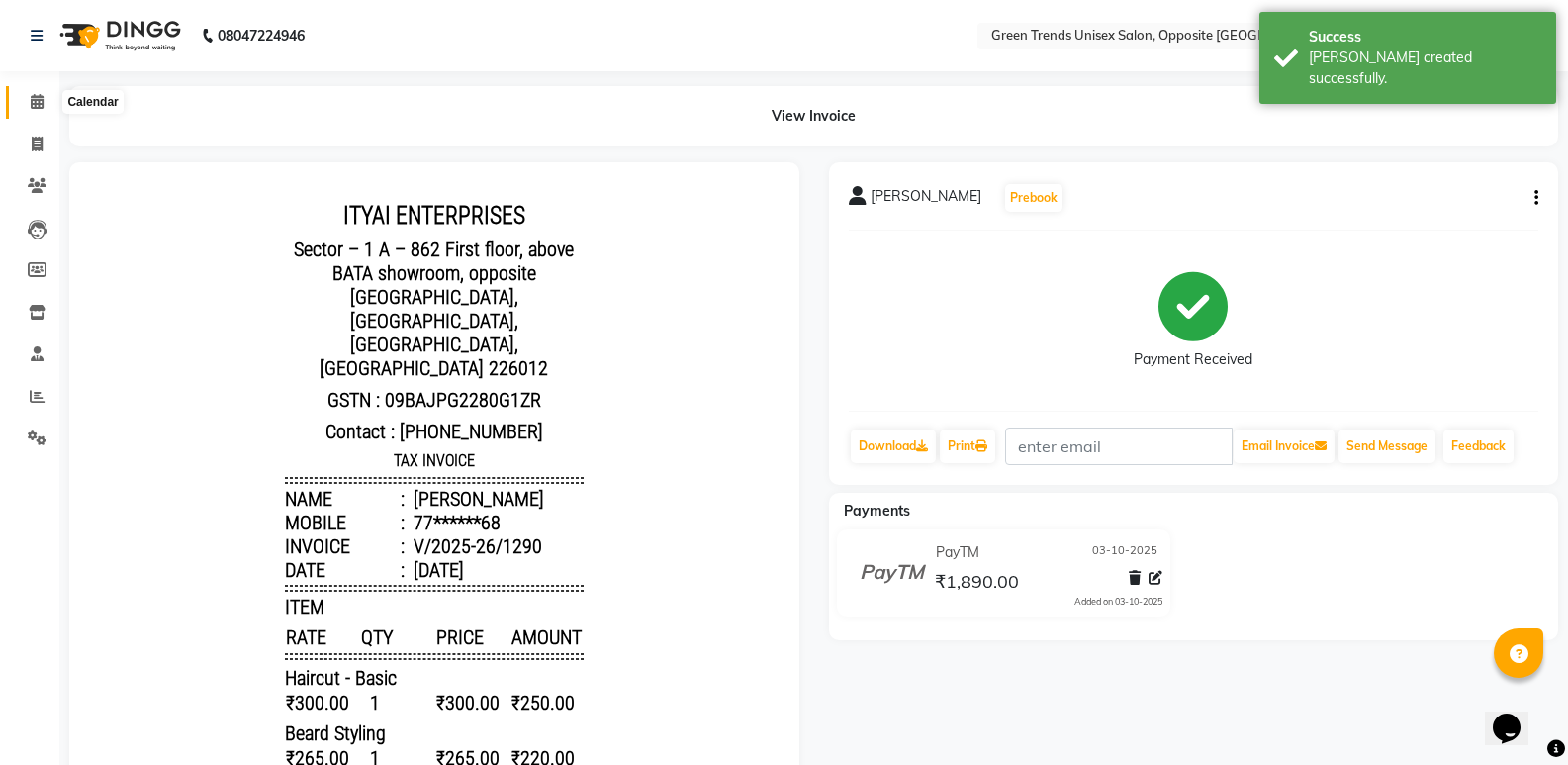
click at [43, 98] on icon at bounding box center [37, 101] width 13 height 15
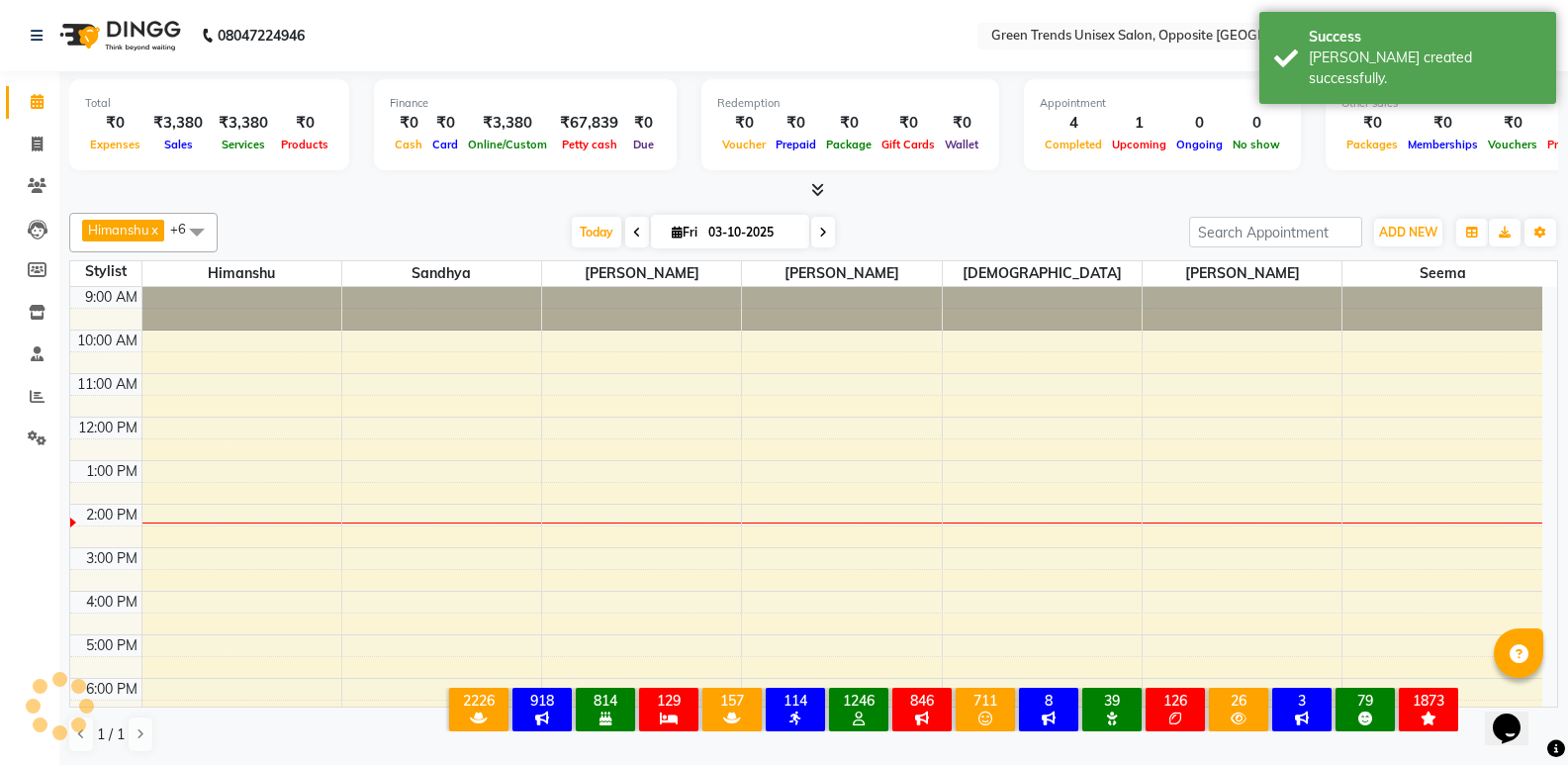
scroll to position [108, 0]
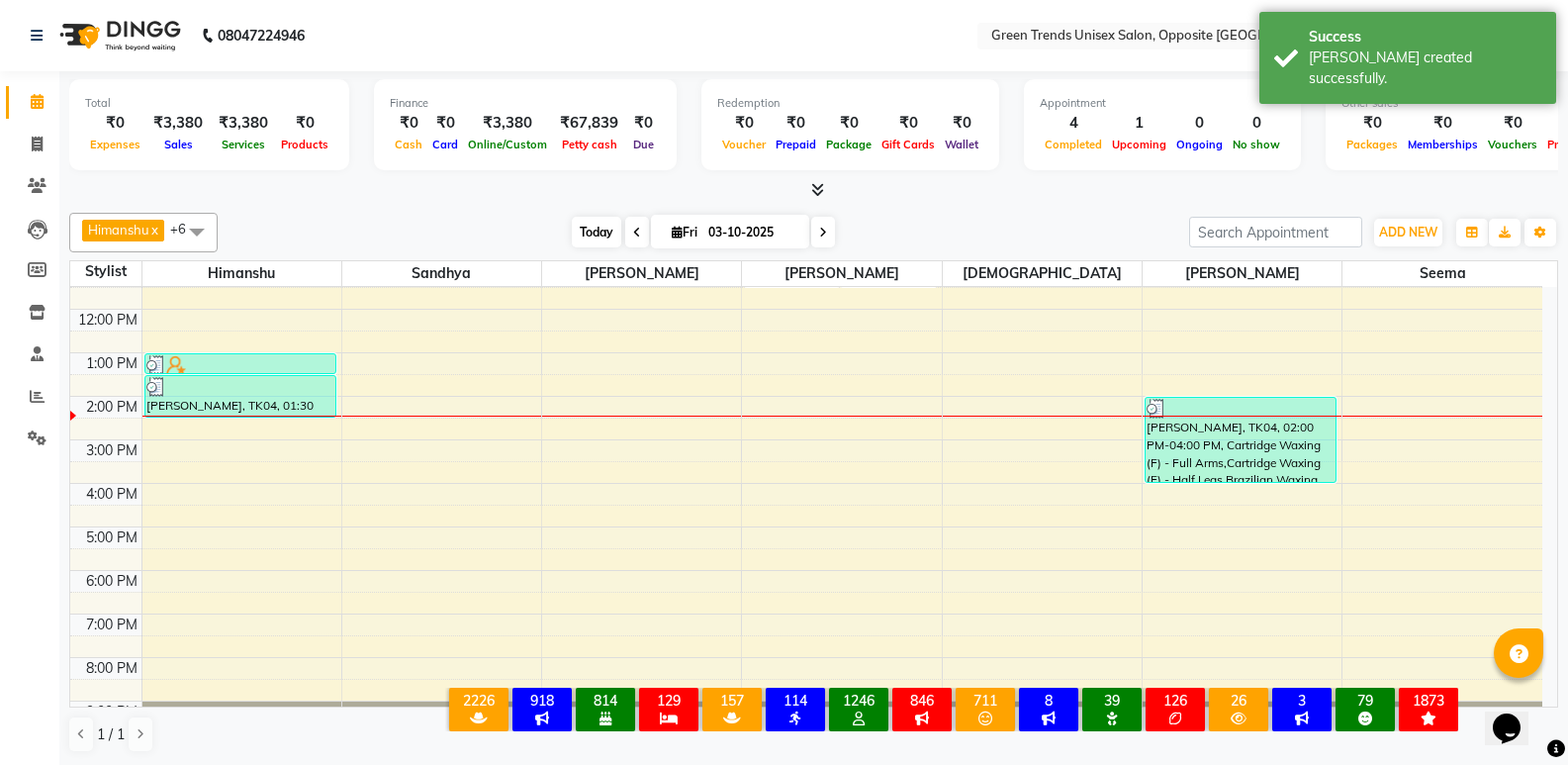
click at [586, 234] on span "Today" at bounding box center [597, 232] width 50 height 31
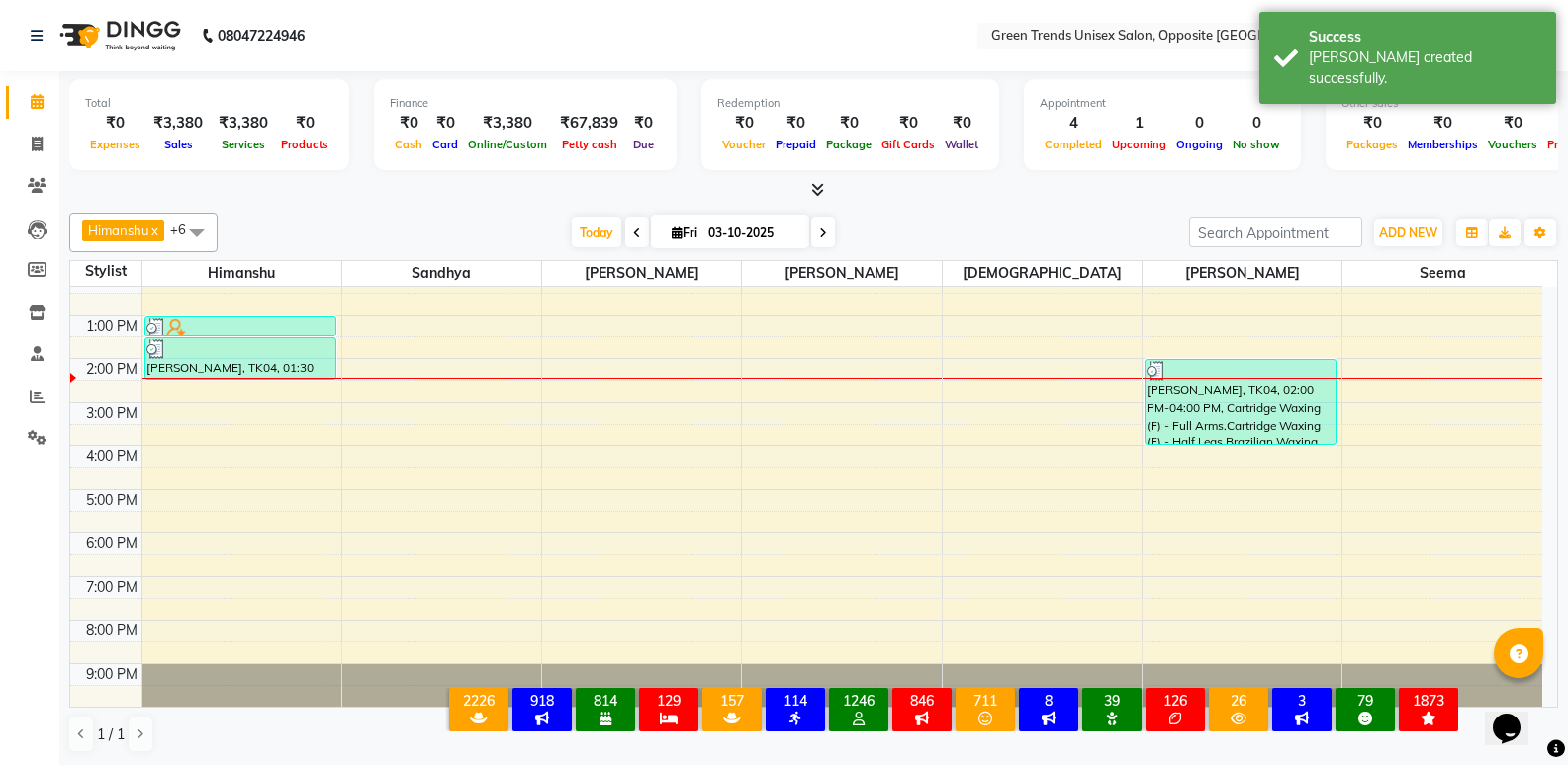
click at [558, 200] on div at bounding box center [814, 190] width 1489 height 21
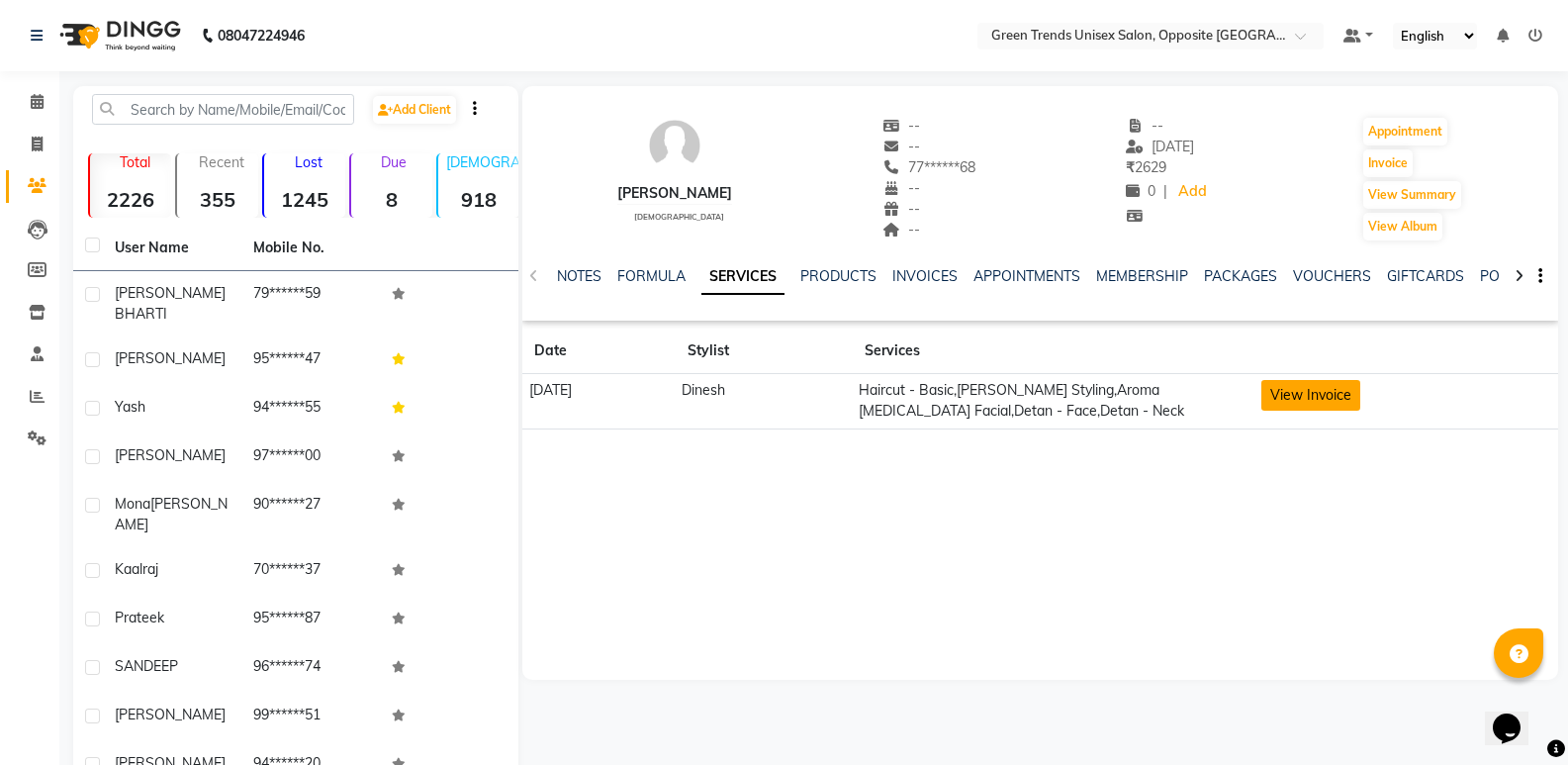
click at [1307, 390] on button "View Invoice" at bounding box center [1311, 394] width 99 height 31
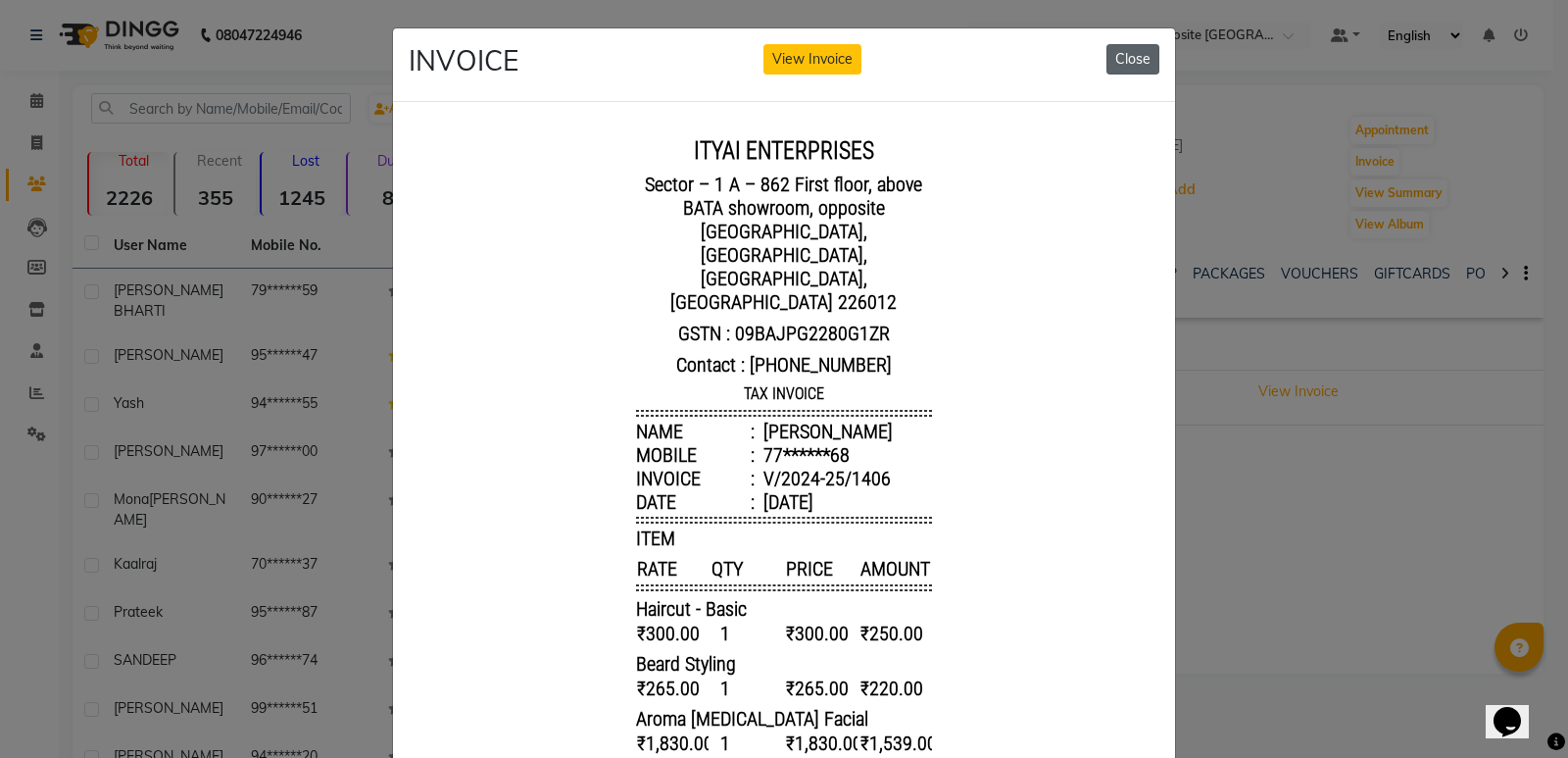
click at [1127, 62] on button "Close" at bounding box center [1133, 59] width 53 height 30
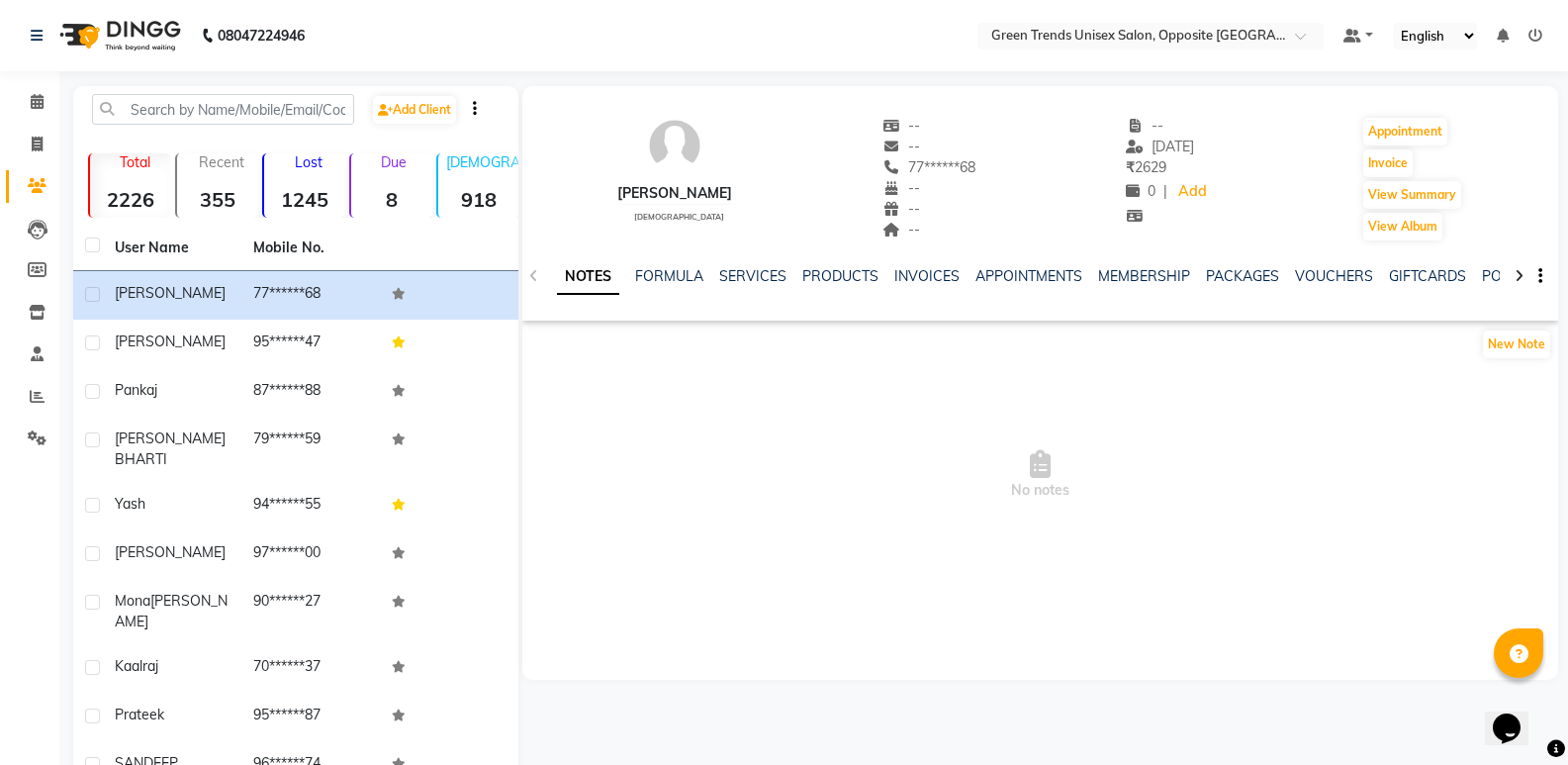
click at [654, 285] on div "FORMULA" at bounding box center [669, 276] width 68 height 21
click at [668, 273] on link "FORMULA" at bounding box center [669, 276] width 68 height 18
click at [566, 263] on div "NOTES FORMULA SERVICES PRODUCTS INVOICES APPOINTMENTS MEMBERSHIP PACKAGES VOUCH…" at bounding box center [1040, 276] width 1036 height 68
click at [566, 276] on link "NOTES" at bounding box center [579, 276] width 45 height 18
